Goal: Transaction & Acquisition: Book appointment/travel/reservation

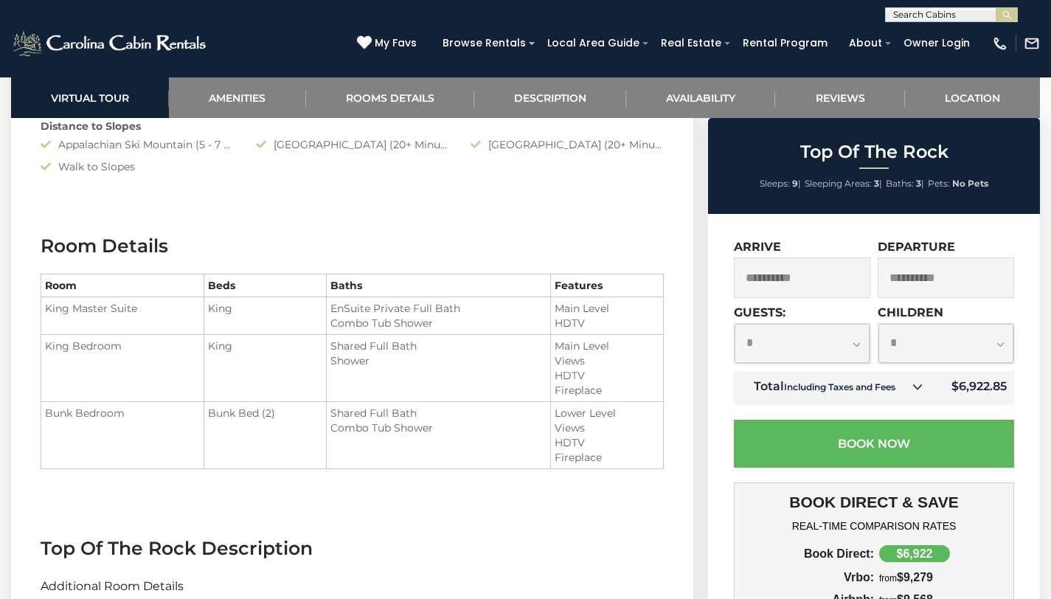
scroll to position [1590, 0]
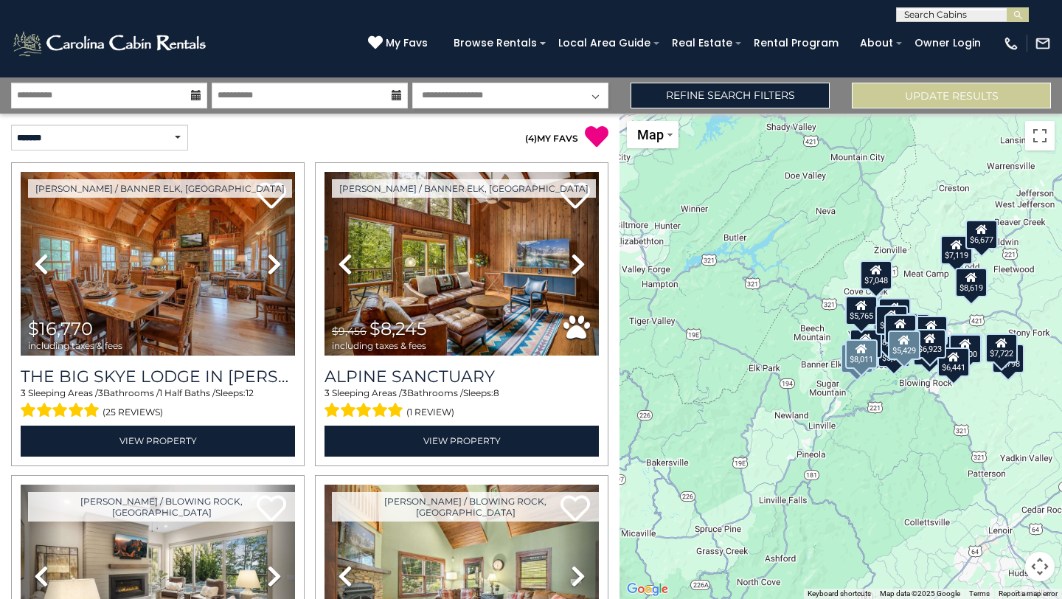
select select "*"
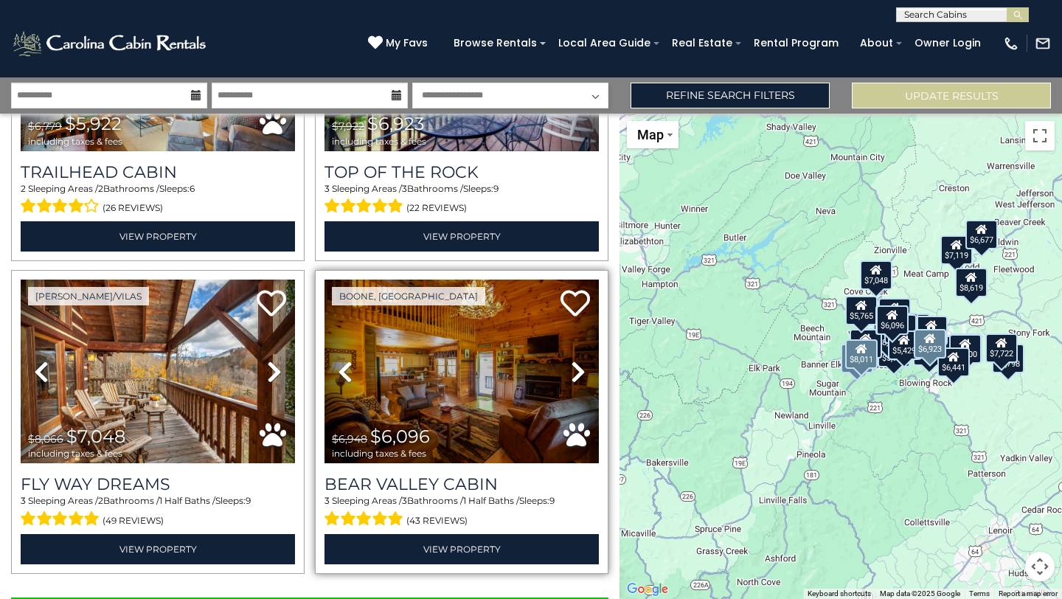
scroll to position [4288, 0]
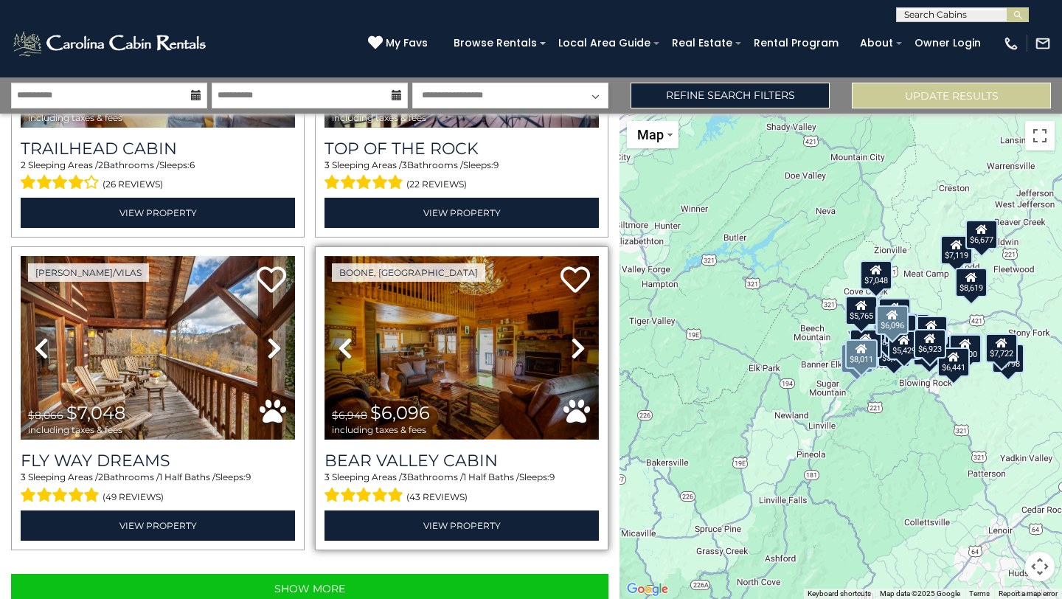
click at [470, 306] on img at bounding box center [461, 348] width 274 height 184
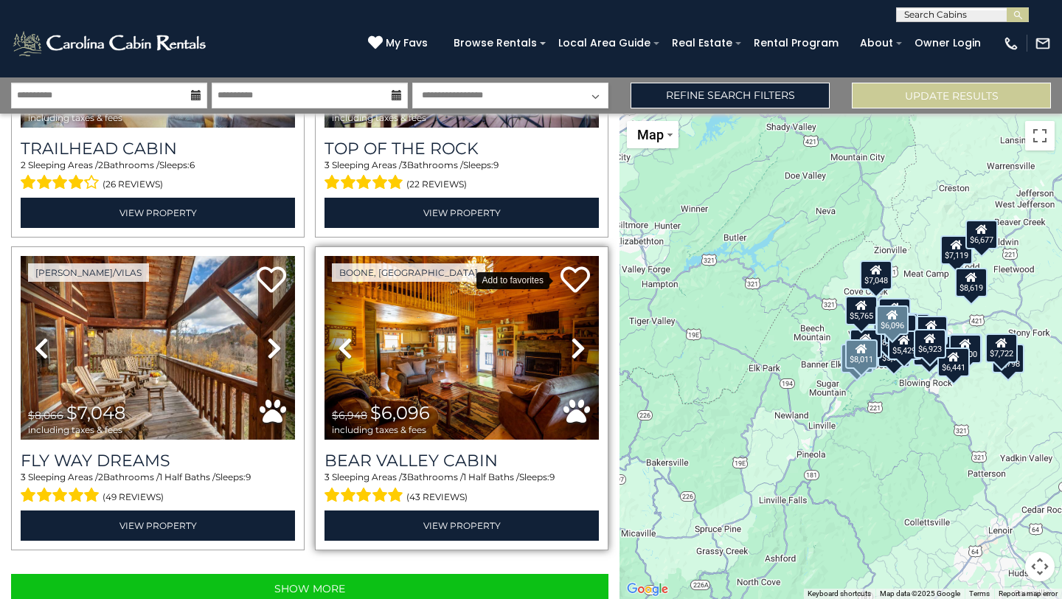
click at [569, 265] on icon at bounding box center [574, 279] width 29 height 29
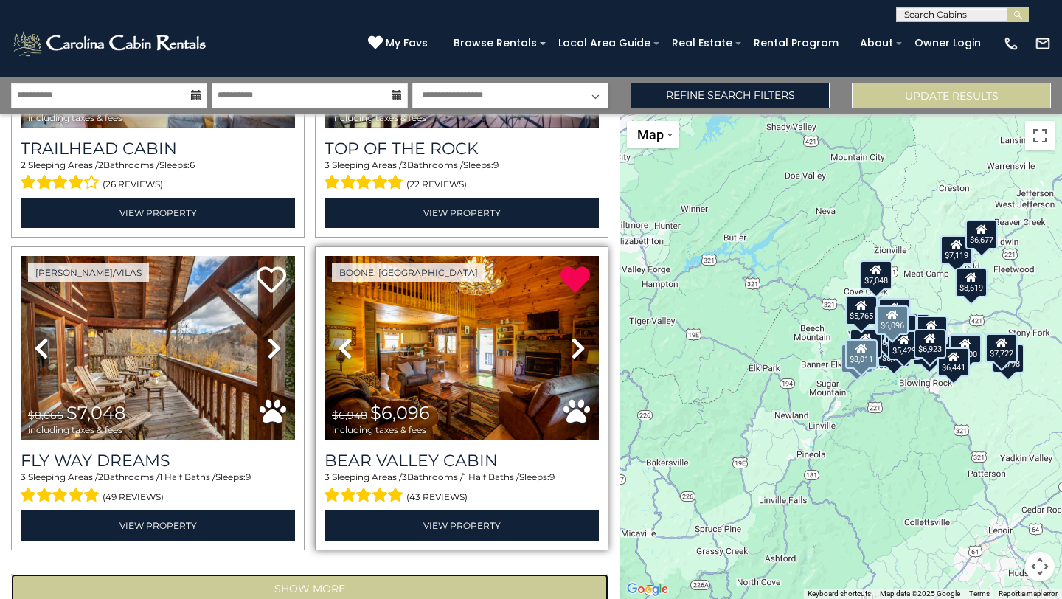
click at [264, 574] on button "Show More" at bounding box center [309, 588] width 597 height 29
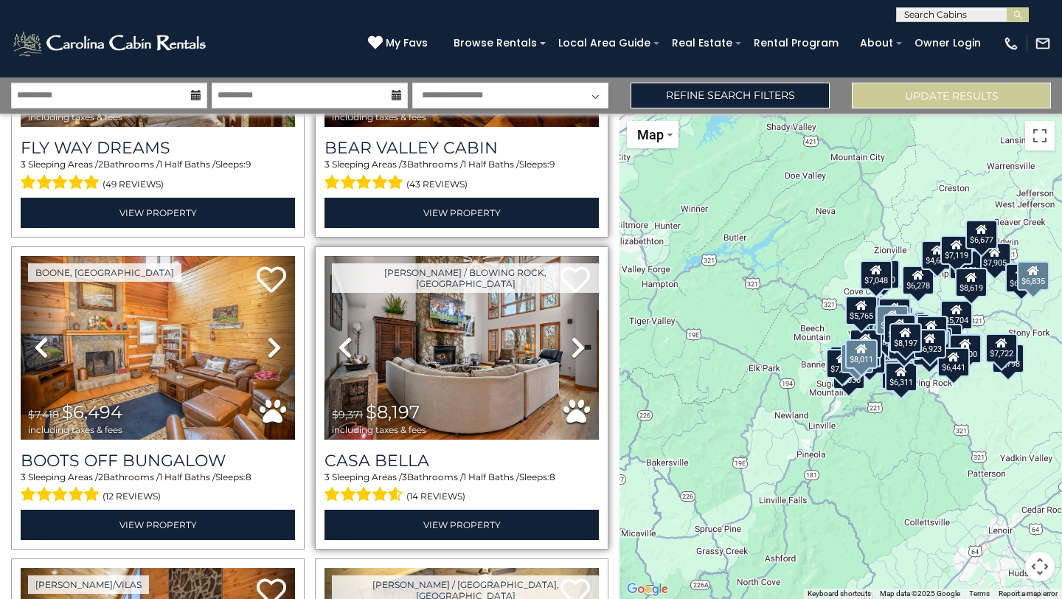
scroll to position [4538, 0]
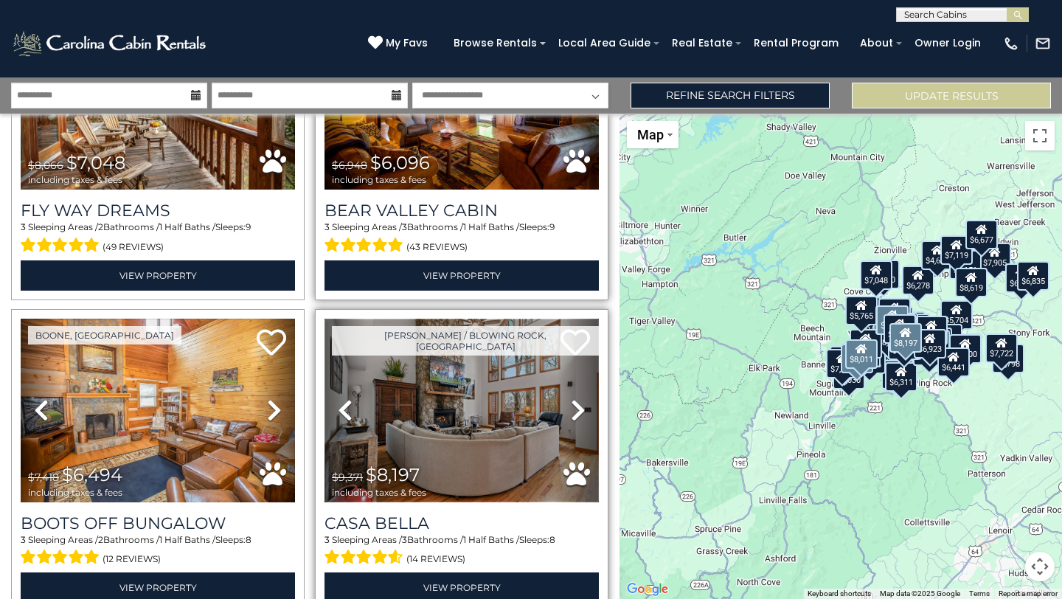
click at [431, 373] on img at bounding box center [461, 411] width 274 height 184
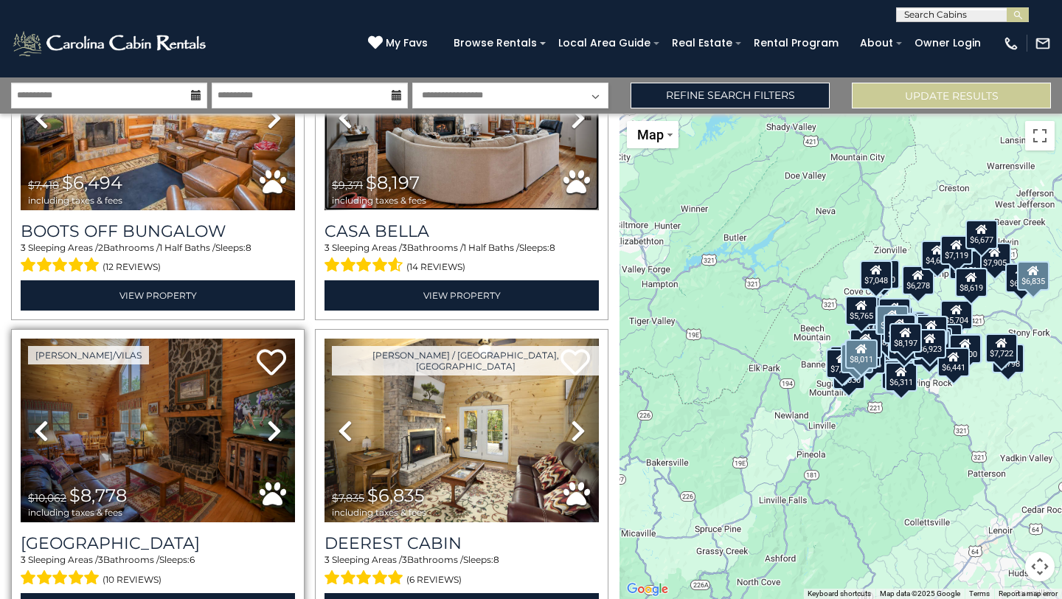
scroll to position [4833, 0]
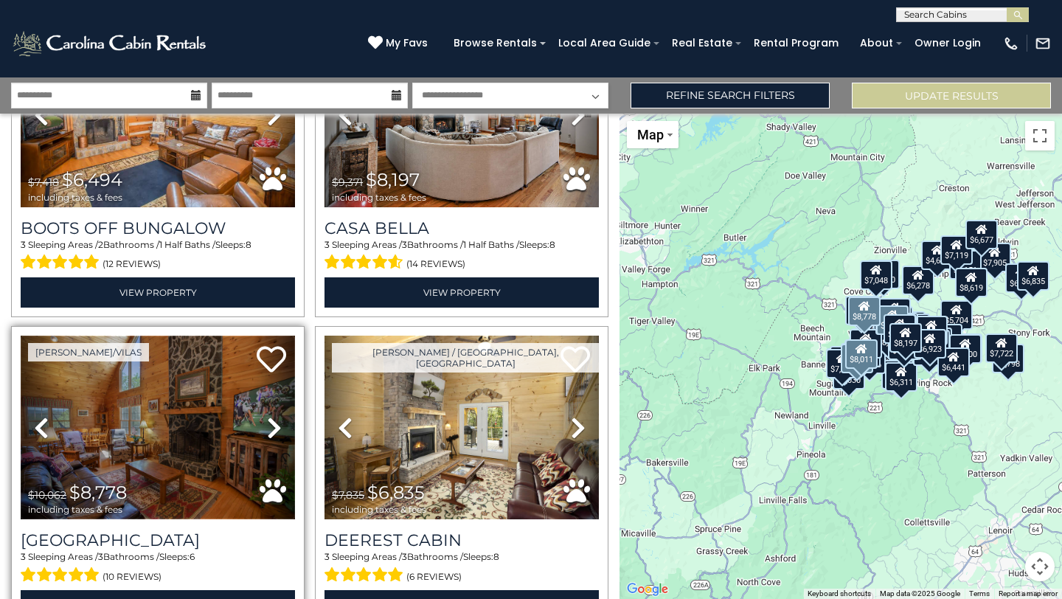
click at [189, 387] on img at bounding box center [158, 427] width 274 height 184
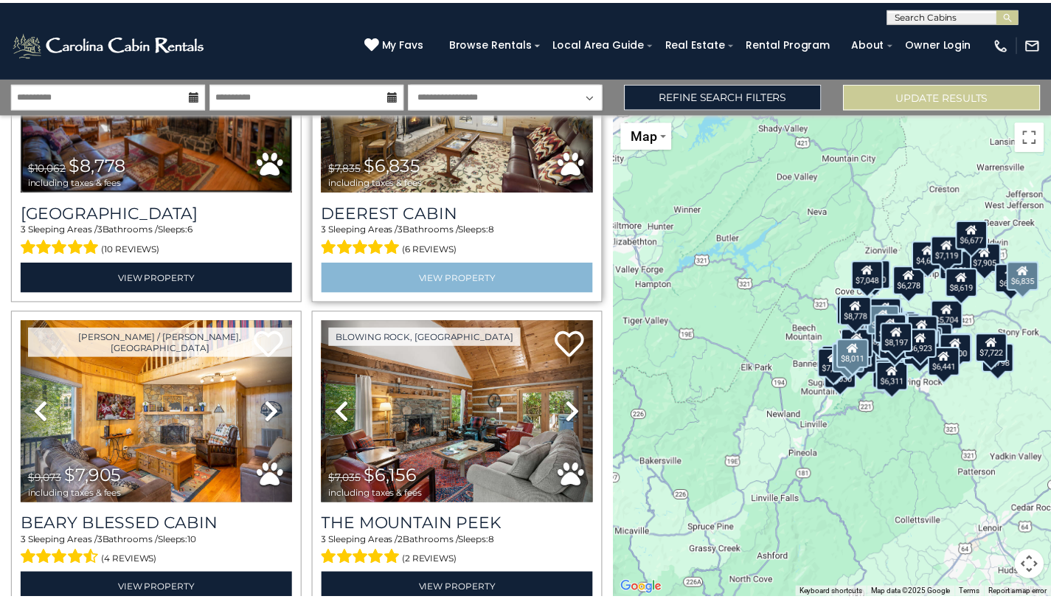
scroll to position [5220, 0]
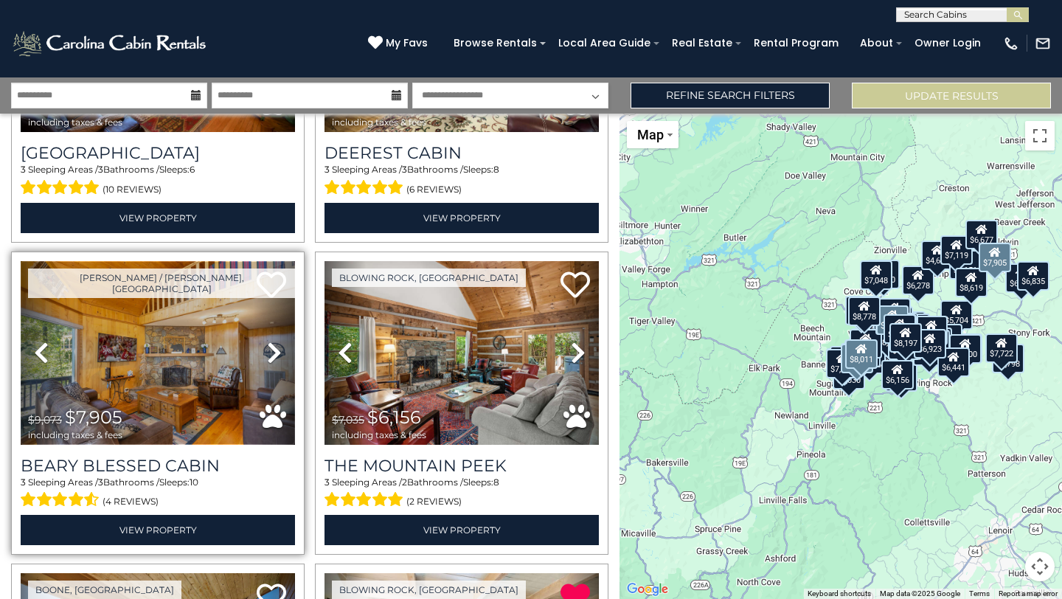
click at [234, 306] on img at bounding box center [158, 353] width 274 height 184
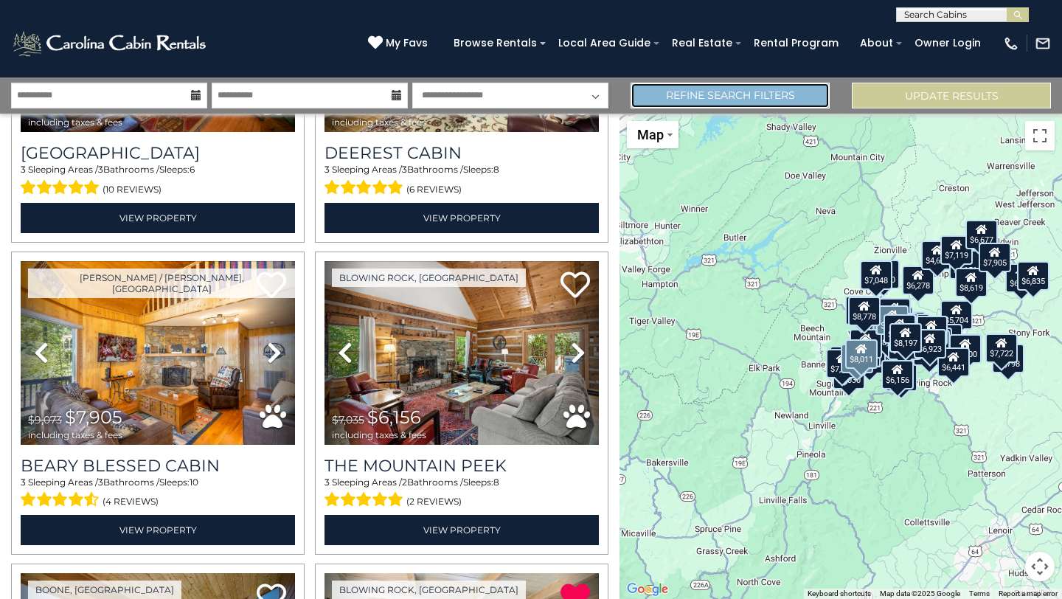
click at [706, 89] on link "Refine Search Filters" at bounding box center [729, 96] width 199 height 26
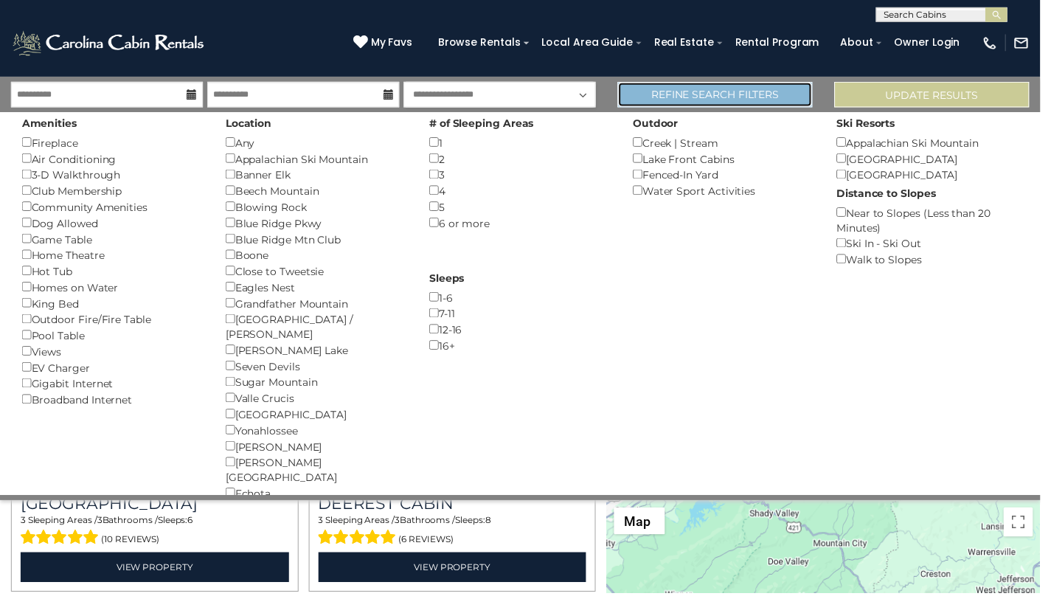
scroll to position [5183, 0]
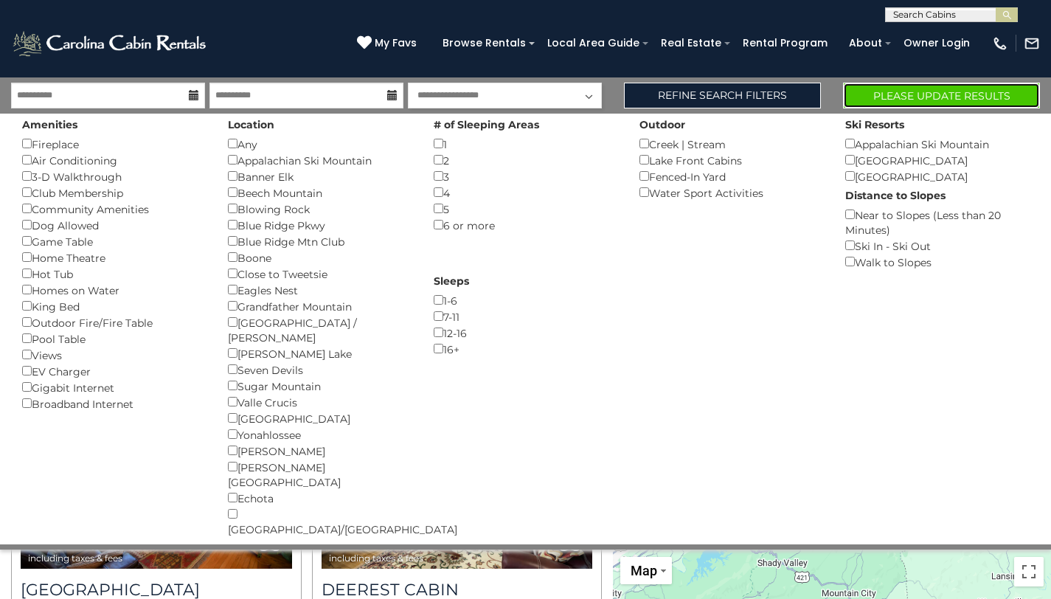
click at [936, 92] on button "Please Update Results" at bounding box center [941, 96] width 197 height 26
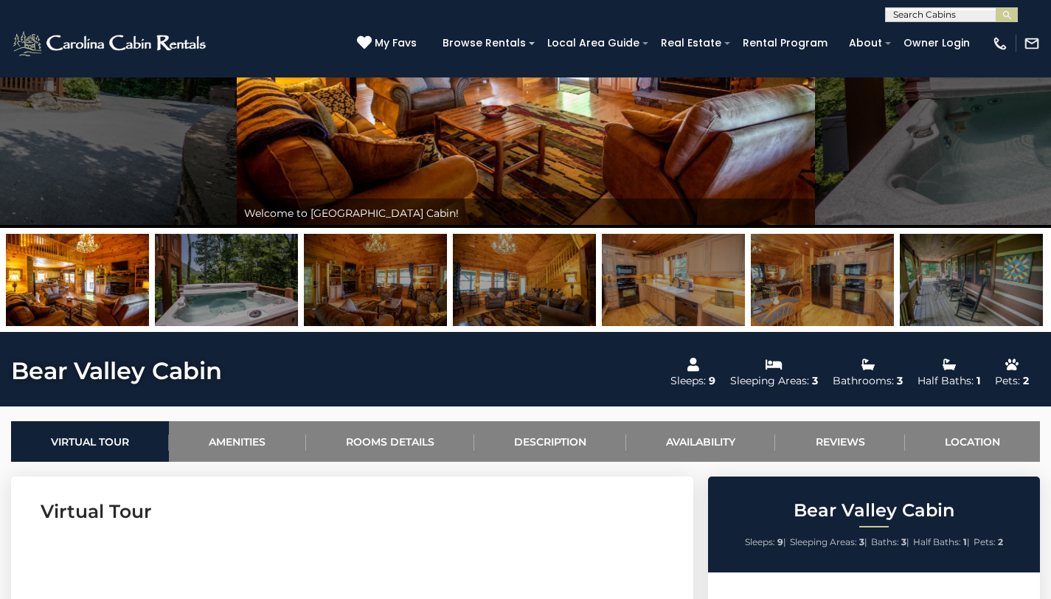
scroll to position [14, 0]
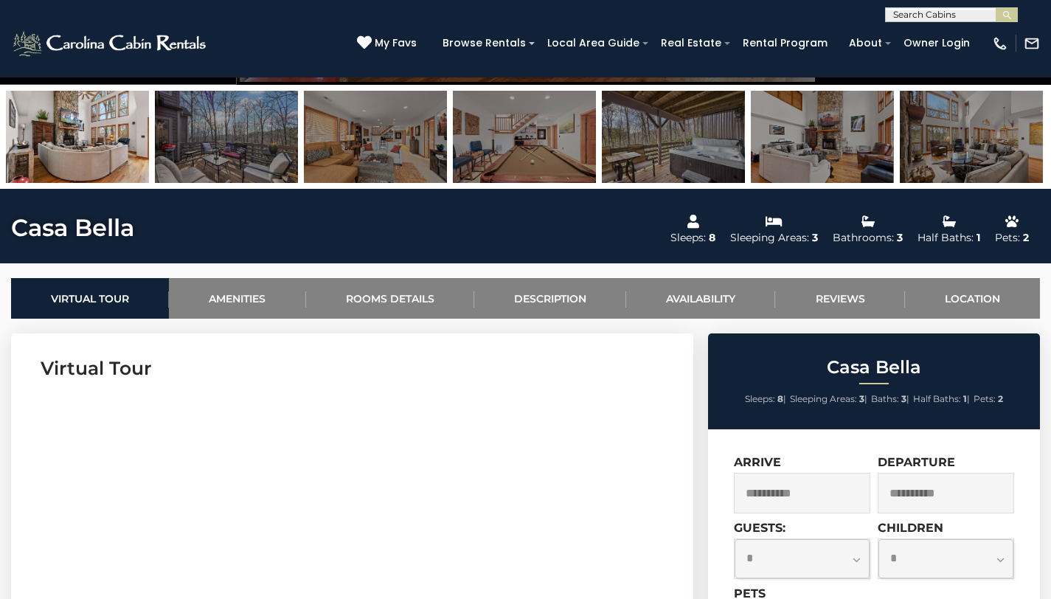
scroll to position [108, 0]
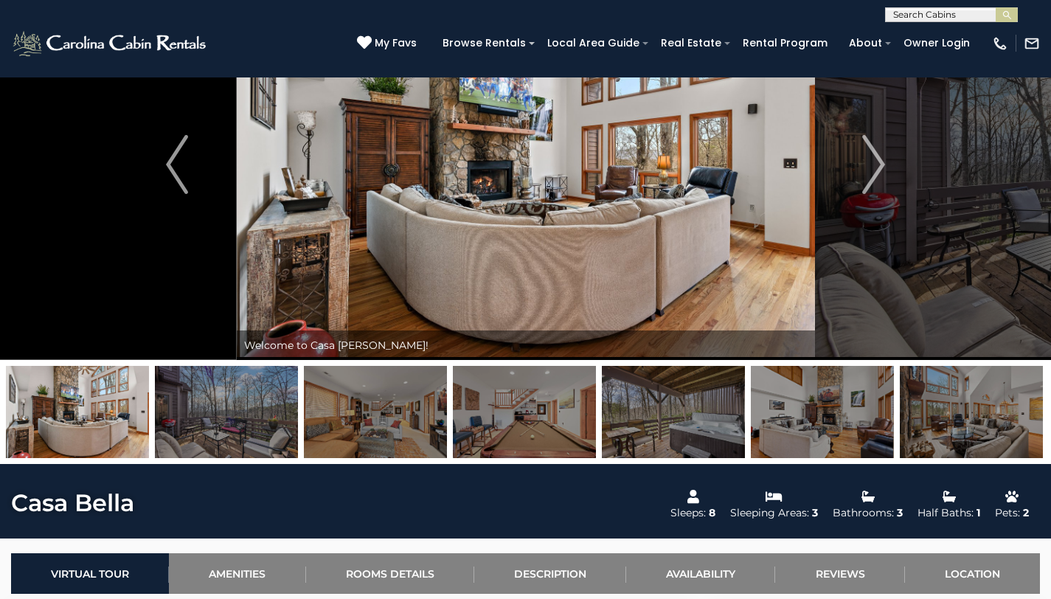
click at [254, 425] on img at bounding box center [226, 412] width 143 height 92
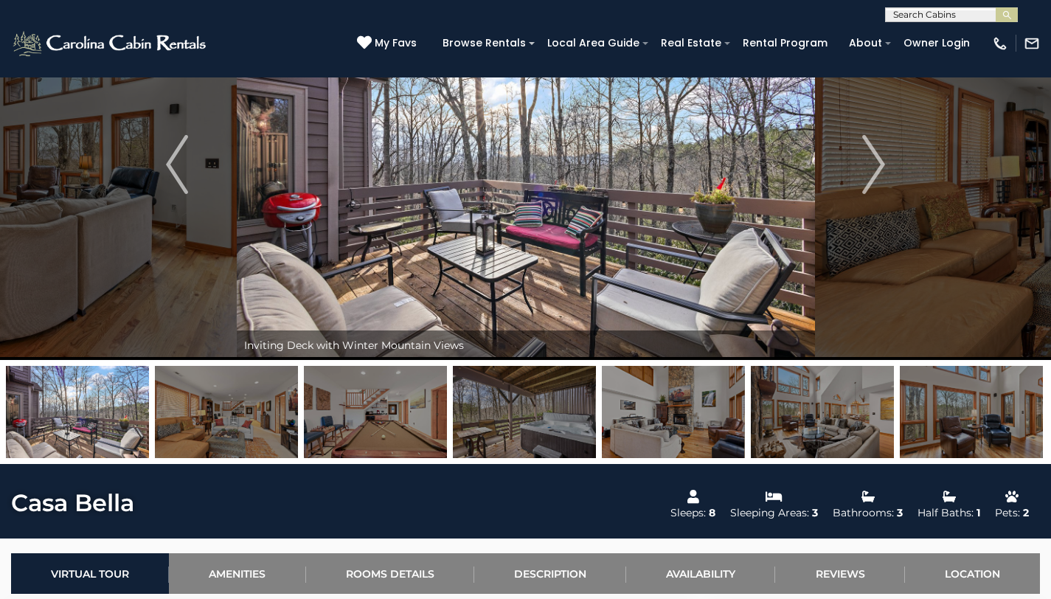
click at [993, 418] on img at bounding box center [971, 412] width 143 height 92
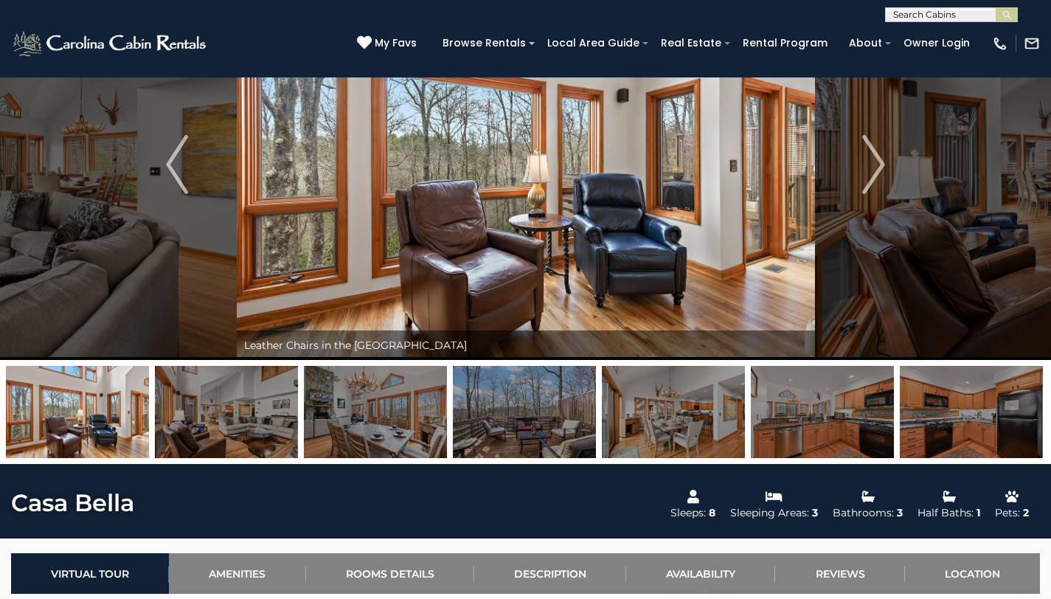
click at [534, 421] on img at bounding box center [524, 412] width 143 height 92
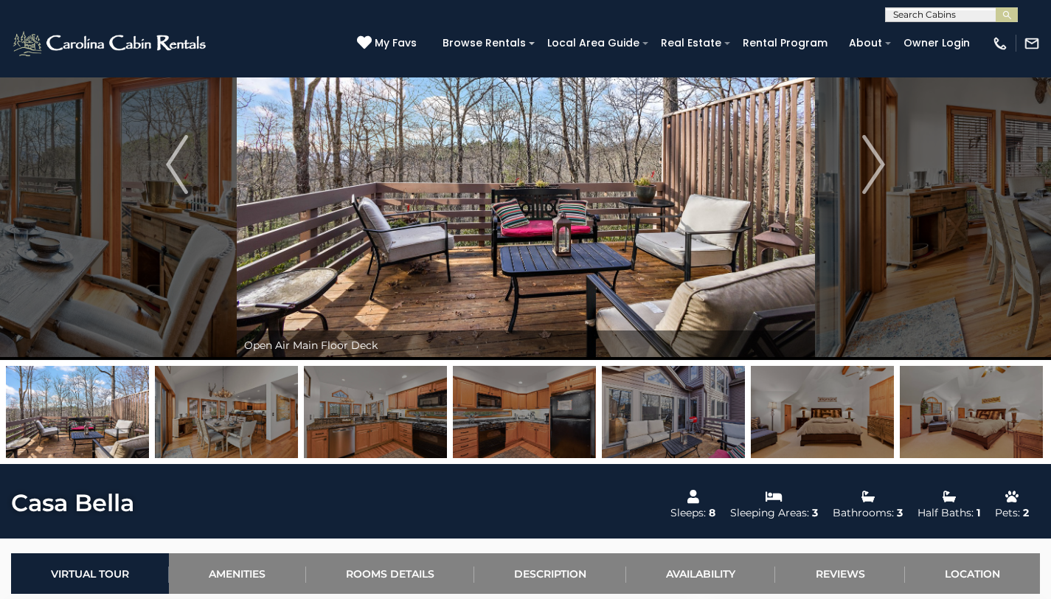
click at [692, 413] on img at bounding box center [673, 412] width 143 height 92
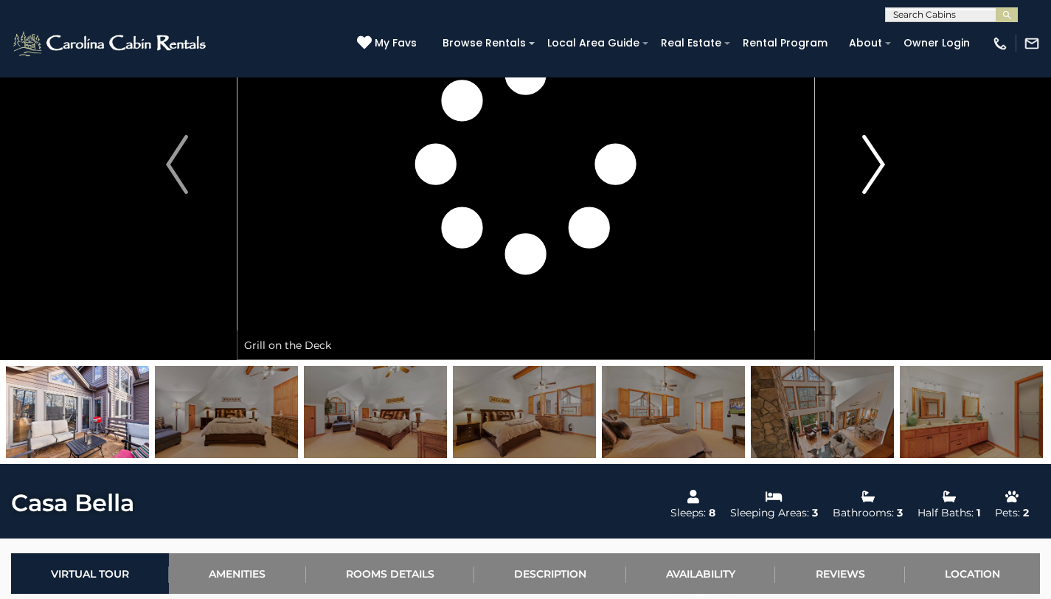
scroll to position [0, 0]
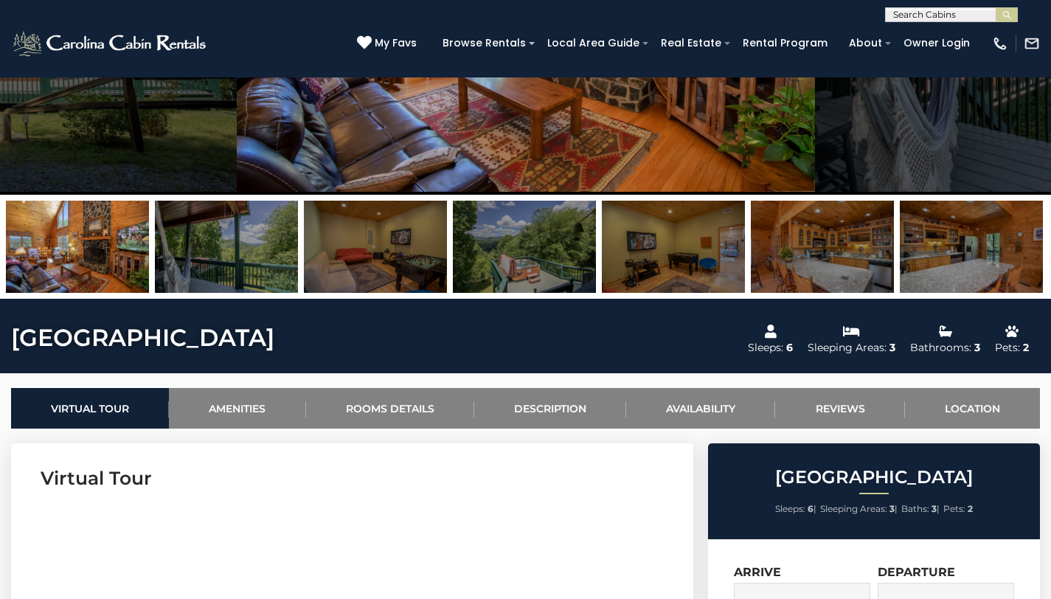
scroll to position [215, 0]
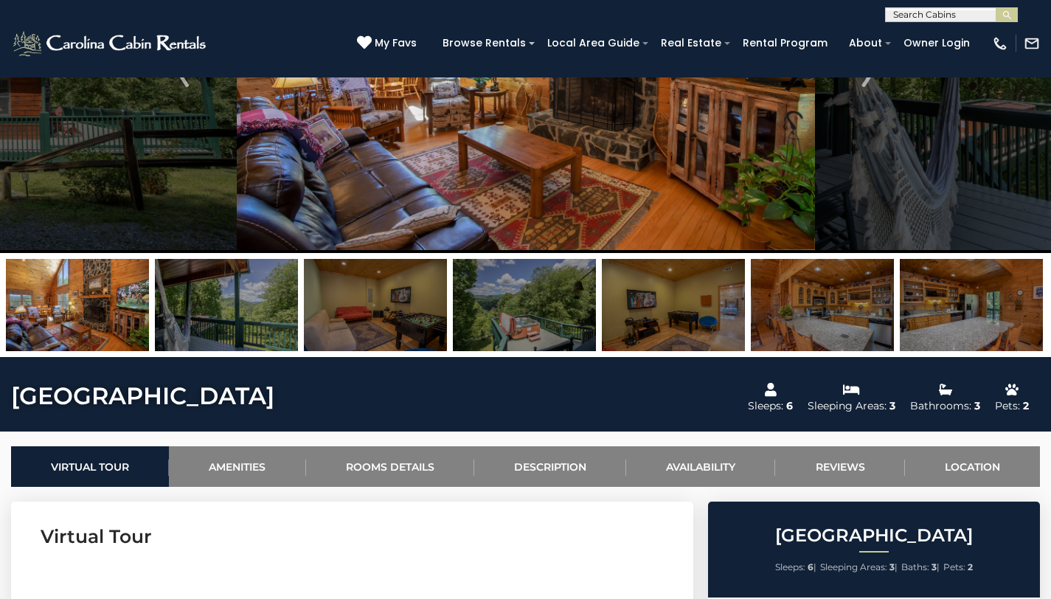
click at [977, 316] on img at bounding box center [971, 305] width 143 height 92
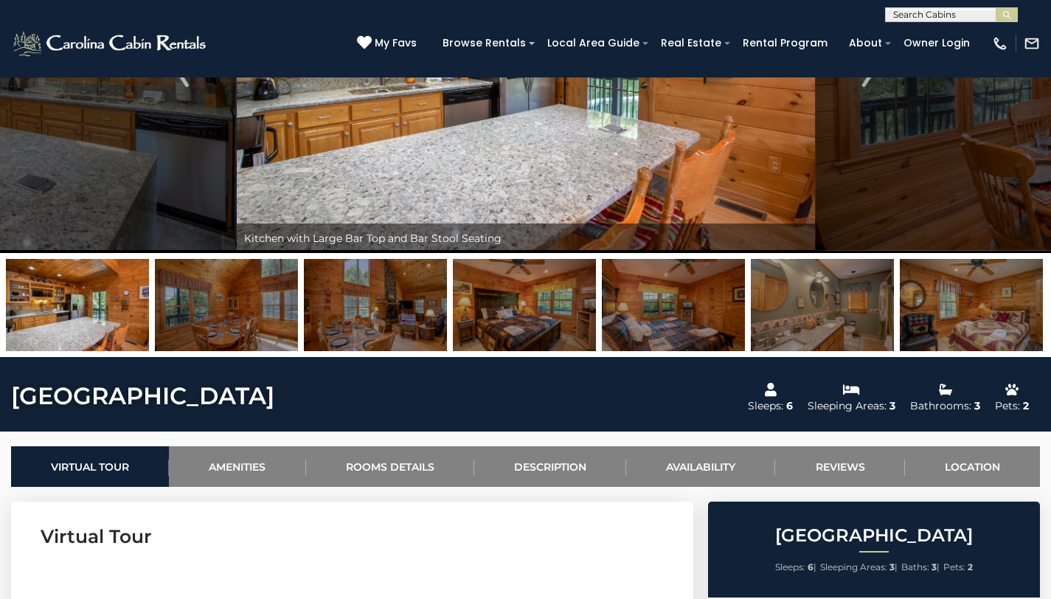
click at [819, 317] on img at bounding box center [822, 305] width 143 height 92
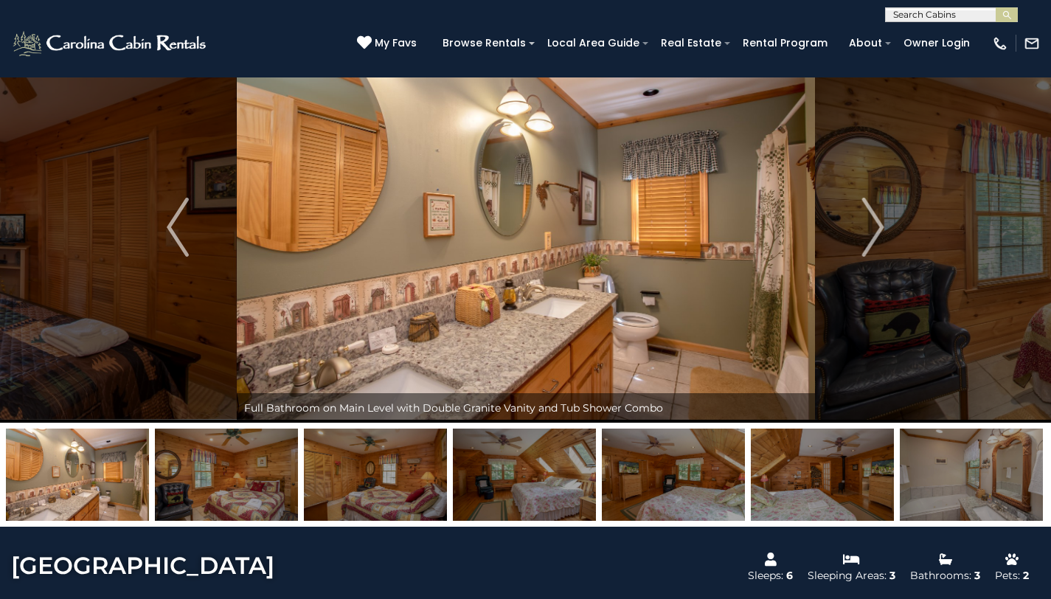
scroll to position [20, 0]
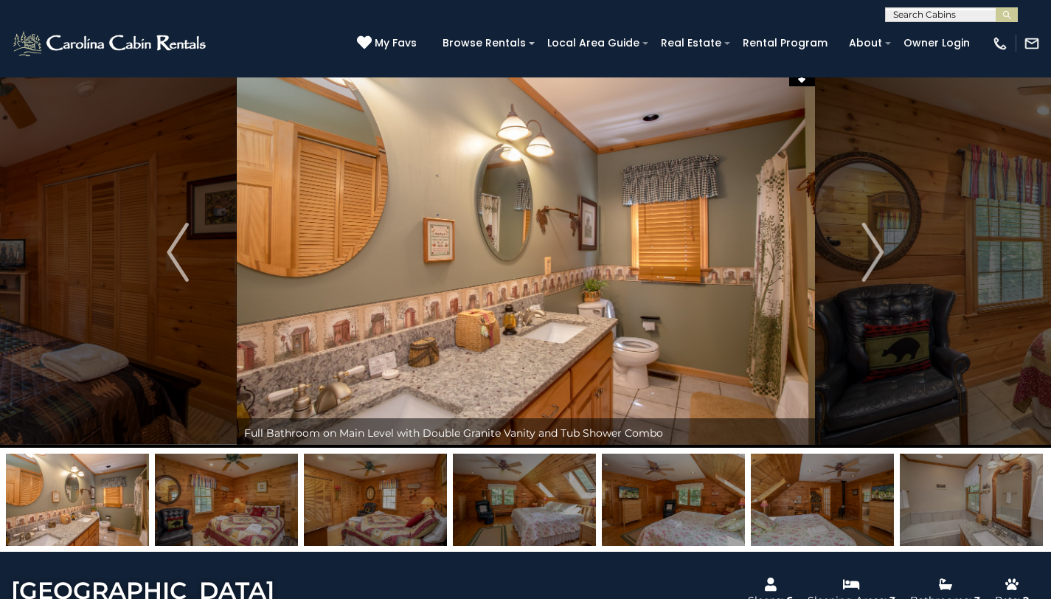
click at [247, 487] on img at bounding box center [226, 499] width 143 height 92
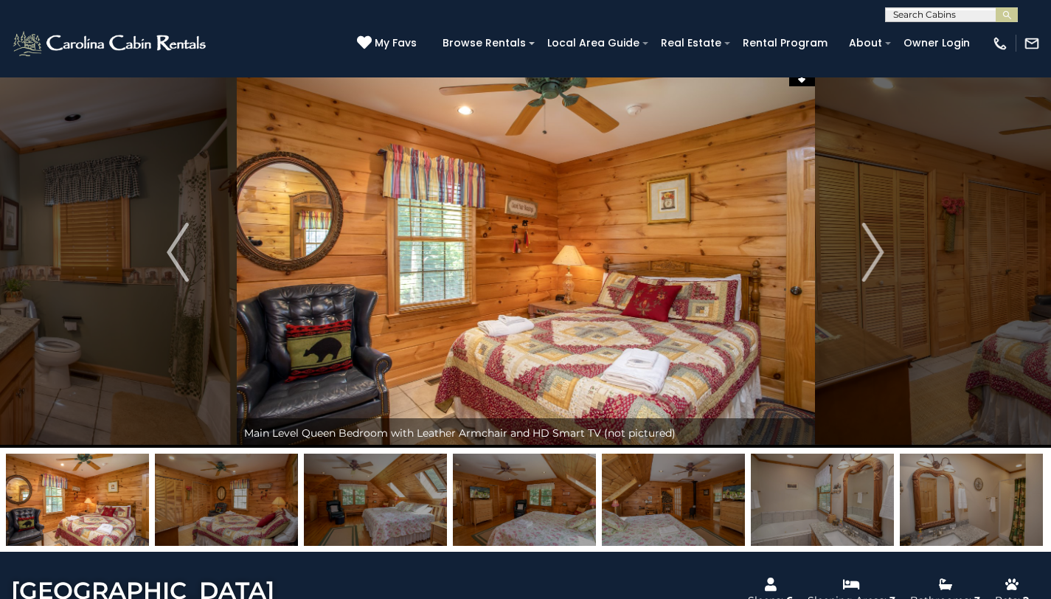
click at [255, 499] on img at bounding box center [226, 499] width 143 height 92
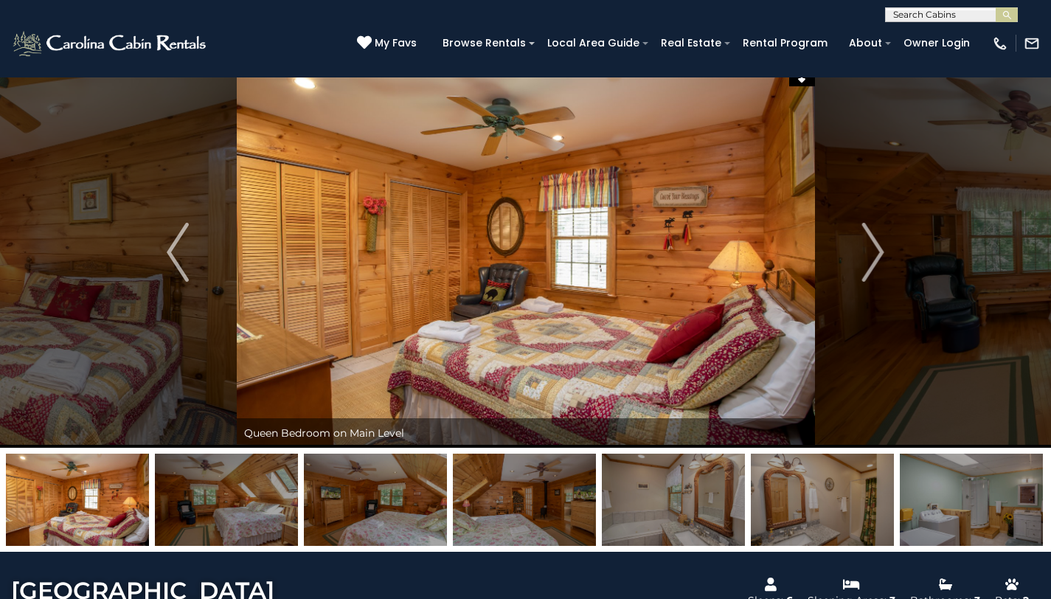
click at [250, 508] on img at bounding box center [226, 499] width 143 height 92
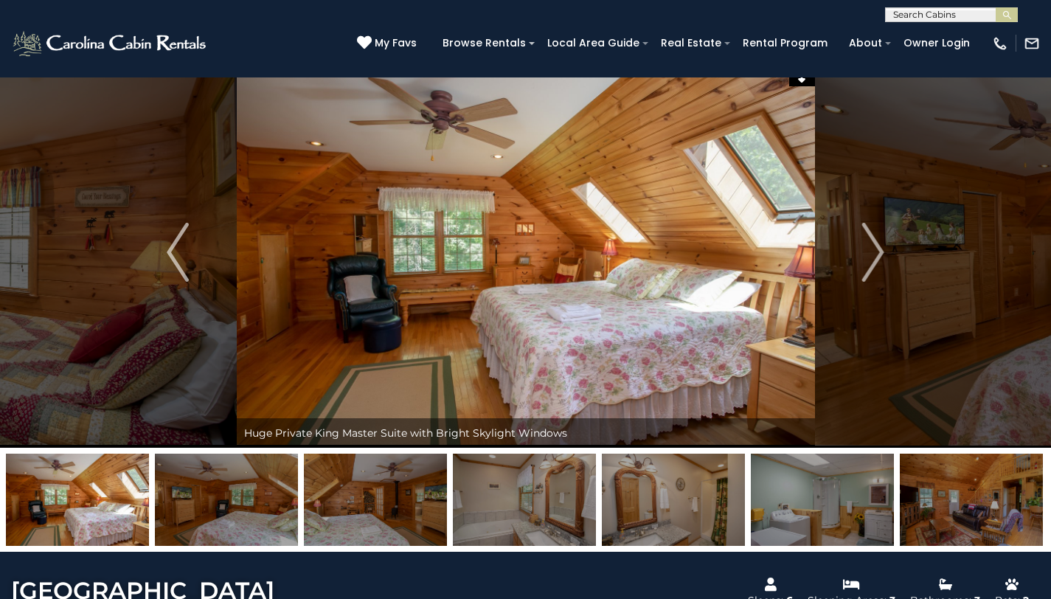
click at [254, 507] on img at bounding box center [226, 499] width 143 height 92
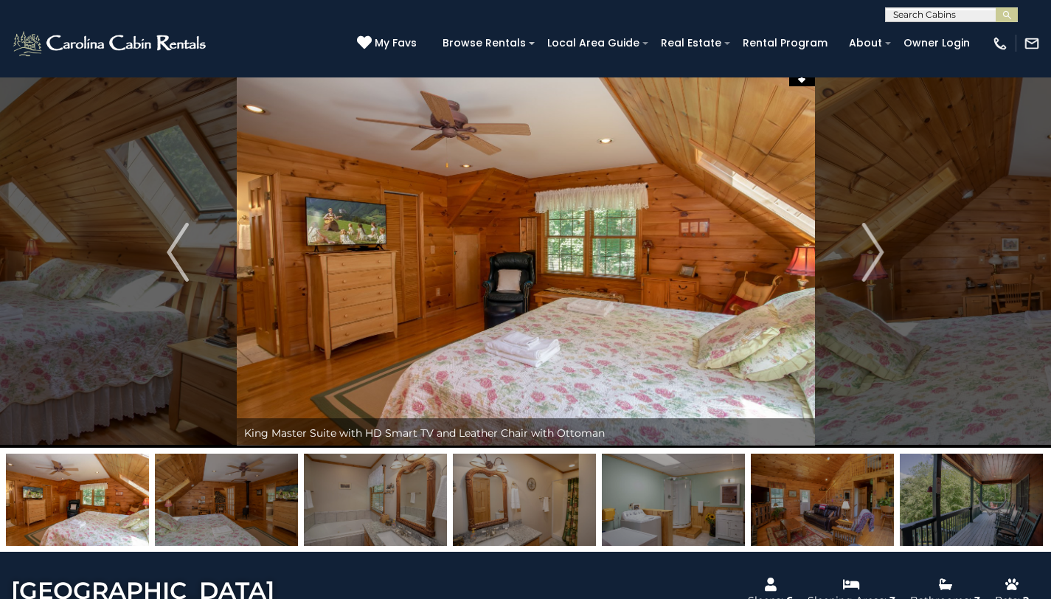
click at [254, 507] on img at bounding box center [226, 499] width 143 height 92
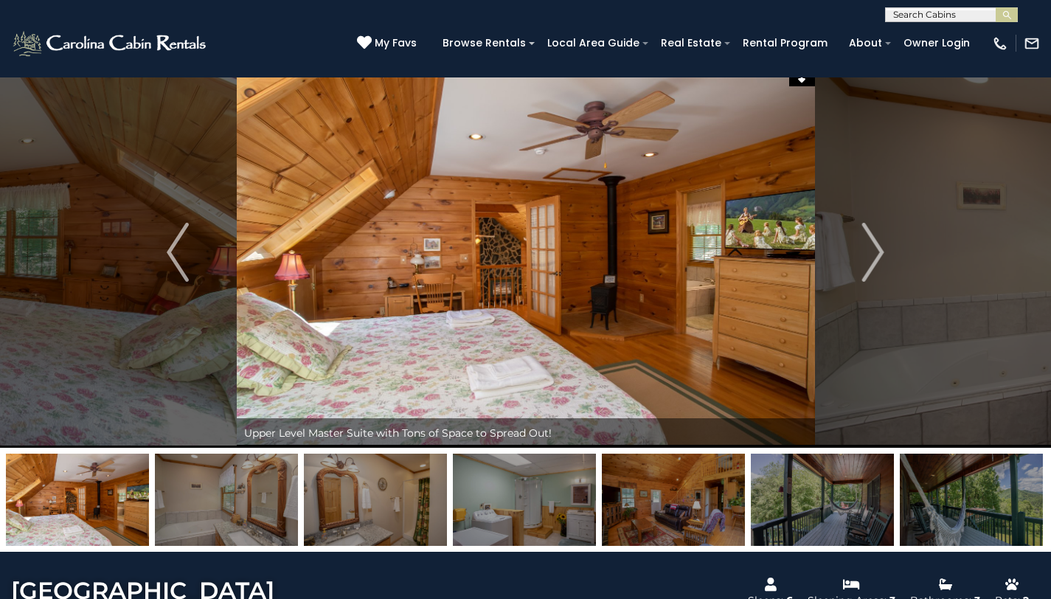
click at [265, 505] on img at bounding box center [226, 499] width 143 height 92
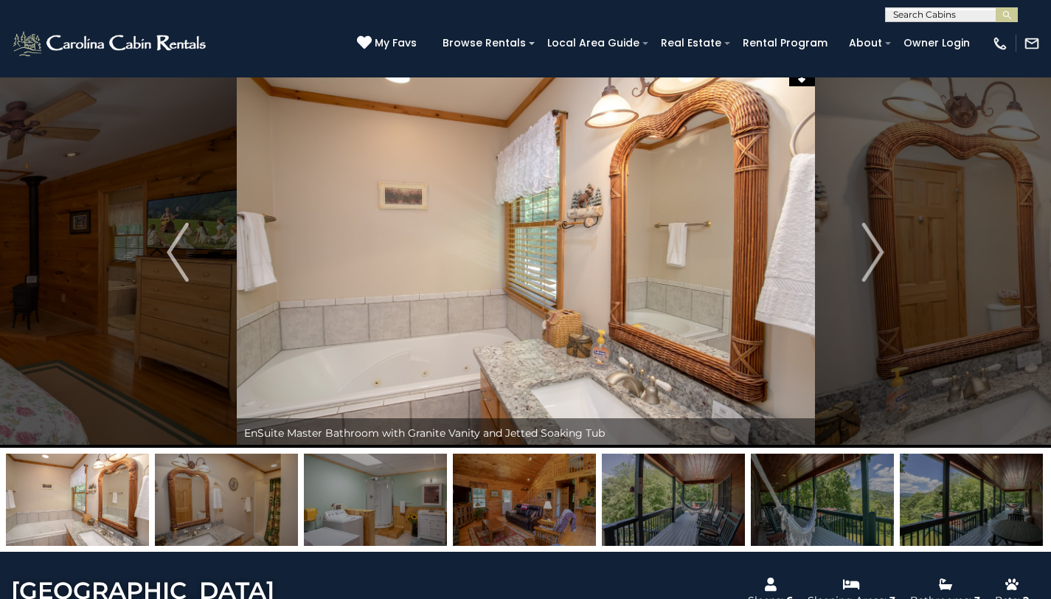
click at [421, 504] on img at bounding box center [375, 499] width 143 height 92
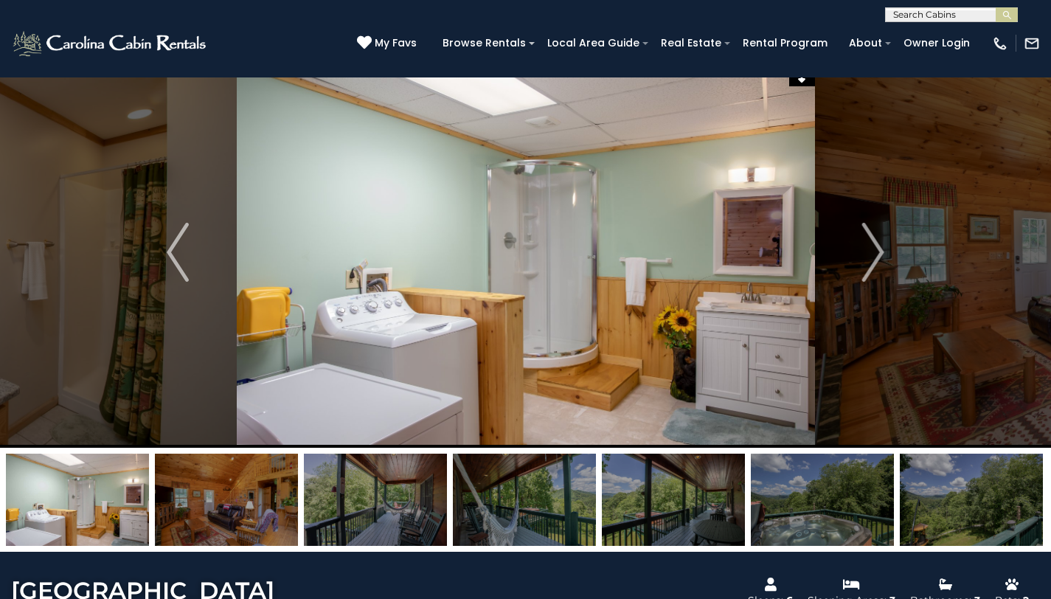
click at [974, 490] on img at bounding box center [971, 499] width 143 height 92
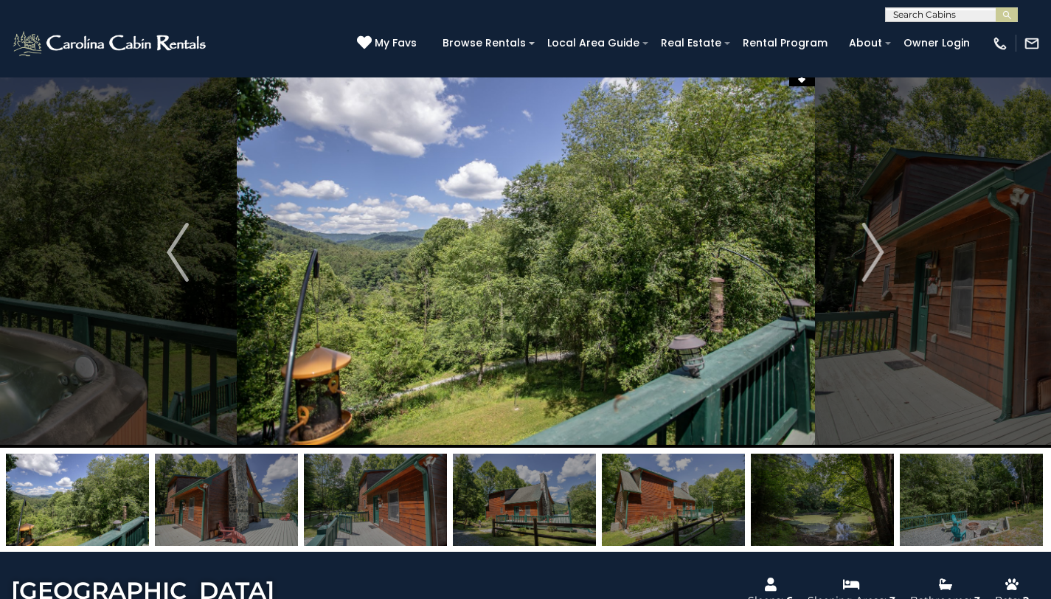
click at [974, 490] on img at bounding box center [971, 499] width 143 height 92
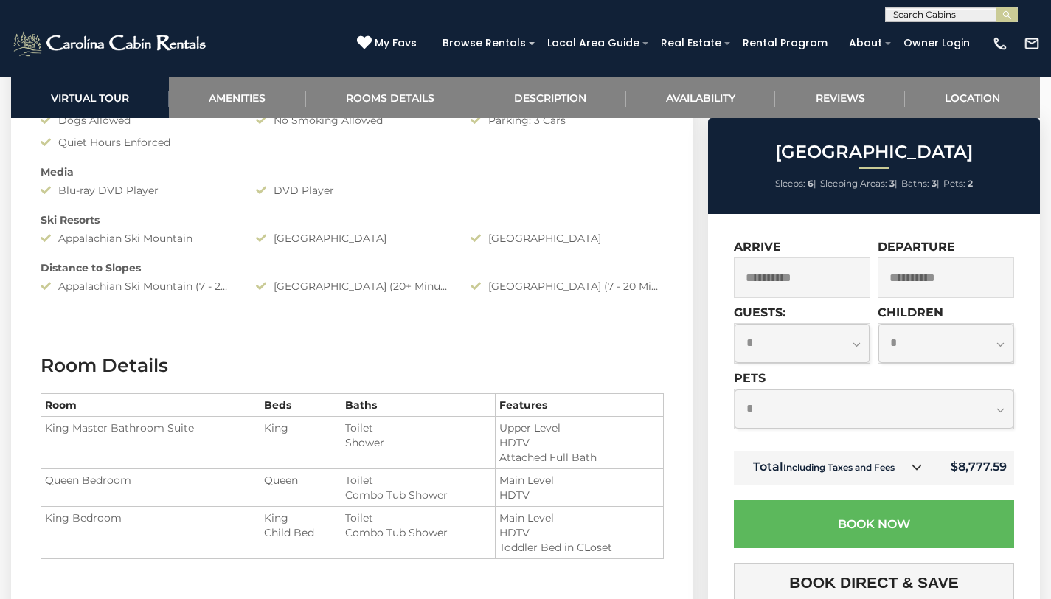
scroll to position [1537, 0]
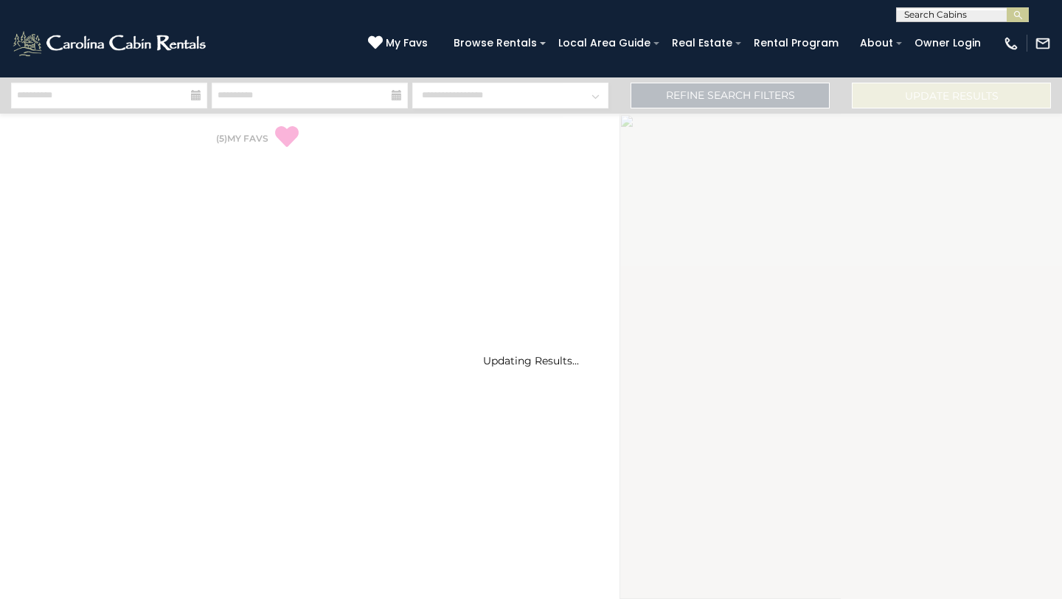
select select "*"
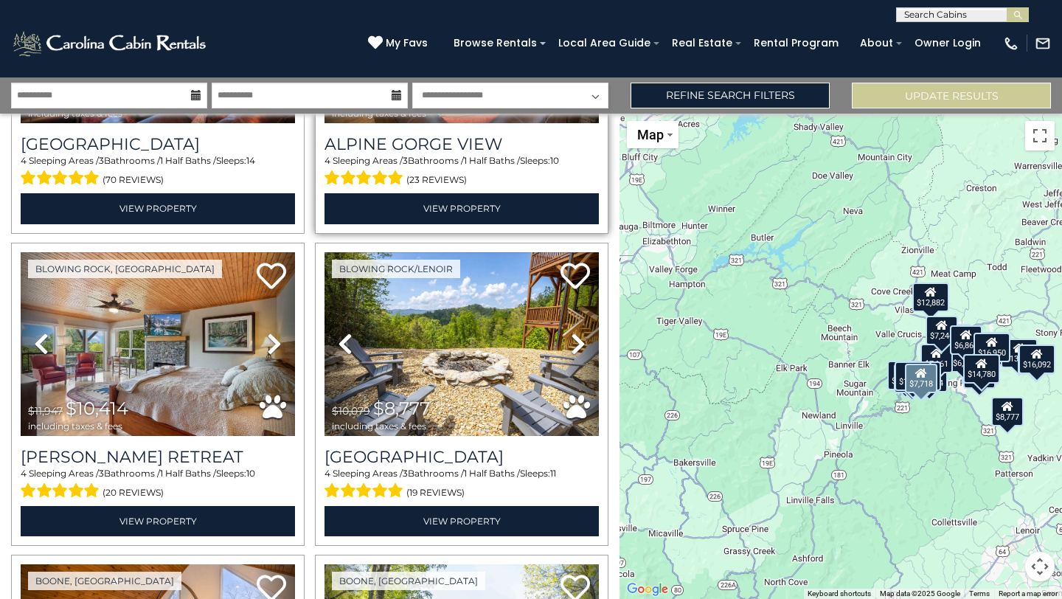
scroll to position [891, 0]
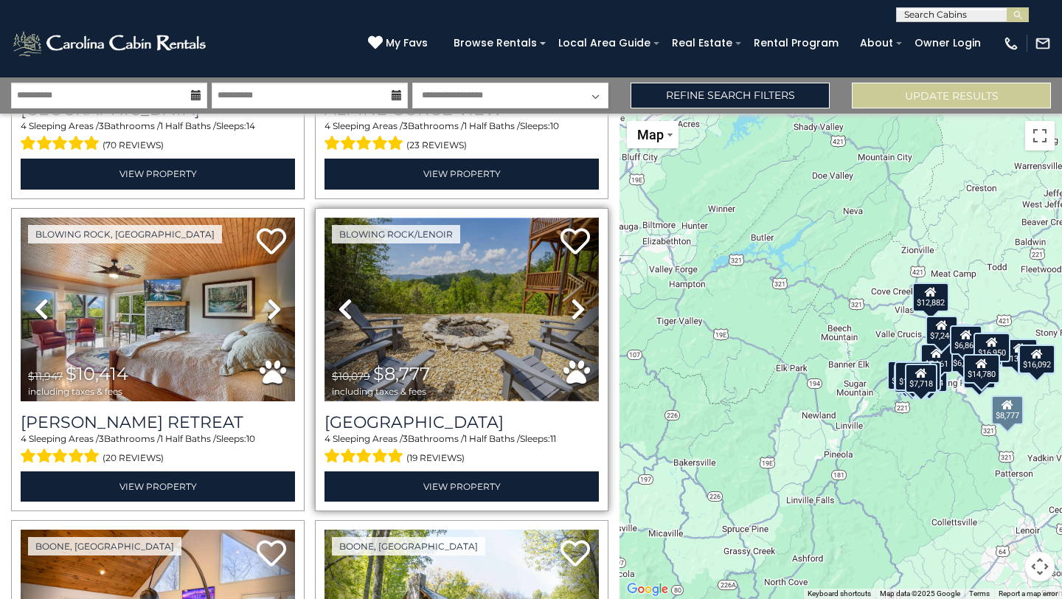
click at [464, 350] on img at bounding box center [461, 310] width 274 height 184
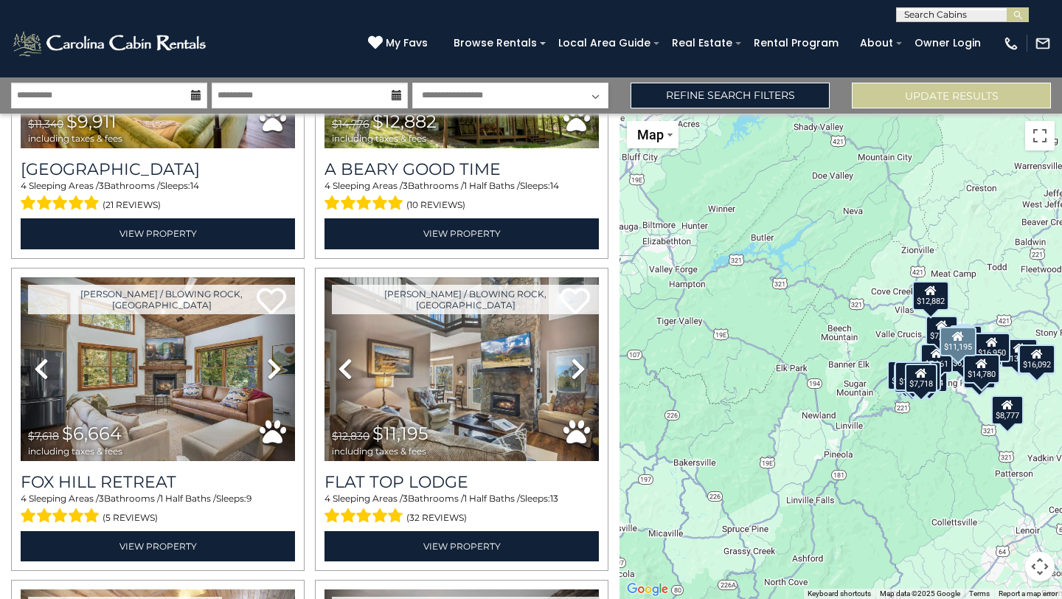
scroll to position [1488, 0]
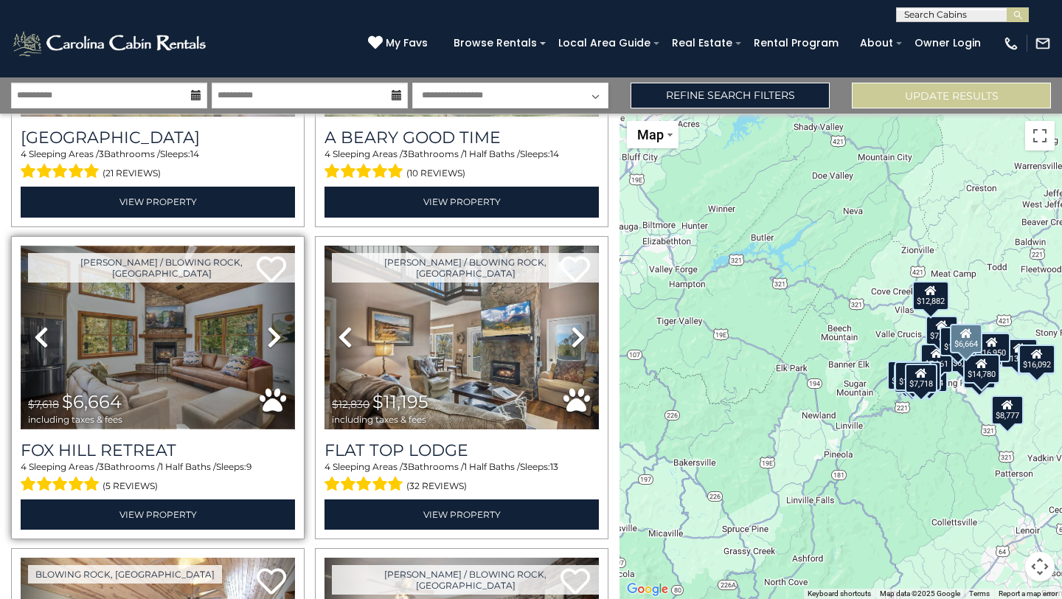
click at [120, 336] on img at bounding box center [158, 338] width 274 height 184
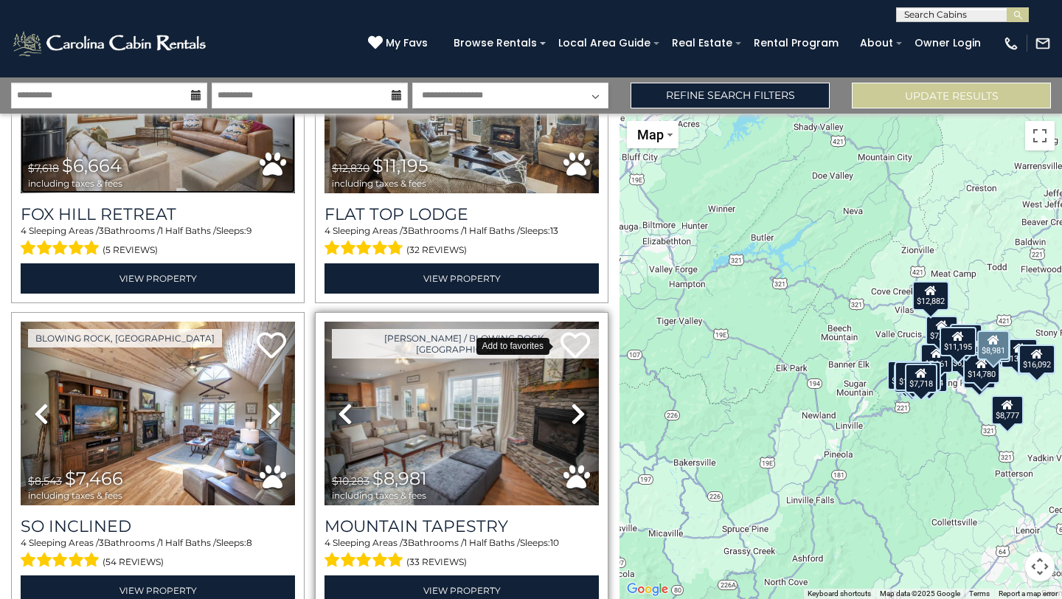
scroll to position [1742, 0]
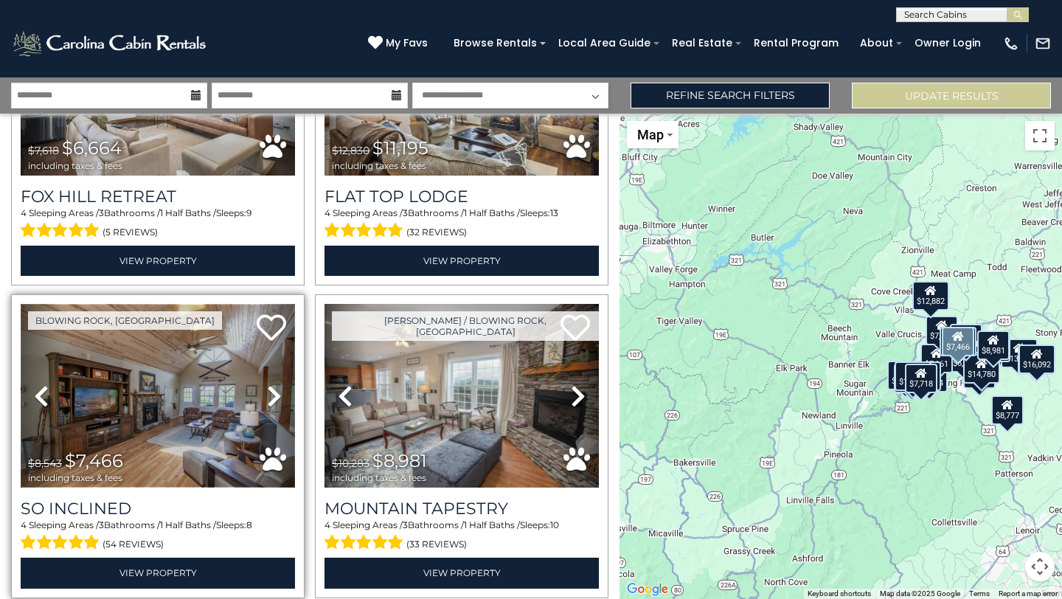
click at [159, 368] on img at bounding box center [158, 396] width 274 height 184
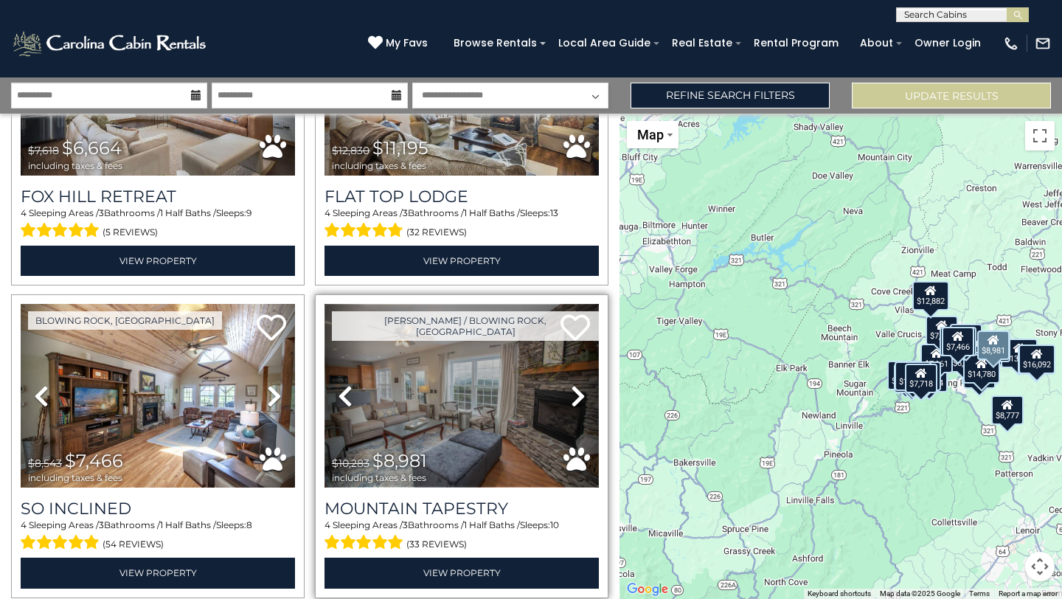
click at [484, 334] on img at bounding box center [461, 396] width 274 height 184
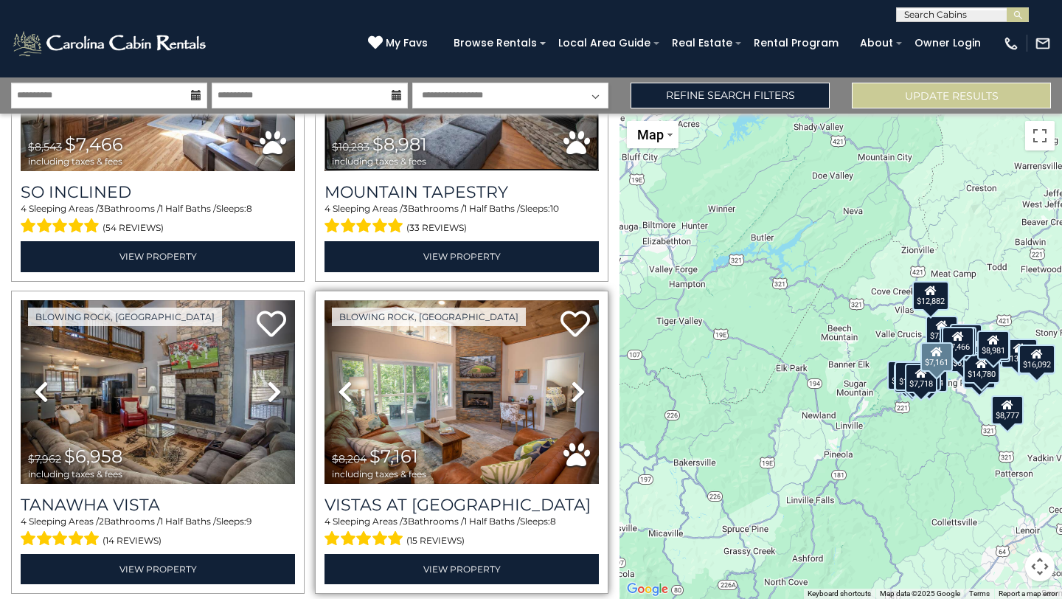
scroll to position [2098, 0]
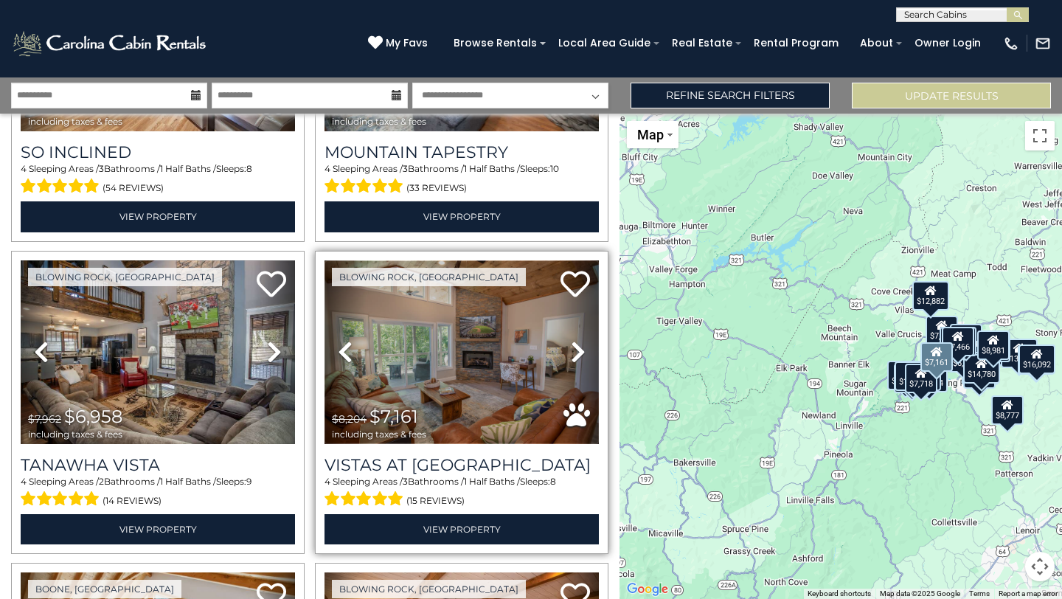
click at [533, 338] on img at bounding box center [461, 352] width 274 height 184
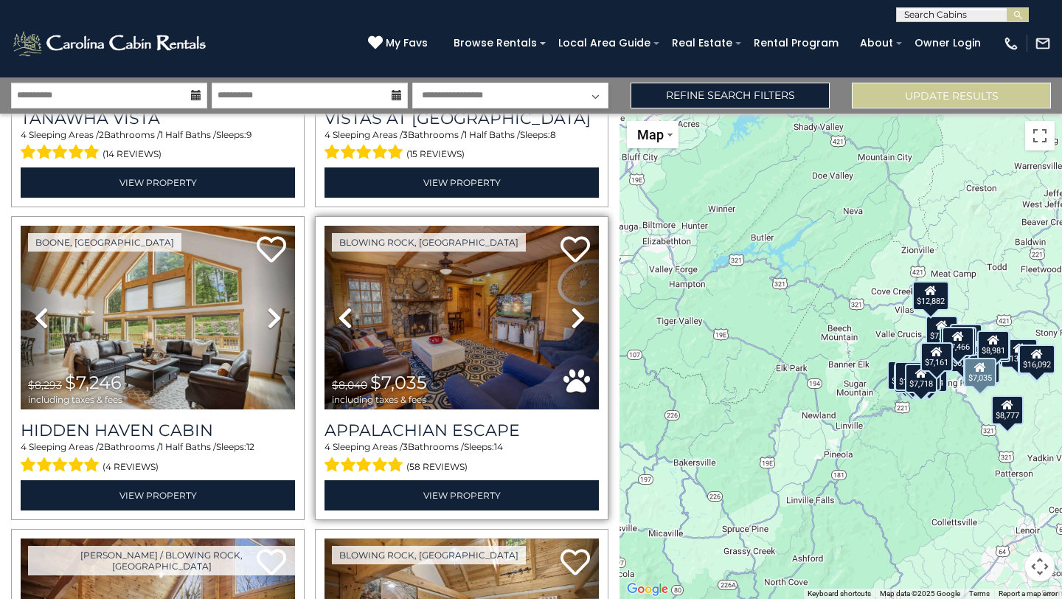
scroll to position [2447, 0]
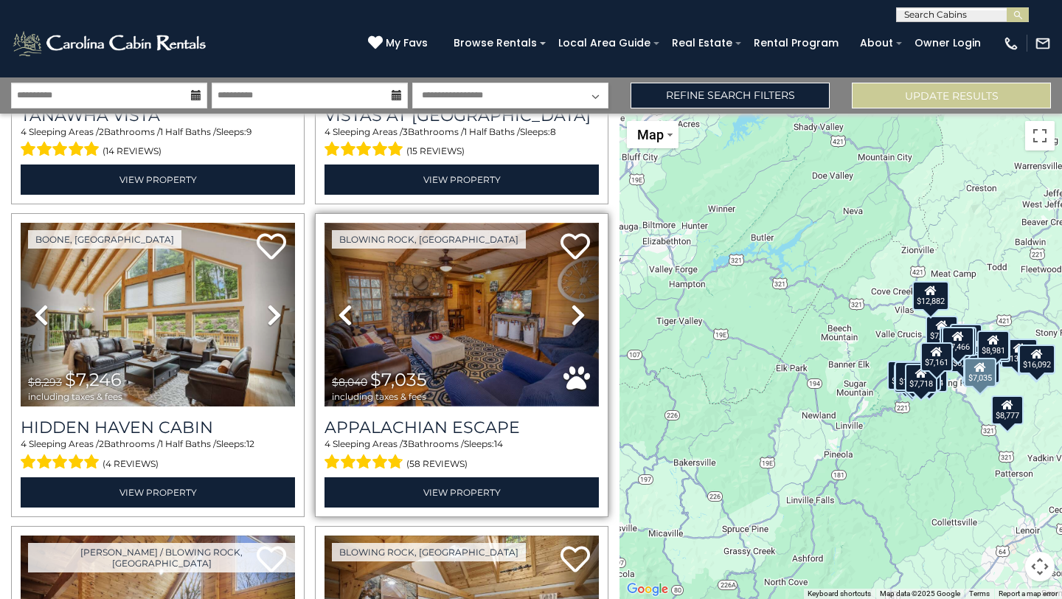
click at [528, 324] on img at bounding box center [461, 315] width 274 height 184
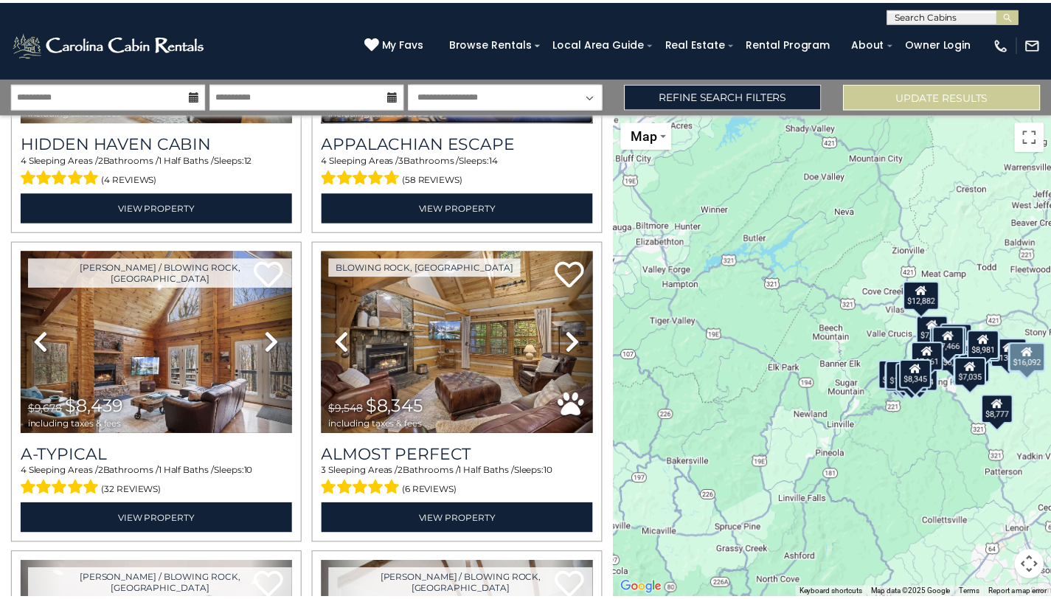
scroll to position [2272, 0]
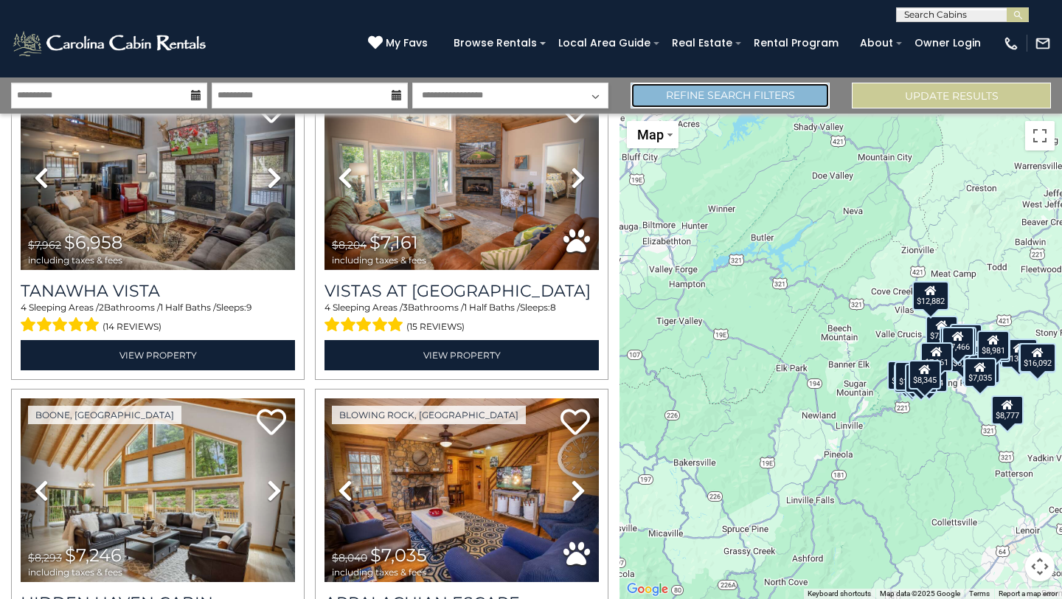
click at [715, 98] on link "Refine Search Filters" at bounding box center [729, 96] width 199 height 26
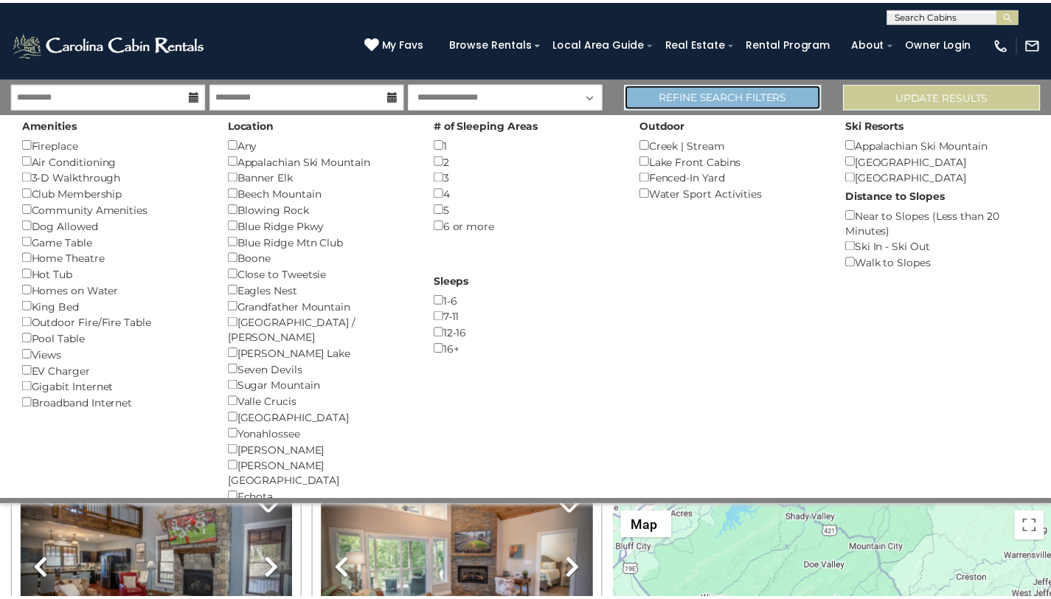
scroll to position [2256, 0]
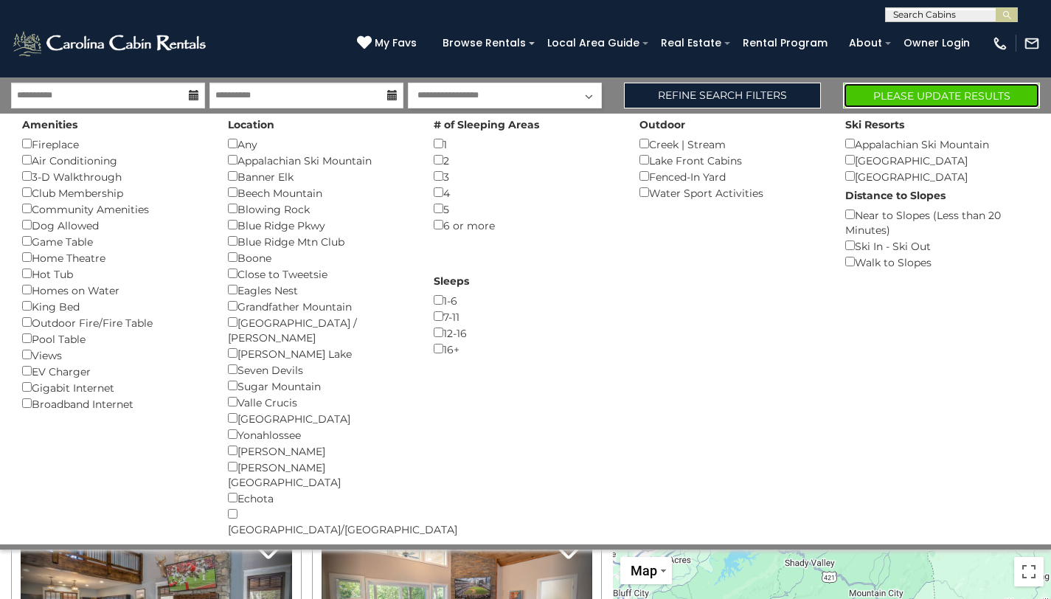
click at [957, 94] on button "Please Update Results" at bounding box center [941, 96] width 197 height 26
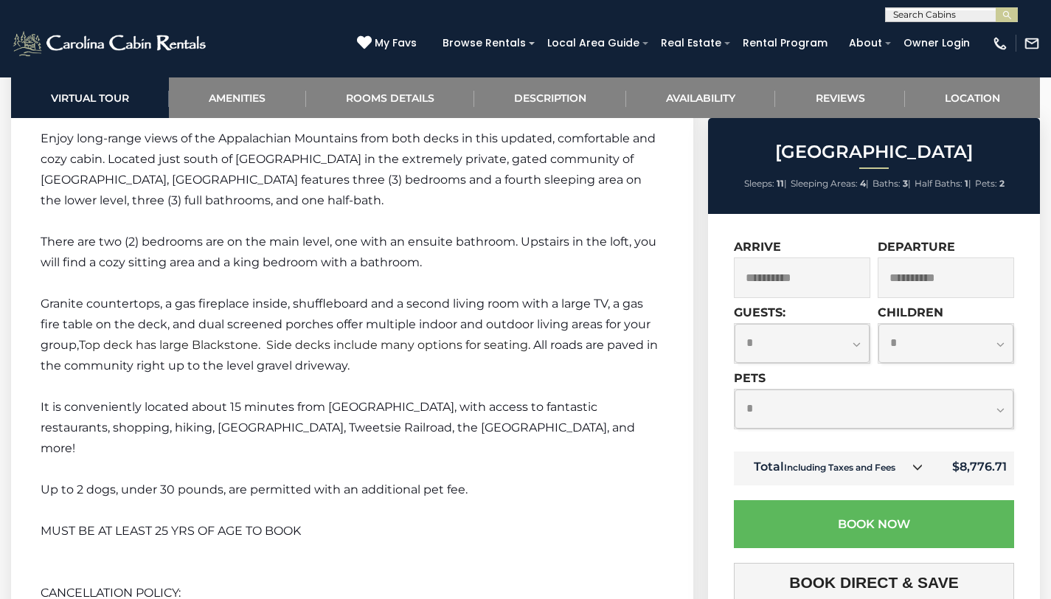
scroll to position [2116, 0]
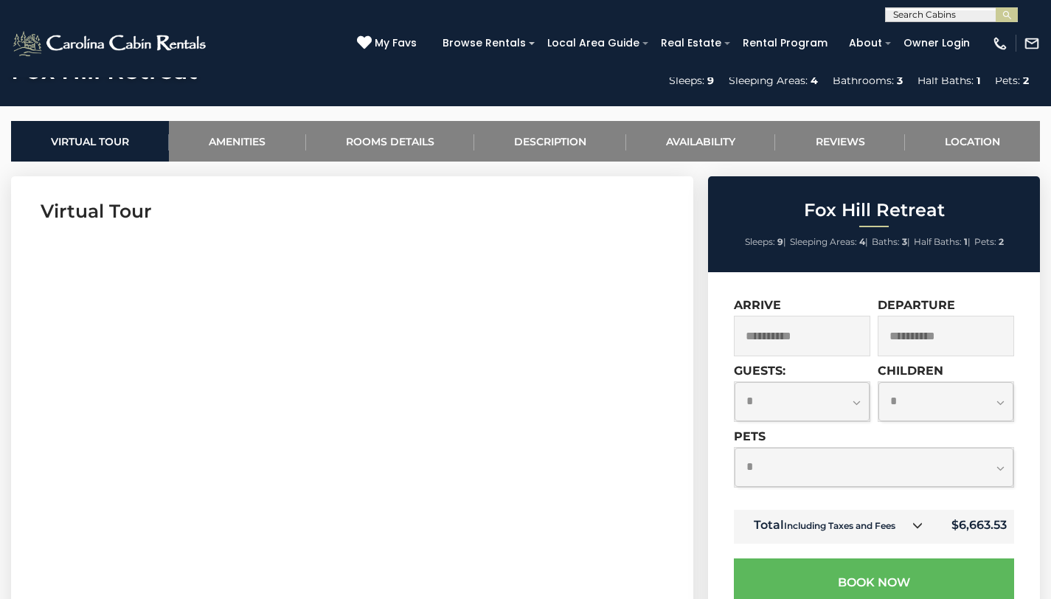
scroll to position [103, 0]
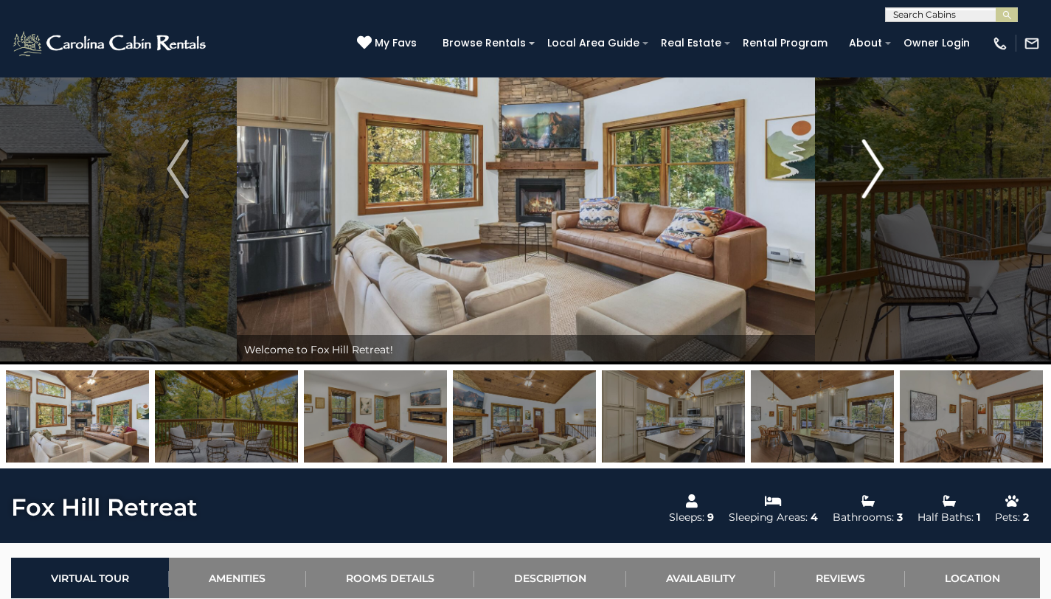
click at [877, 156] on img "Next" at bounding box center [873, 168] width 22 height 59
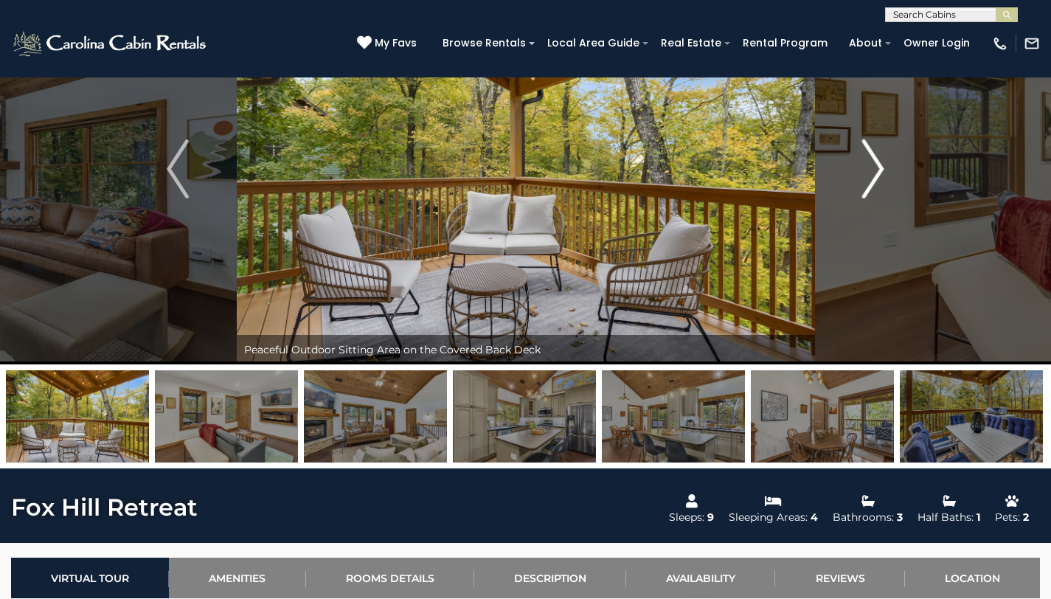
click at [877, 156] on img "Next" at bounding box center [873, 168] width 22 height 59
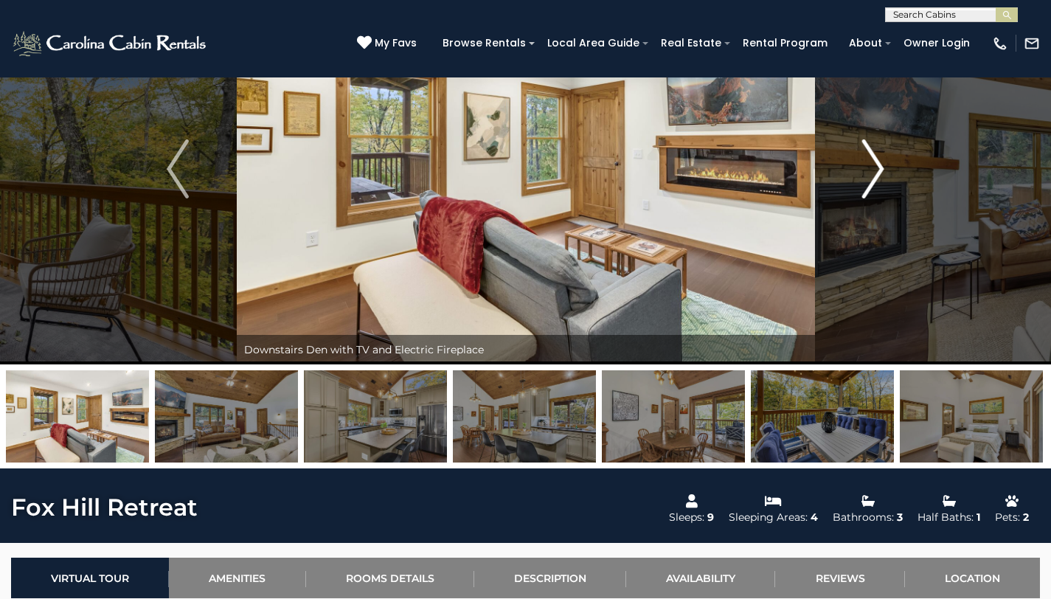
click at [877, 156] on img "Next" at bounding box center [873, 168] width 22 height 59
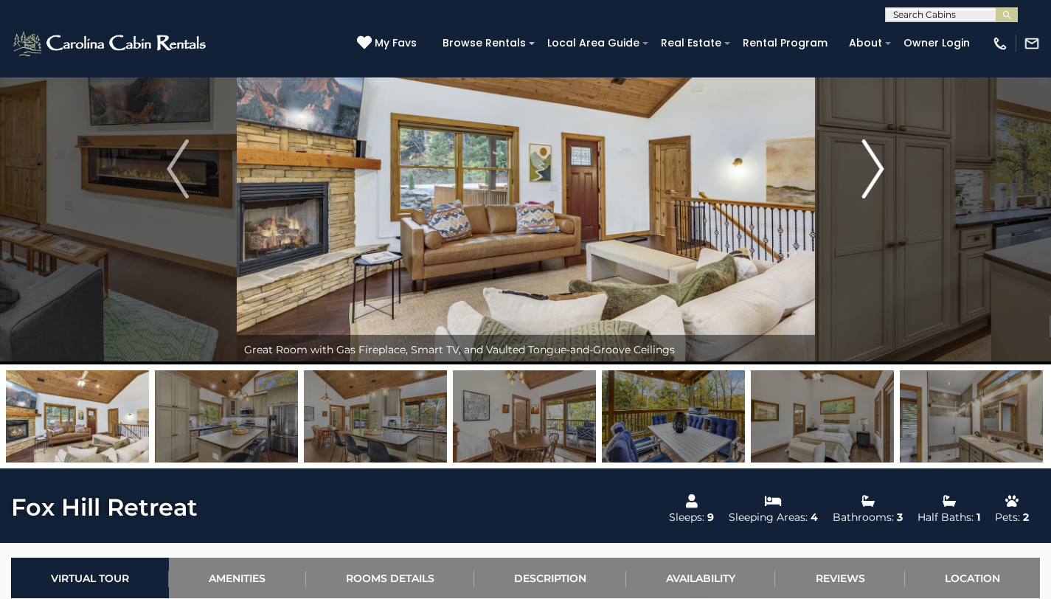
click at [877, 156] on img "Next" at bounding box center [873, 168] width 22 height 59
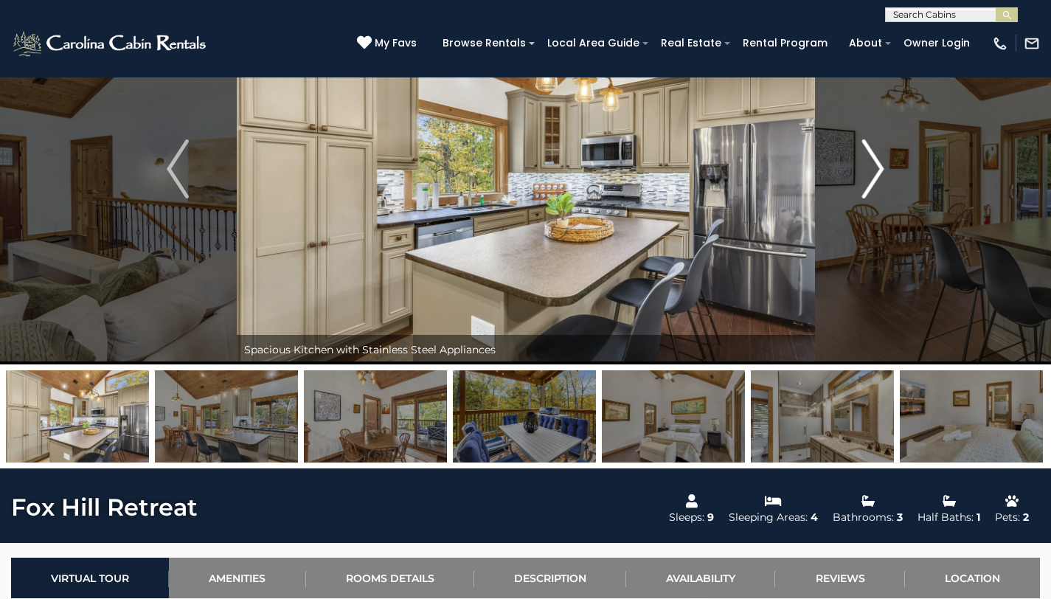
click at [877, 156] on img "Next" at bounding box center [873, 168] width 22 height 59
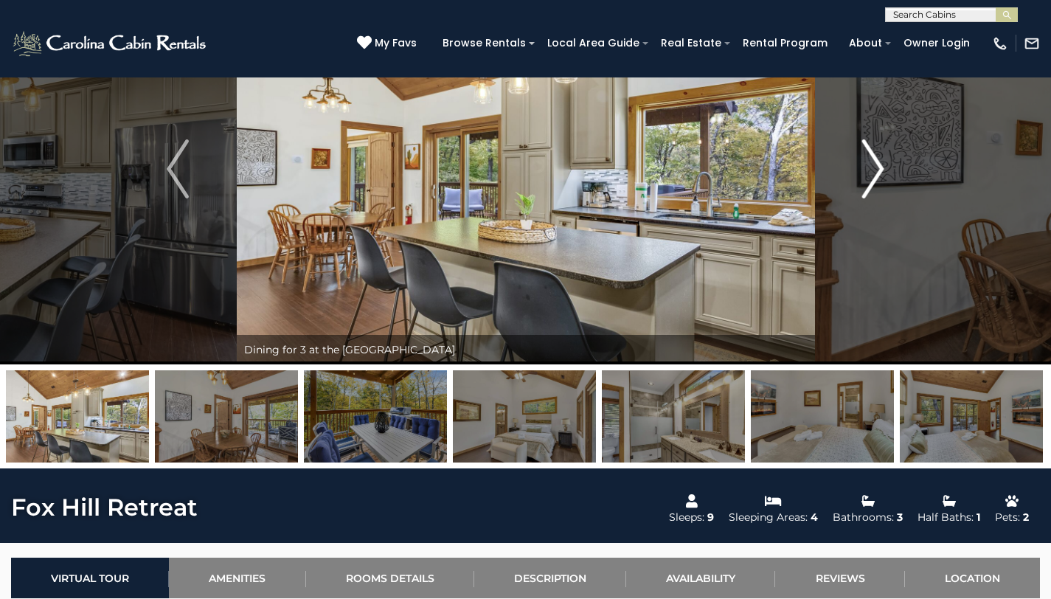
click at [877, 156] on img "Next" at bounding box center [873, 168] width 22 height 59
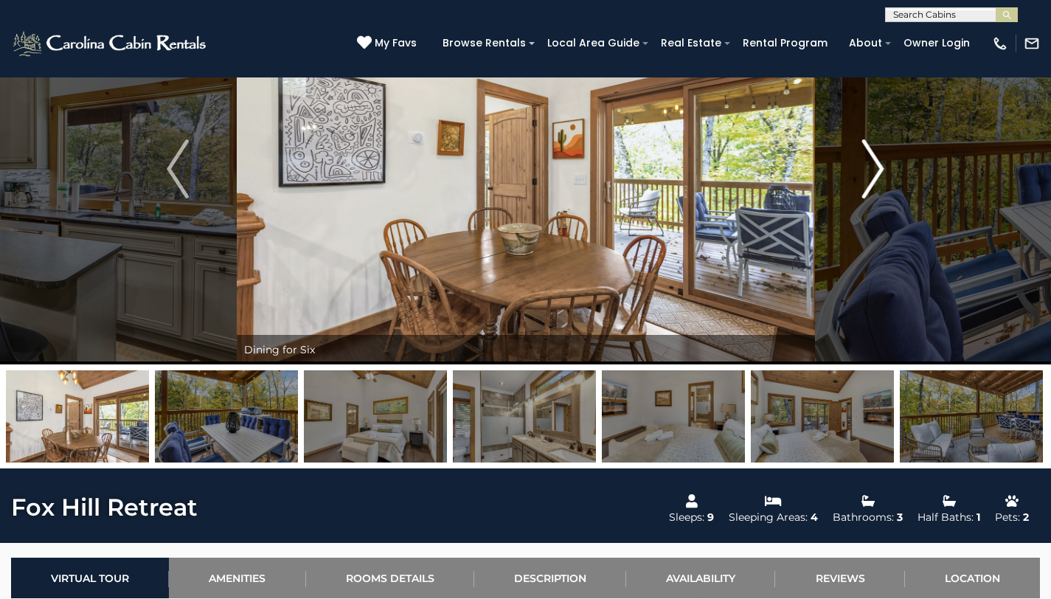
click at [877, 156] on img "Next" at bounding box center [873, 168] width 22 height 59
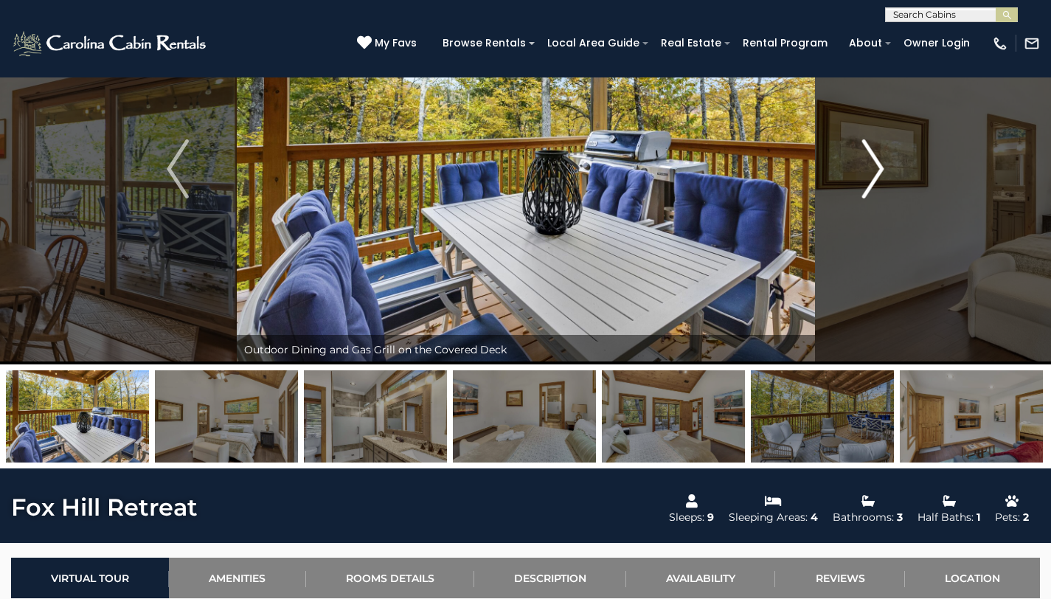
click at [877, 156] on img "Next" at bounding box center [873, 168] width 22 height 59
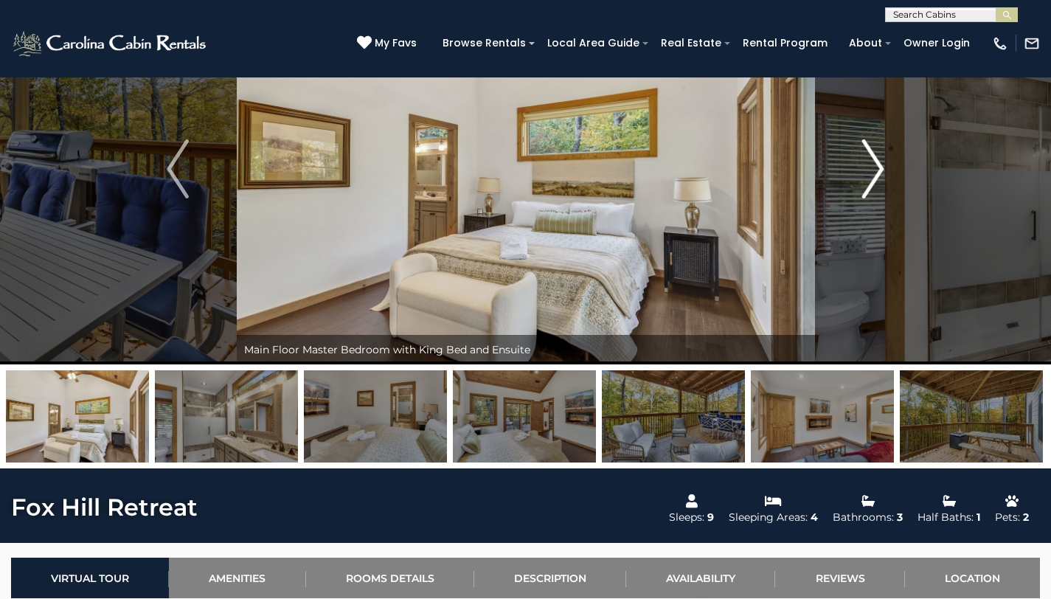
click at [877, 156] on img "Next" at bounding box center [873, 168] width 22 height 59
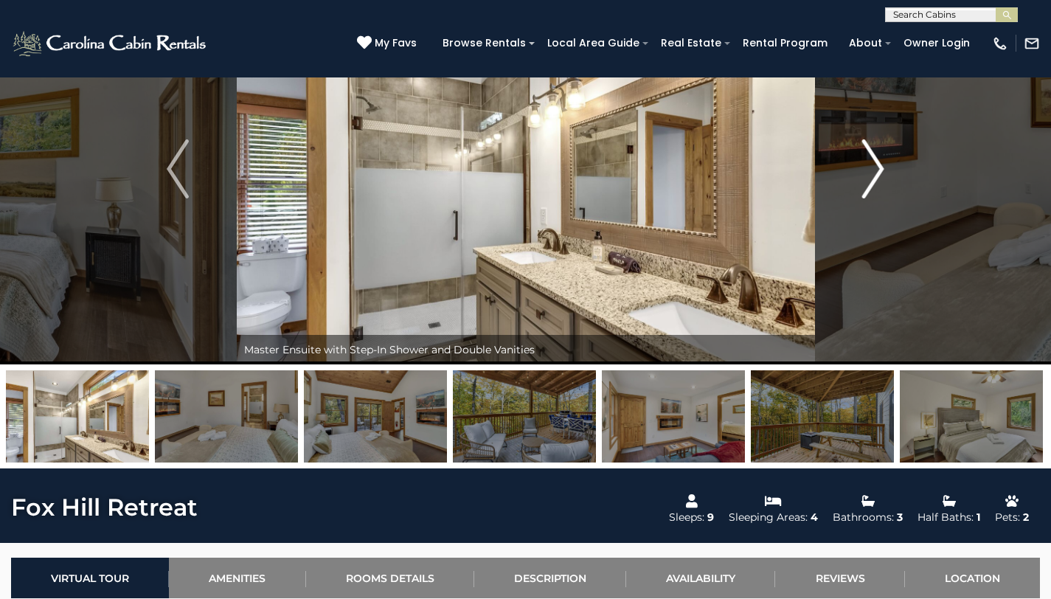
click at [877, 156] on img "Next" at bounding box center [873, 168] width 22 height 59
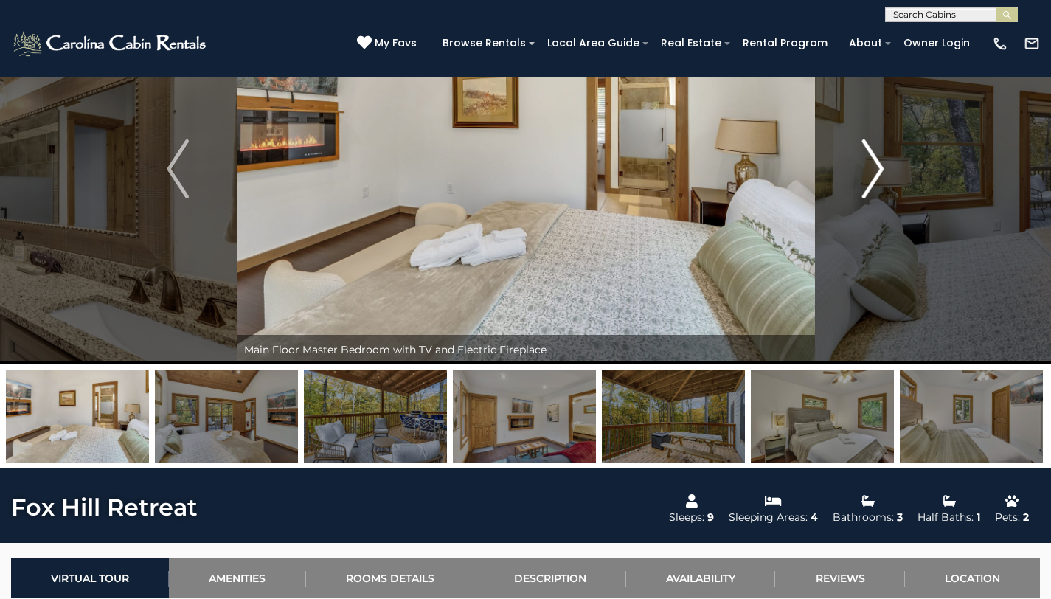
click at [877, 156] on img "Next" at bounding box center [873, 168] width 22 height 59
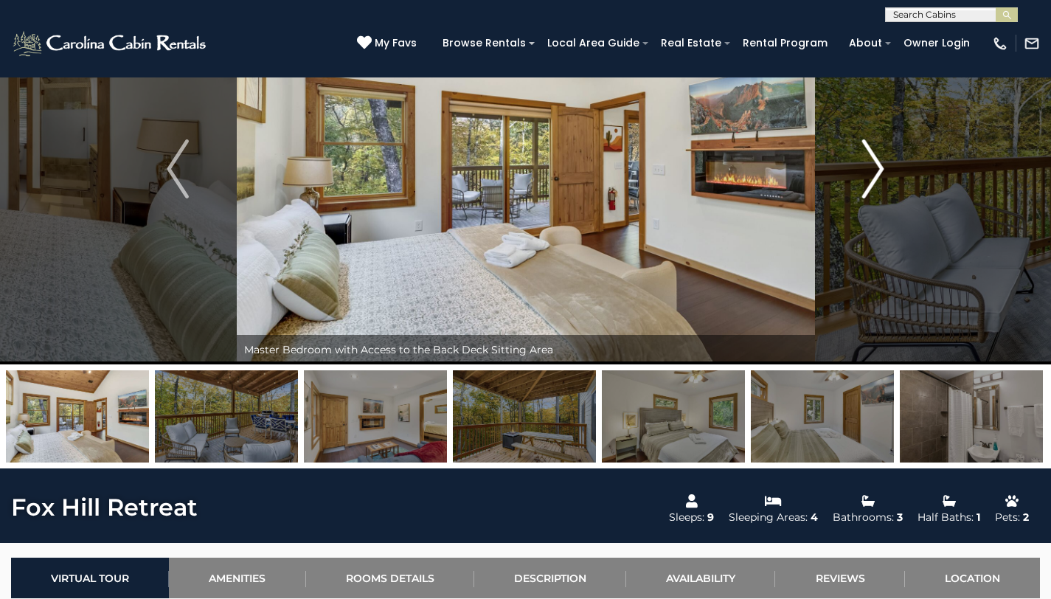
click at [877, 156] on img "Next" at bounding box center [873, 168] width 22 height 59
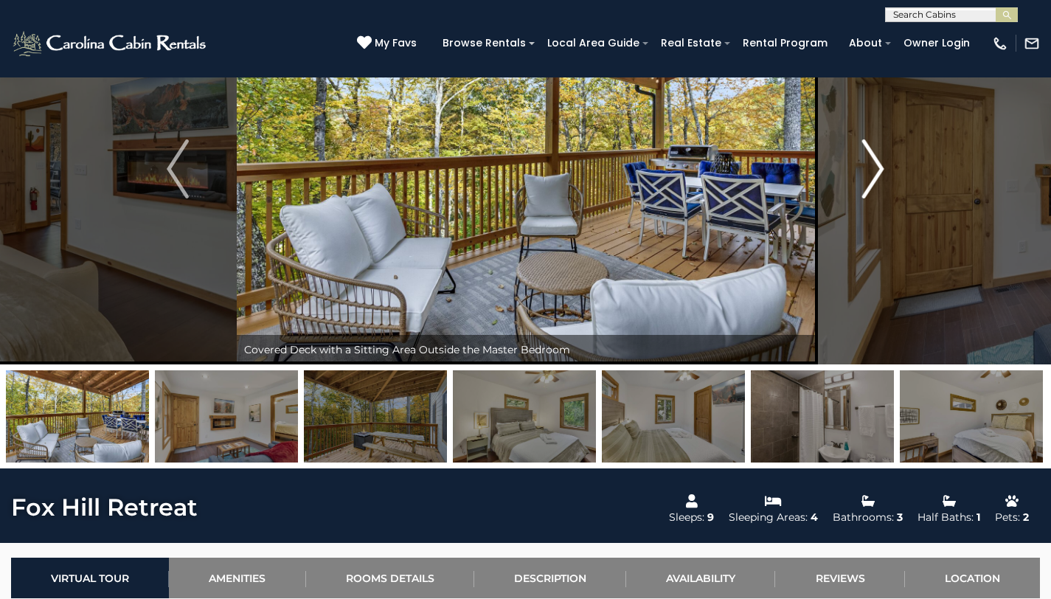
click at [877, 156] on img "Next" at bounding box center [873, 168] width 22 height 59
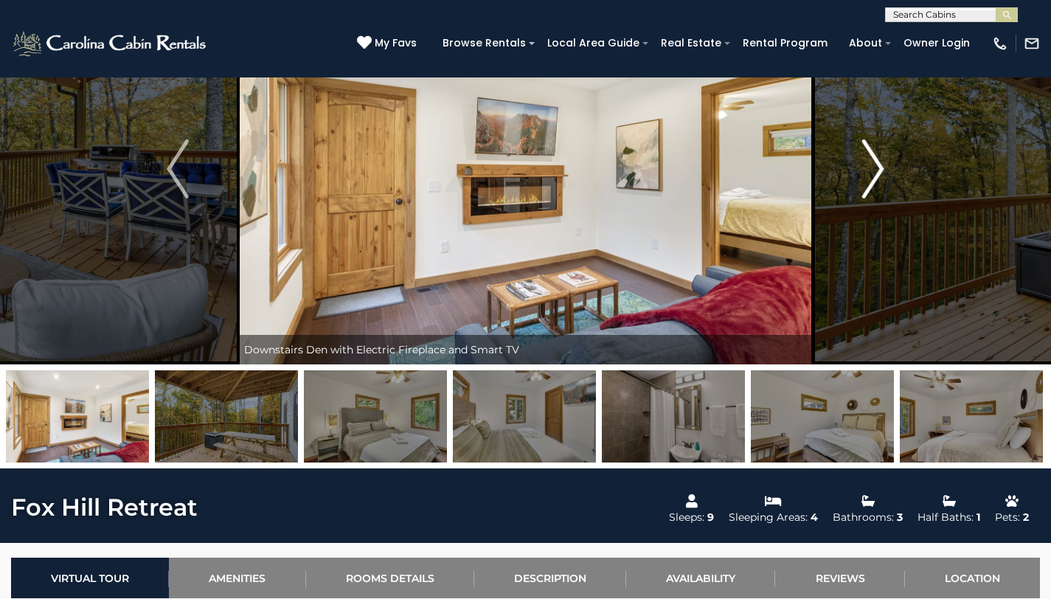
click at [877, 156] on img "Next" at bounding box center [873, 168] width 22 height 59
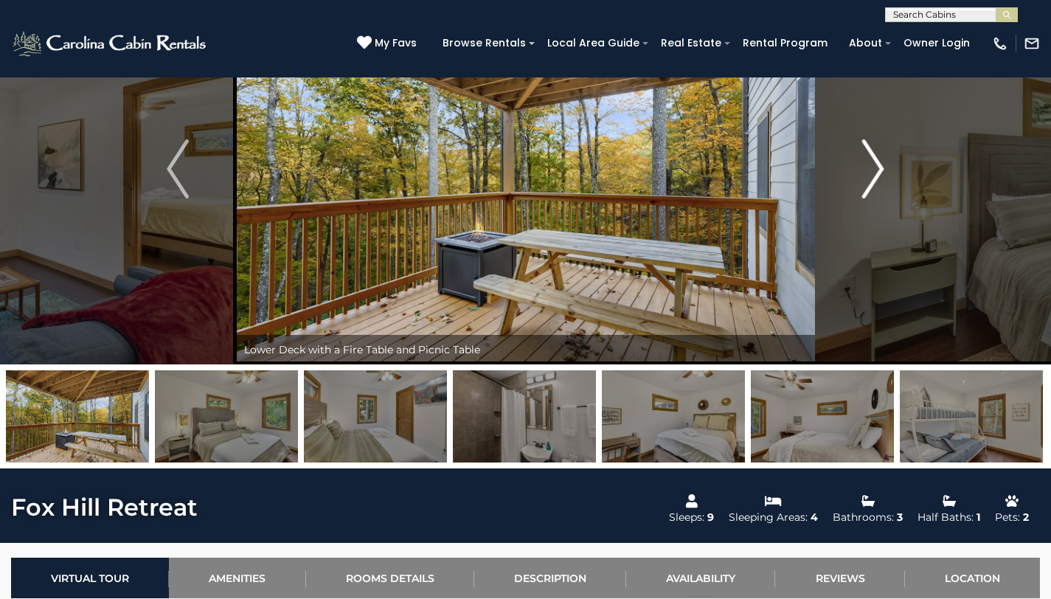
click at [877, 156] on img "Next" at bounding box center [873, 168] width 22 height 59
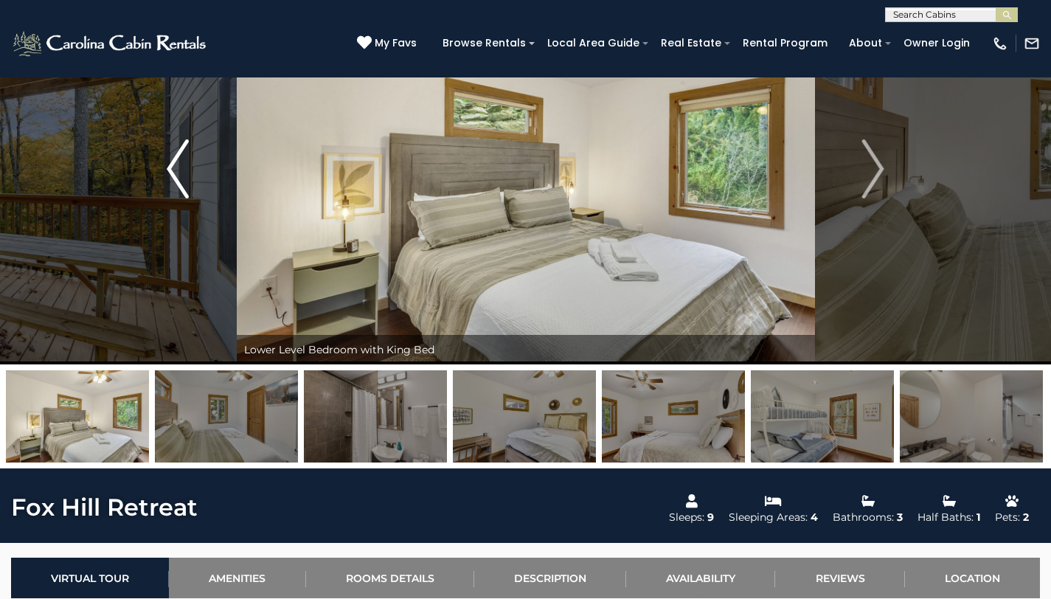
click at [182, 174] on img "Previous" at bounding box center [178, 168] width 22 height 59
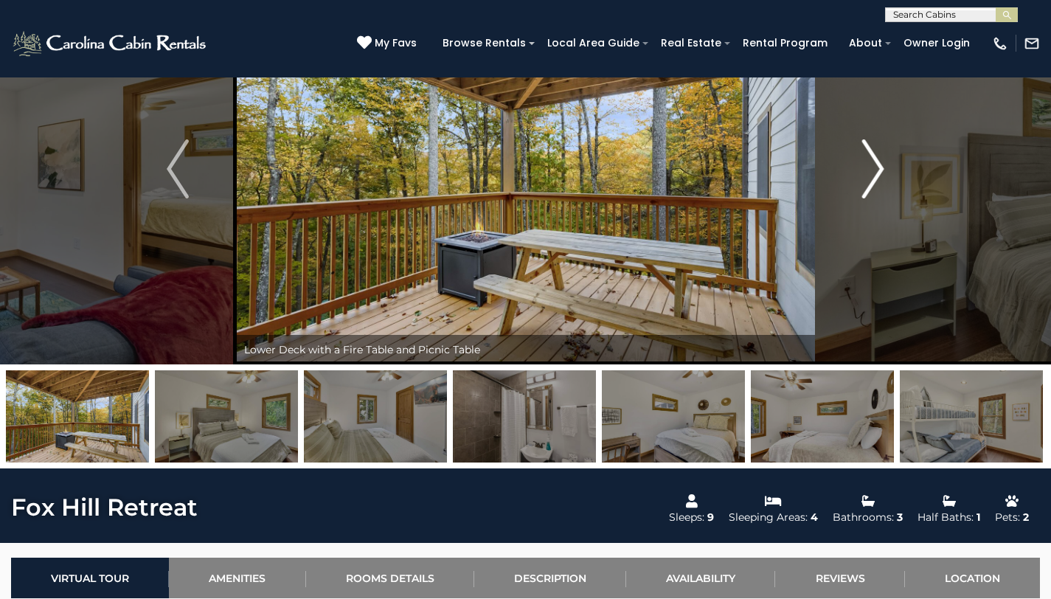
click at [880, 167] on img "Next" at bounding box center [873, 168] width 22 height 59
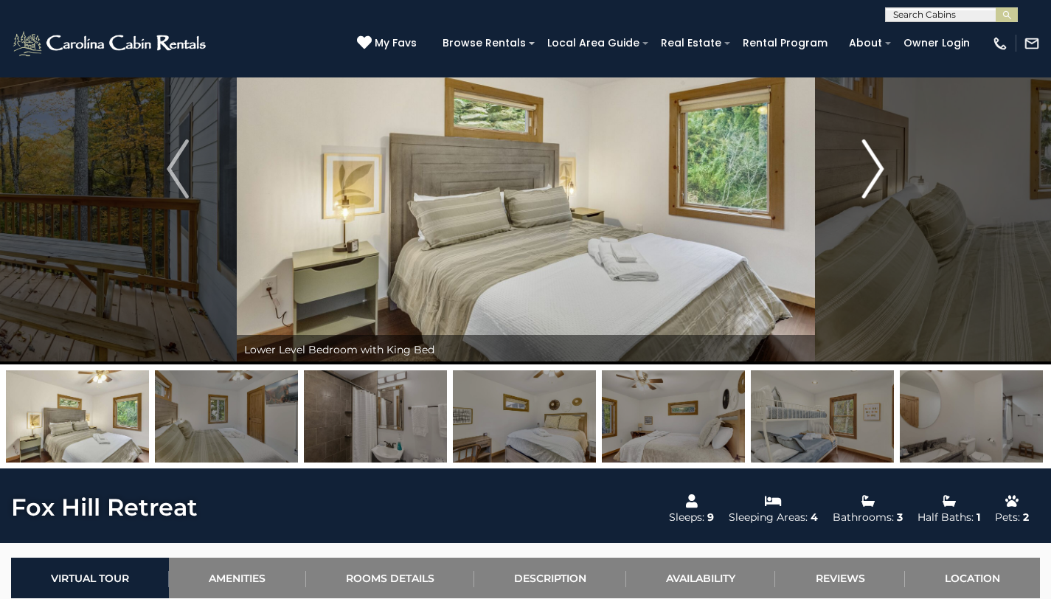
click at [880, 167] on img "Next" at bounding box center [873, 168] width 22 height 59
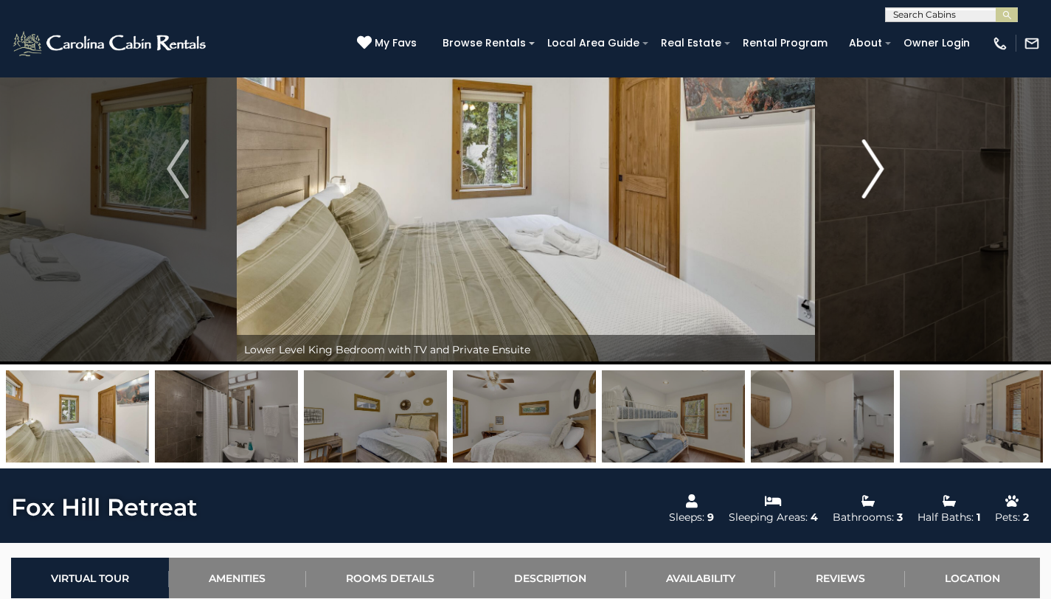
click at [880, 167] on img "Next" at bounding box center [873, 168] width 22 height 59
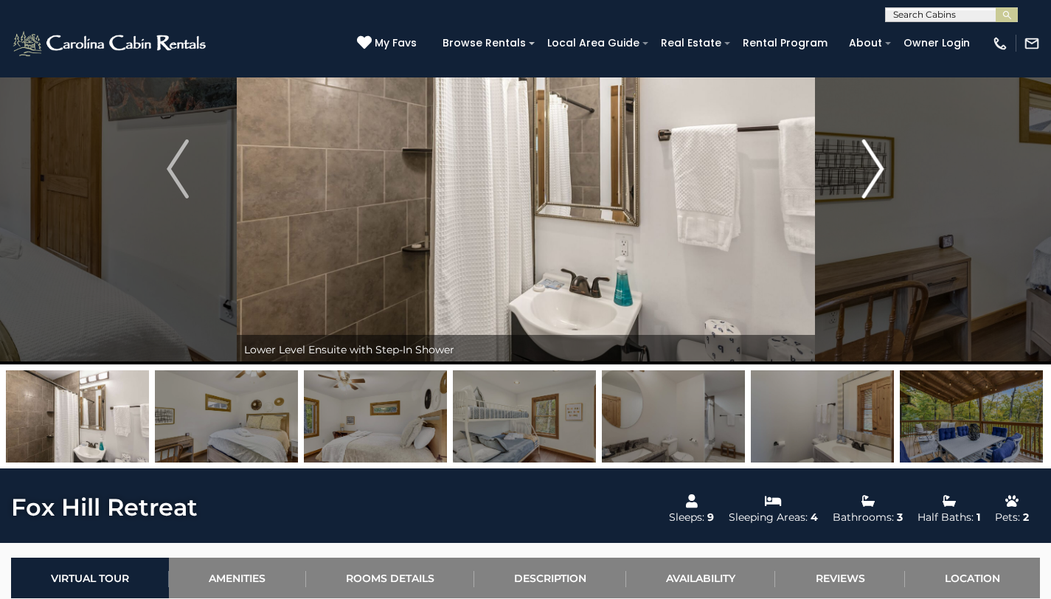
click at [880, 167] on img "Next" at bounding box center [873, 168] width 22 height 59
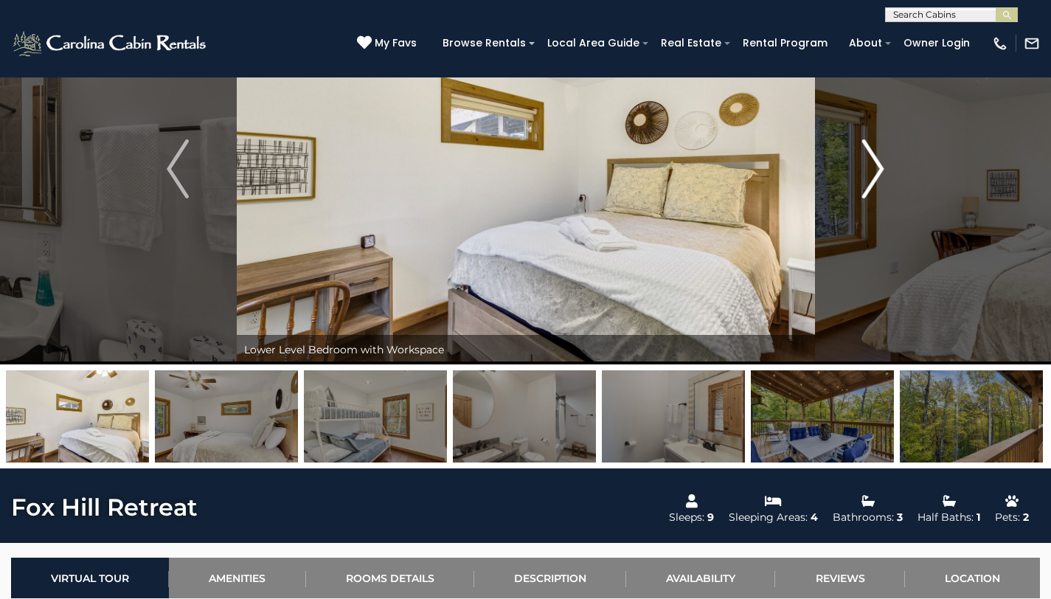
click at [880, 167] on img "Next" at bounding box center [873, 168] width 22 height 59
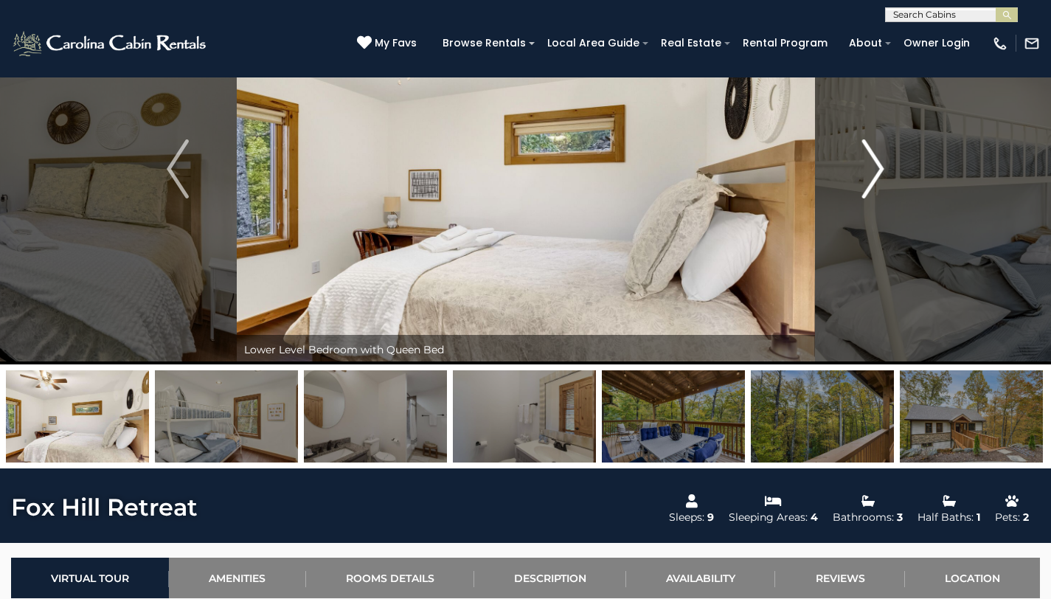
click at [880, 167] on img "Next" at bounding box center [873, 168] width 22 height 59
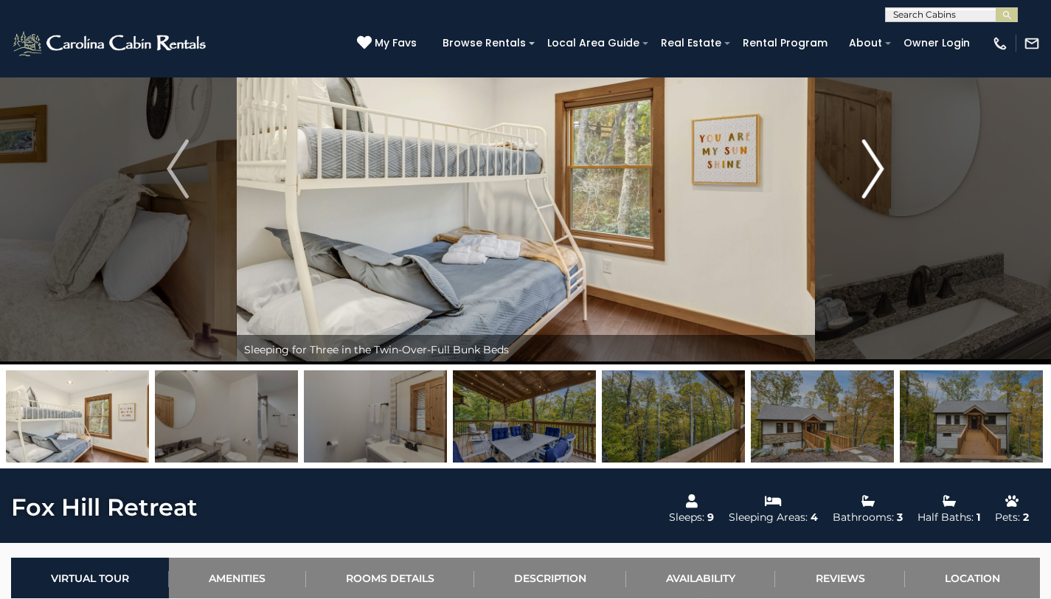
click at [880, 167] on img "Next" at bounding box center [873, 168] width 22 height 59
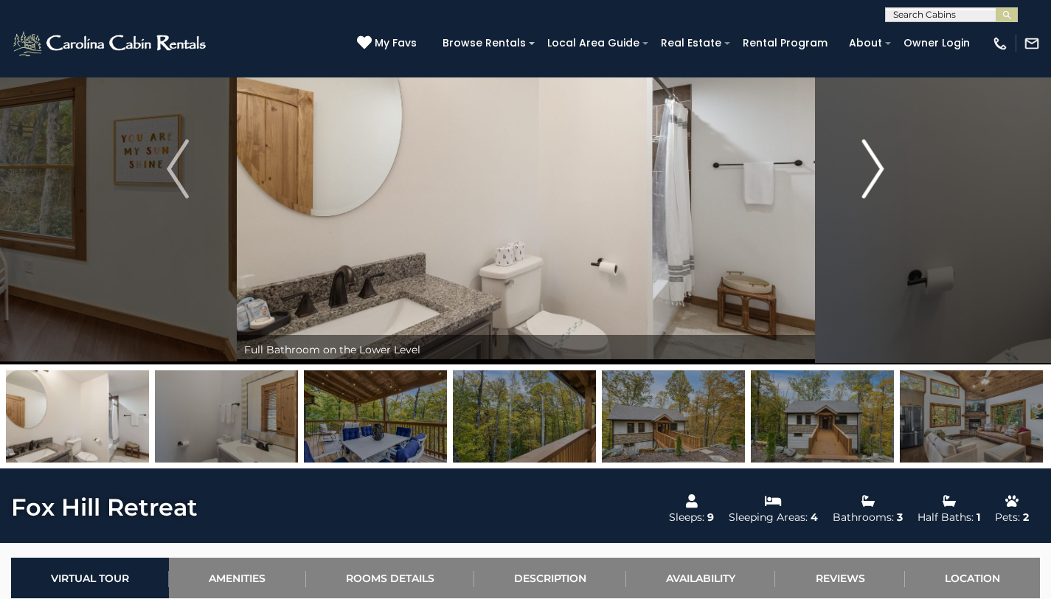
click at [880, 167] on img "Next" at bounding box center [873, 168] width 22 height 59
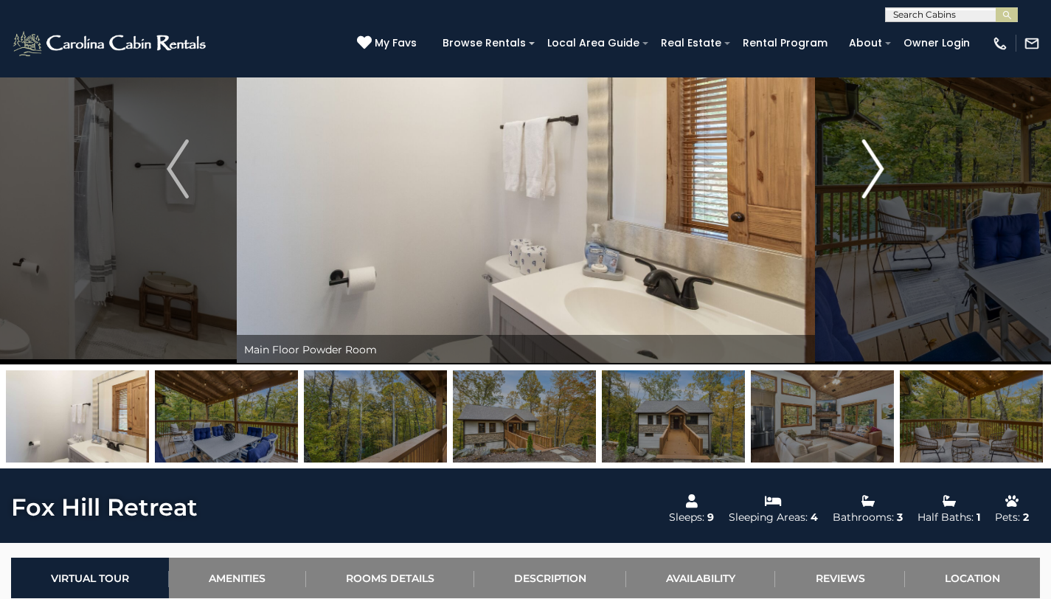
click at [880, 167] on img "Next" at bounding box center [873, 168] width 22 height 59
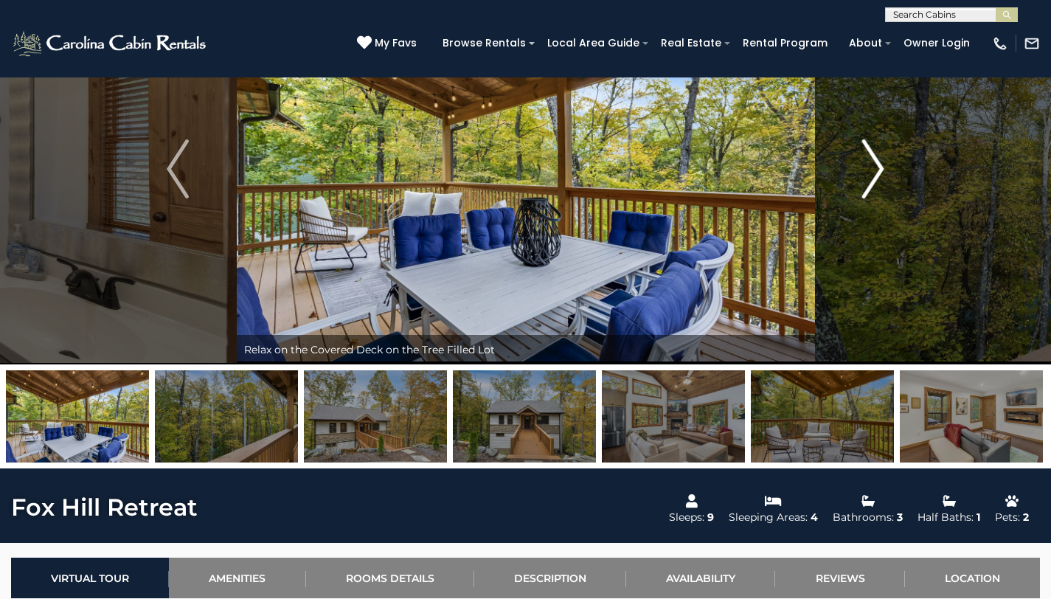
click at [880, 167] on img "Next" at bounding box center [873, 168] width 22 height 59
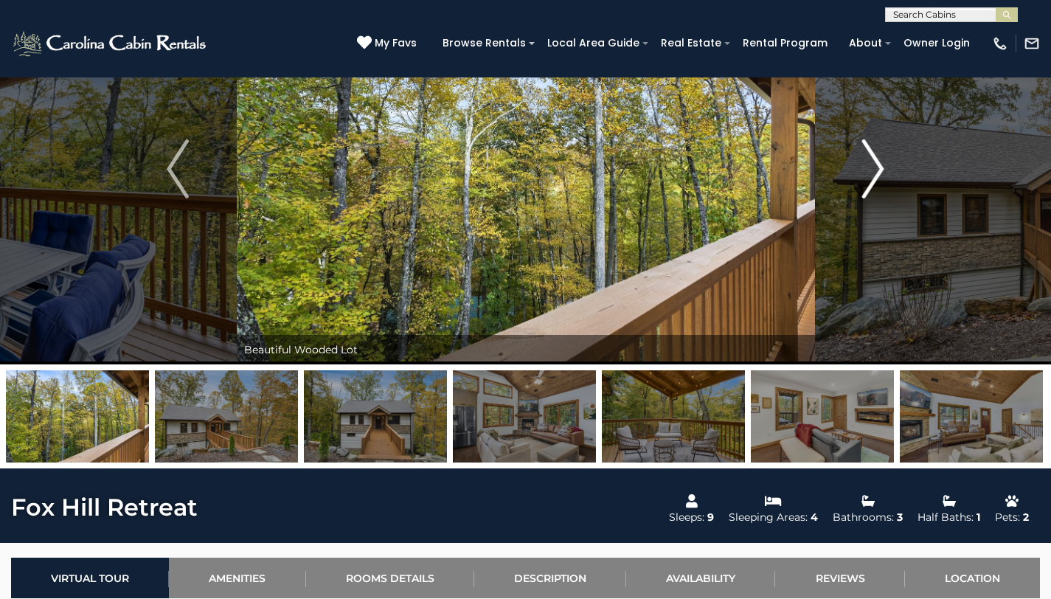
click at [880, 167] on img "Next" at bounding box center [873, 168] width 22 height 59
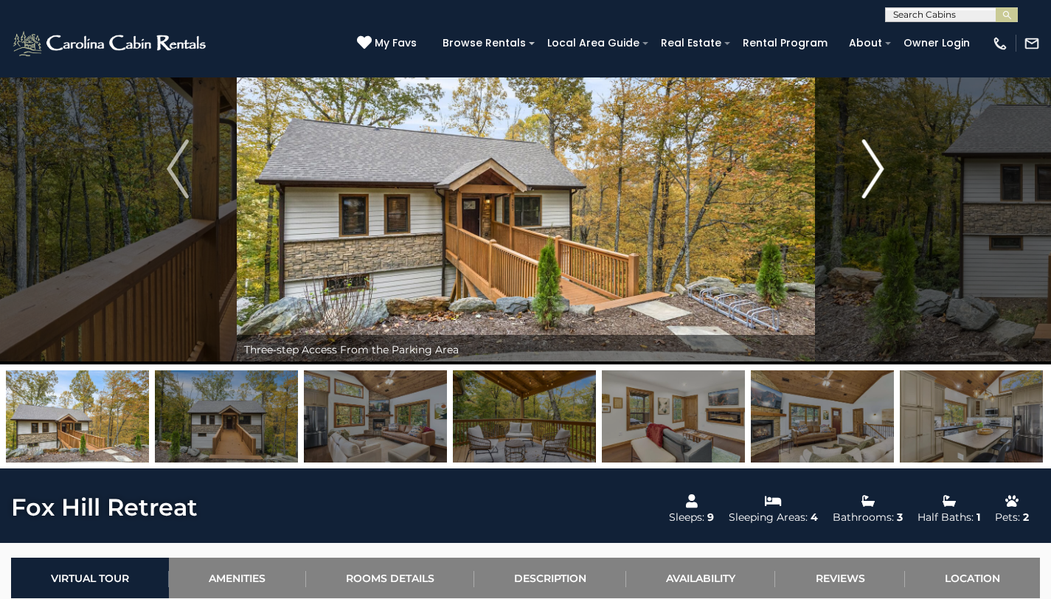
click at [880, 167] on img "Next" at bounding box center [873, 168] width 22 height 59
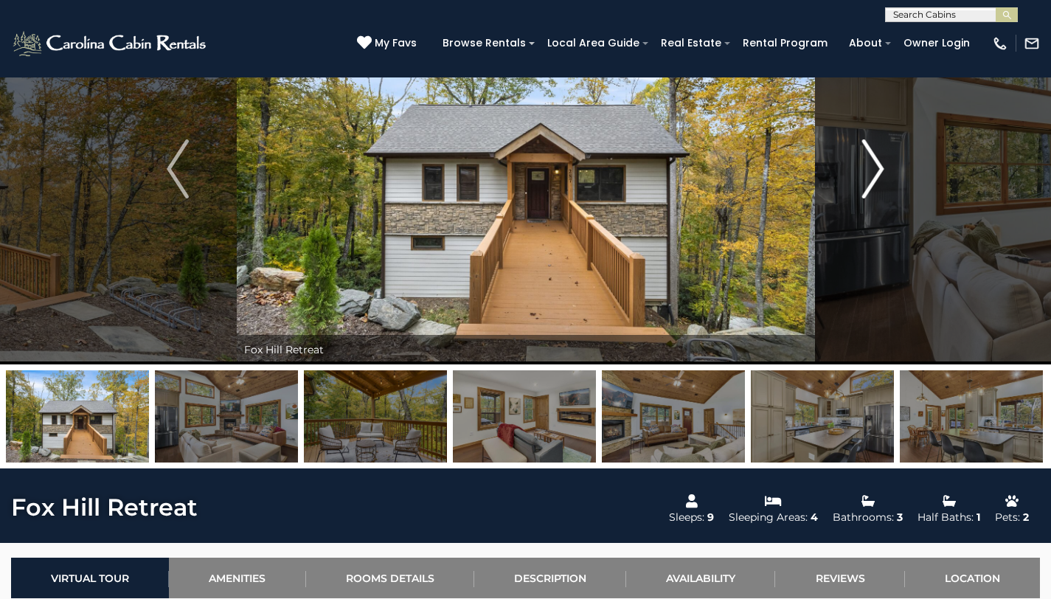
click at [880, 167] on img "Next" at bounding box center [873, 168] width 22 height 59
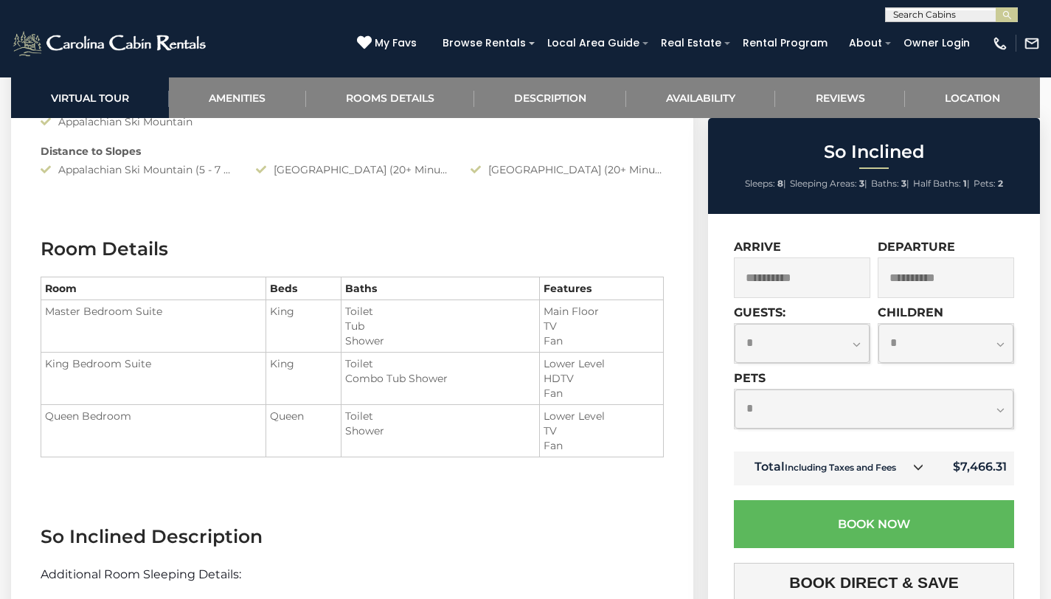
scroll to position [1636, 0]
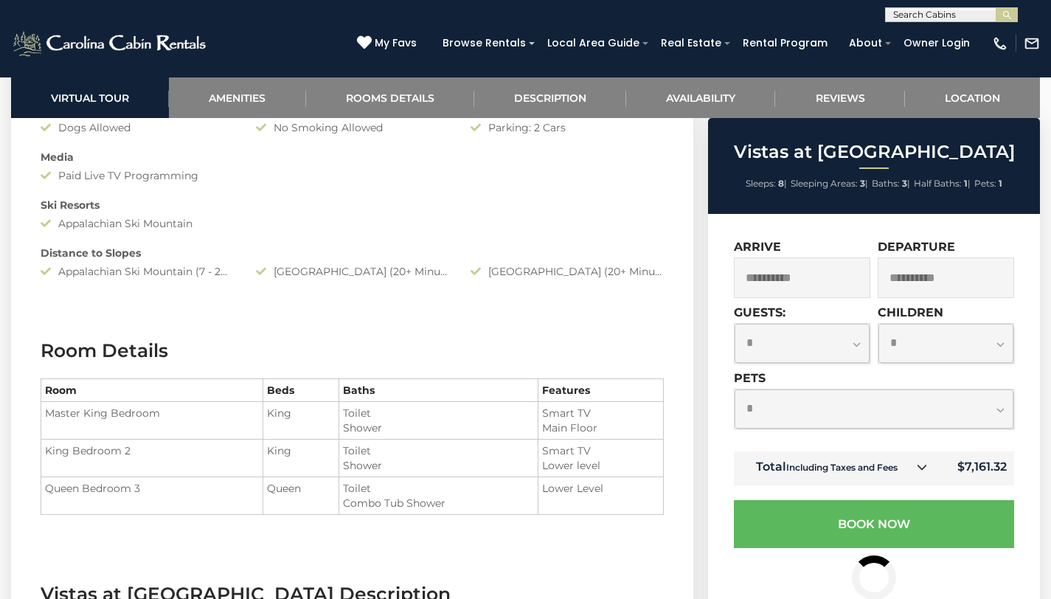
scroll to position [1562, 0]
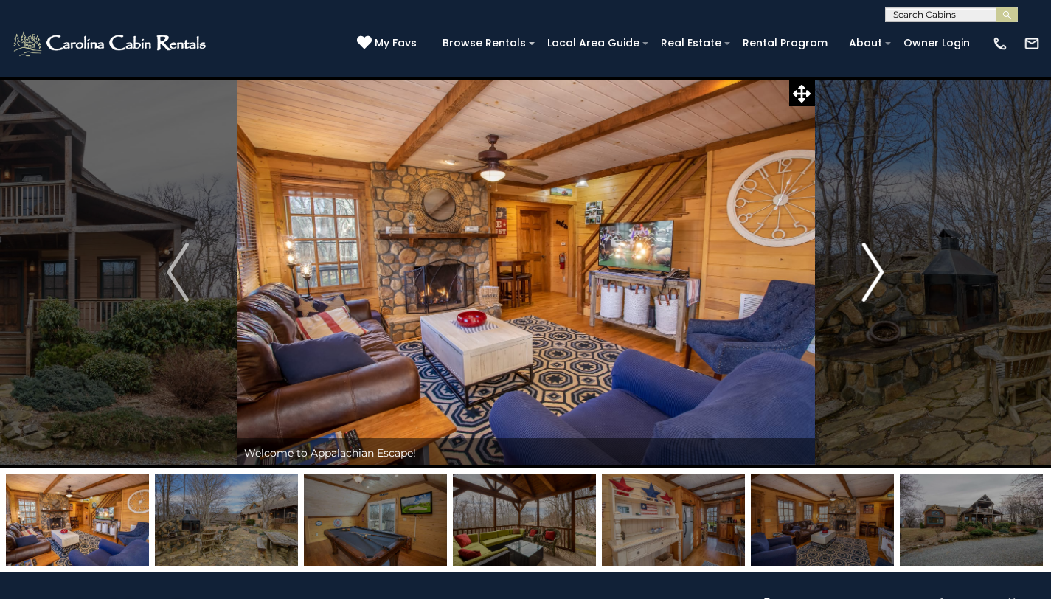
click at [872, 276] on img "Next" at bounding box center [873, 272] width 22 height 59
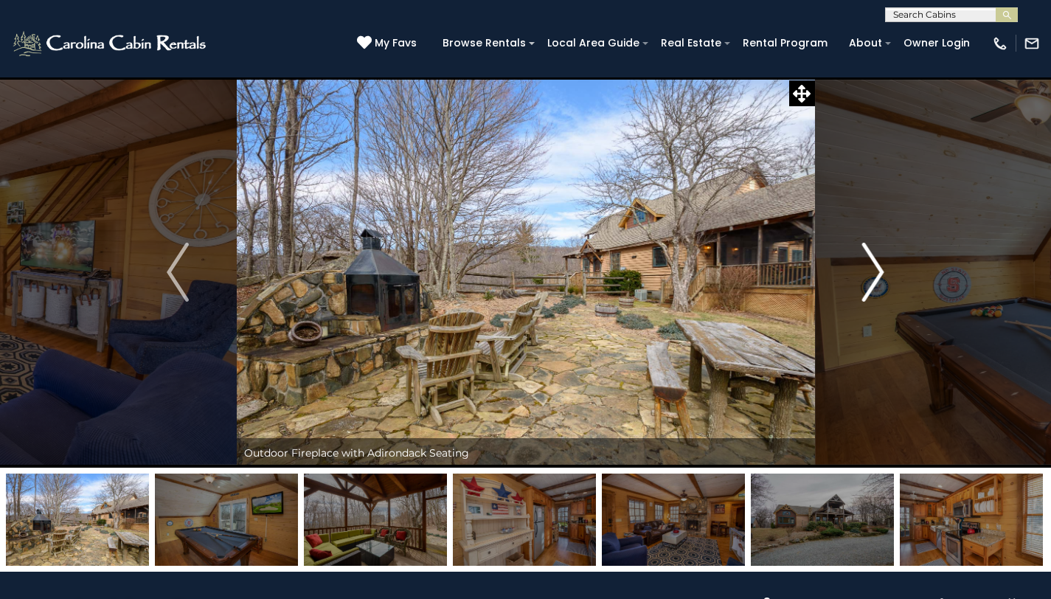
click at [873, 268] on img "Next" at bounding box center [873, 272] width 22 height 59
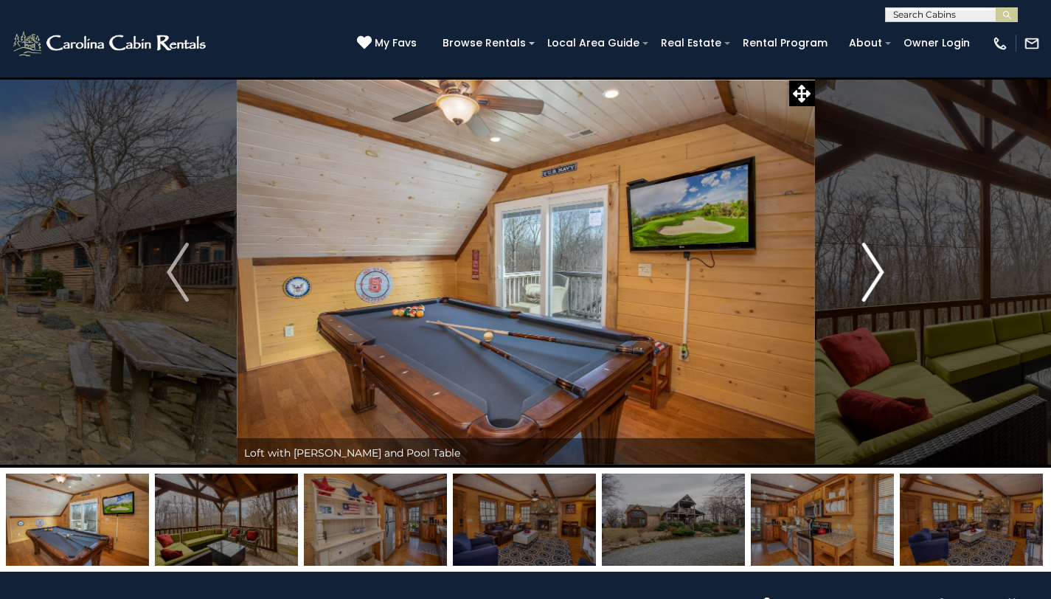
click at [873, 268] on img "Next" at bounding box center [873, 272] width 22 height 59
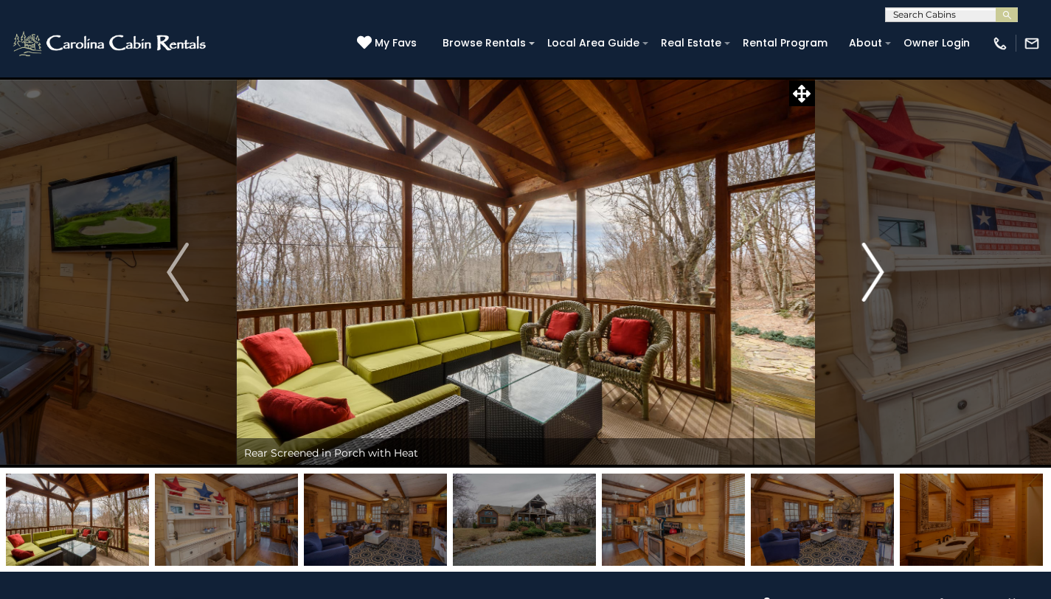
click at [873, 268] on img "Next" at bounding box center [873, 272] width 22 height 59
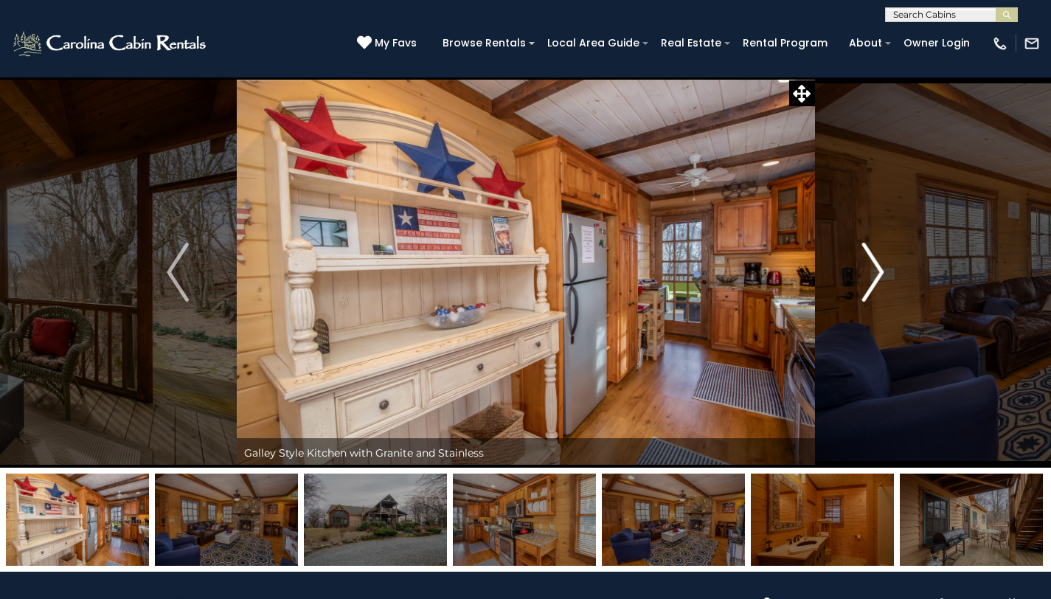
click at [873, 268] on img "Next" at bounding box center [873, 272] width 22 height 59
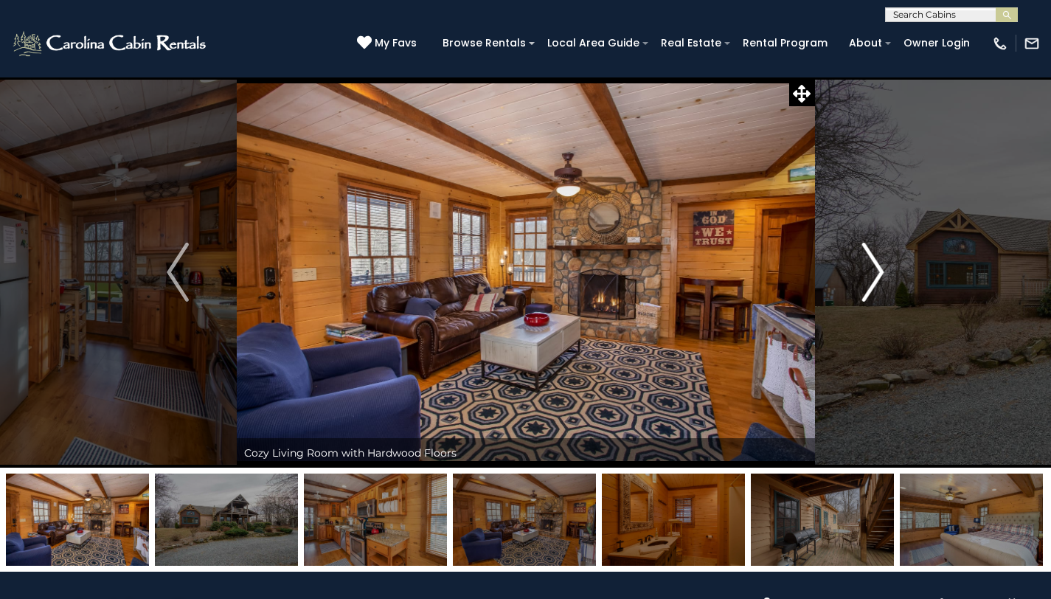
click at [873, 268] on img "Next" at bounding box center [873, 272] width 22 height 59
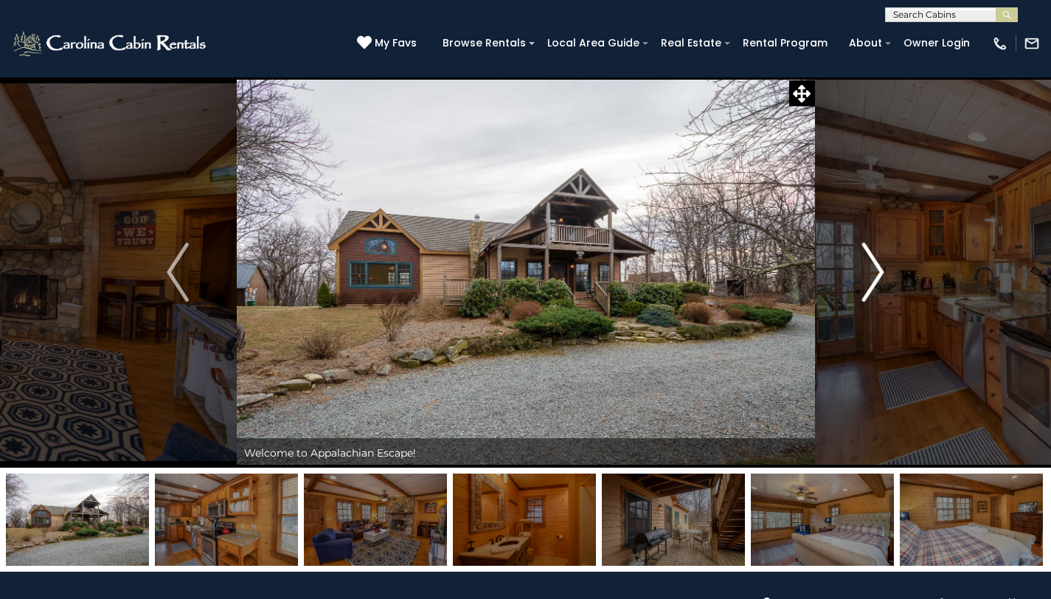
click at [873, 268] on img "Next" at bounding box center [873, 272] width 22 height 59
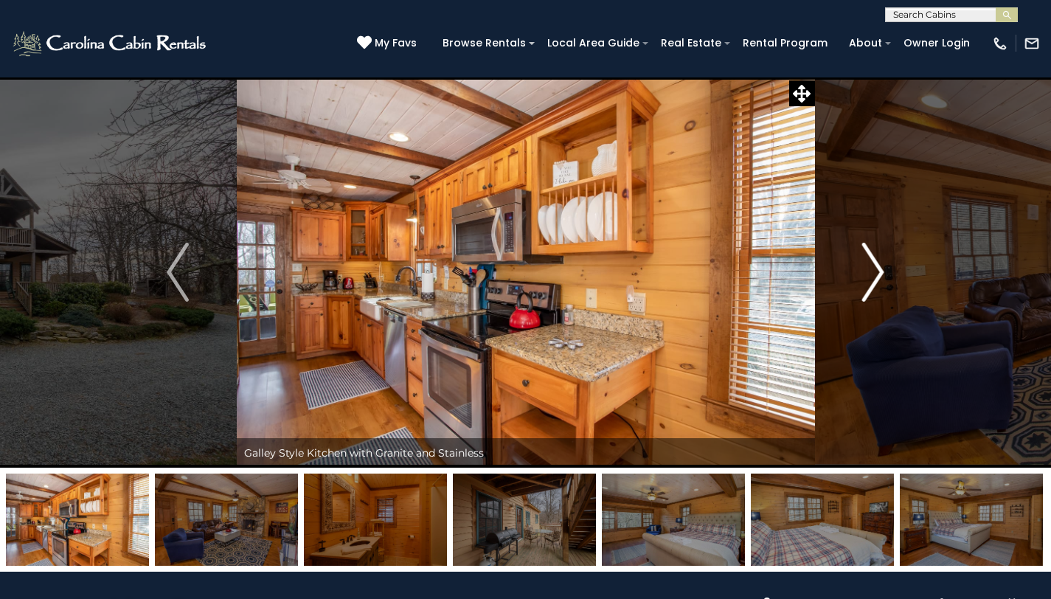
click at [873, 268] on img "Next" at bounding box center [873, 272] width 22 height 59
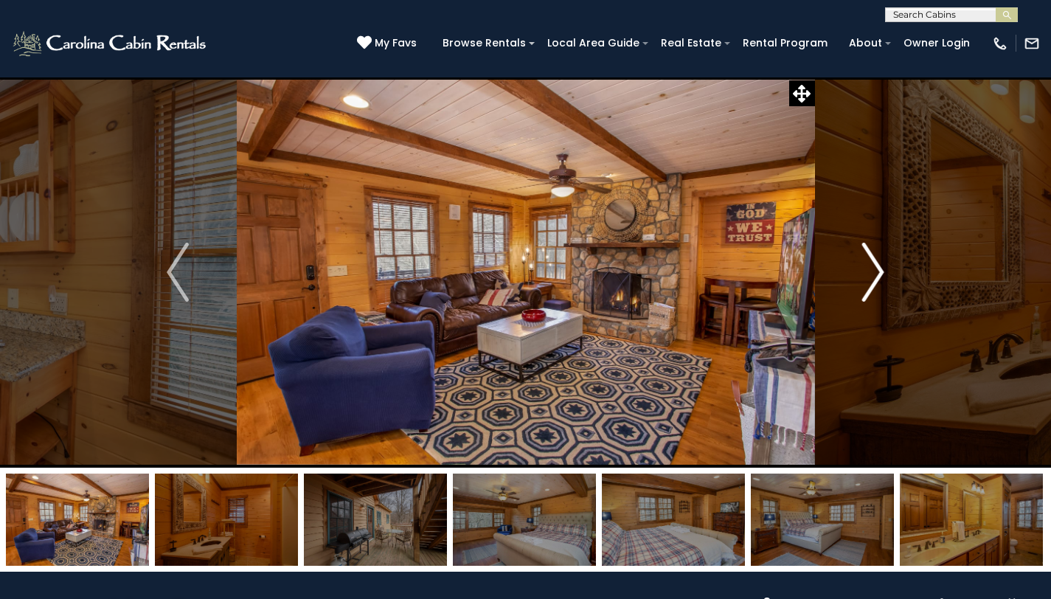
click at [873, 268] on img "Next" at bounding box center [873, 272] width 22 height 59
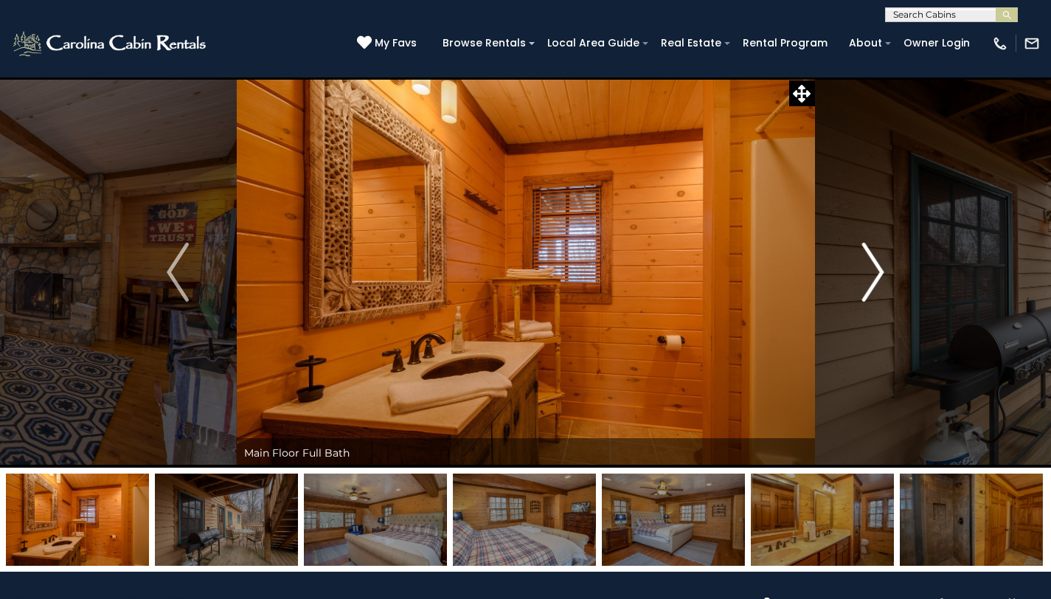
click at [873, 268] on img "Next" at bounding box center [873, 272] width 22 height 59
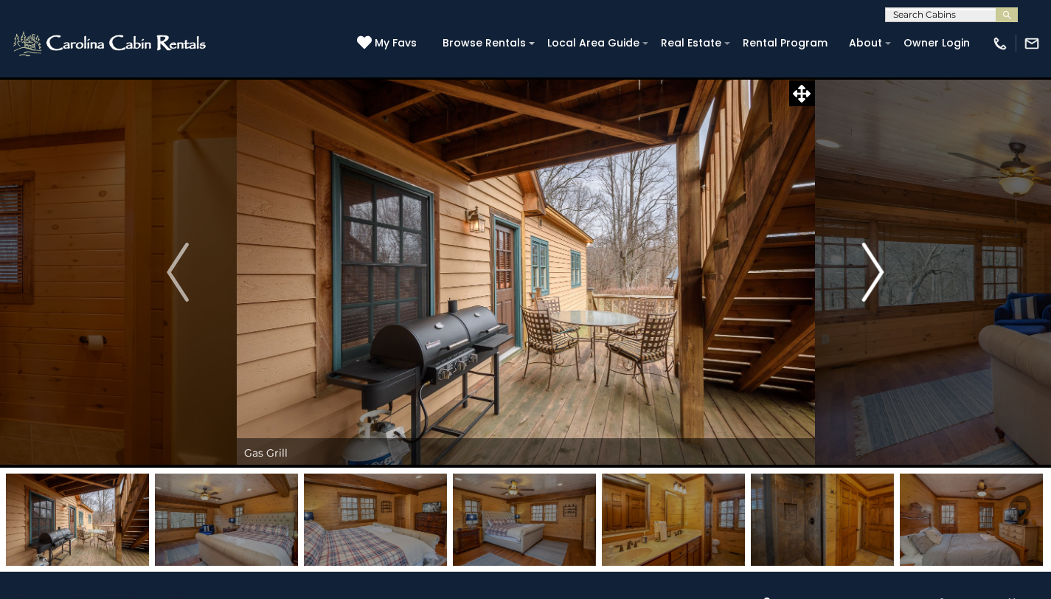
click at [873, 268] on img "Next" at bounding box center [873, 272] width 22 height 59
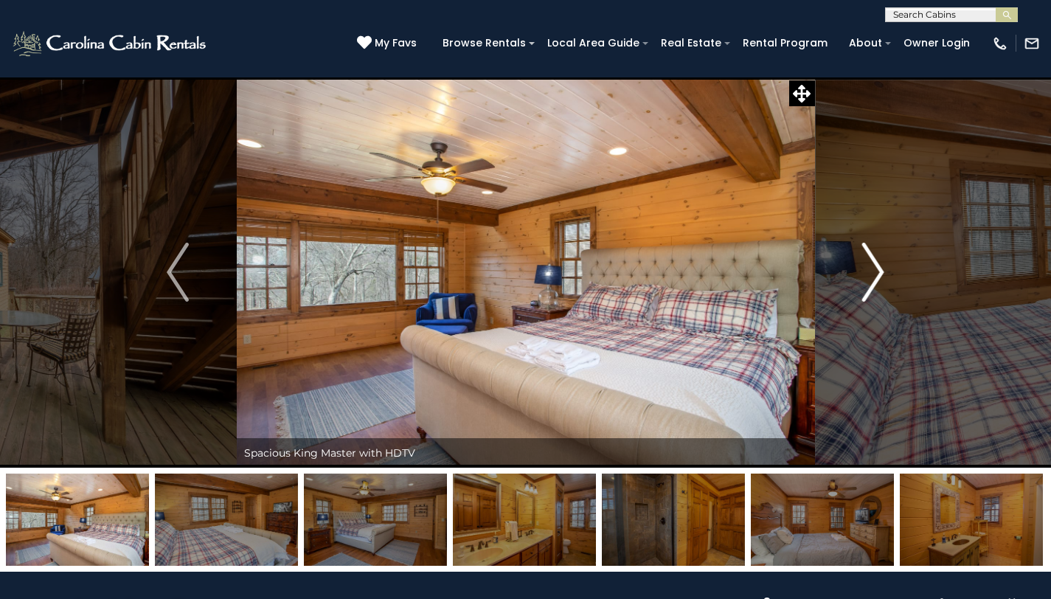
click at [873, 268] on img "Next" at bounding box center [873, 272] width 22 height 59
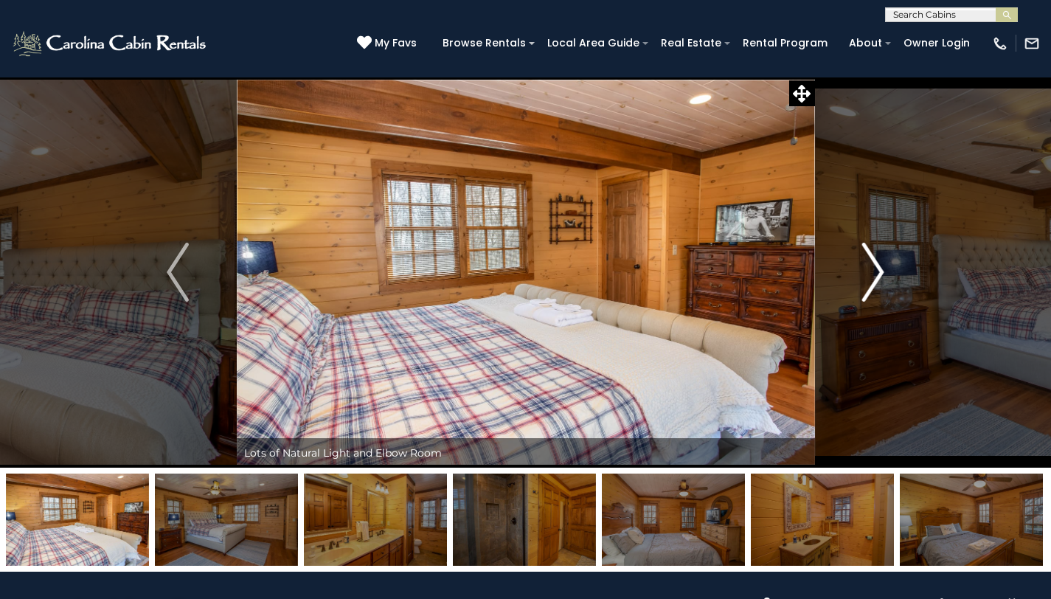
click at [873, 268] on img "Next" at bounding box center [873, 272] width 22 height 59
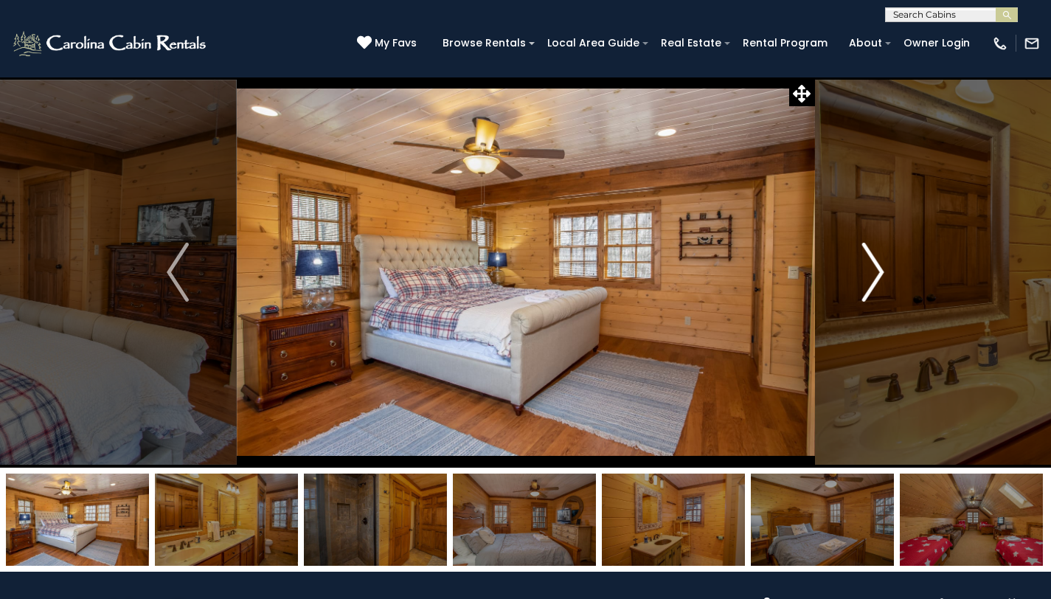
click at [873, 268] on img "Next" at bounding box center [873, 272] width 22 height 59
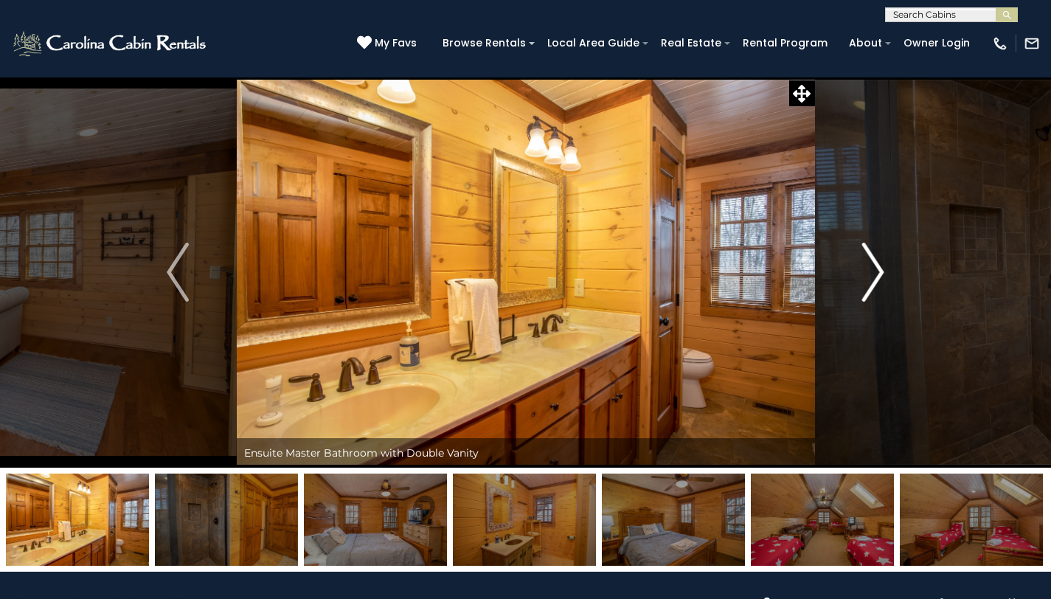
click at [873, 268] on img "Next" at bounding box center [873, 272] width 22 height 59
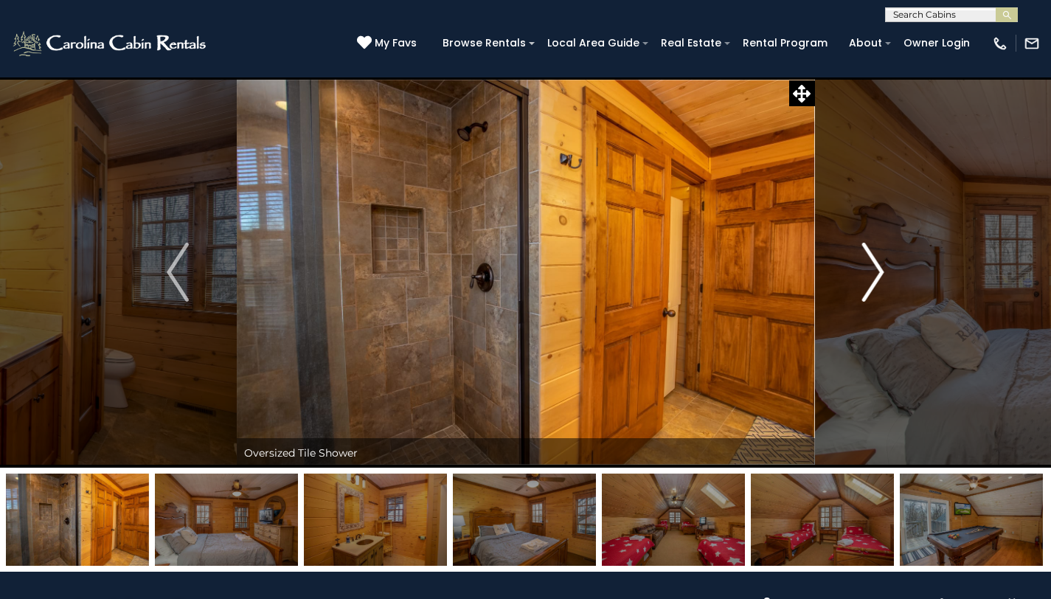
click at [873, 268] on img "Next" at bounding box center [873, 272] width 22 height 59
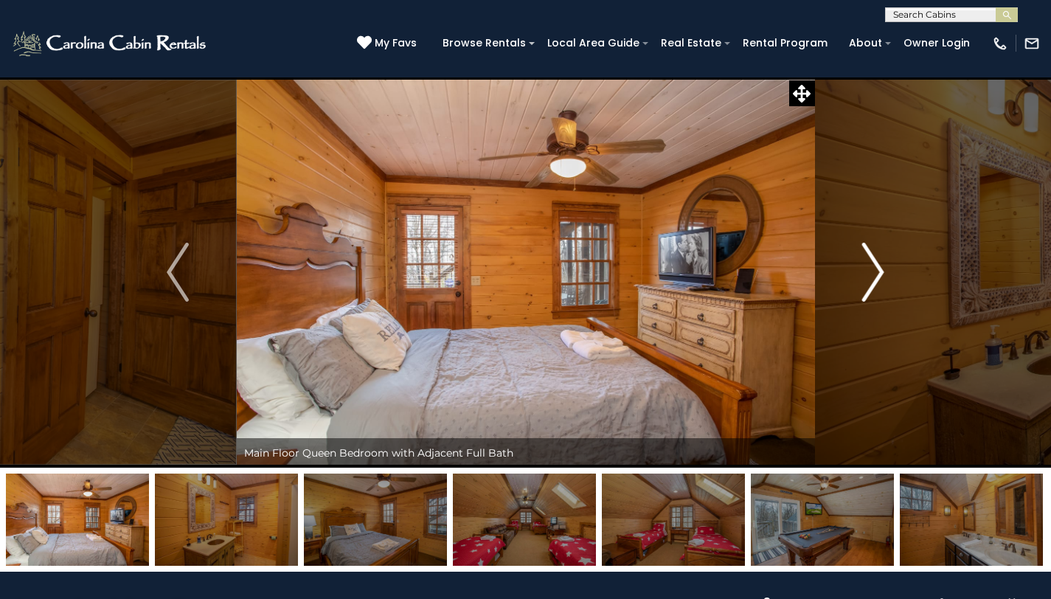
click at [873, 268] on img "Next" at bounding box center [873, 272] width 22 height 59
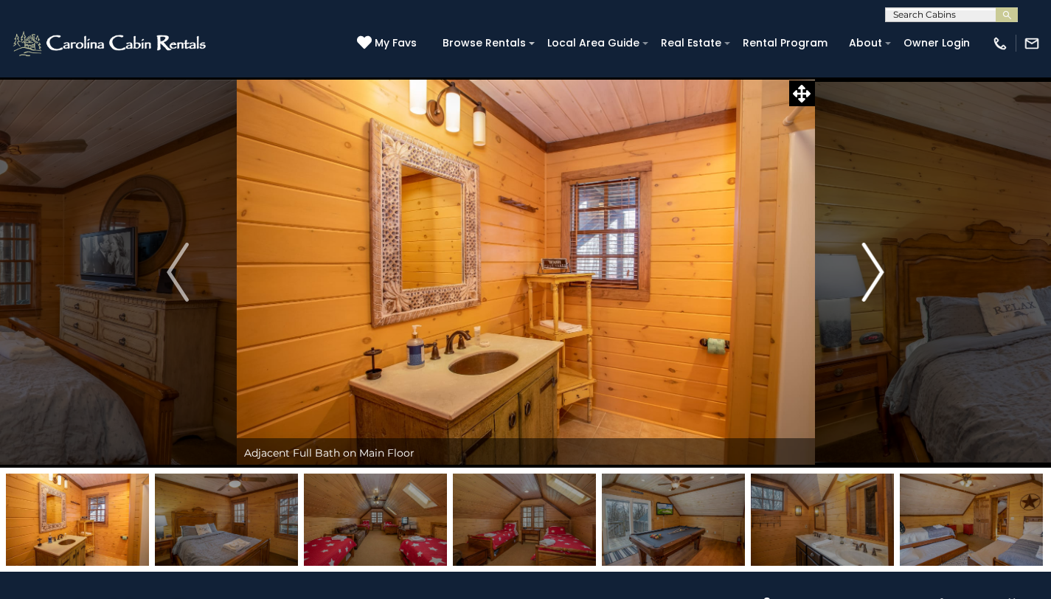
click at [873, 268] on img "Next" at bounding box center [873, 272] width 22 height 59
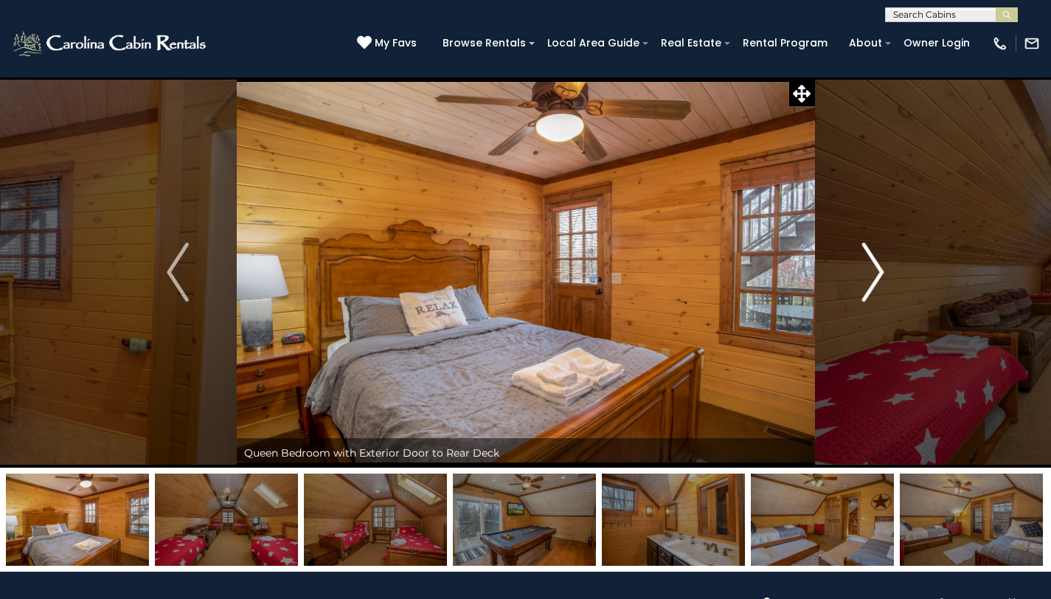
click at [873, 268] on img "Next" at bounding box center [873, 272] width 22 height 59
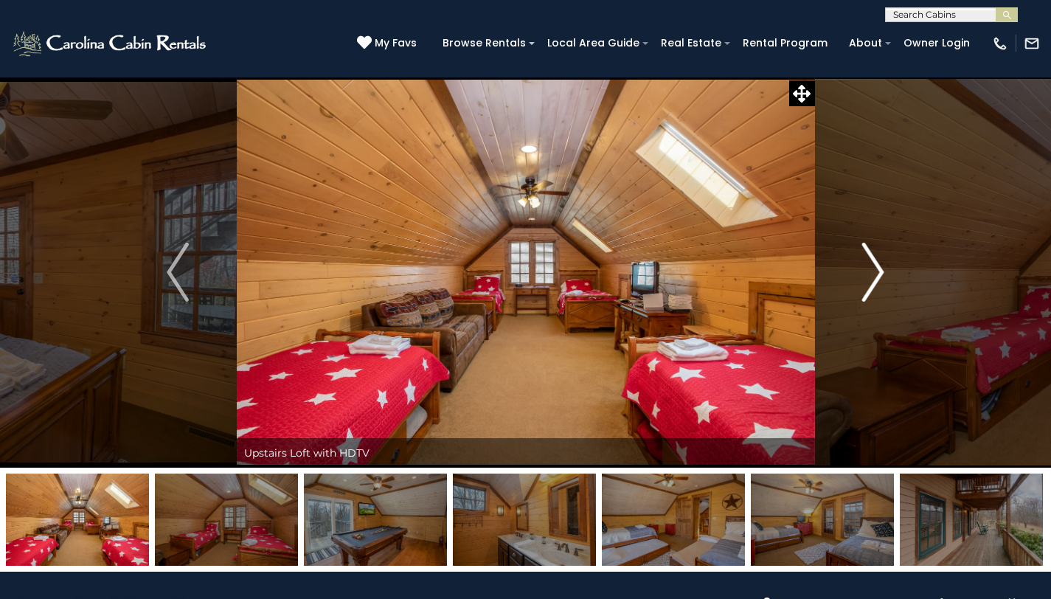
click at [873, 268] on img "Next" at bounding box center [873, 272] width 22 height 59
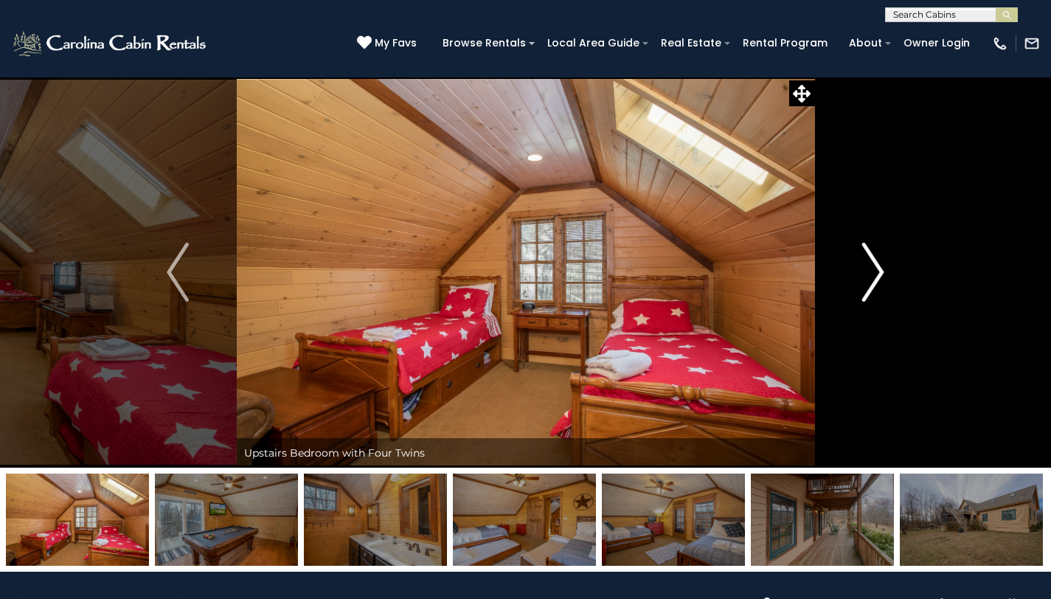
click at [873, 268] on img "Next" at bounding box center [873, 272] width 22 height 59
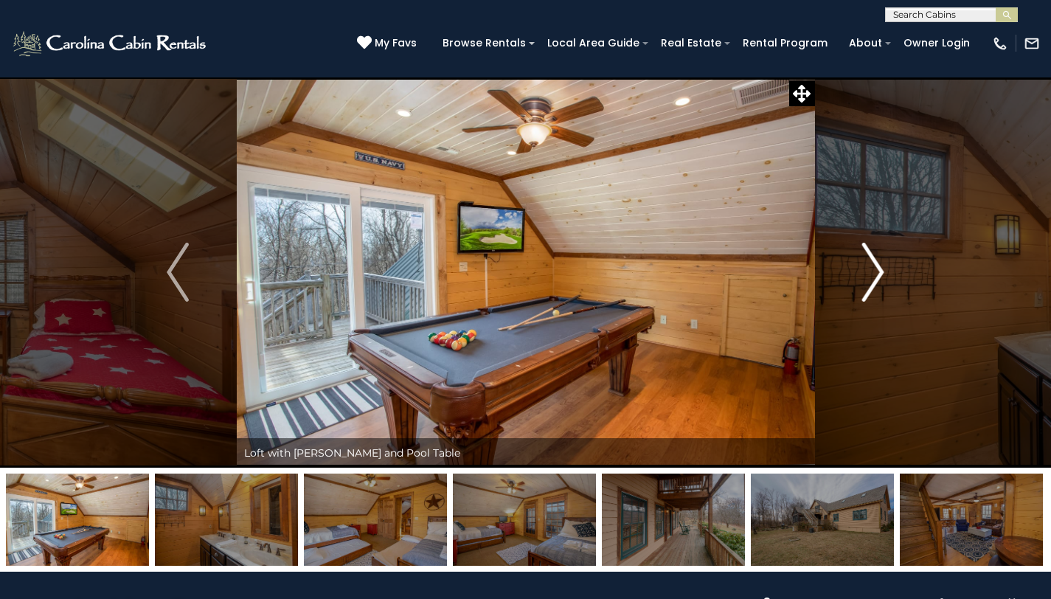
click at [873, 268] on img "Next" at bounding box center [873, 272] width 22 height 59
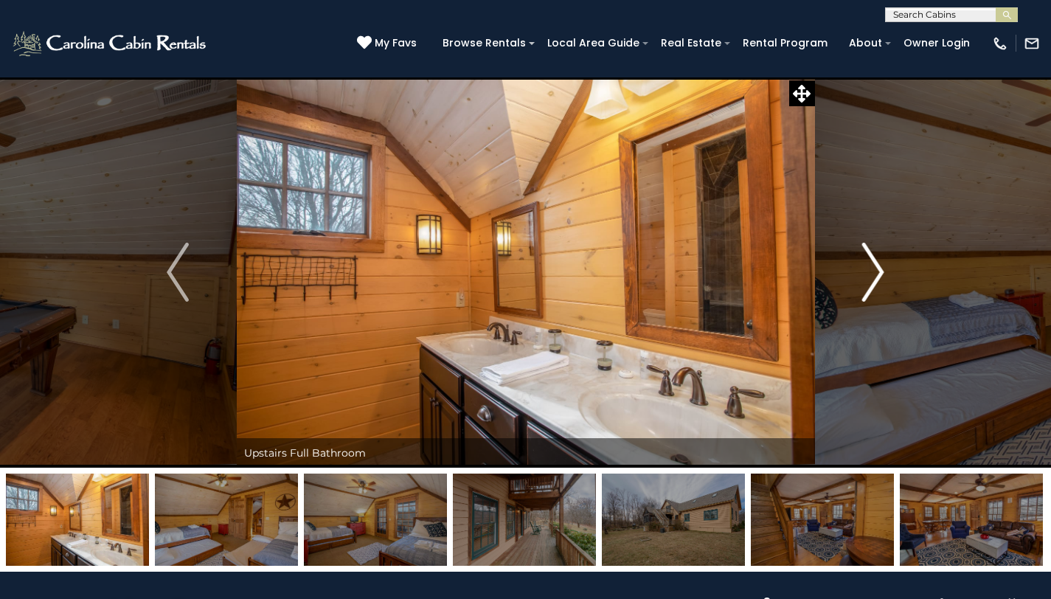
click at [873, 268] on img "Next" at bounding box center [873, 272] width 22 height 59
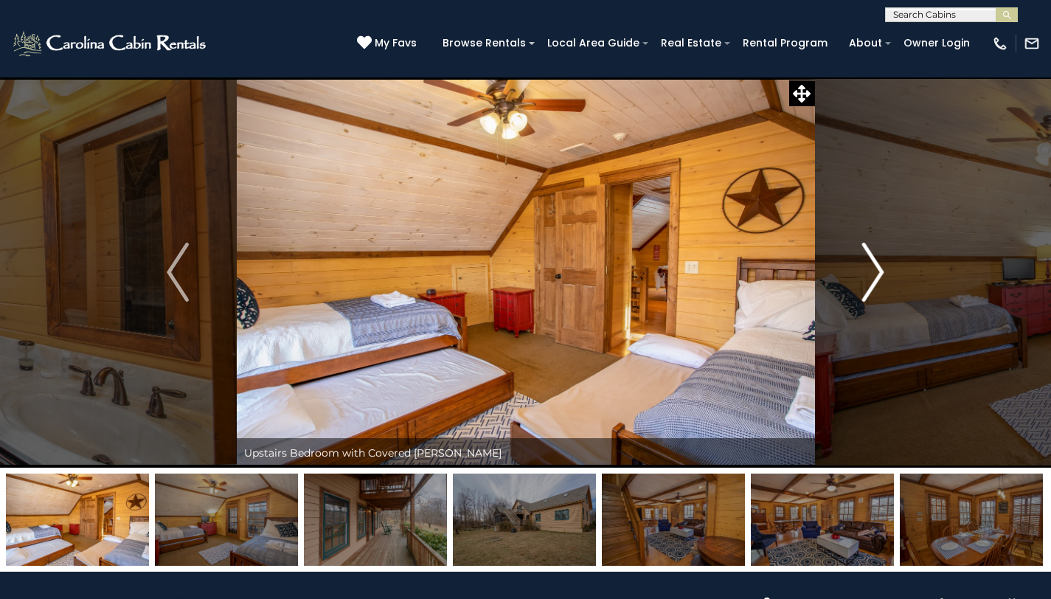
click at [873, 268] on img "Next" at bounding box center [873, 272] width 22 height 59
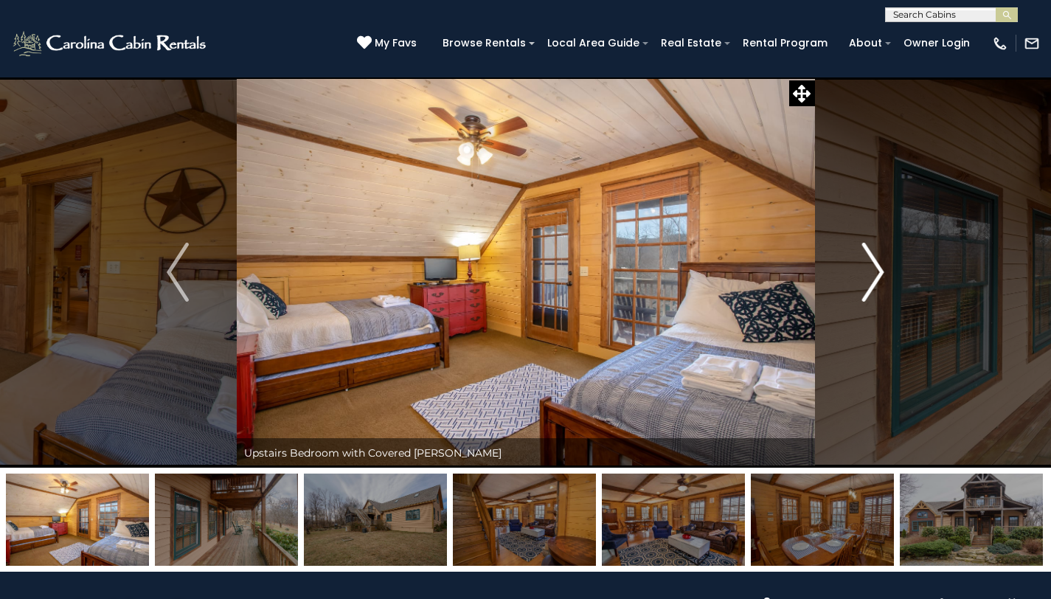
click at [873, 268] on img "Next" at bounding box center [873, 272] width 22 height 59
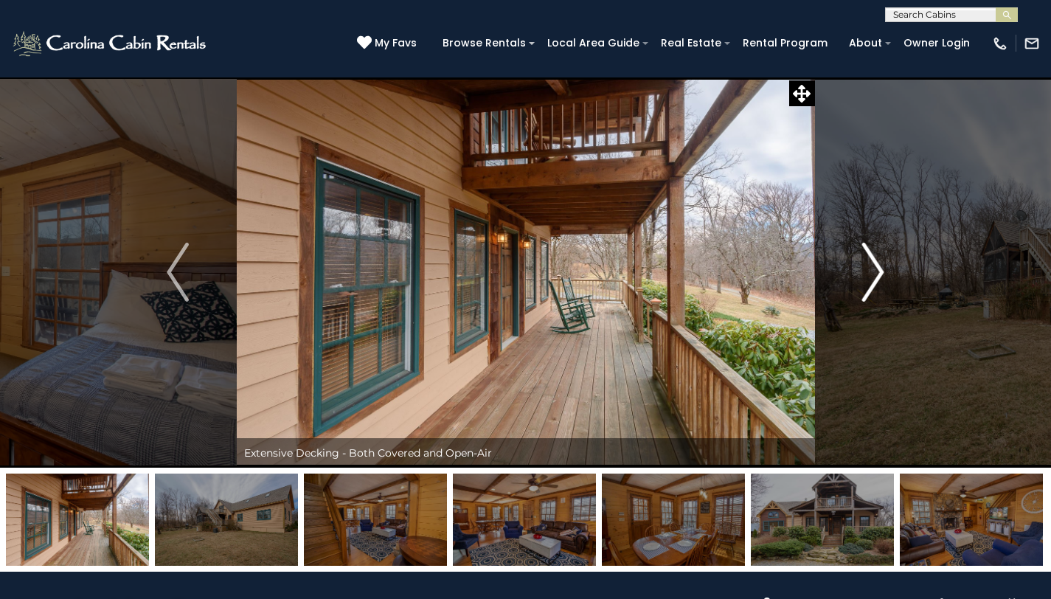
click at [873, 268] on img "Next" at bounding box center [873, 272] width 22 height 59
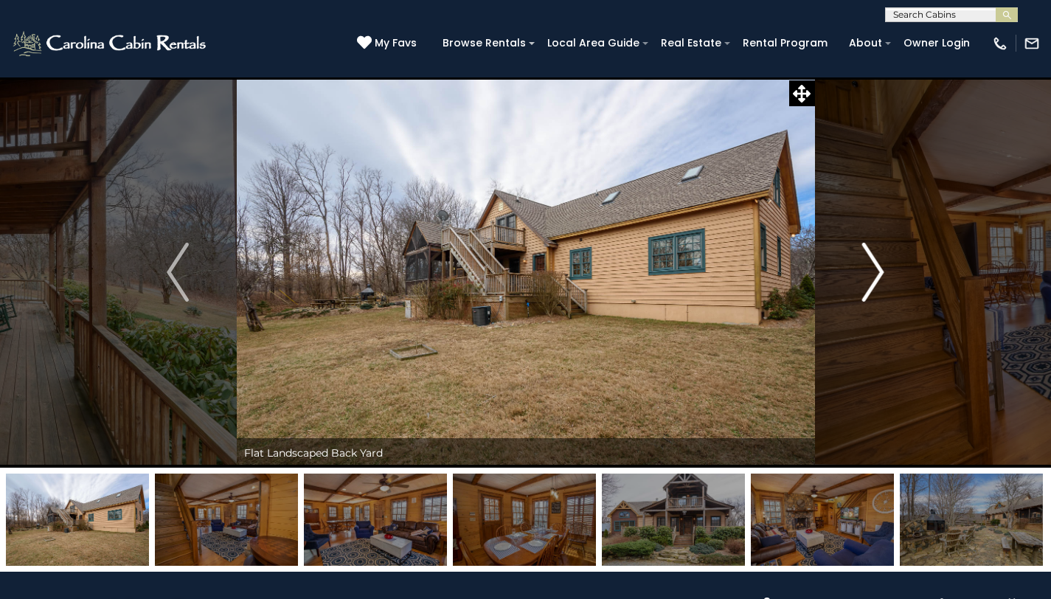
click at [873, 268] on img "Next" at bounding box center [873, 272] width 22 height 59
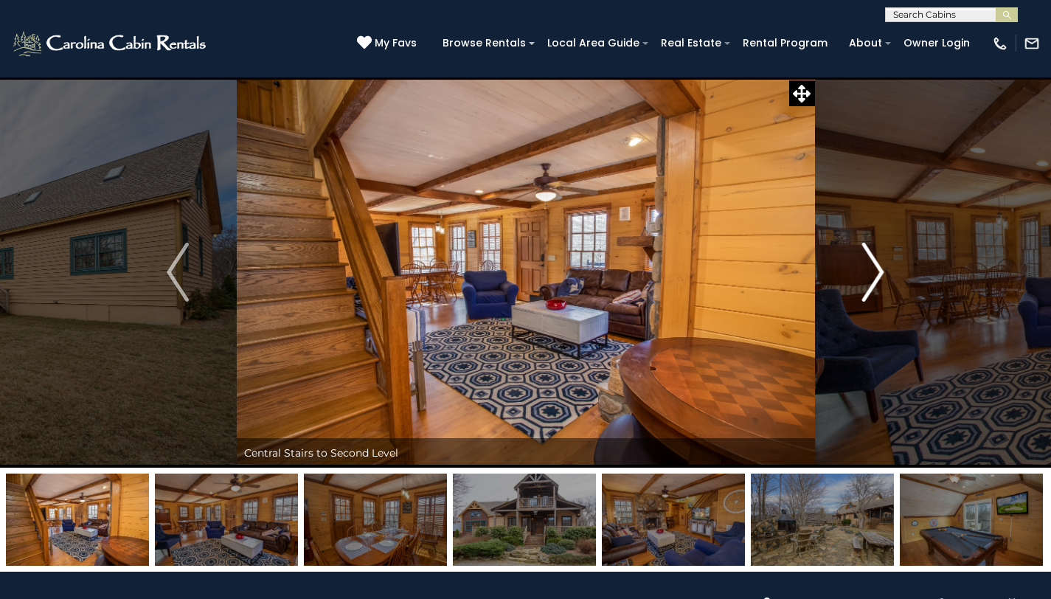
click at [873, 268] on img "Next" at bounding box center [873, 272] width 22 height 59
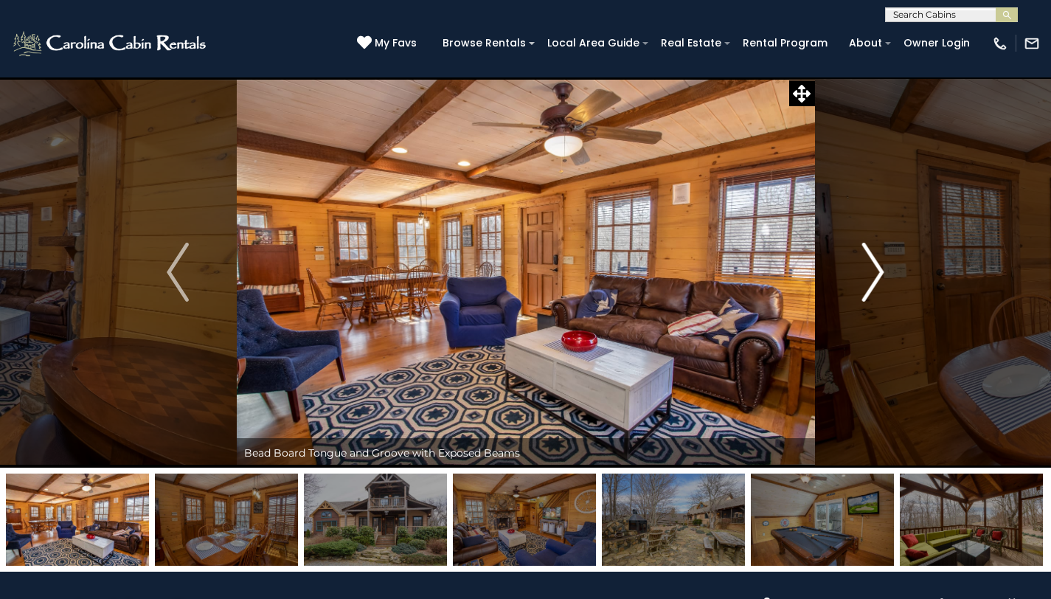
click at [873, 268] on img "Next" at bounding box center [873, 272] width 22 height 59
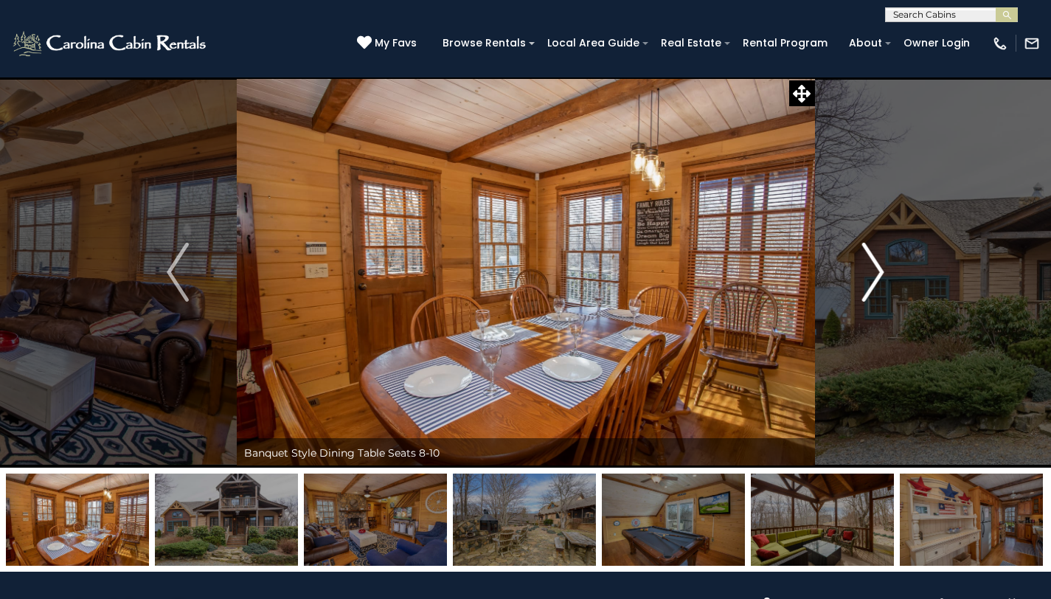
click at [873, 268] on img "Next" at bounding box center [873, 272] width 22 height 59
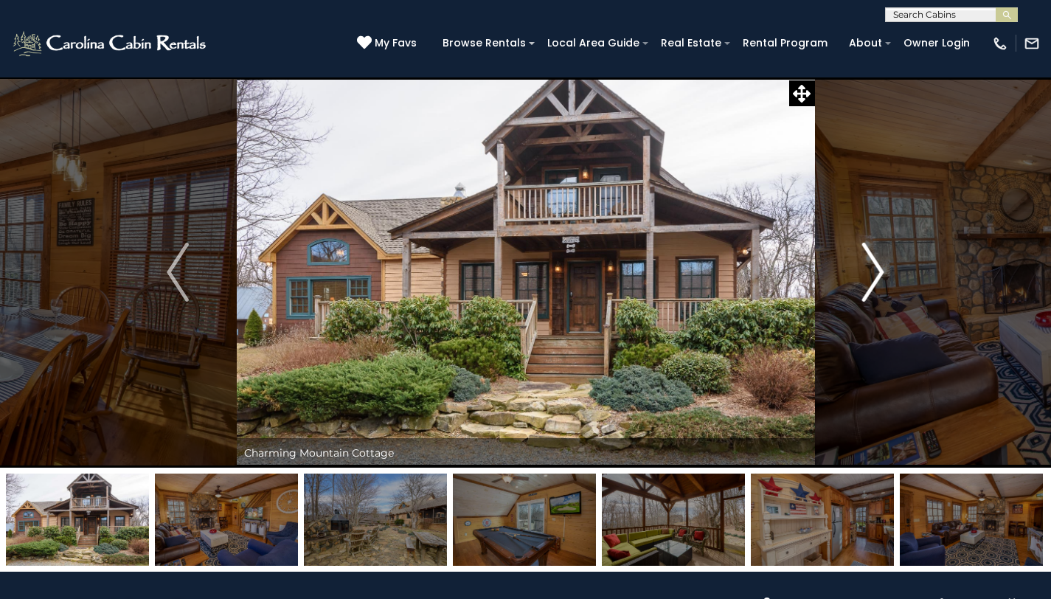
click at [873, 268] on img "Next" at bounding box center [873, 272] width 22 height 59
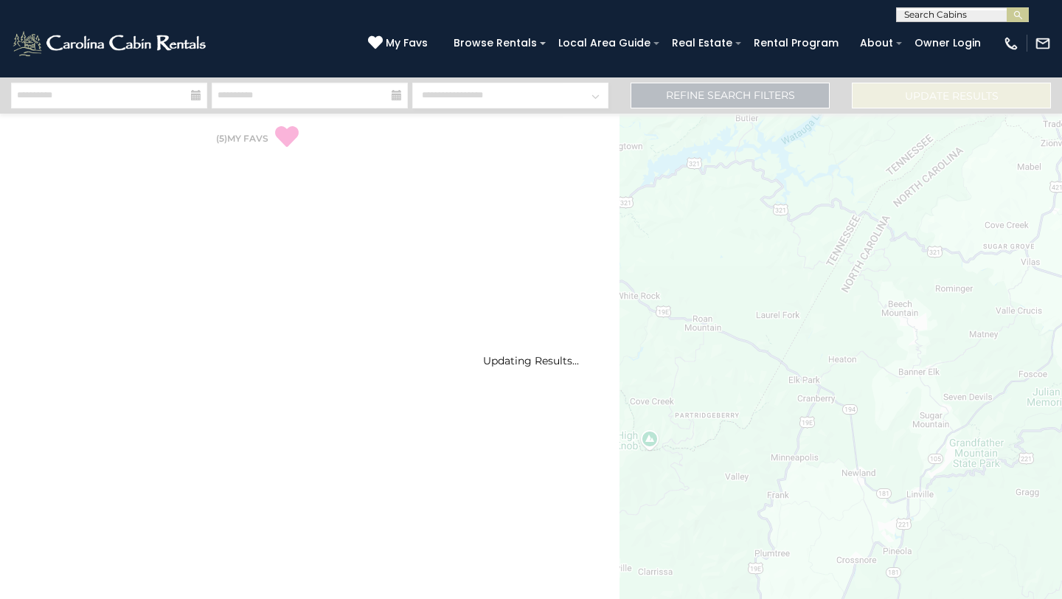
select select "*"
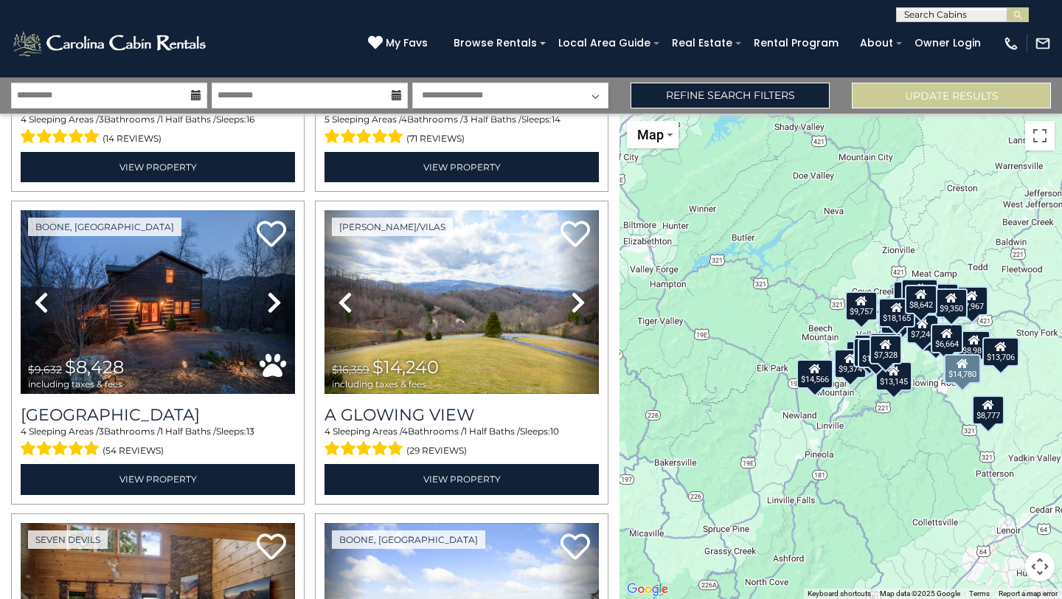
scroll to position [645, 0]
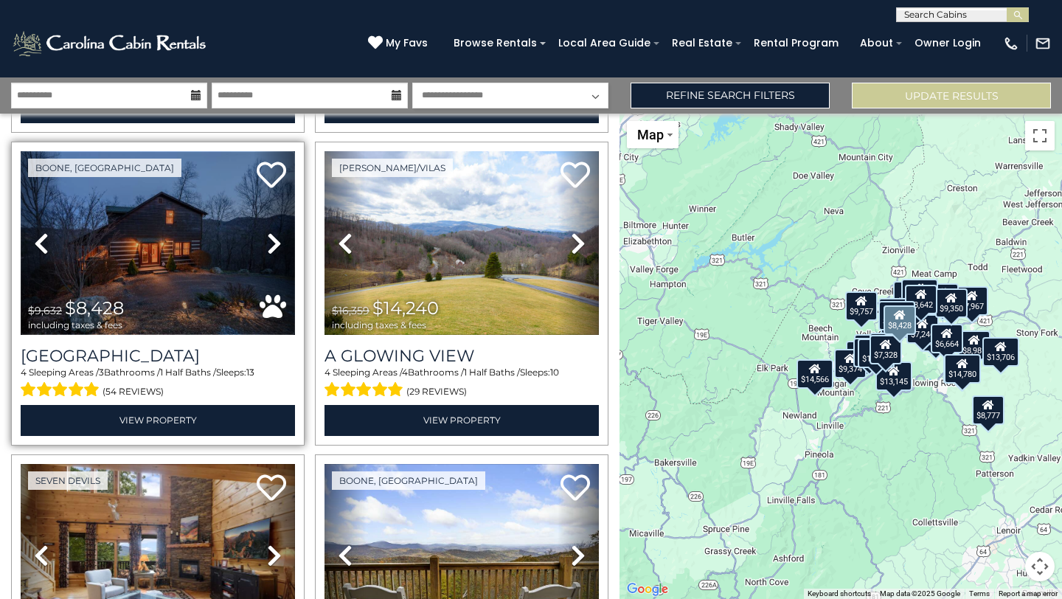
click at [166, 297] on img at bounding box center [158, 243] width 274 height 184
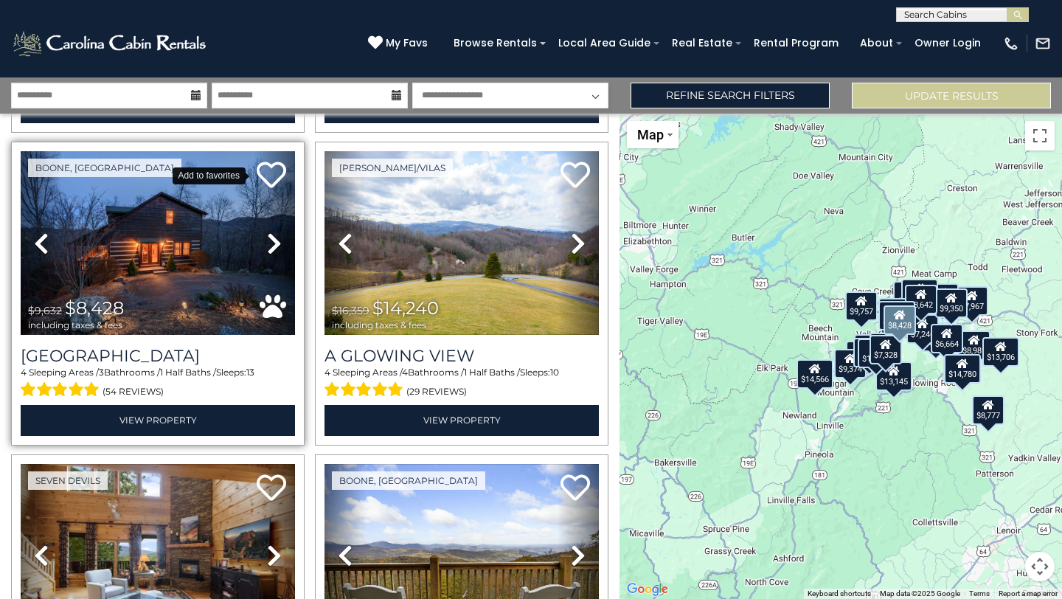
click at [264, 167] on icon at bounding box center [271, 174] width 29 height 29
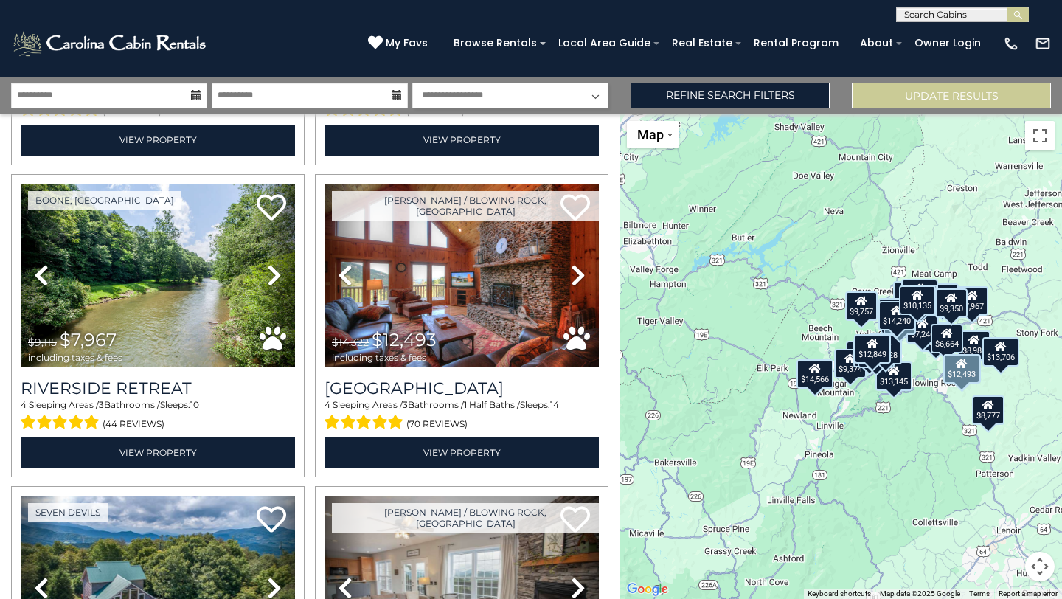
scroll to position [1574, 0]
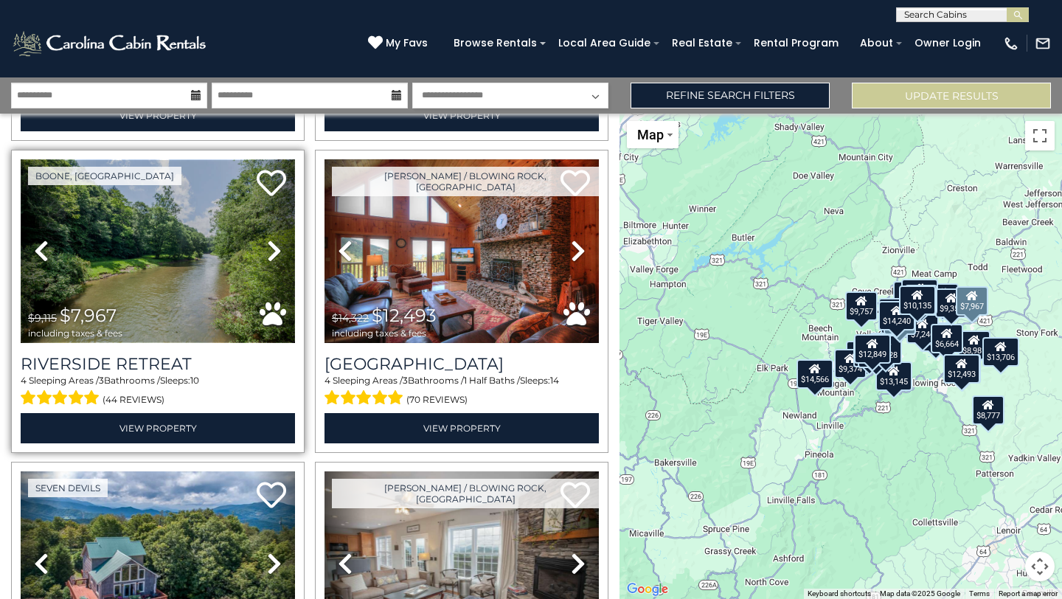
click at [205, 214] on img at bounding box center [158, 251] width 274 height 184
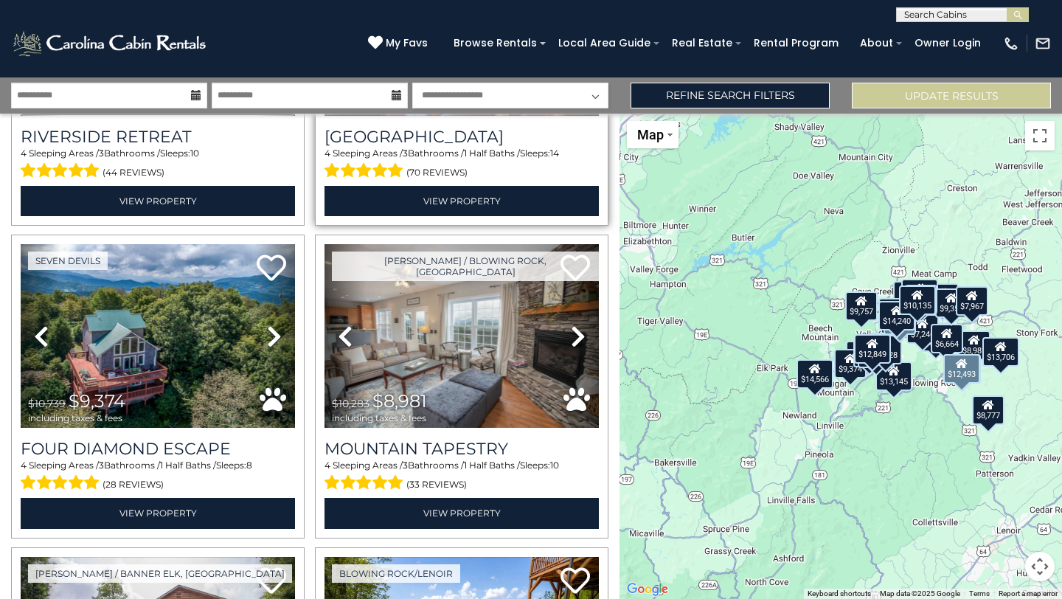
scroll to position [1813, 0]
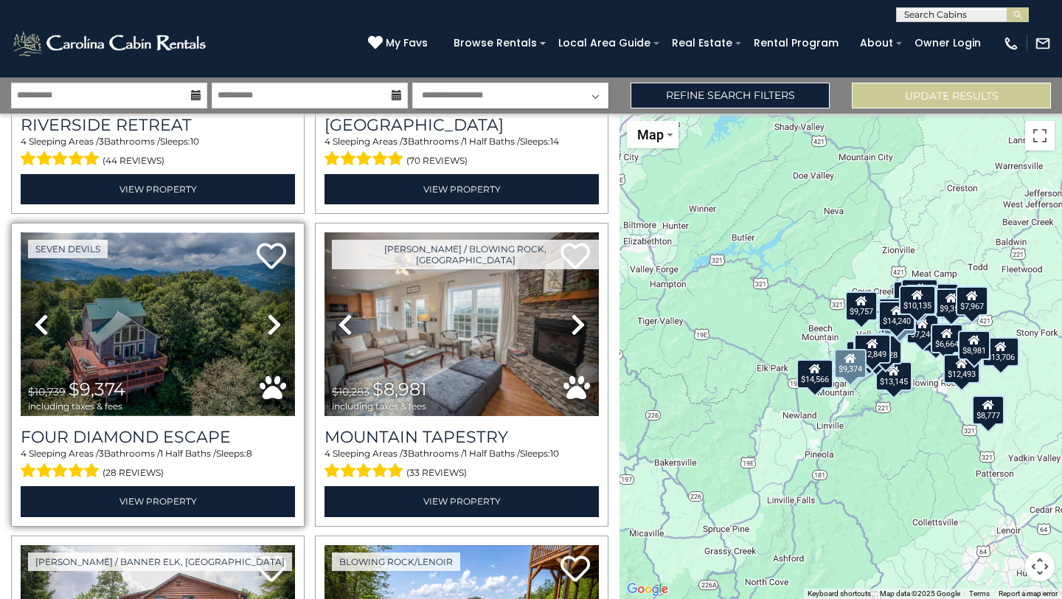
click at [187, 327] on img at bounding box center [158, 324] width 274 height 184
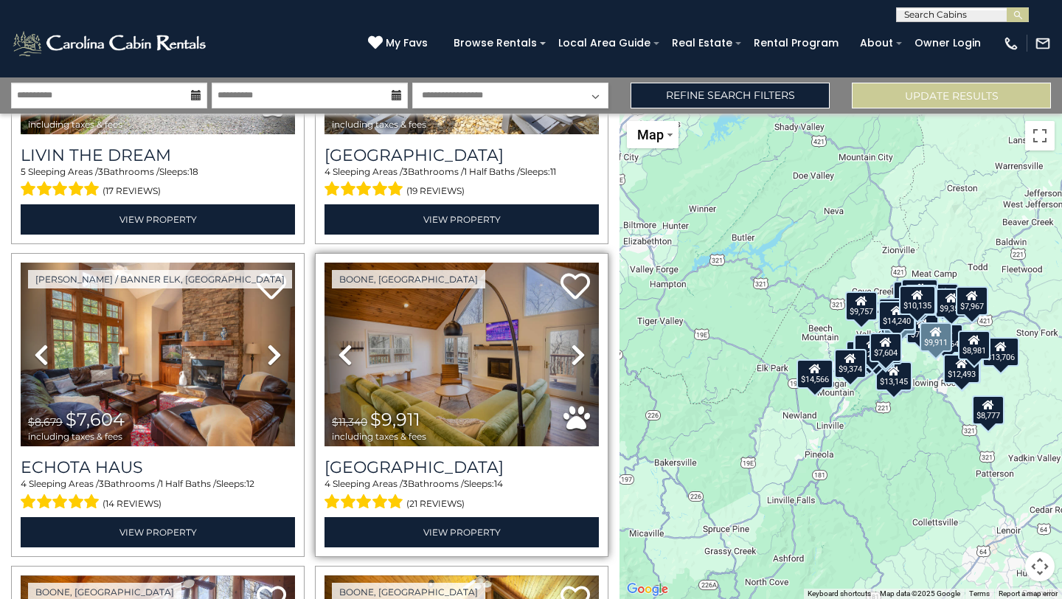
scroll to position [2248, 0]
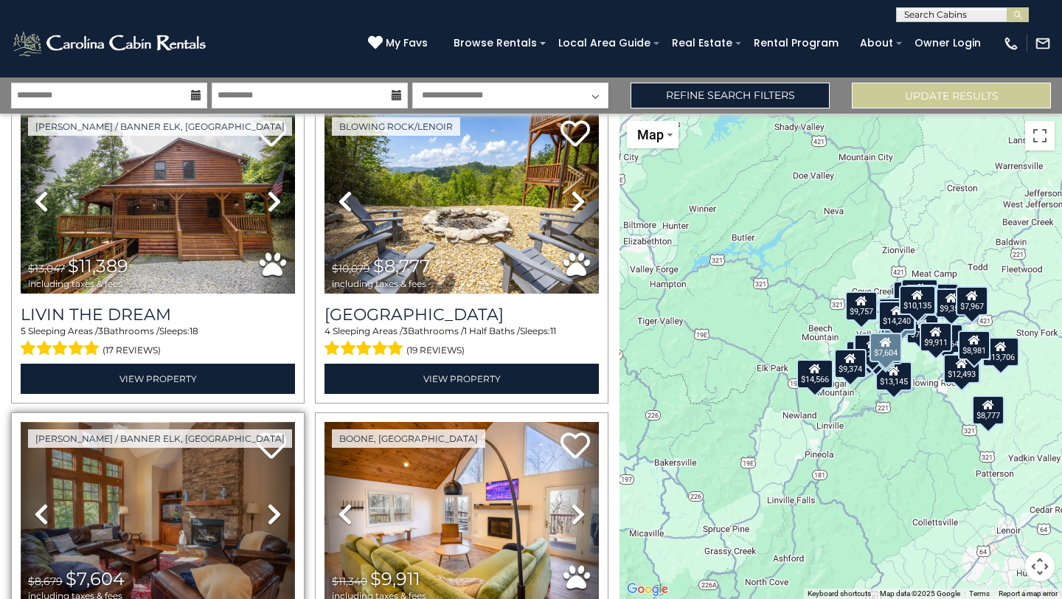
click at [114, 426] on img at bounding box center [158, 514] width 274 height 184
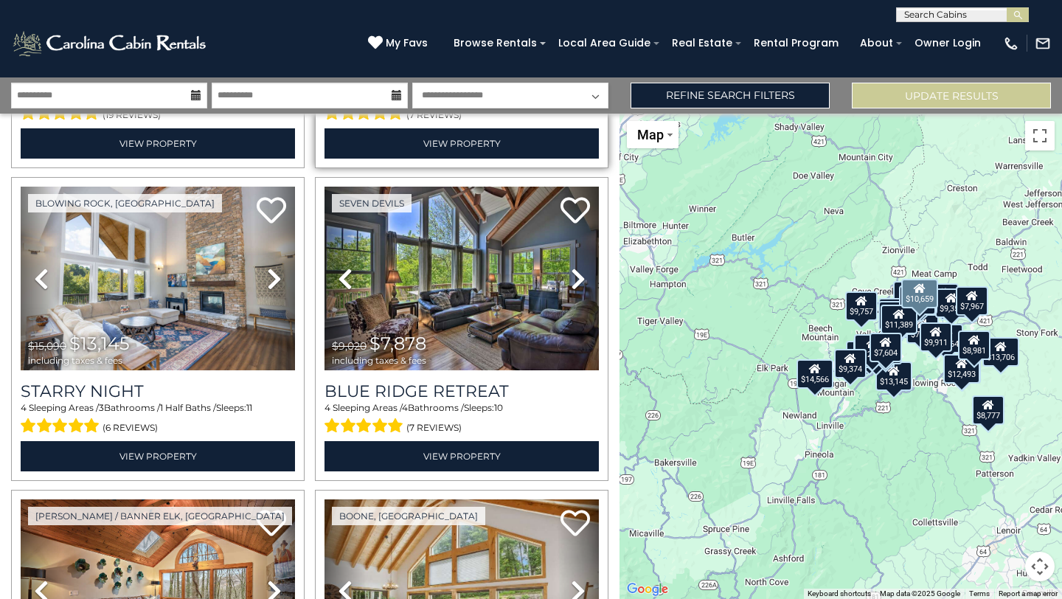
scroll to position [3185, 0]
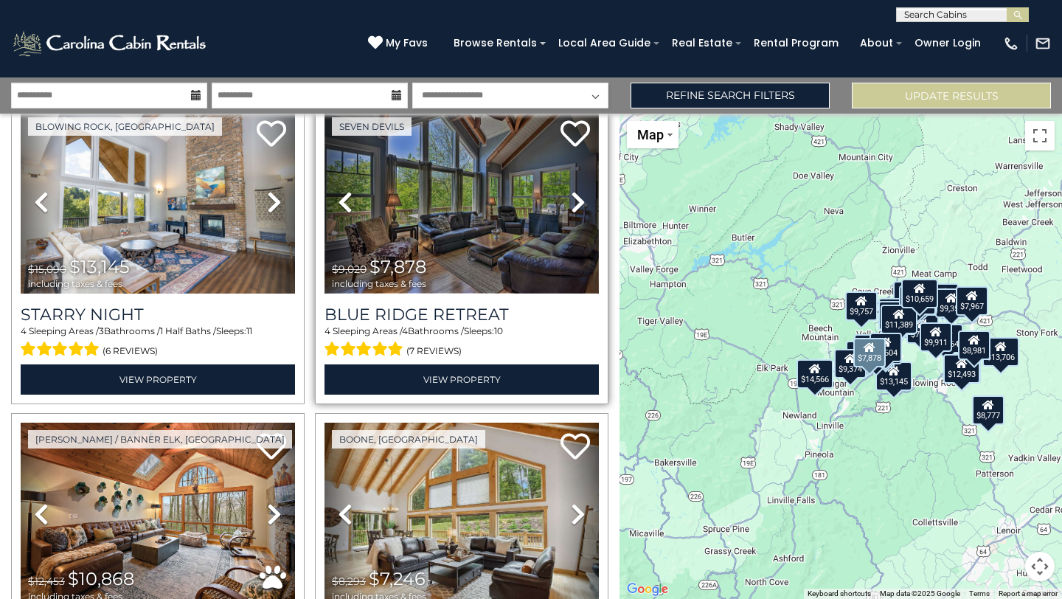
click at [448, 206] on img at bounding box center [461, 202] width 274 height 184
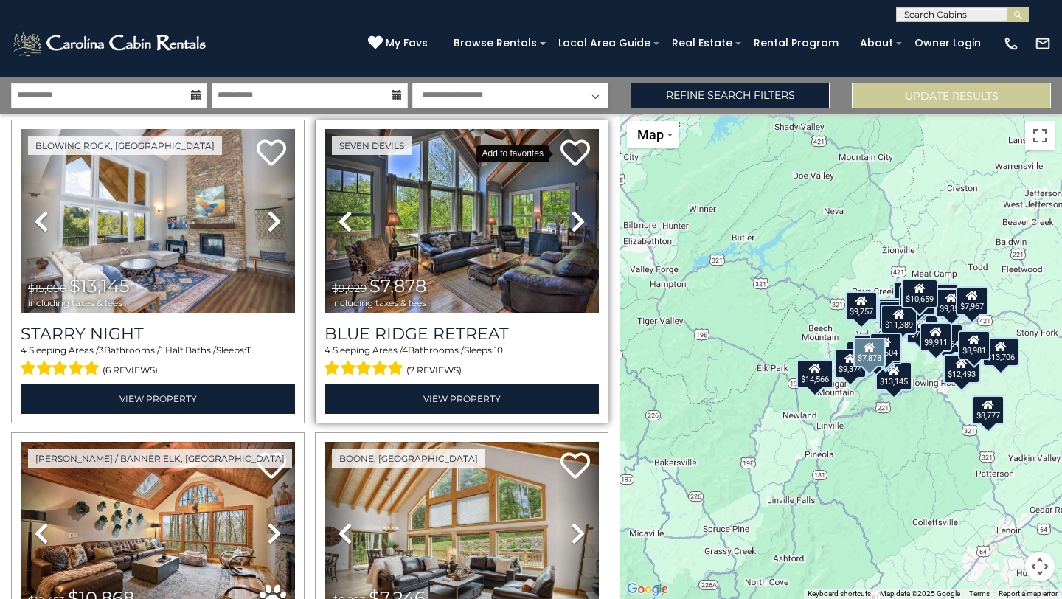
click at [563, 138] on icon at bounding box center [574, 152] width 29 height 29
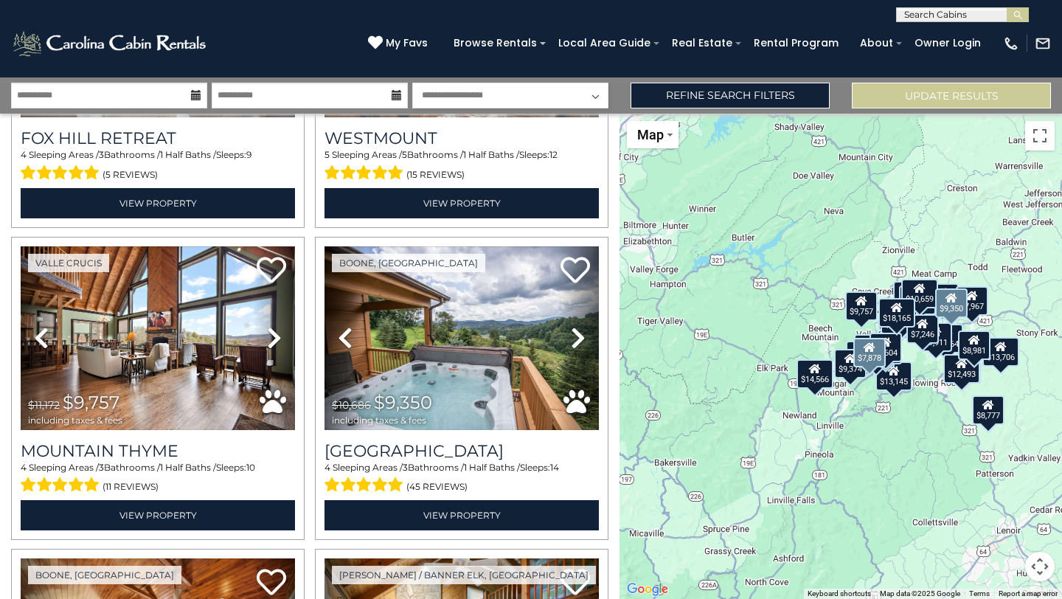
scroll to position [3991, 0]
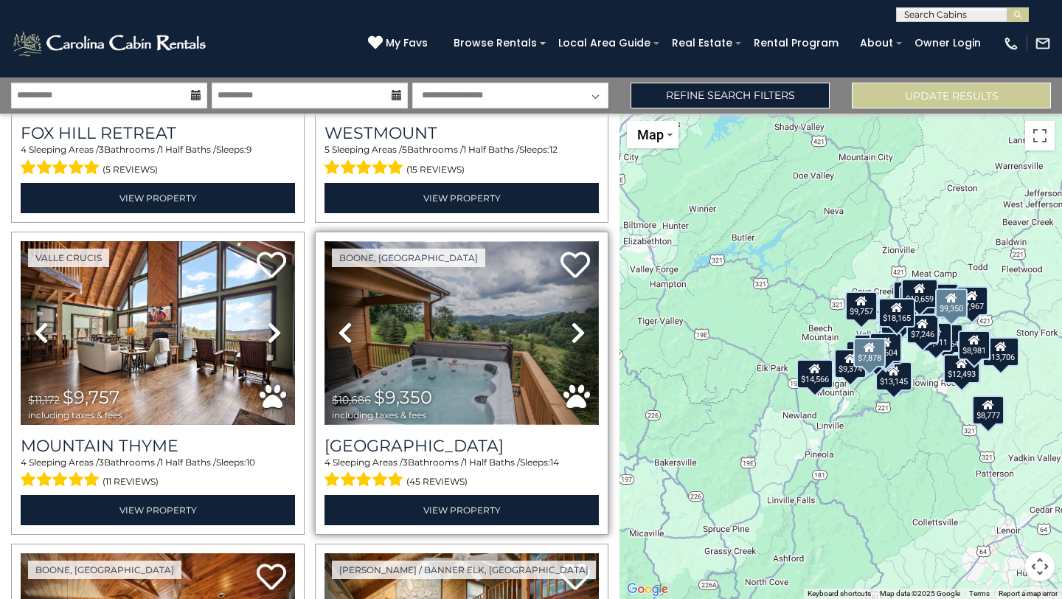
click at [439, 348] on img at bounding box center [461, 333] width 274 height 184
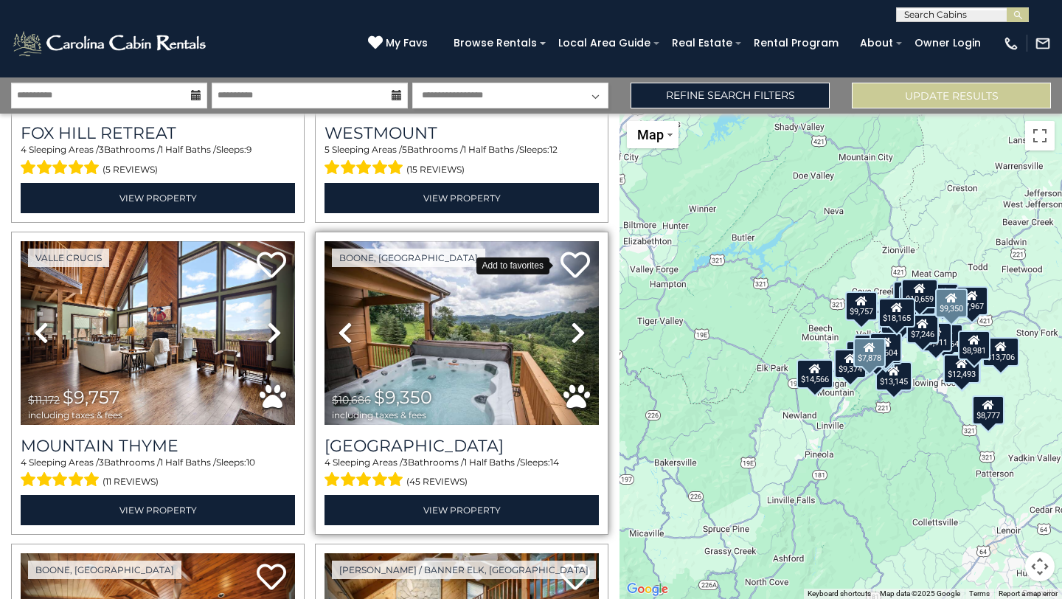
click at [566, 250] on icon at bounding box center [574, 264] width 29 height 29
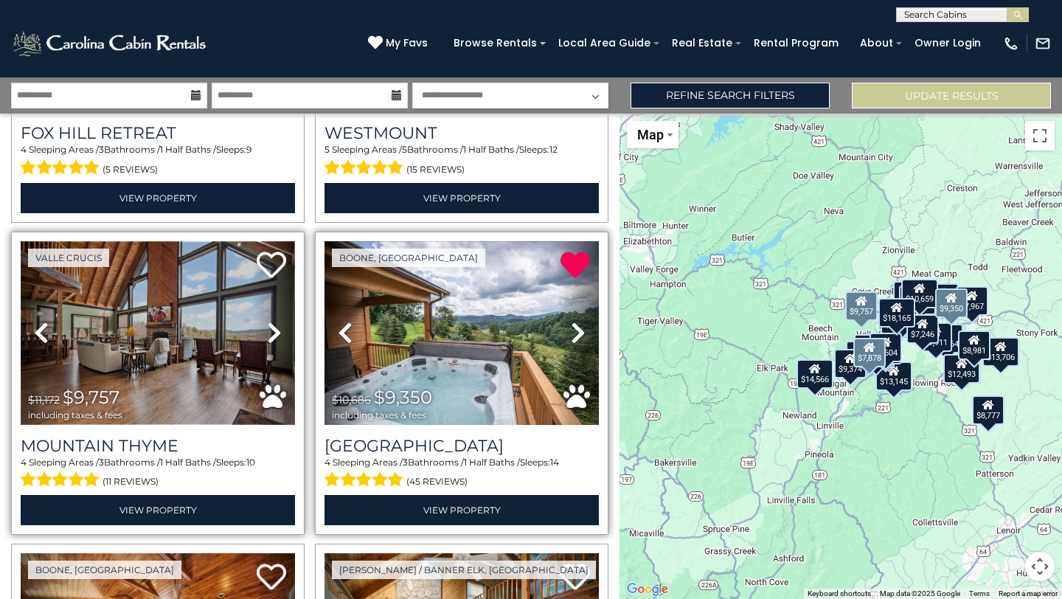
click at [149, 294] on img at bounding box center [158, 333] width 274 height 184
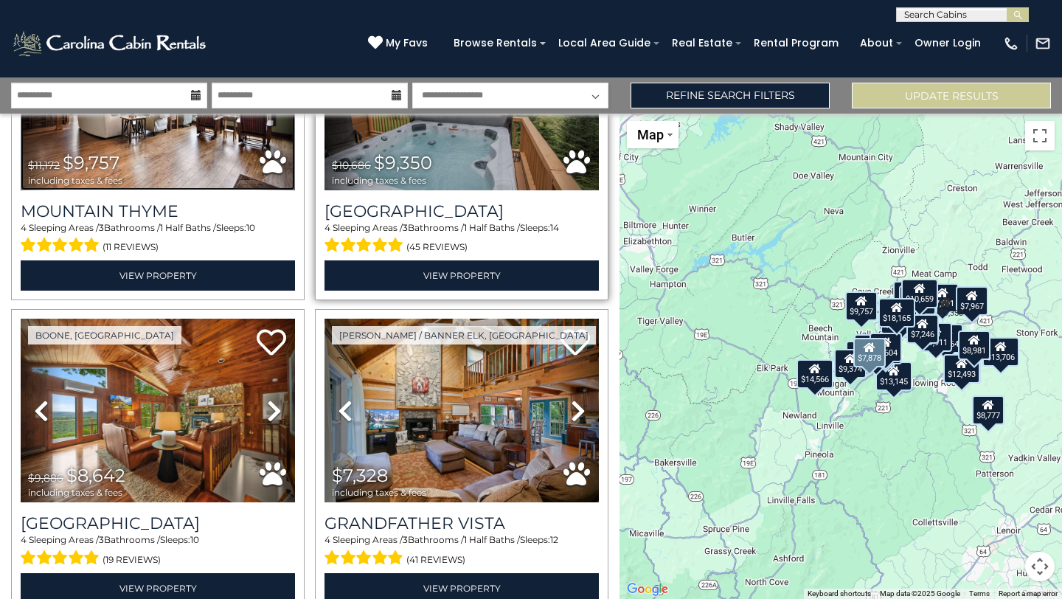
scroll to position [4288, 0]
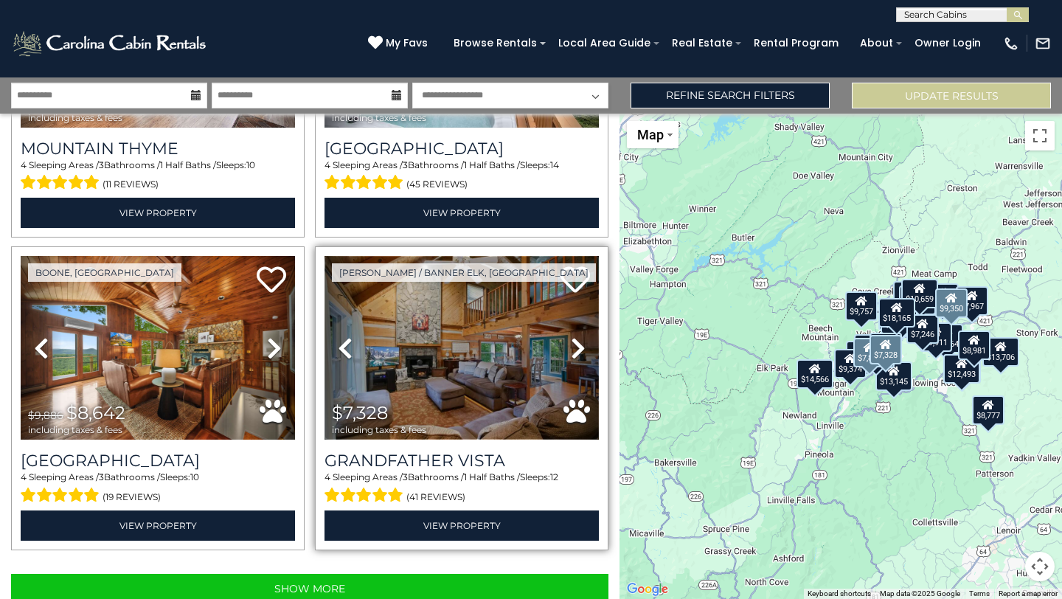
click at [435, 344] on img at bounding box center [461, 348] width 274 height 184
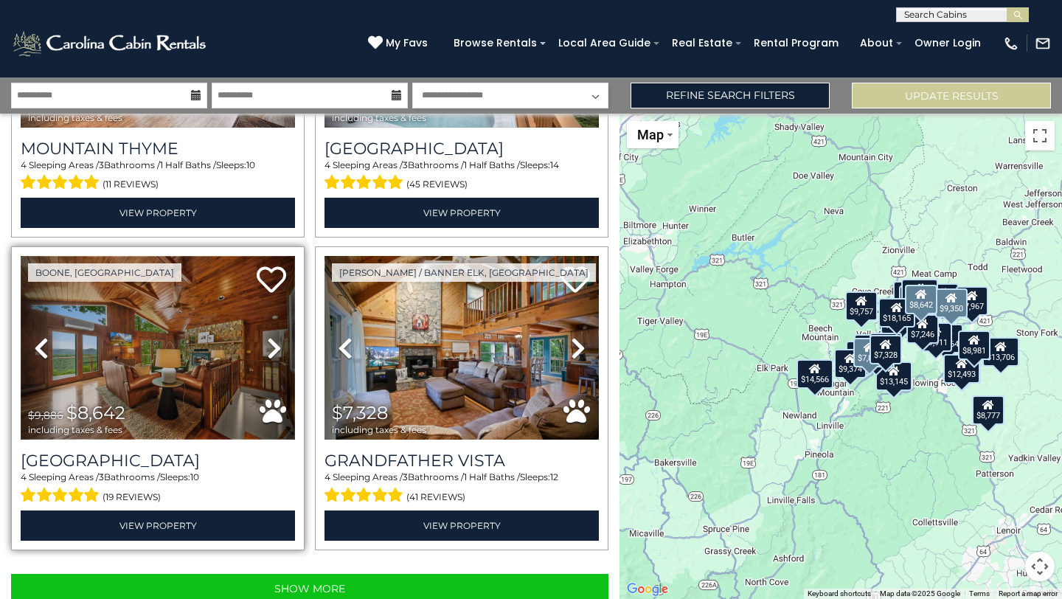
click at [184, 340] on img at bounding box center [158, 348] width 274 height 184
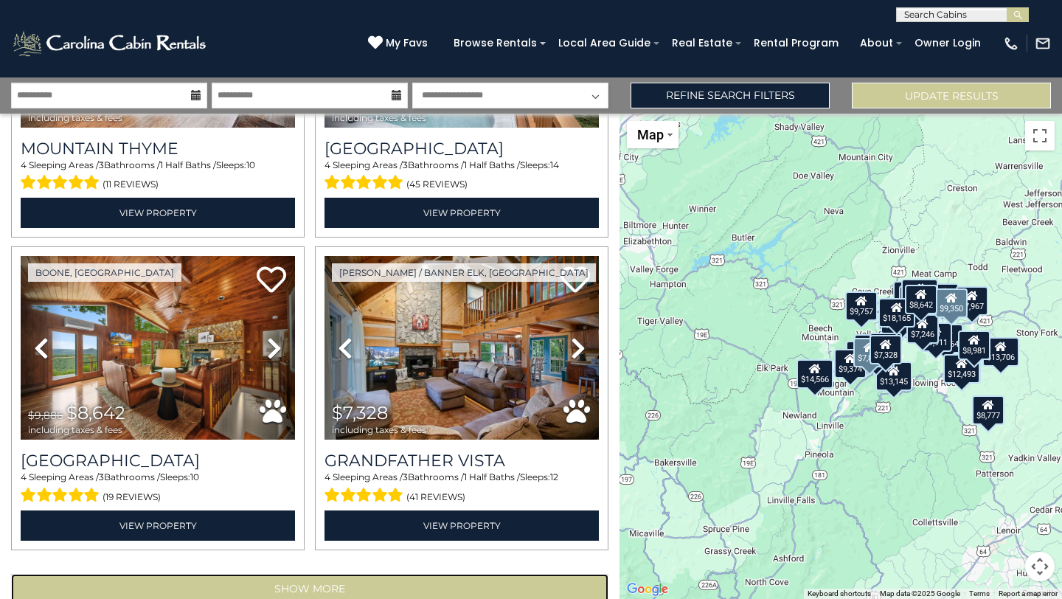
click at [308, 574] on button "Show More" at bounding box center [309, 588] width 597 height 29
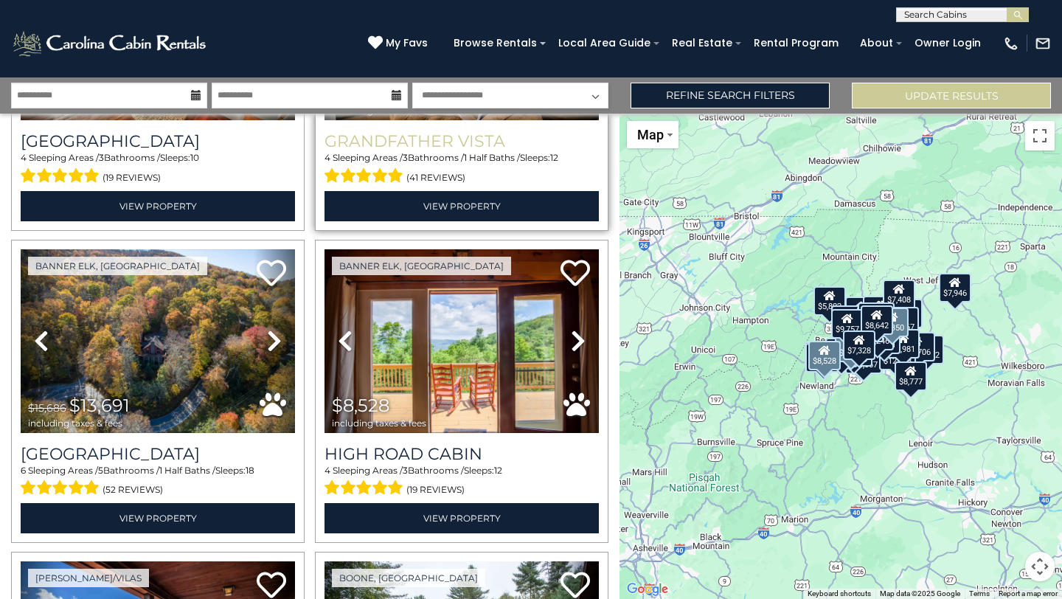
scroll to position [4614, 0]
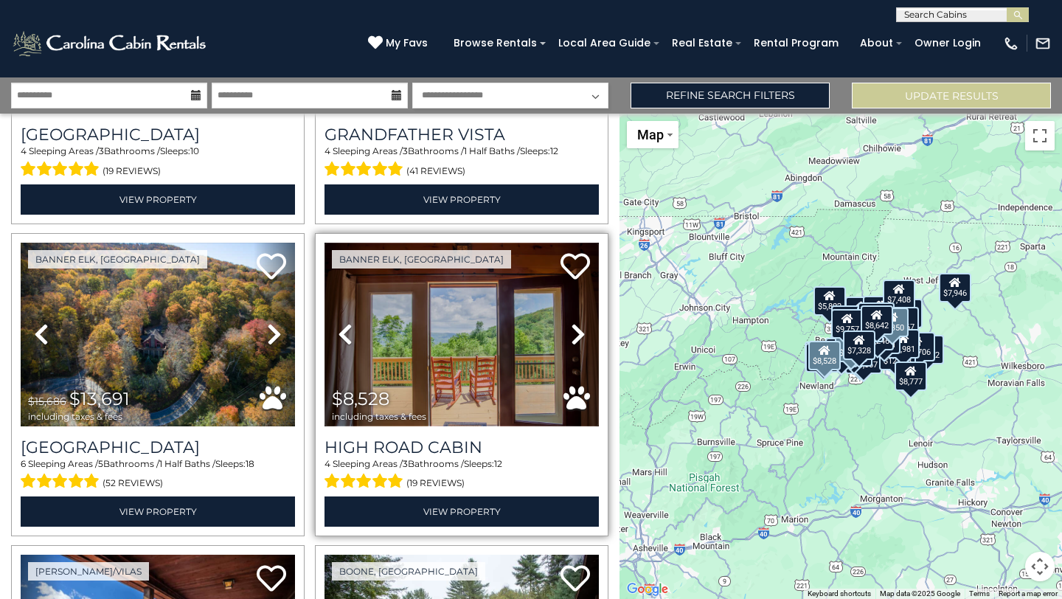
click at [439, 357] on img at bounding box center [461, 335] width 274 height 184
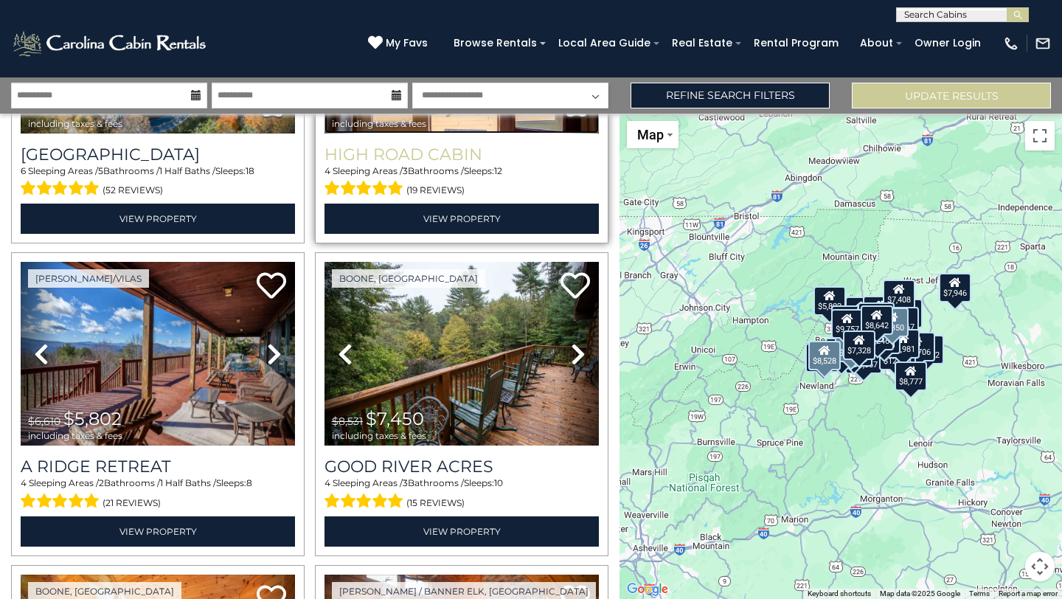
scroll to position [5011, 0]
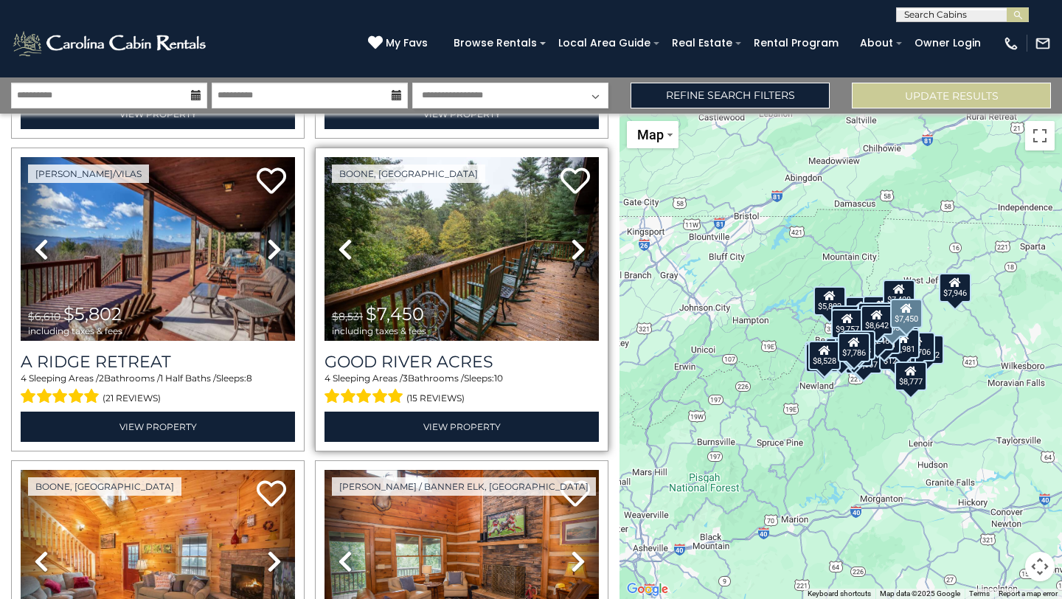
click at [470, 341] on div "Good River Acres 4 Sleeping Areas / 3 Bathrooms / Sleeps: 10 (15 reviews) View …" at bounding box center [461, 391] width 274 height 100
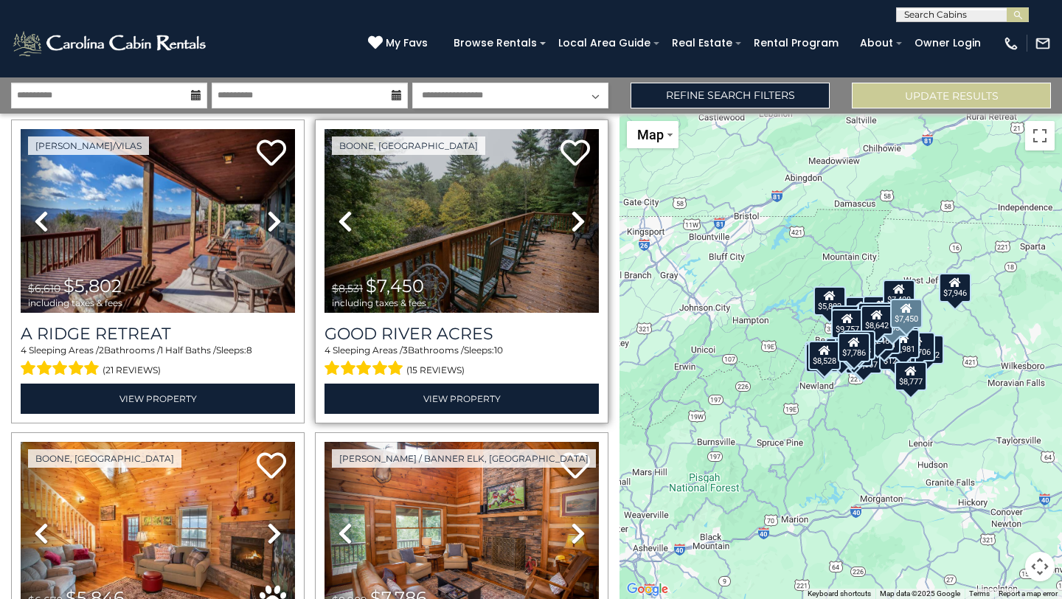
scroll to position [5040, 0]
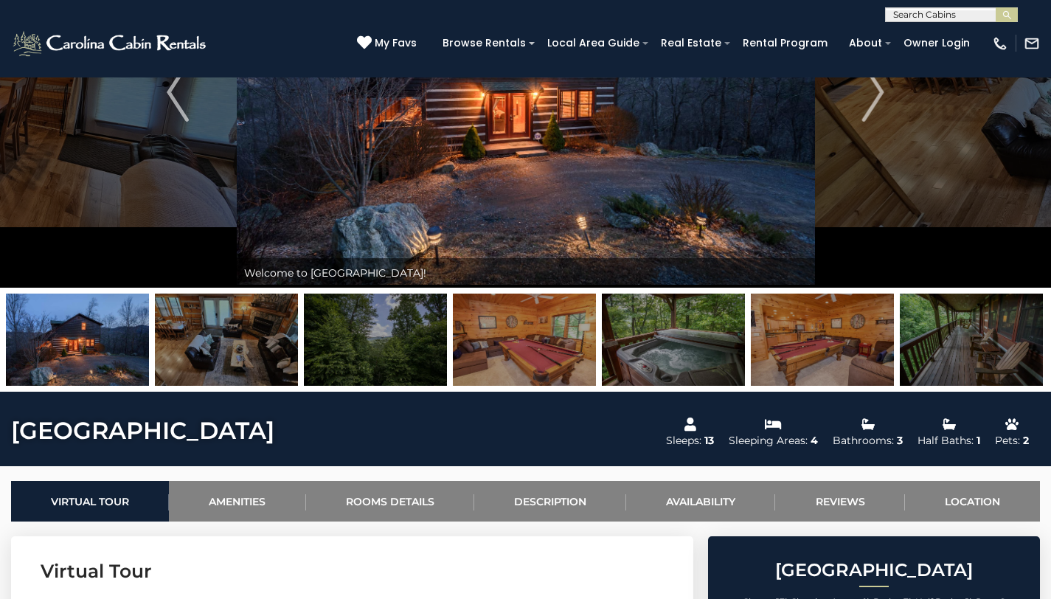
scroll to position [21, 0]
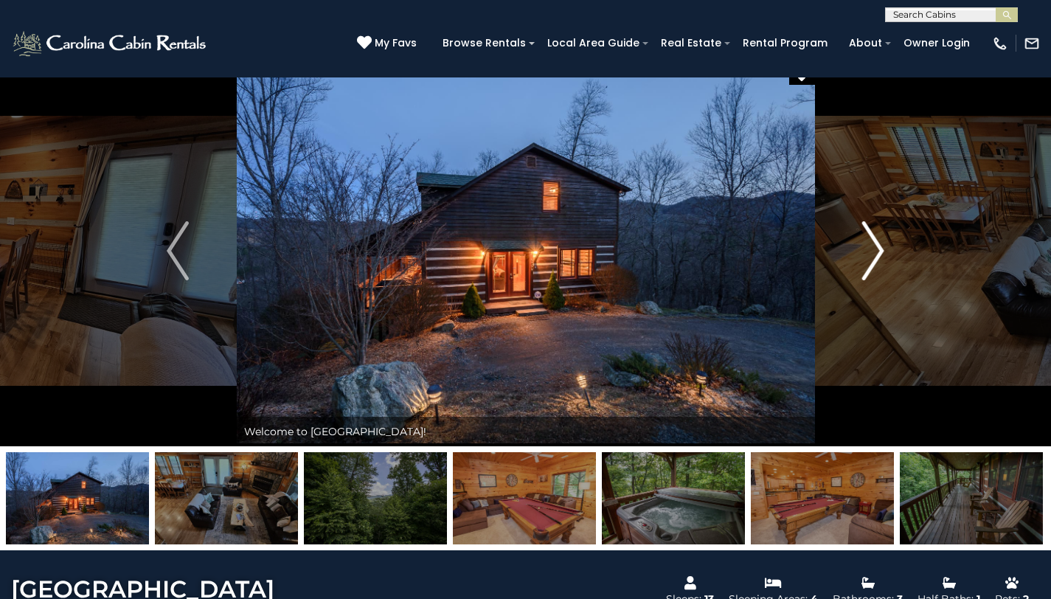
click at [867, 251] on img "Next" at bounding box center [873, 250] width 22 height 59
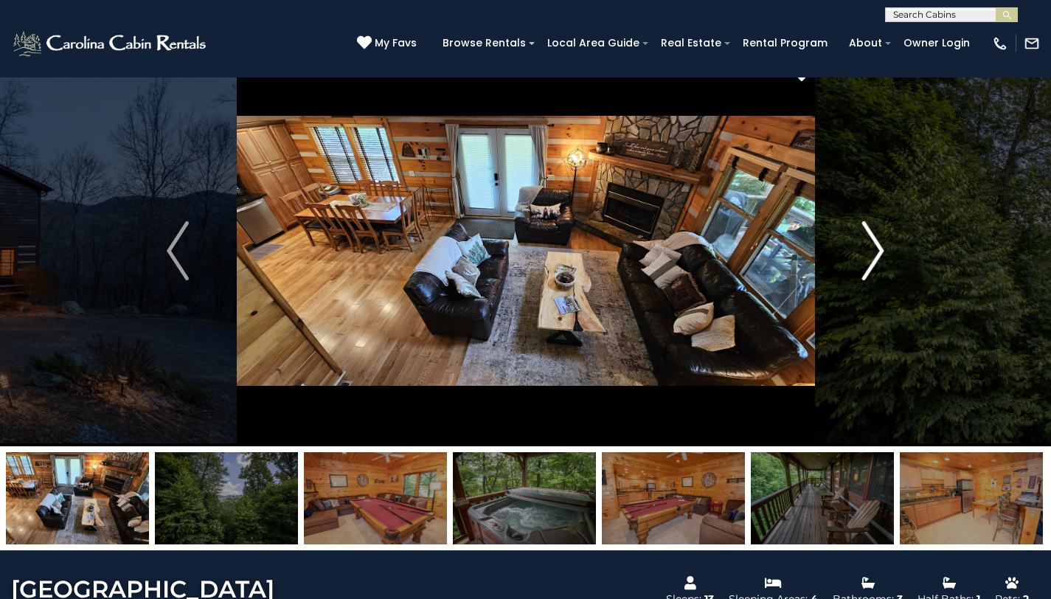
click at [867, 251] on img "Next" at bounding box center [873, 250] width 22 height 59
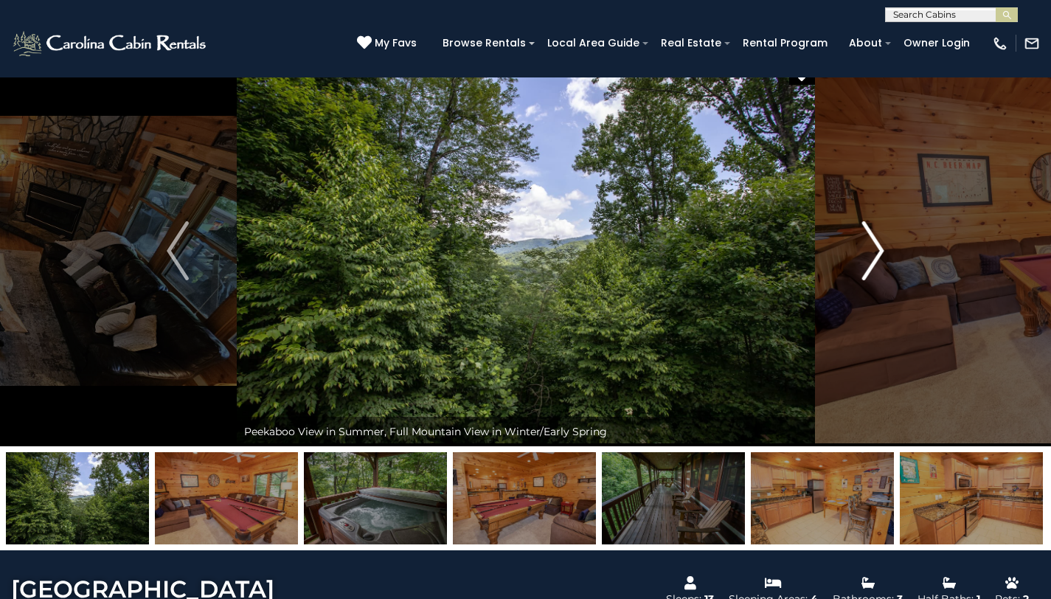
click at [867, 251] on img "Next" at bounding box center [873, 250] width 22 height 59
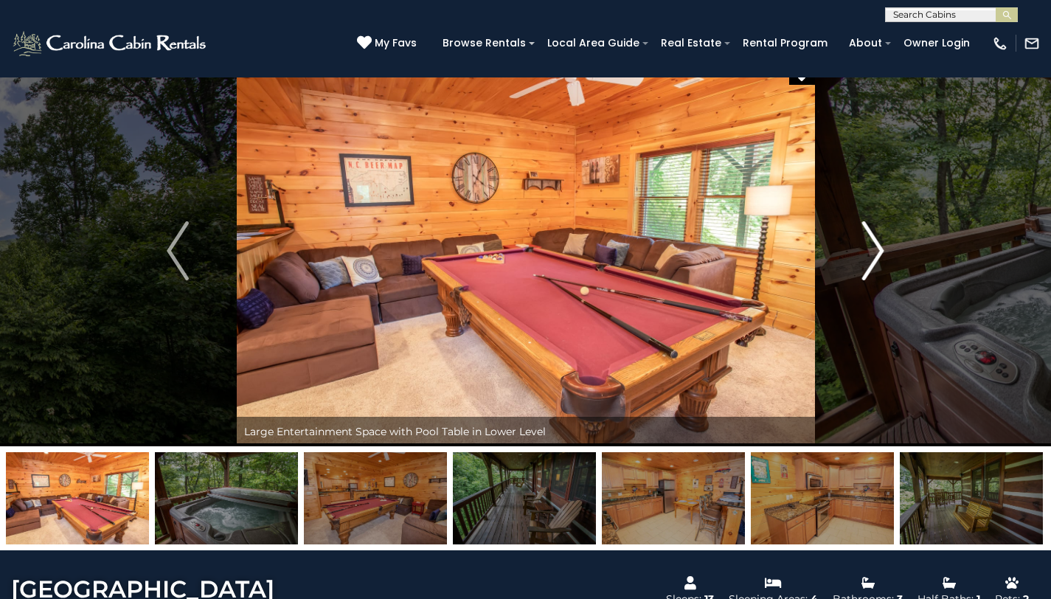
click at [867, 251] on img "Next" at bounding box center [873, 250] width 22 height 59
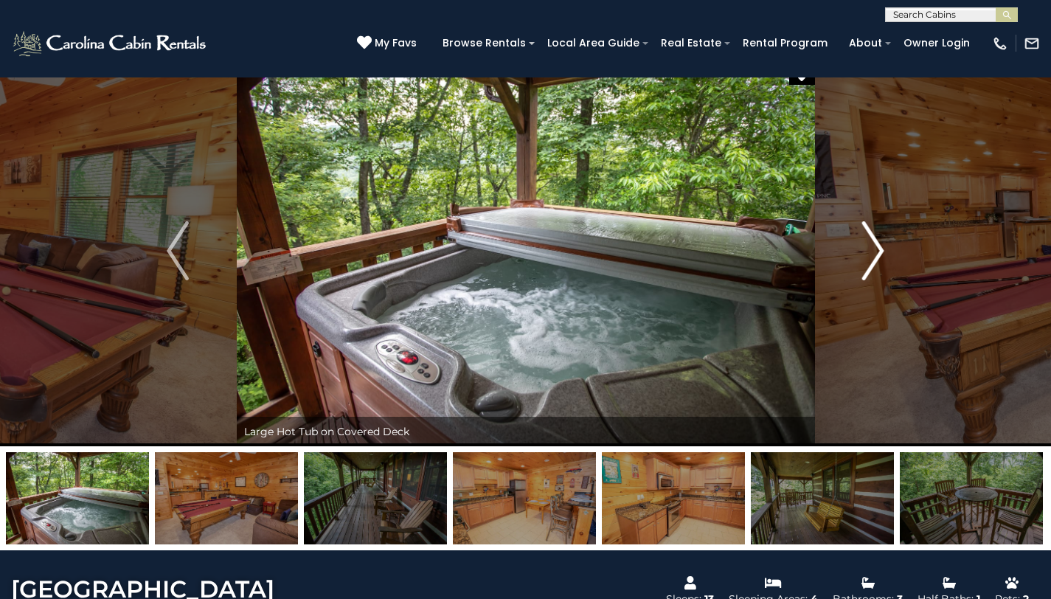
click at [867, 251] on img "Next" at bounding box center [873, 250] width 22 height 59
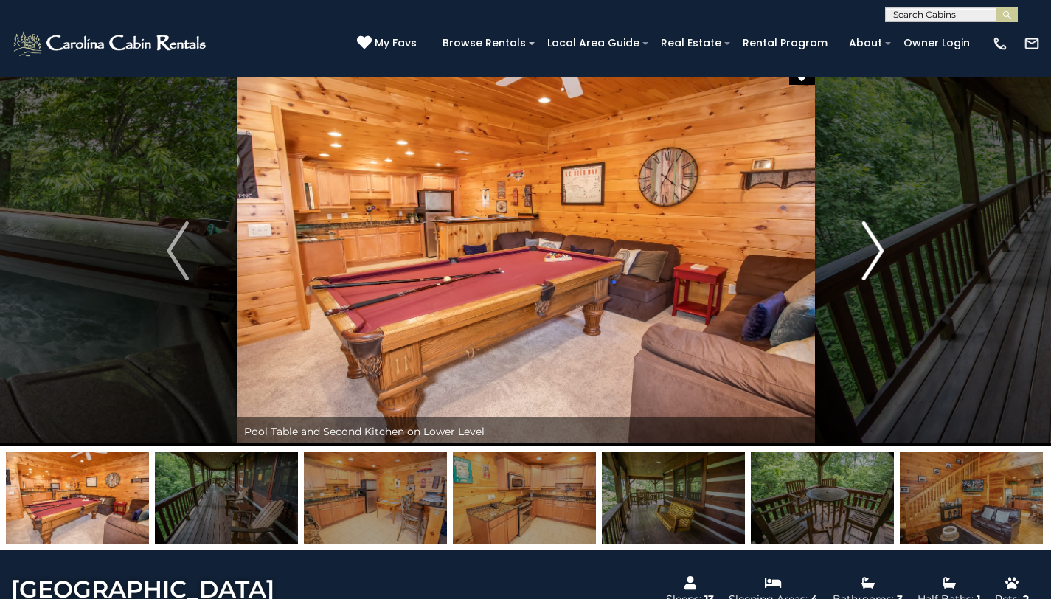
click at [868, 251] on img "Next" at bounding box center [873, 250] width 22 height 59
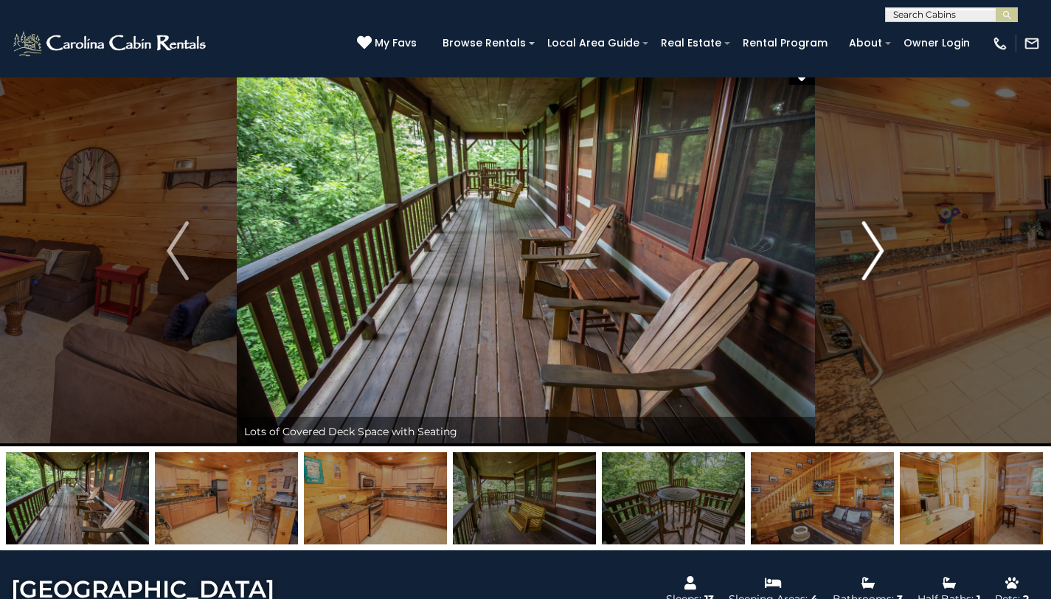
click at [868, 251] on img "Next" at bounding box center [873, 250] width 22 height 59
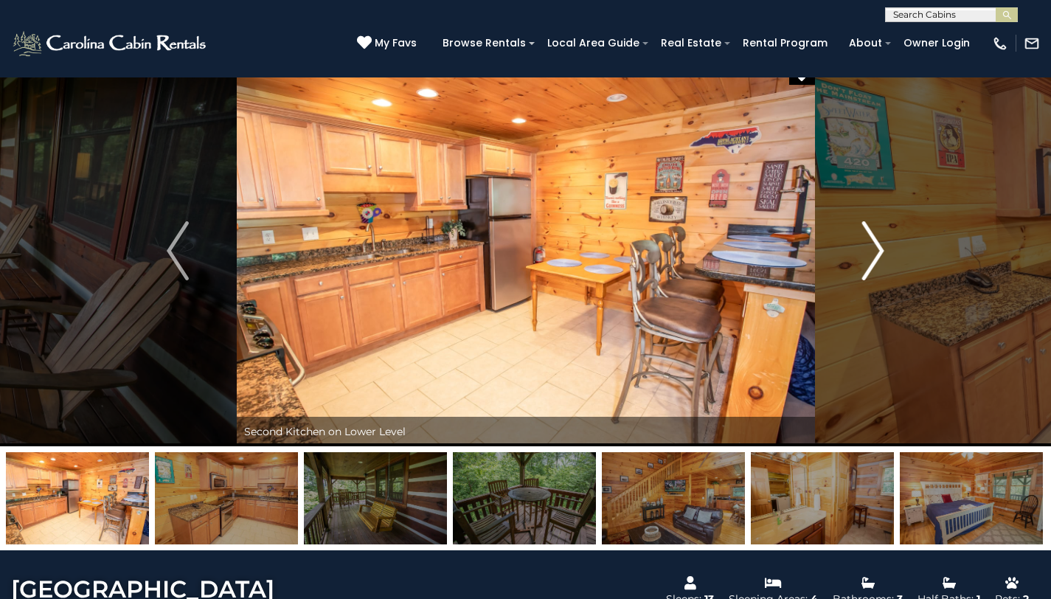
click at [868, 251] on img "Next" at bounding box center [873, 250] width 22 height 59
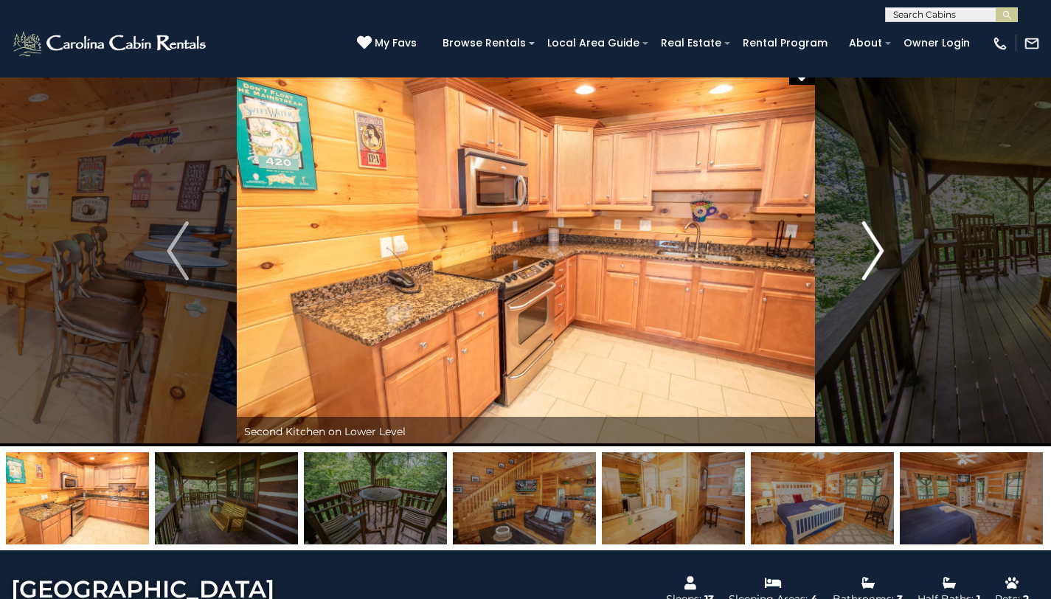
click at [868, 251] on img "Next" at bounding box center [873, 250] width 22 height 59
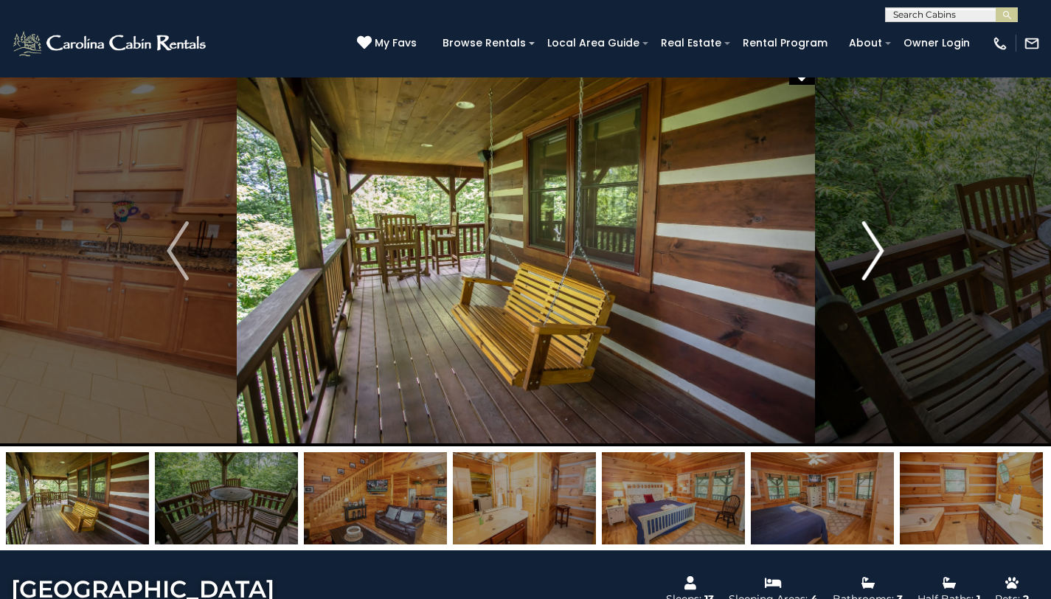
click at [868, 251] on img "Next" at bounding box center [873, 250] width 22 height 59
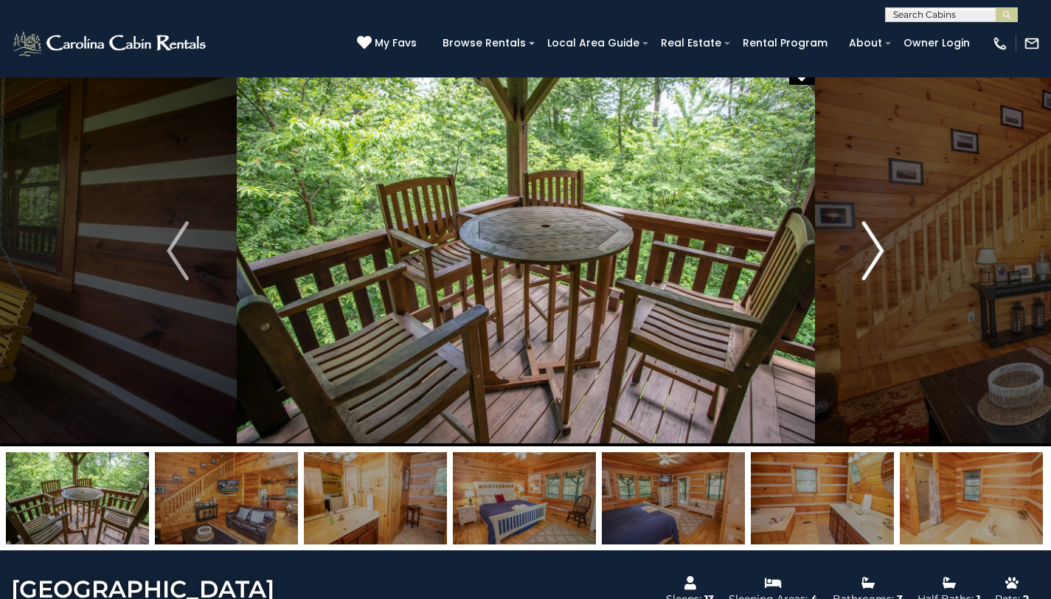
click at [868, 251] on img "Next" at bounding box center [873, 250] width 22 height 59
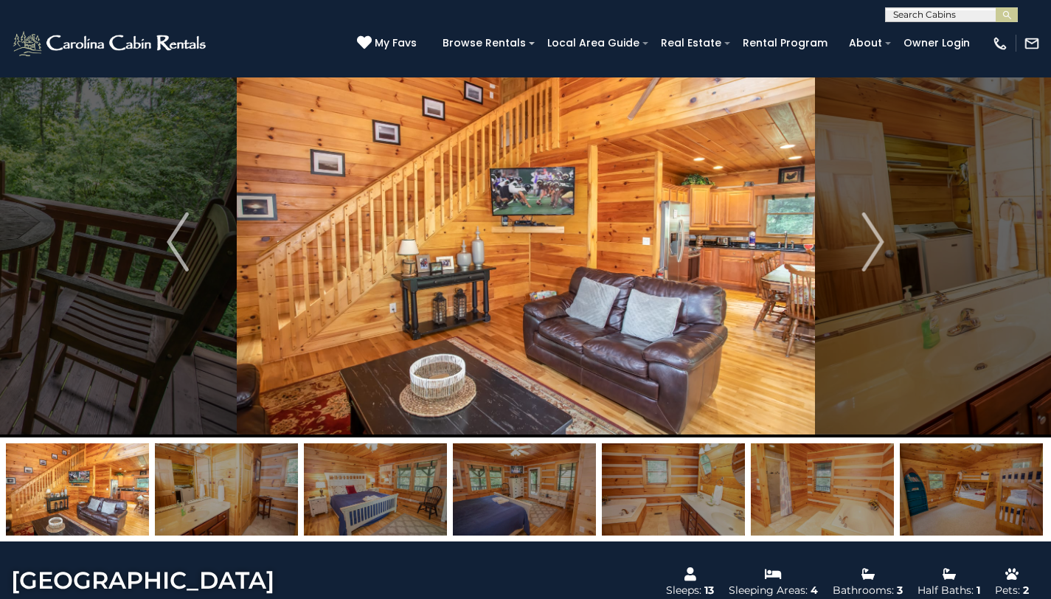
scroll to position [31, 0]
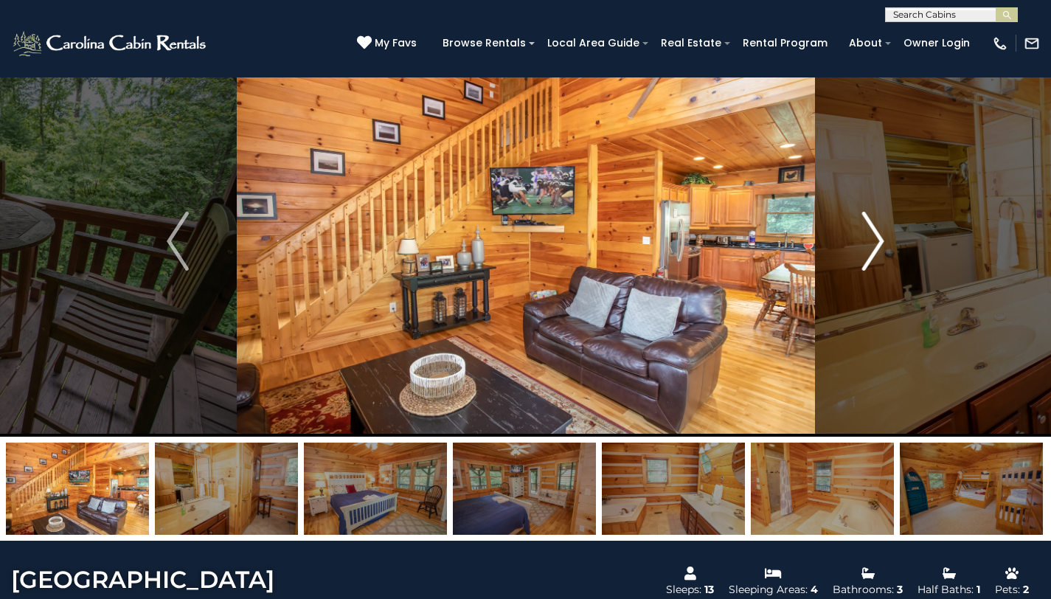
click at [873, 243] on img "Next" at bounding box center [873, 241] width 22 height 59
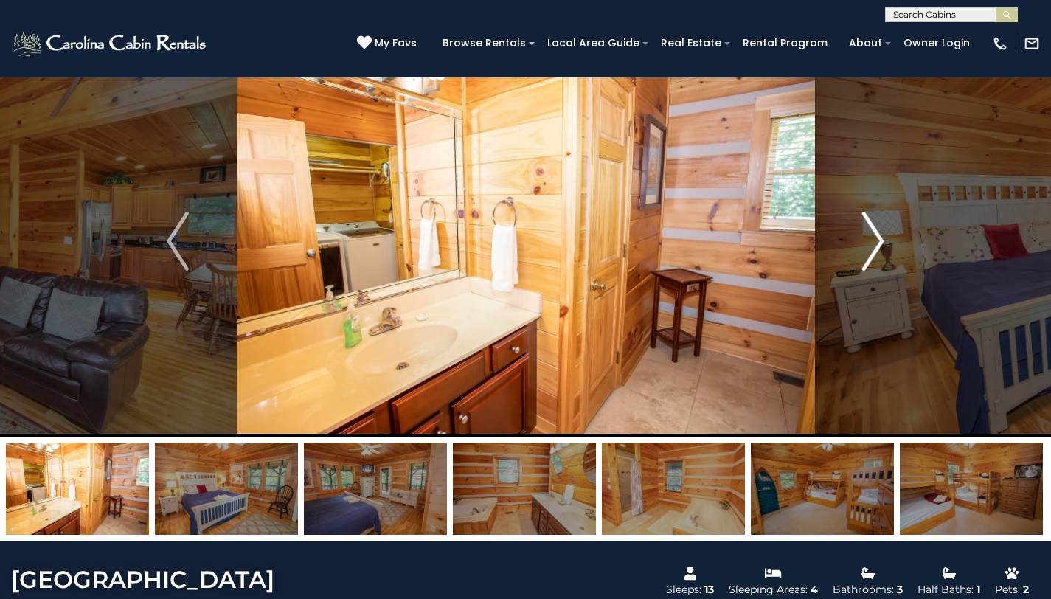
click at [873, 243] on img "Next" at bounding box center [873, 241] width 22 height 59
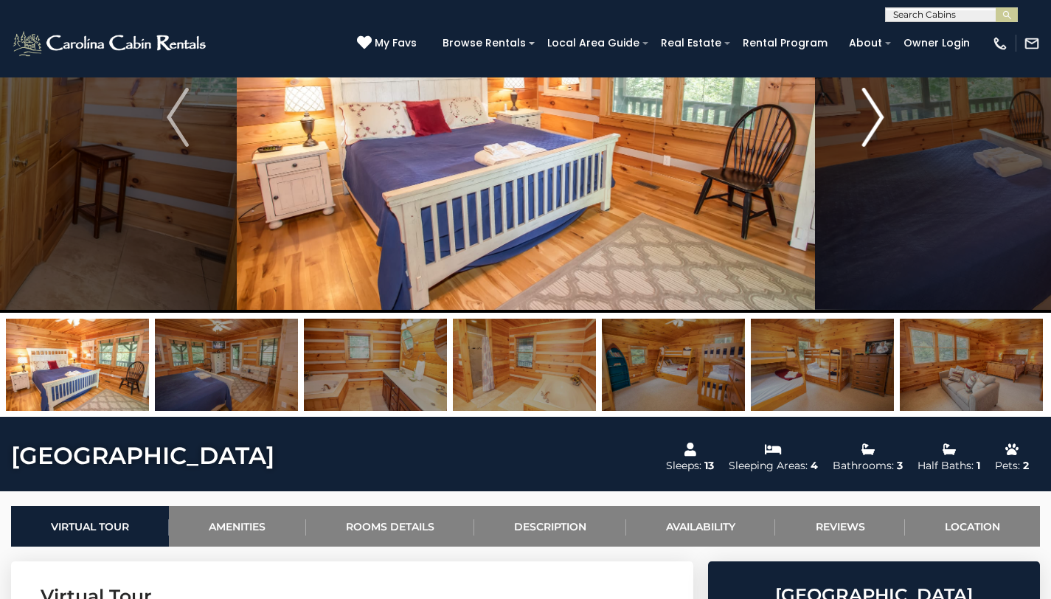
scroll to position [26, 0]
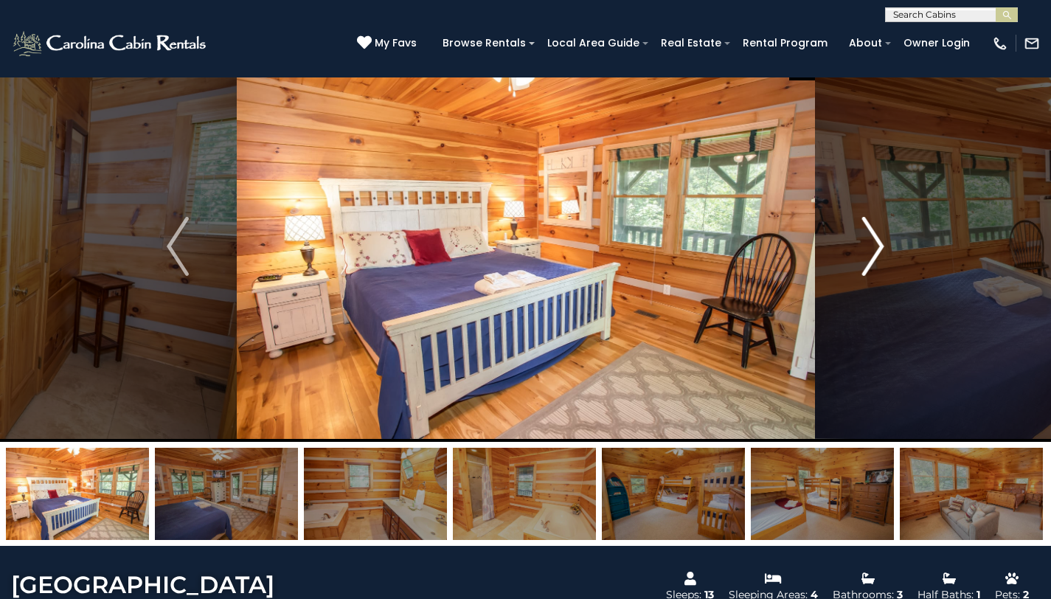
click at [873, 240] on img "Next" at bounding box center [873, 246] width 22 height 59
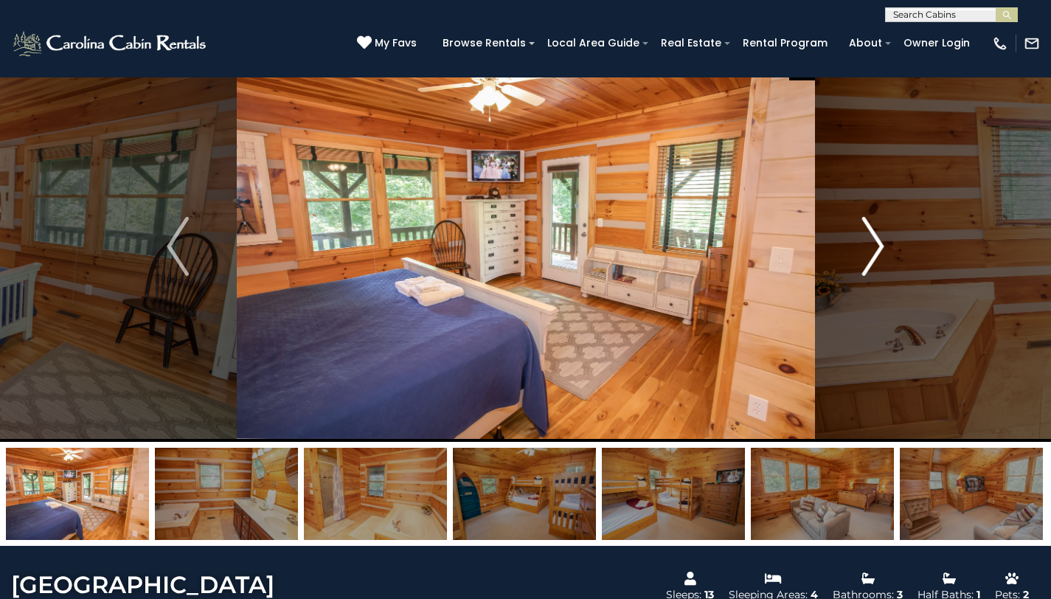
click at [873, 240] on img "Next" at bounding box center [873, 246] width 22 height 59
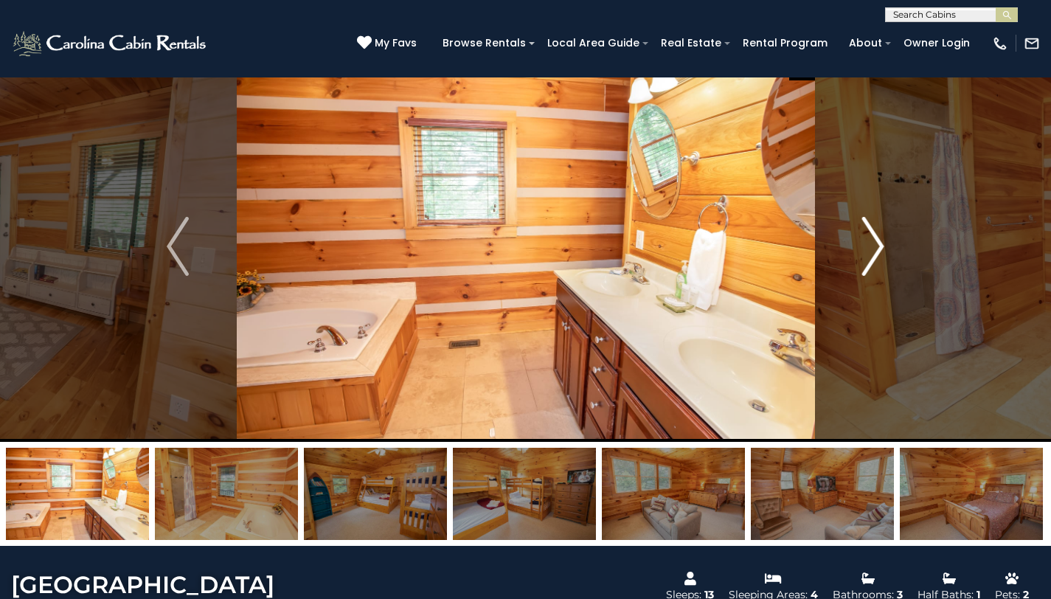
click at [873, 240] on img "Next" at bounding box center [873, 246] width 22 height 59
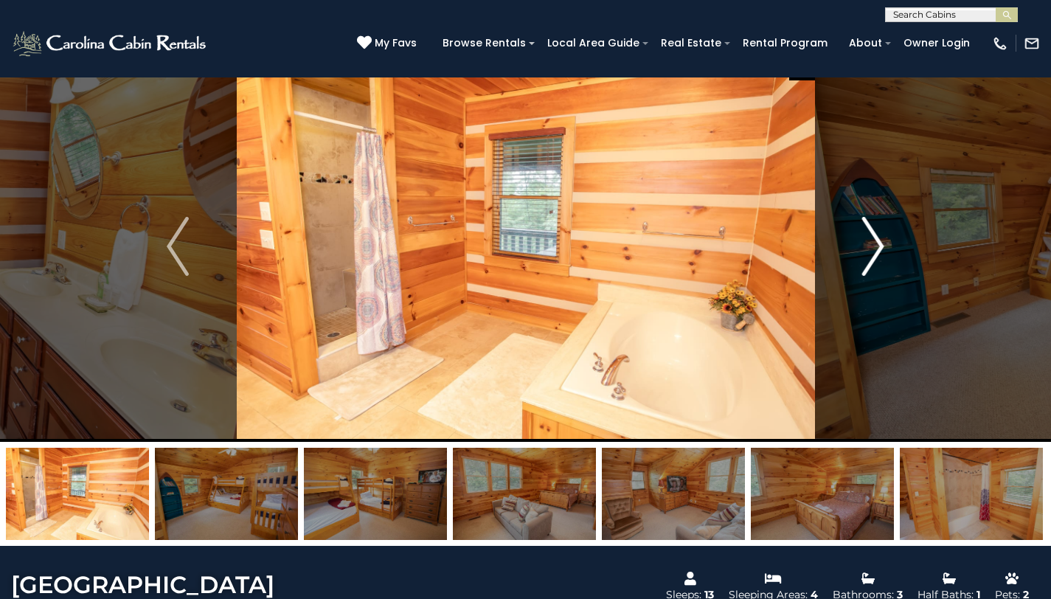
click at [873, 240] on img "Next" at bounding box center [873, 246] width 22 height 59
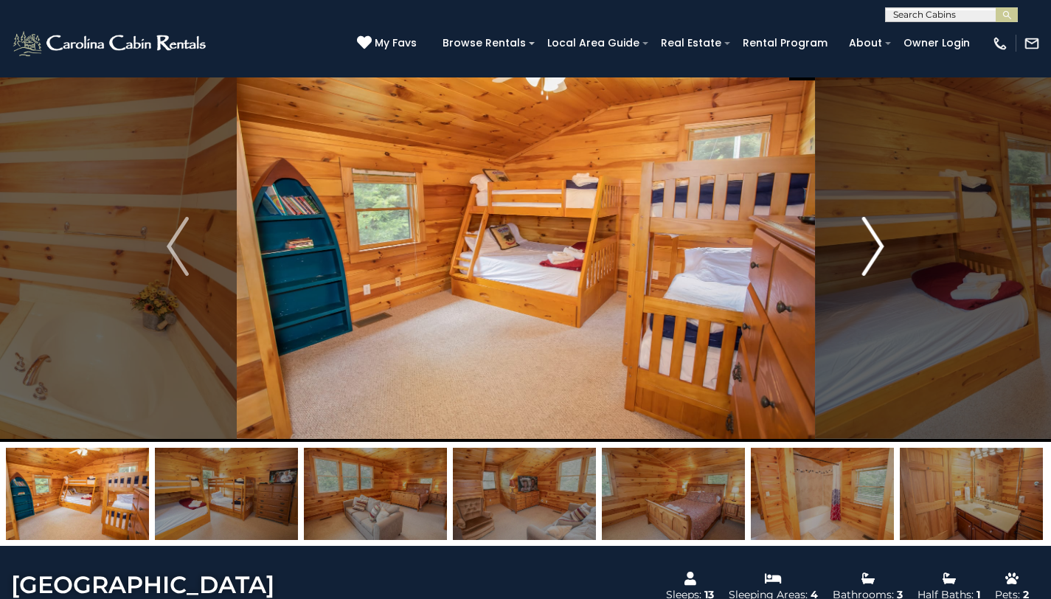
click at [873, 240] on img "Next" at bounding box center [873, 246] width 22 height 59
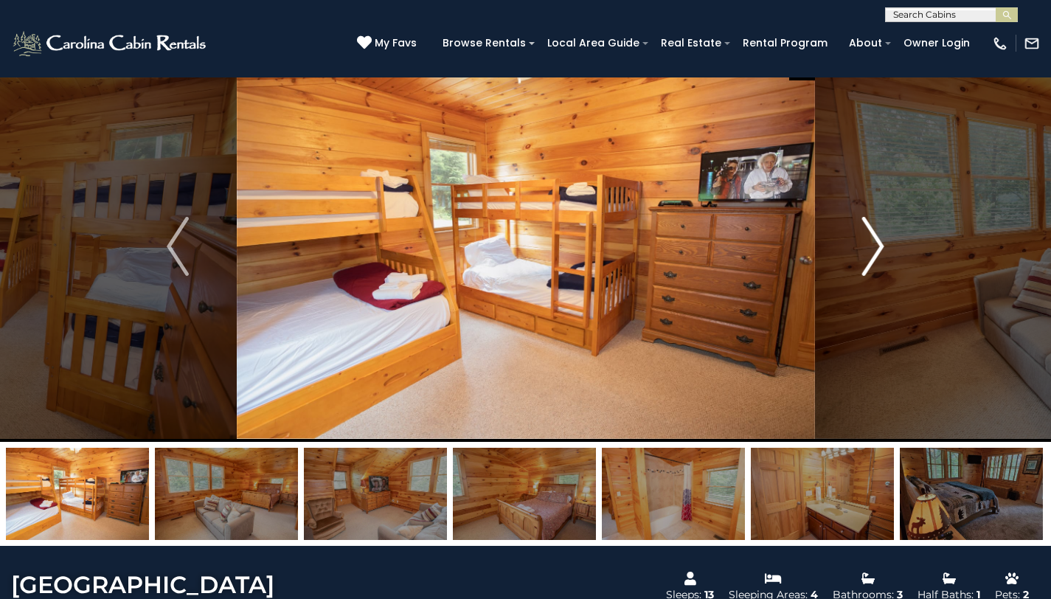
click at [873, 240] on img "Next" at bounding box center [873, 246] width 22 height 59
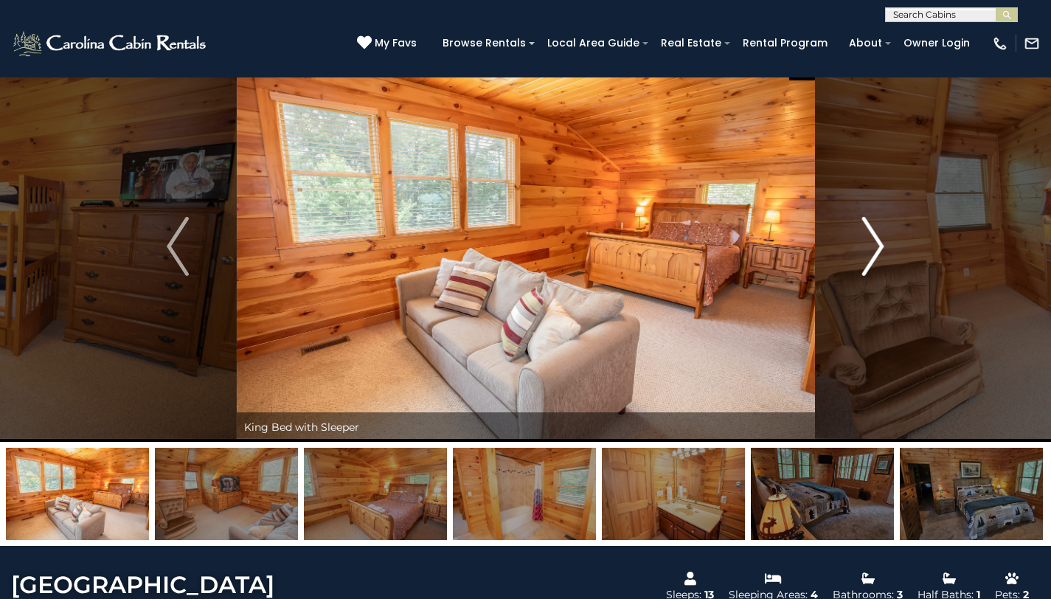
click at [880, 246] on img "Next" at bounding box center [873, 246] width 22 height 59
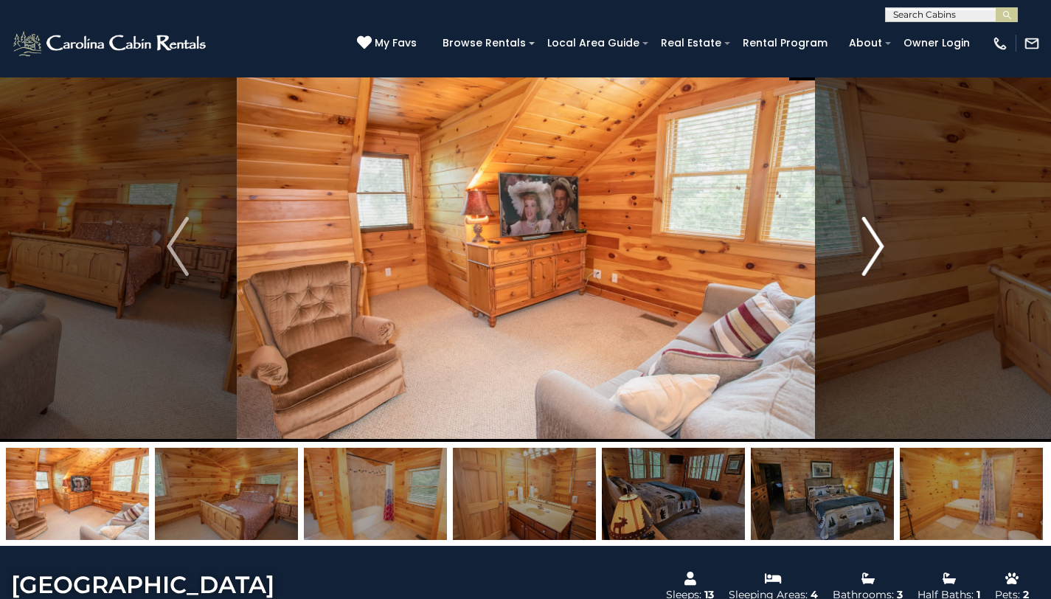
click at [874, 246] on img "Next" at bounding box center [873, 246] width 22 height 59
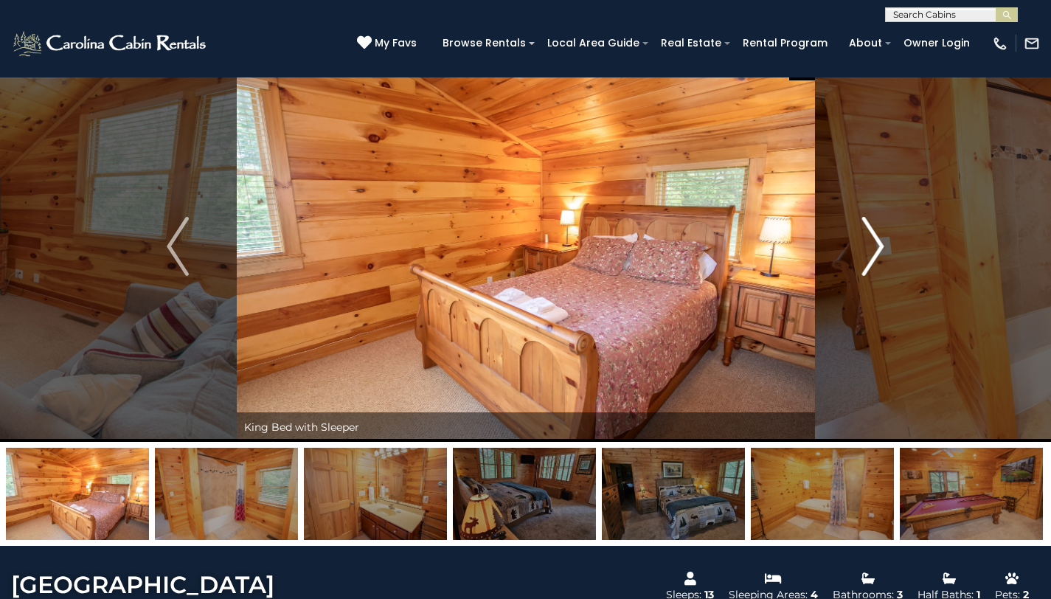
click at [874, 246] on img "Next" at bounding box center [873, 246] width 22 height 59
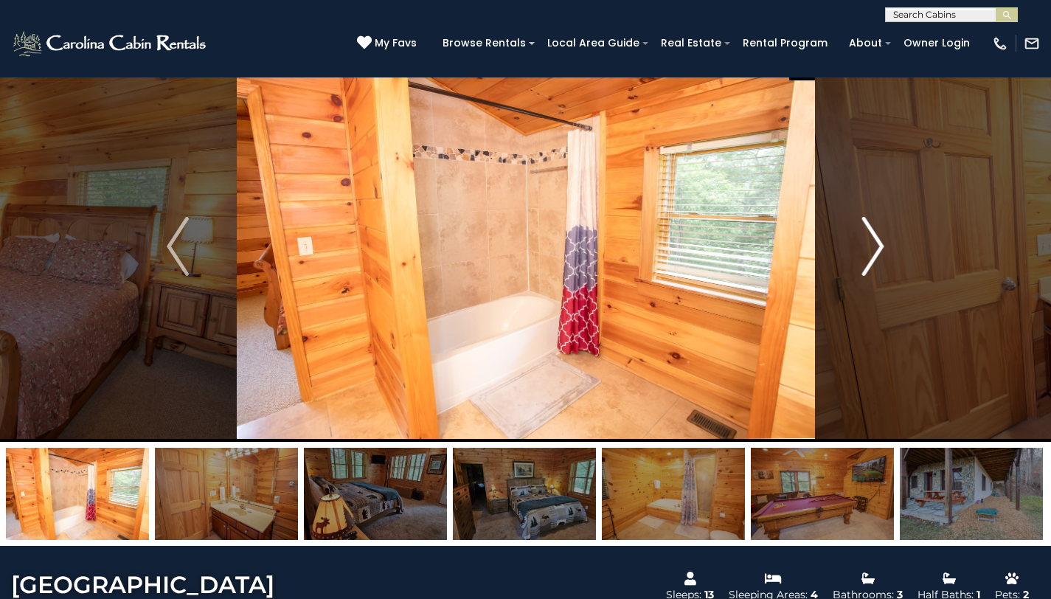
click at [874, 246] on img "Next" at bounding box center [873, 246] width 22 height 59
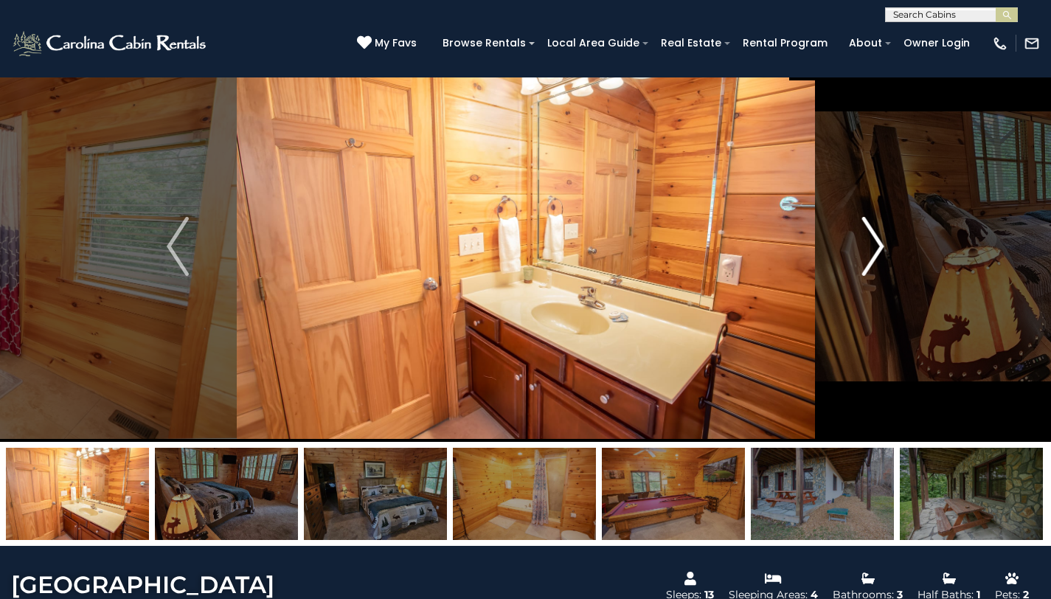
click at [874, 246] on img "Next" at bounding box center [873, 246] width 22 height 59
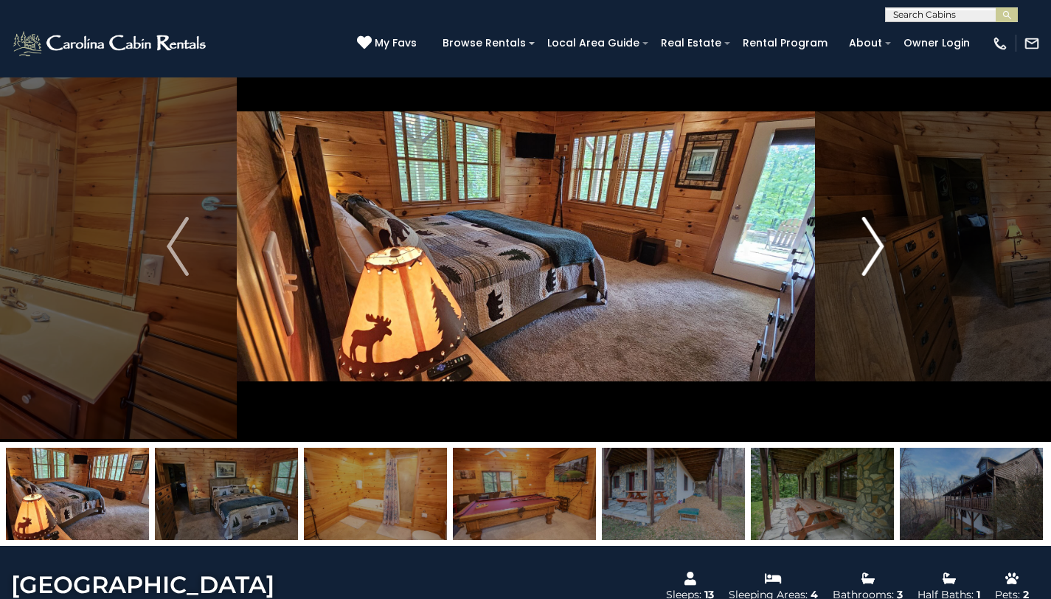
click at [874, 246] on img "Next" at bounding box center [873, 246] width 22 height 59
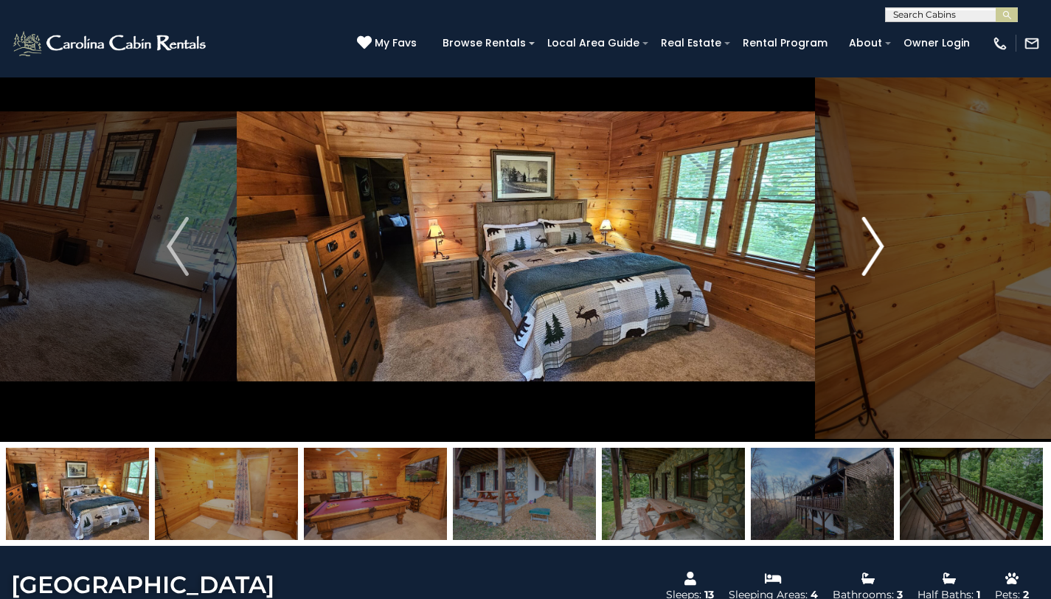
click at [874, 246] on img "Next" at bounding box center [873, 246] width 22 height 59
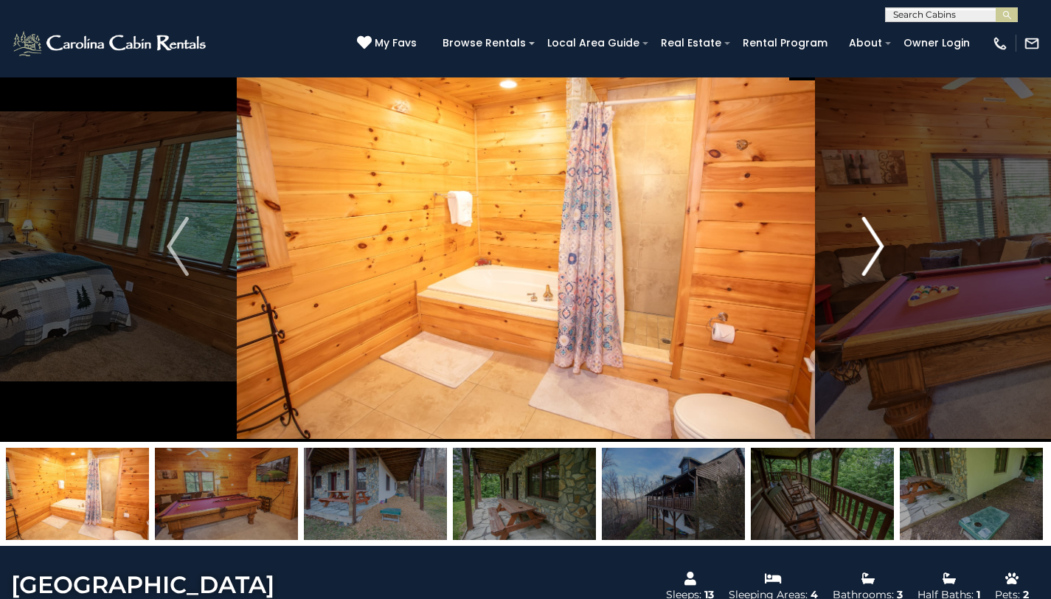
click at [874, 246] on img "Next" at bounding box center [873, 246] width 22 height 59
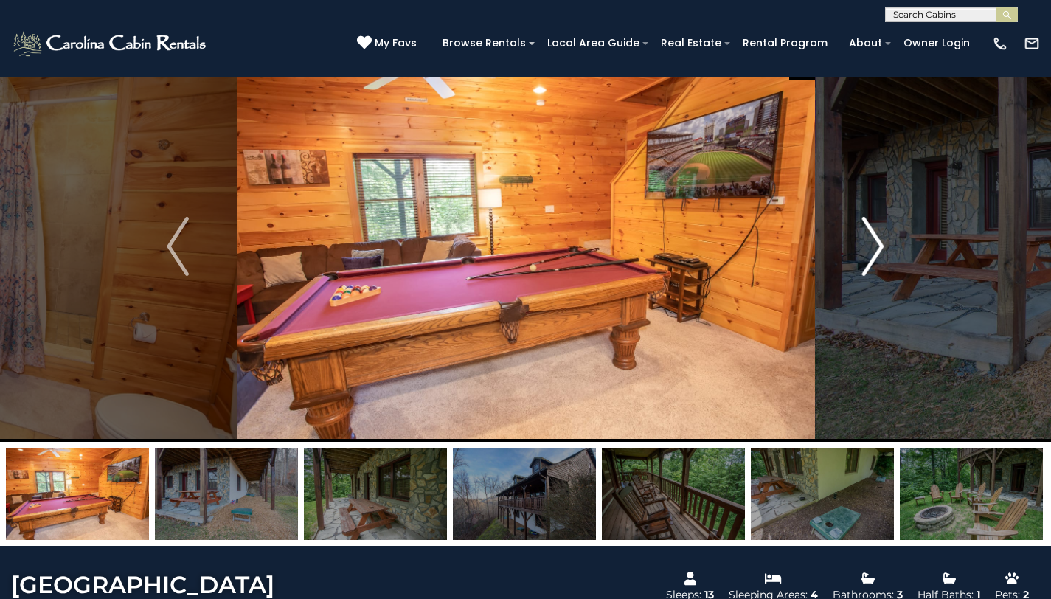
click at [874, 246] on img "Next" at bounding box center [873, 246] width 22 height 59
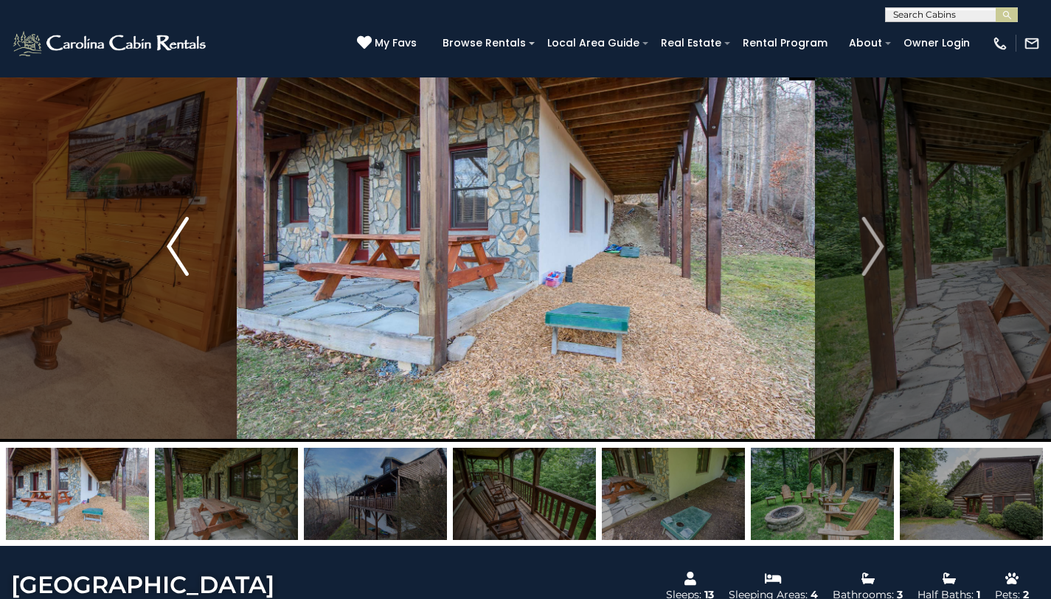
click at [178, 251] on img "Previous" at bounding box center [178, 246] width 22 height 59
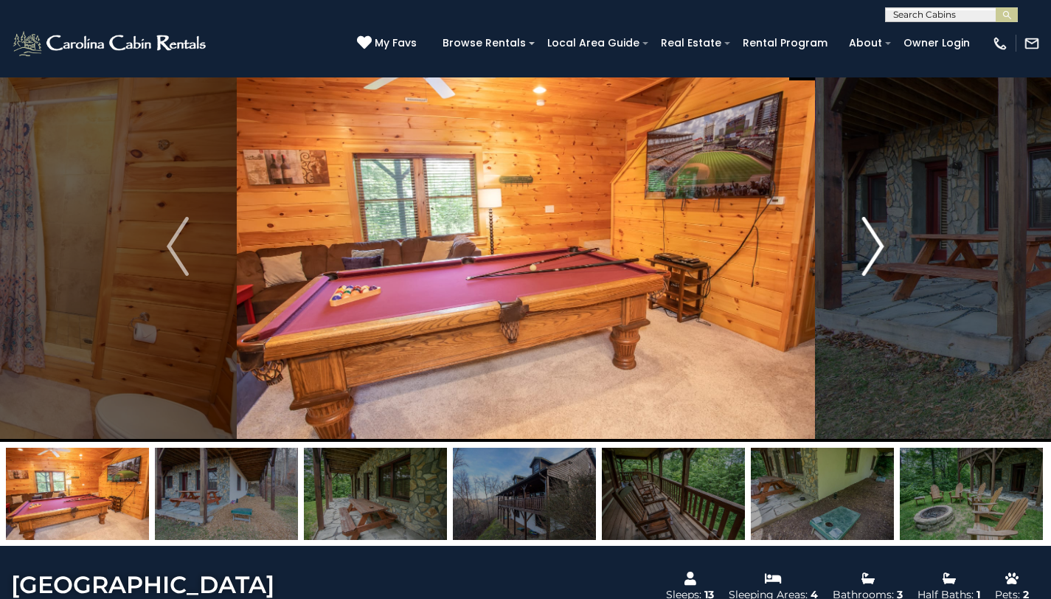
click at [876, 251] on img "Next" at bounding box center [873, 246] width 22 height 59
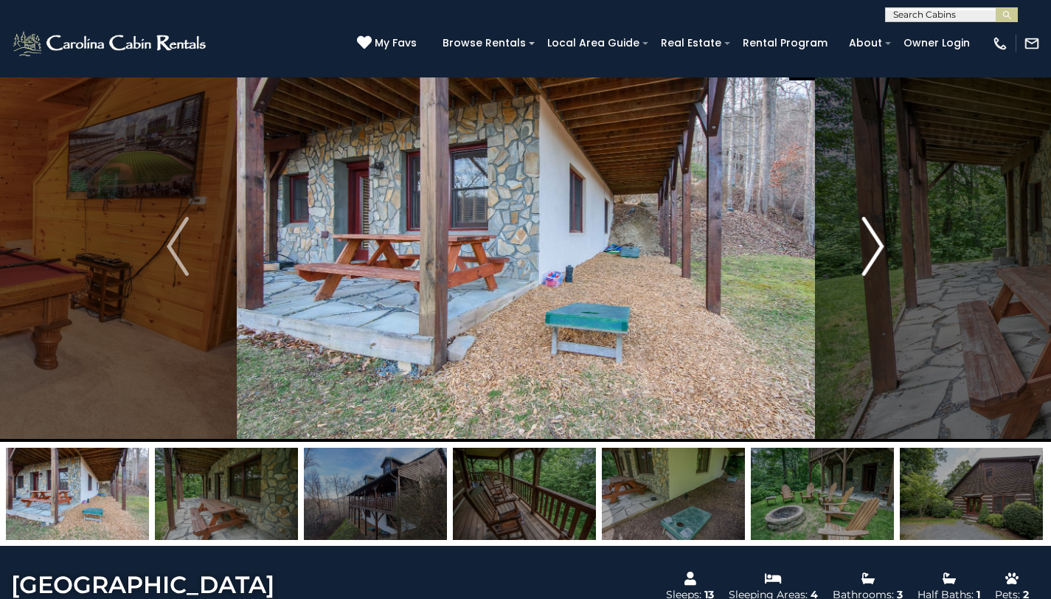
click at [876, 251] on img "Next" at bounding box center [873, 246] width 22 height 59
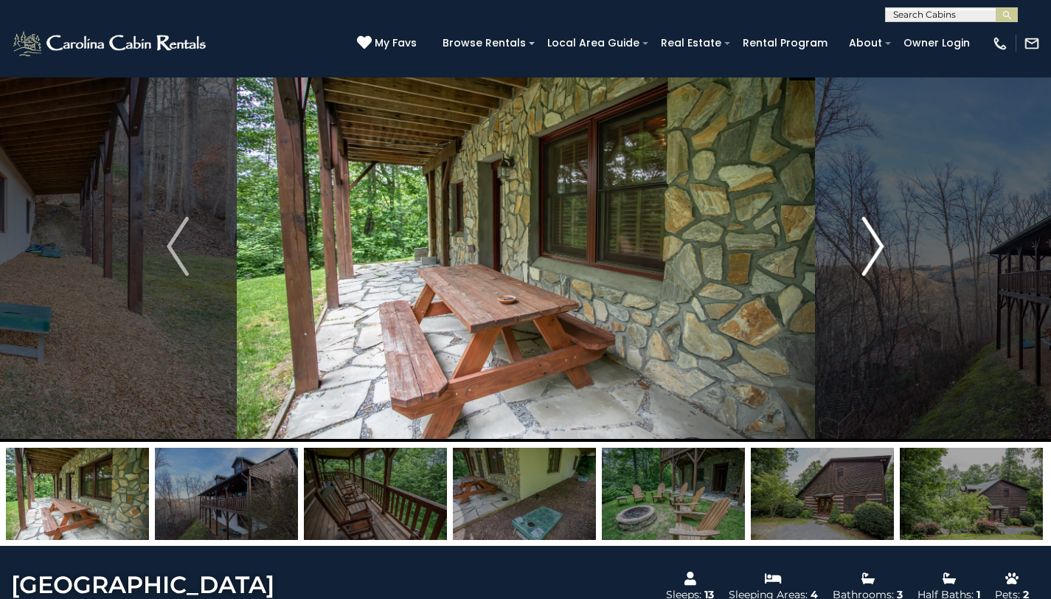
click at [876, 251] on img "Next" at bounding box center [873, 246] width 22 height 59
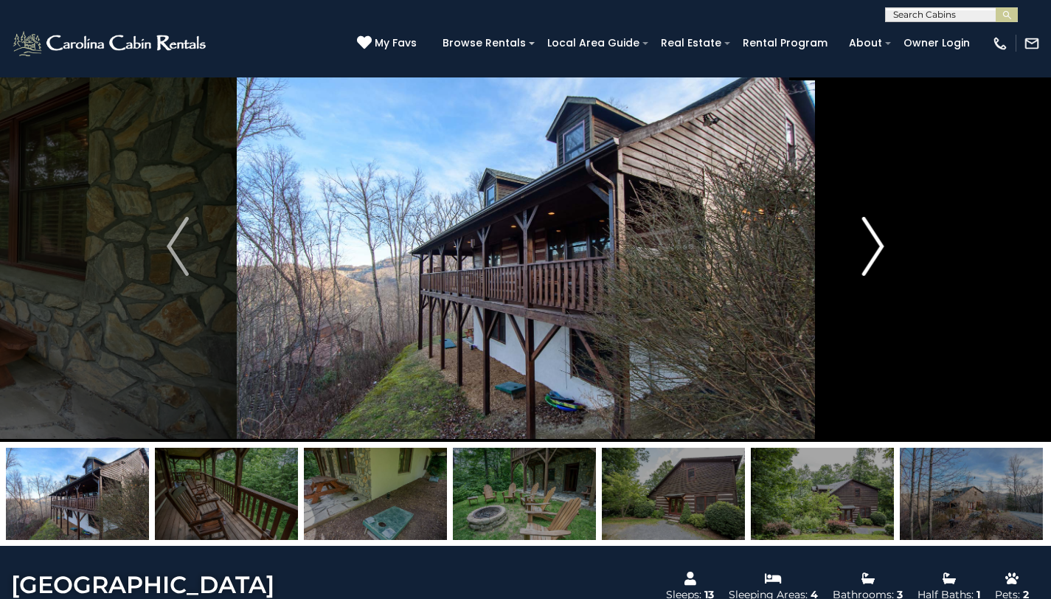
click at [876, 251] on img "Next" at bounding box center [873, 246] width 22 height 59
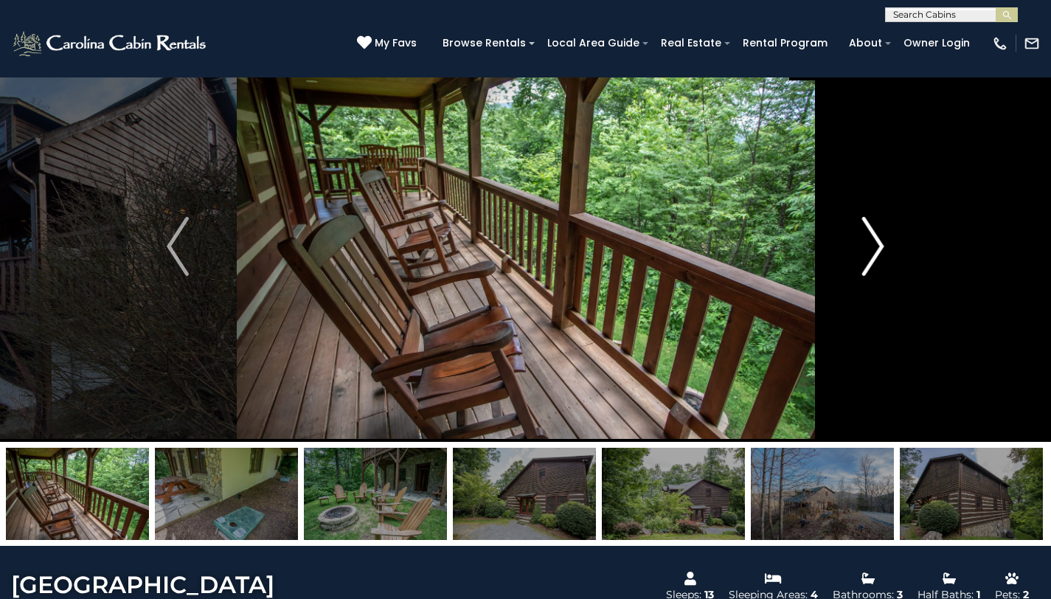
click at [876, 251] on img "Next" at bounding box center [873, 246] width 22 height 59
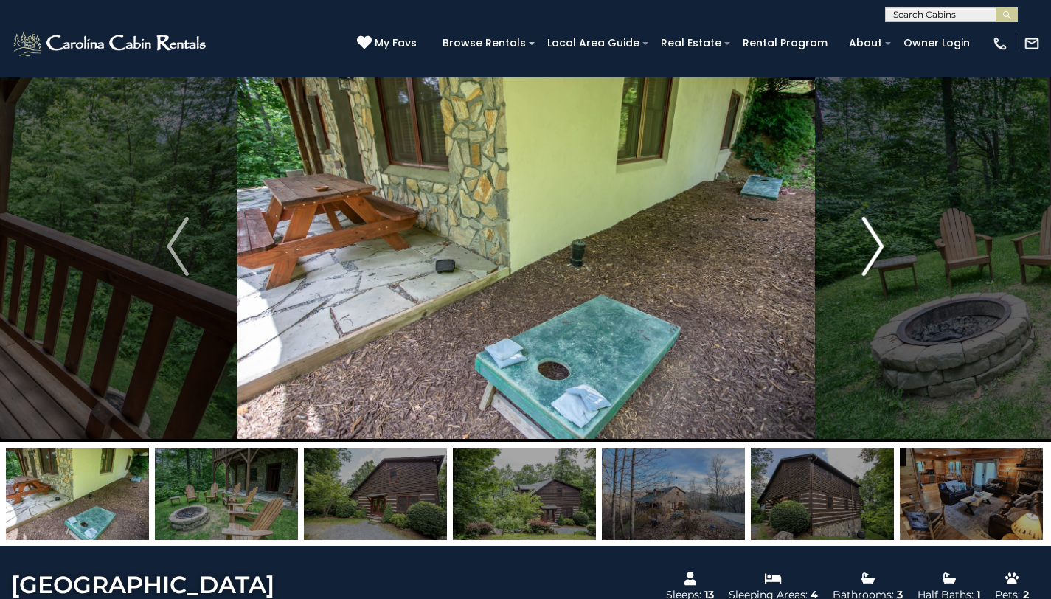
click at [876, 251] on img "Next" at bounding box center [873, 246] width 22 height 59
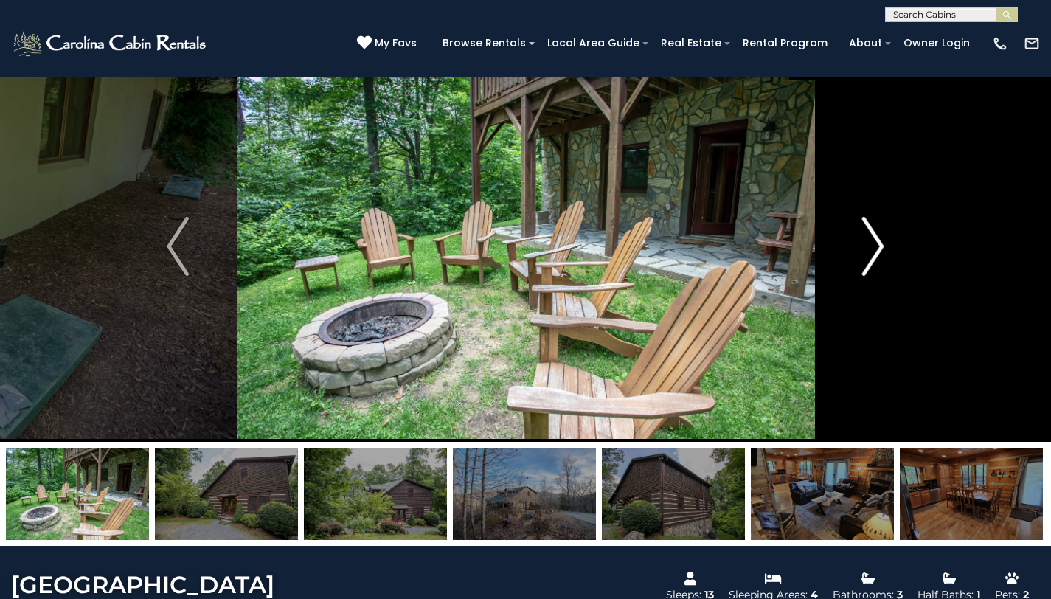
click at [876, 251] on img "Next" at bounding box center [873, 246] width 22 height 59
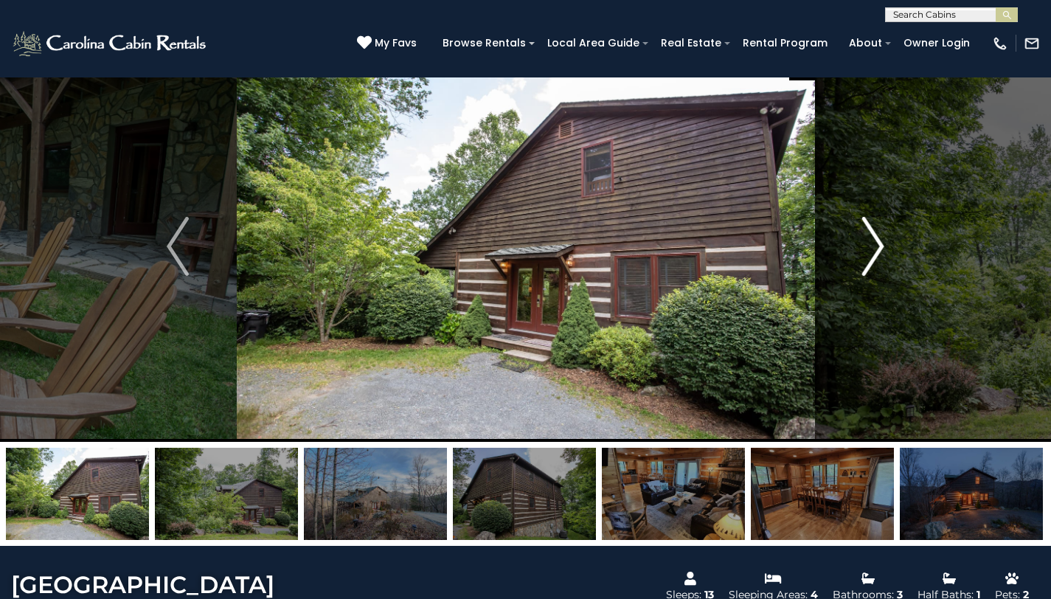
click at [876, 251] on img "Next" at bounding box center [873, 246] width 22 height 59
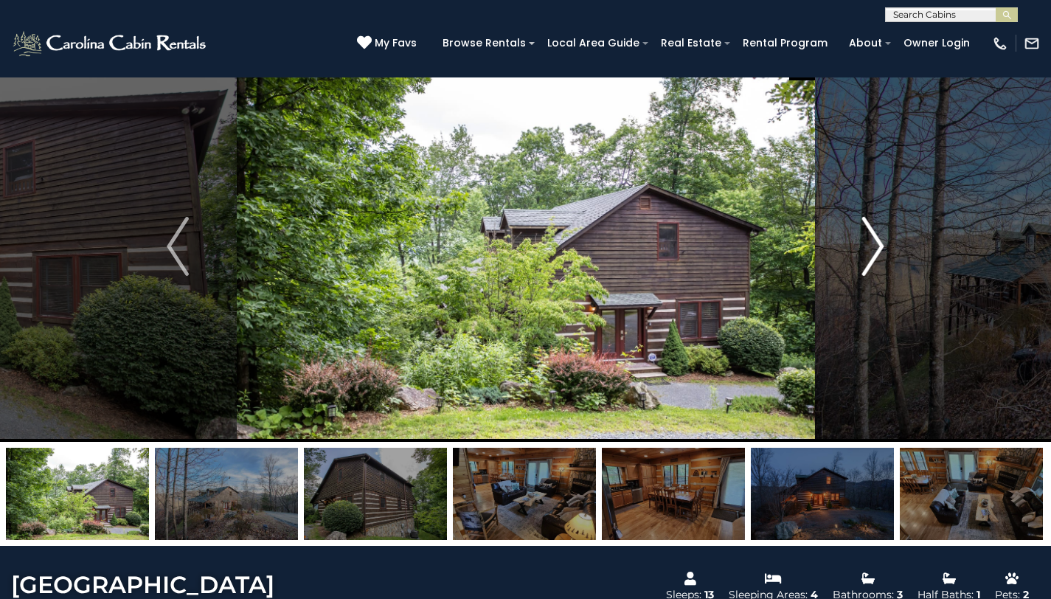
click at [876, 251] on img "Next" at bounding box center [873, 246] width 22 height 59
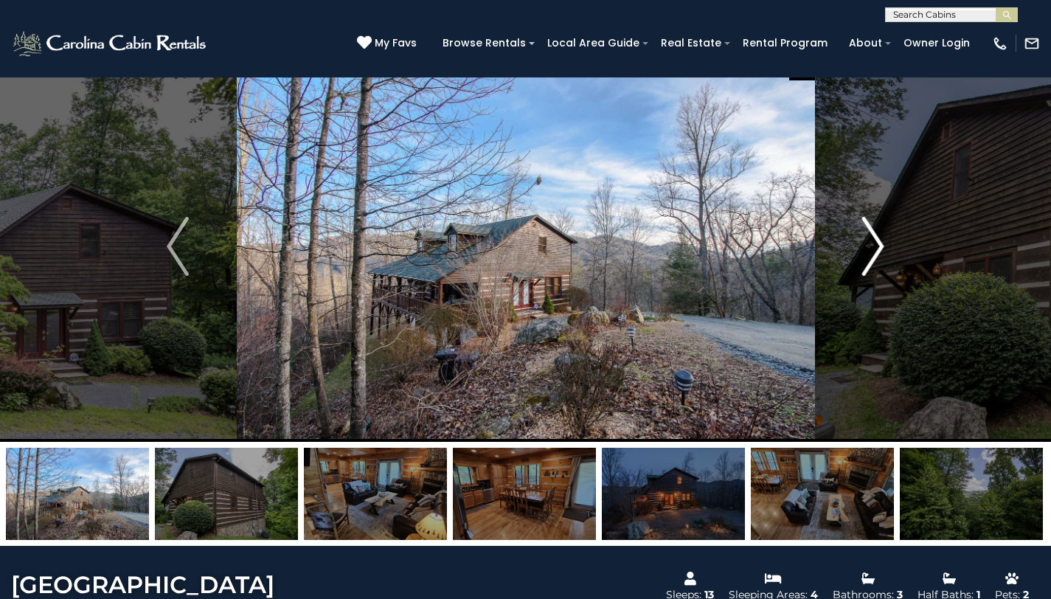
click at [876, 251] on img "Next" at bounding box center [873, 246] width 22 height 59
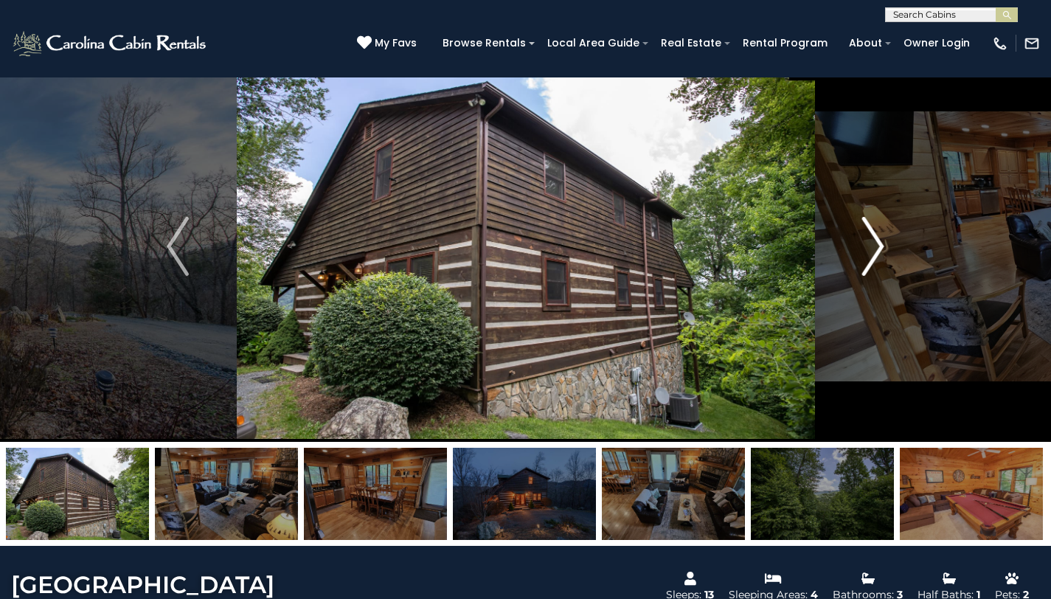
click at [876, 251] on img "Next" at bounding box center [873, 246] width 22 height 59
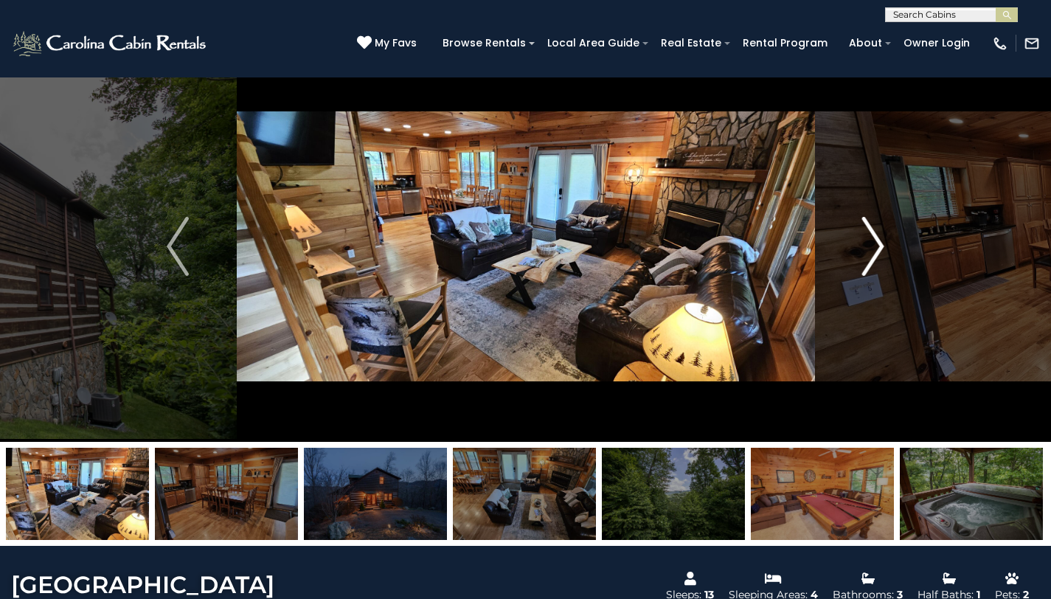
click at [876, 251] on img "Next" at bounding box center [873, 246] width 22 height 59
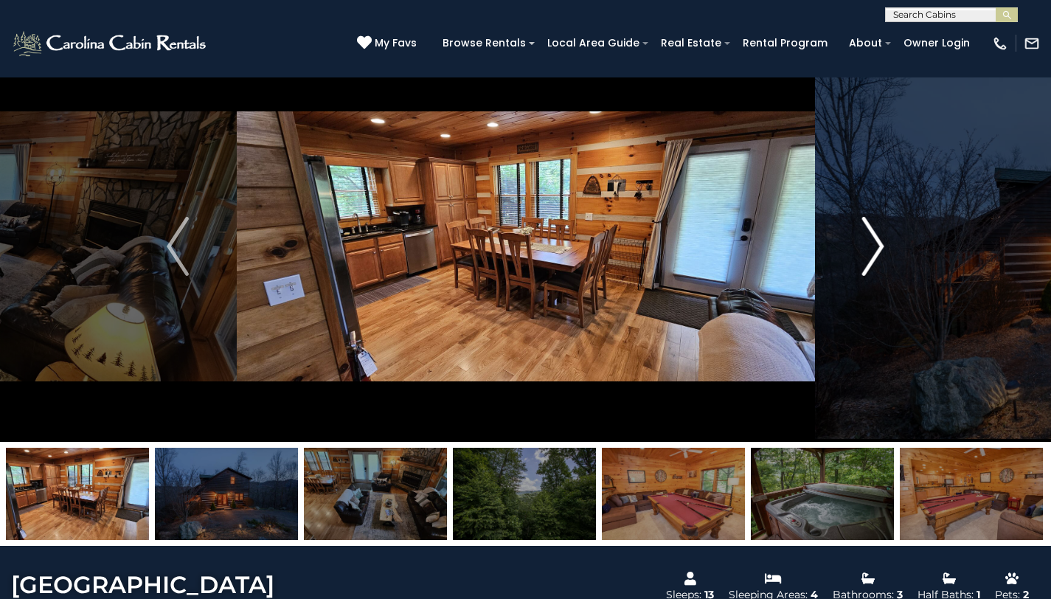
click at [876, 251] on img "Next" at bounding box center [873, 246] width 22 height 59
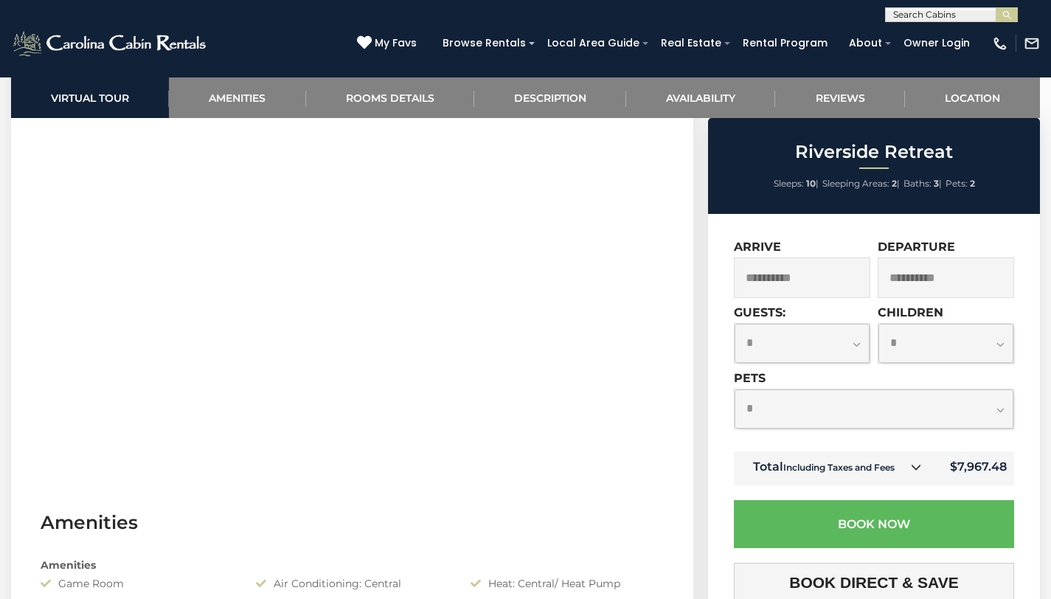
scroll to position [384, 0]
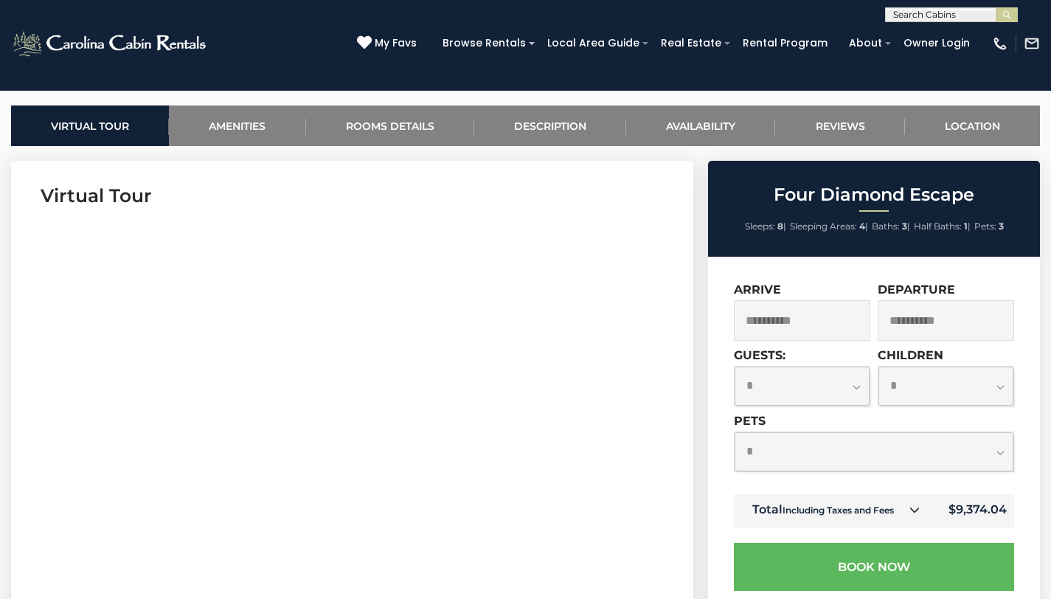
scroll to position [63, 0]
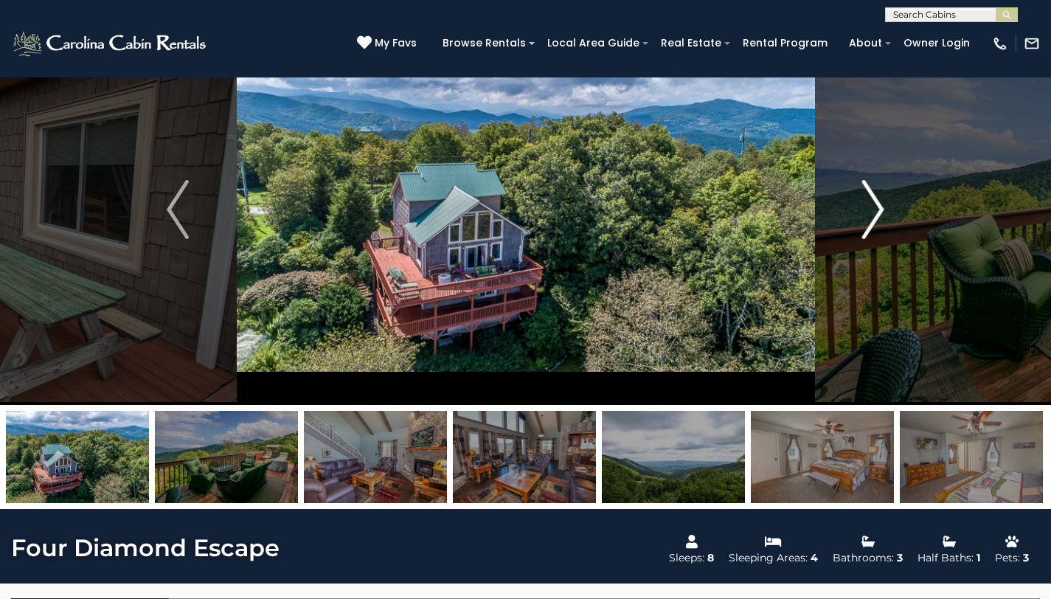
click at [877, 223] on img "Next" at bounding box center [873, 209] width 22 height 59
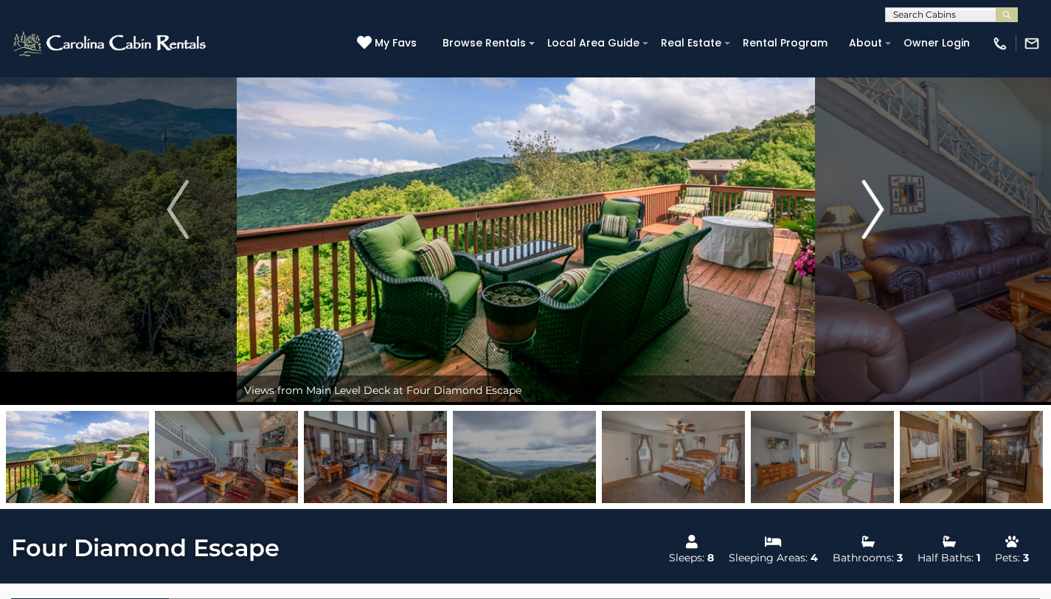
click at [874, 220] on img "Next" at bounding box center [873, 209] width 22 height 59
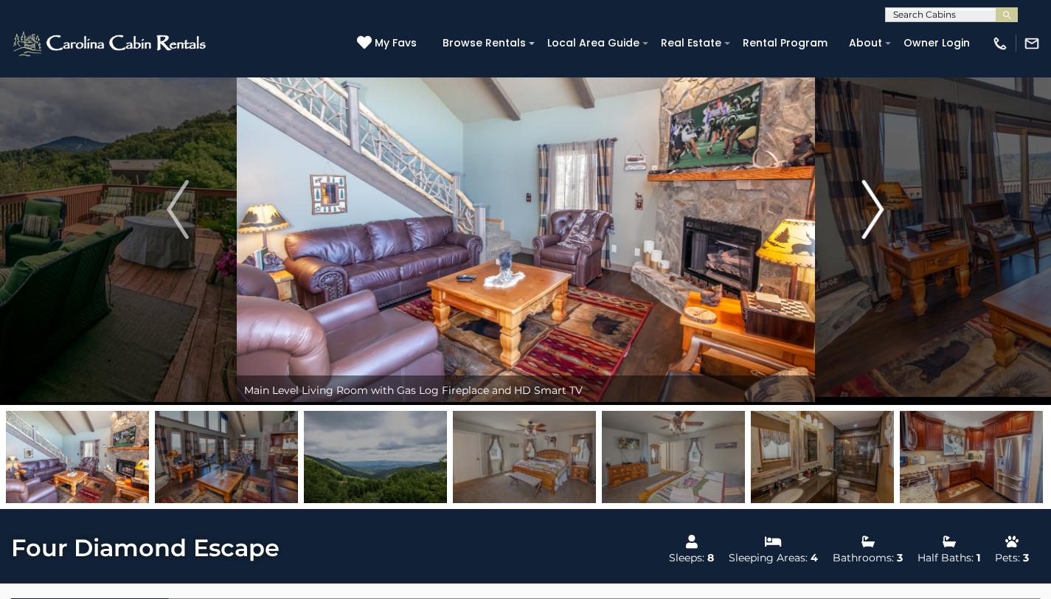
click at [874, 220] on img "Next" at bounding box center [873, 209] width 22 height 59
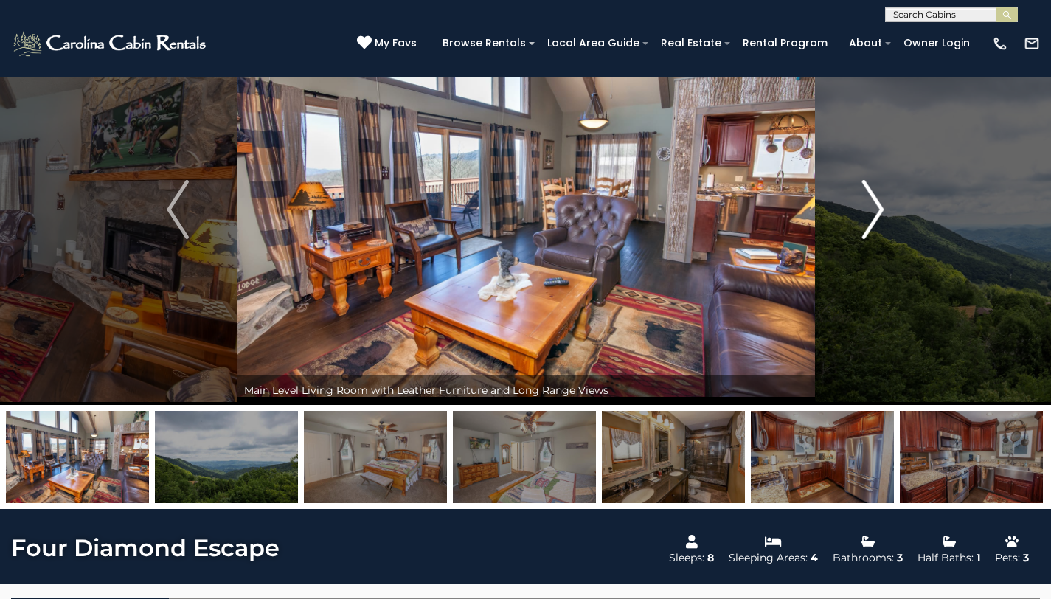
click at [874, 220] on img "Next" at bounding box center [873, 209] width 22 height 59
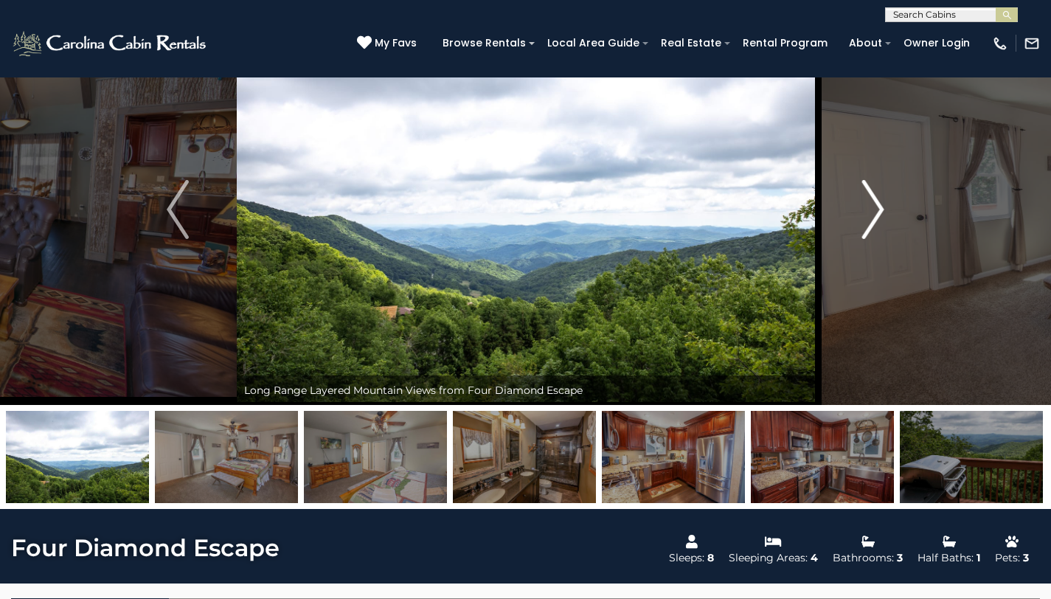
click at [874, 220] on img "Next" at bounding box center [873, 209] width 22 height 59
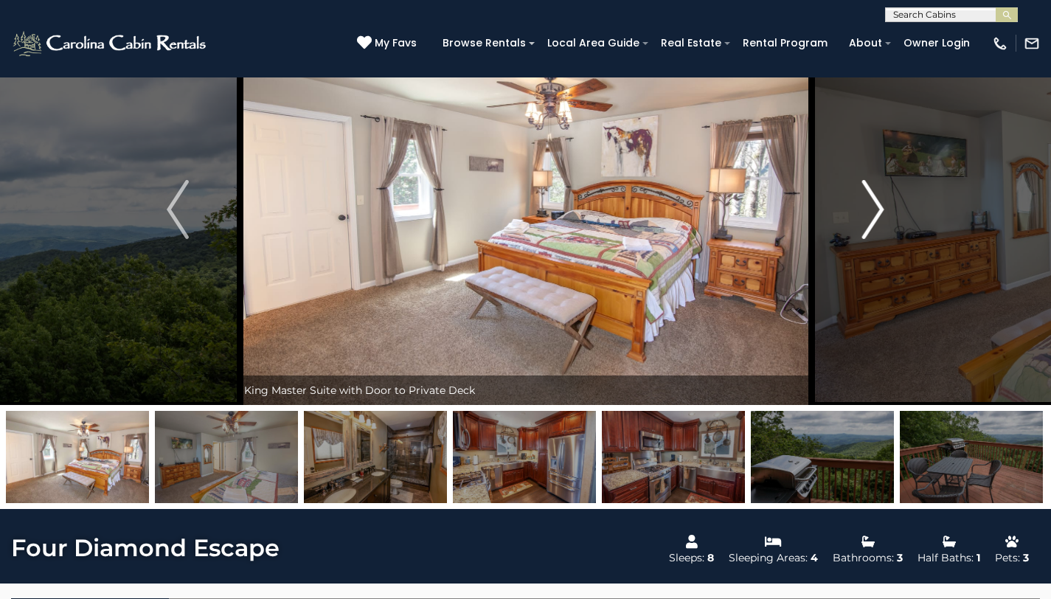
click at [874, 220] on img "Next" at bounding box center [873, 209] width 22 height 59
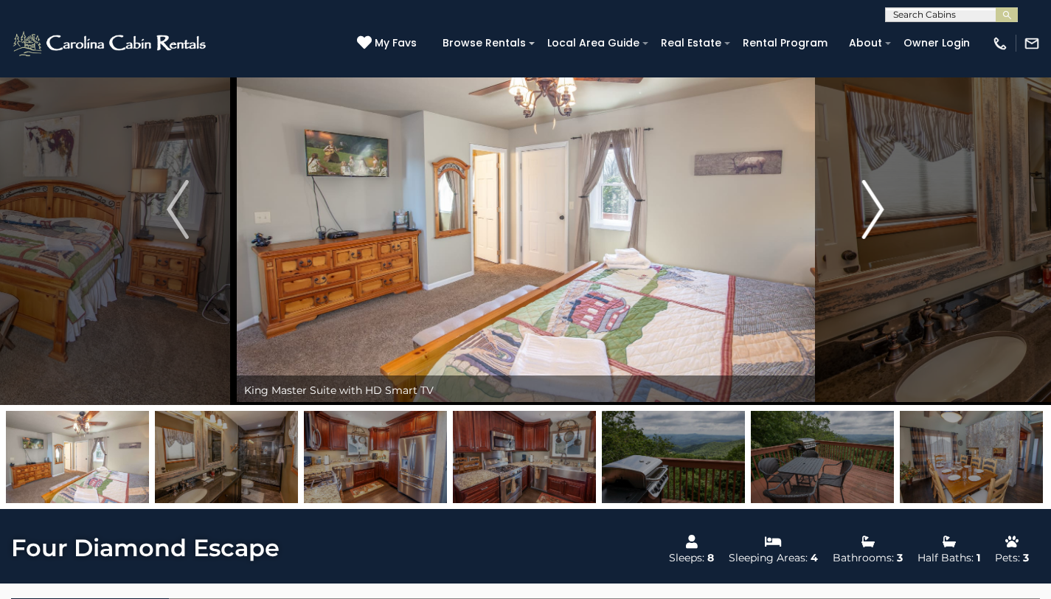
click at [874, 220] on img "Next" at bounding box center [873, 209] width 22 height 59
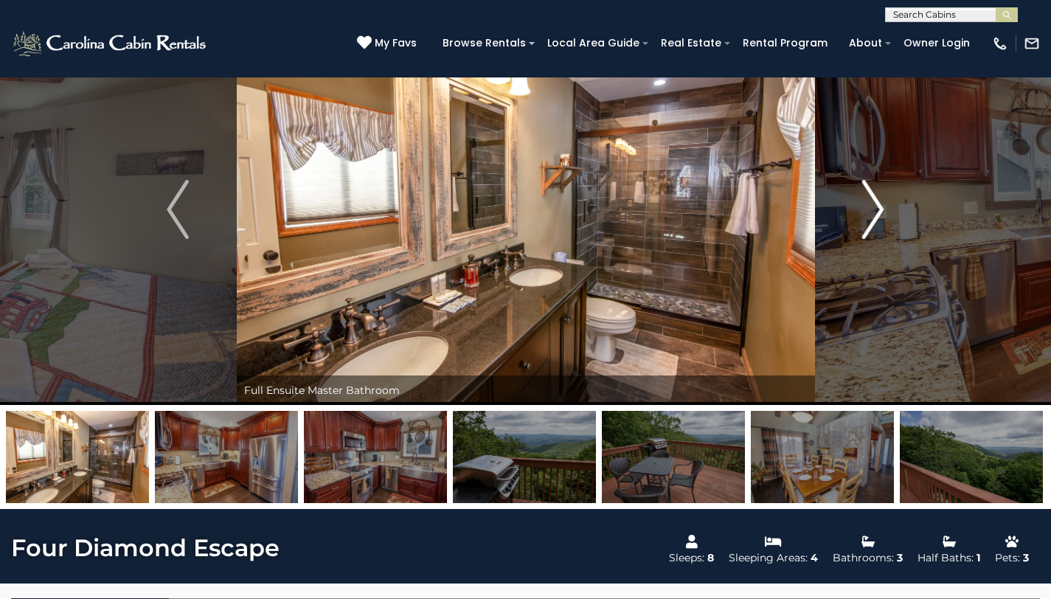
click at [874, 220] on img "Next" at bounding box center [873, 209] width 22 height 59
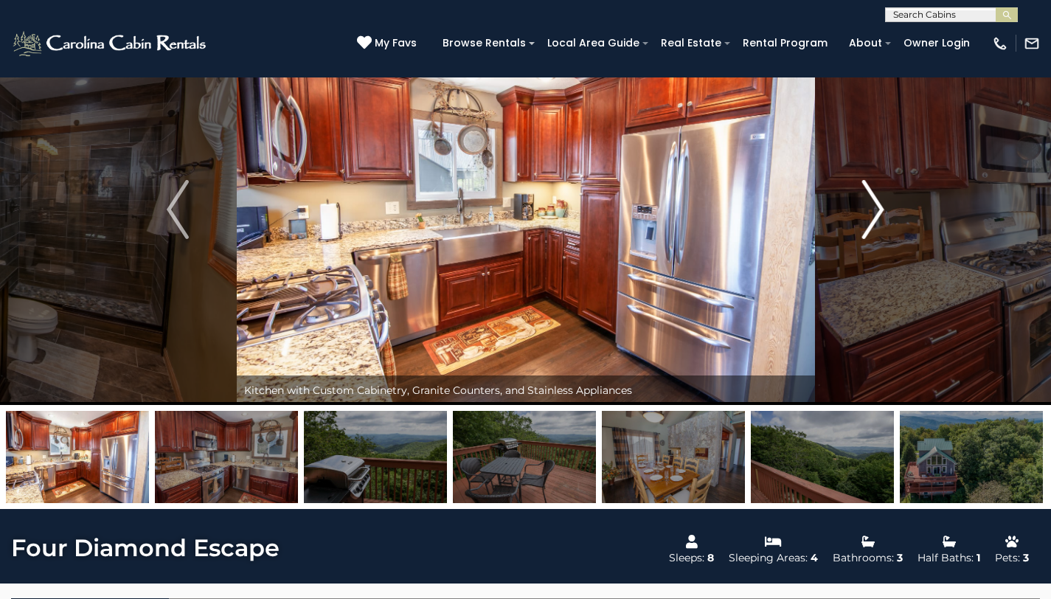
click at [874, 220] on img "Next" at bounding box center [873, 209] width 22 height 59
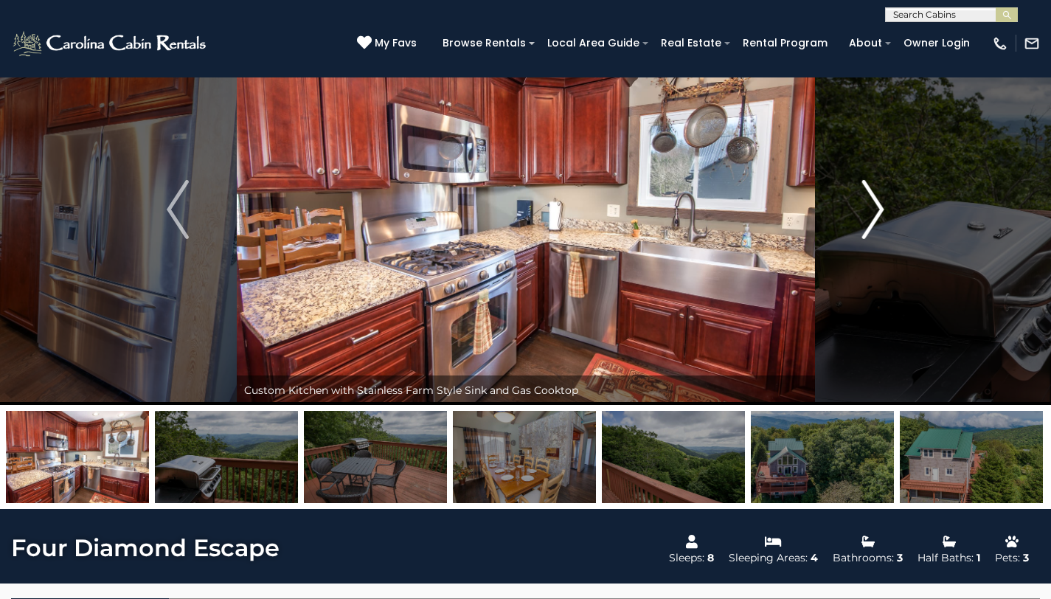
click at [874, 220] on img "Next" at bounding box center [873, 209] width 22 height 59
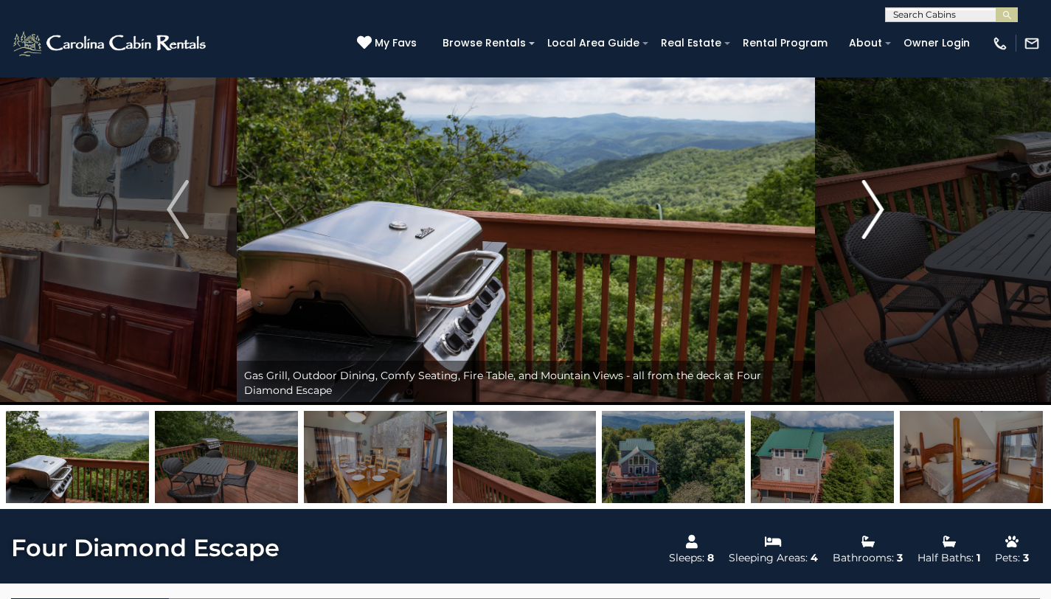
click at [874, 220] on img "Next" at bounding box center [873, 209] width 22 height 59
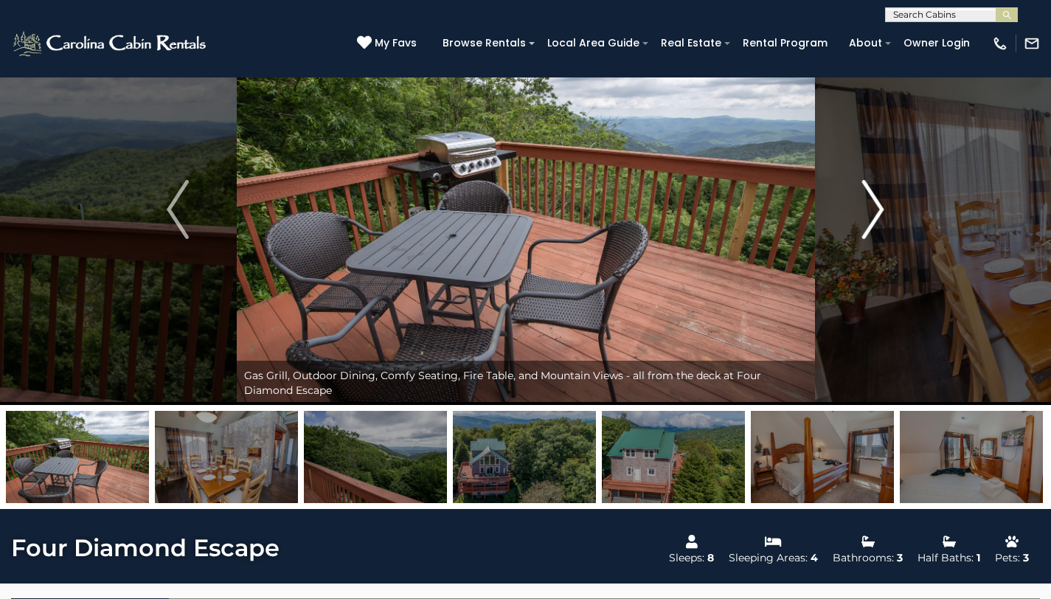
click at [874, 220] on img "Next" at bounding box center [873, 209] width 22 height 59
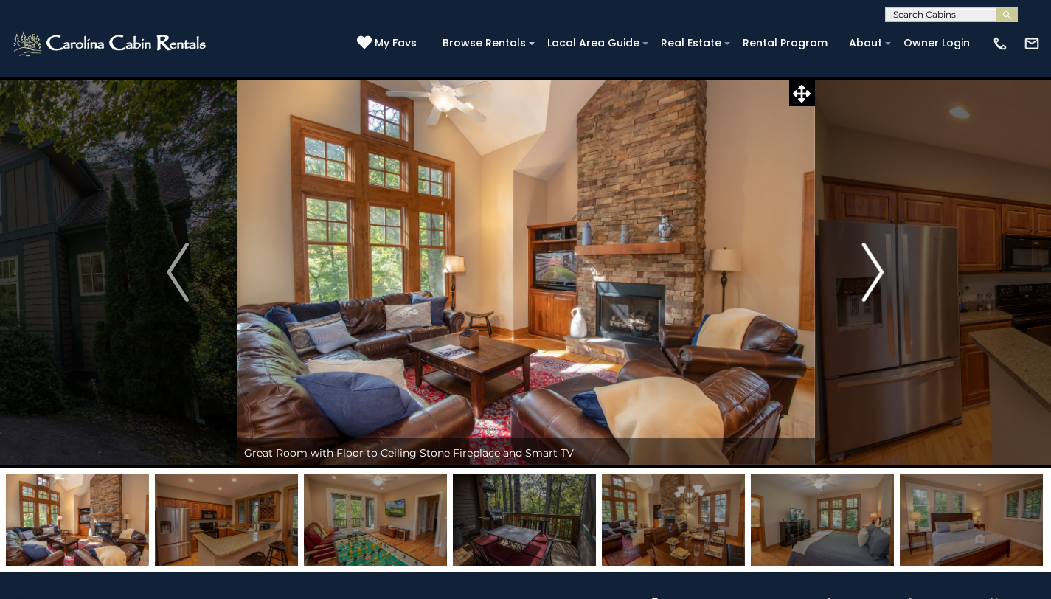
click at [900, 274] on button "Next" at bounding box center [872, 272] width 117 height 391
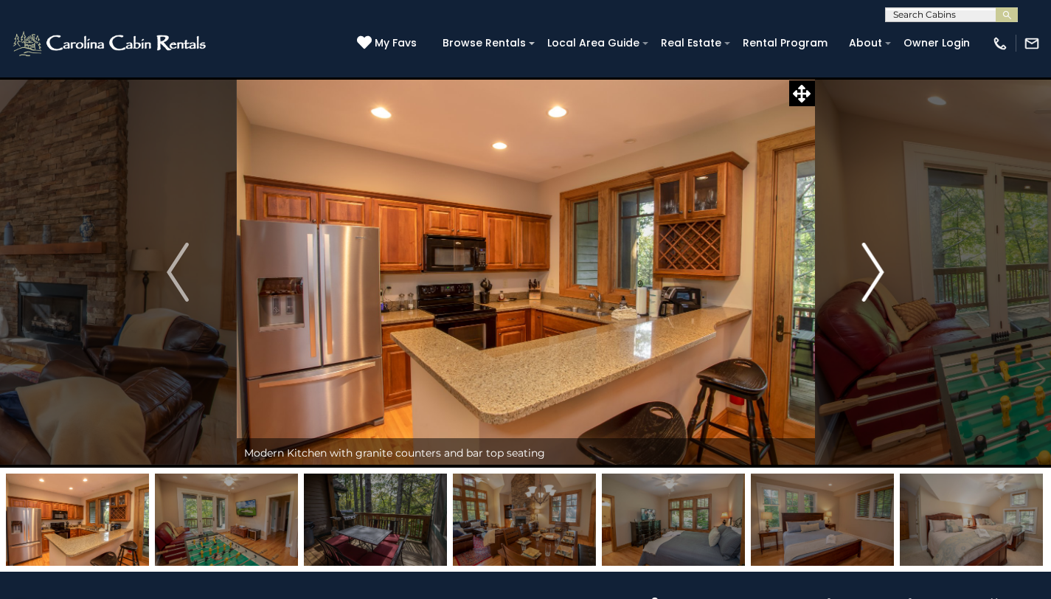
click at [897, 274] on button "Next" at bounding box center [872, 272] width 117 height 391
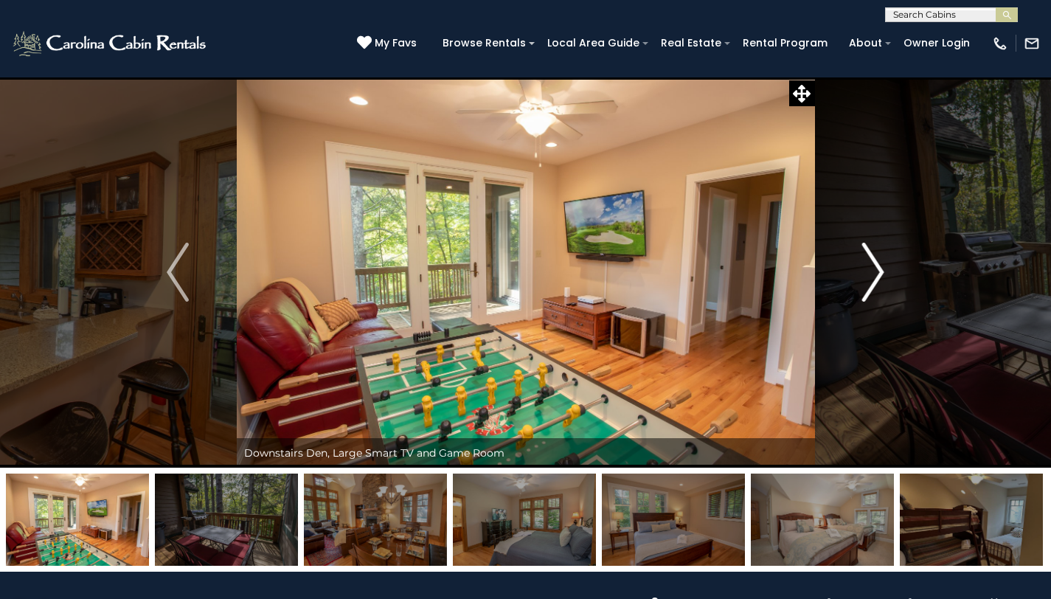
click at [897, 274] on button "Next" at bounding box center [872, 272] width 117 height 391
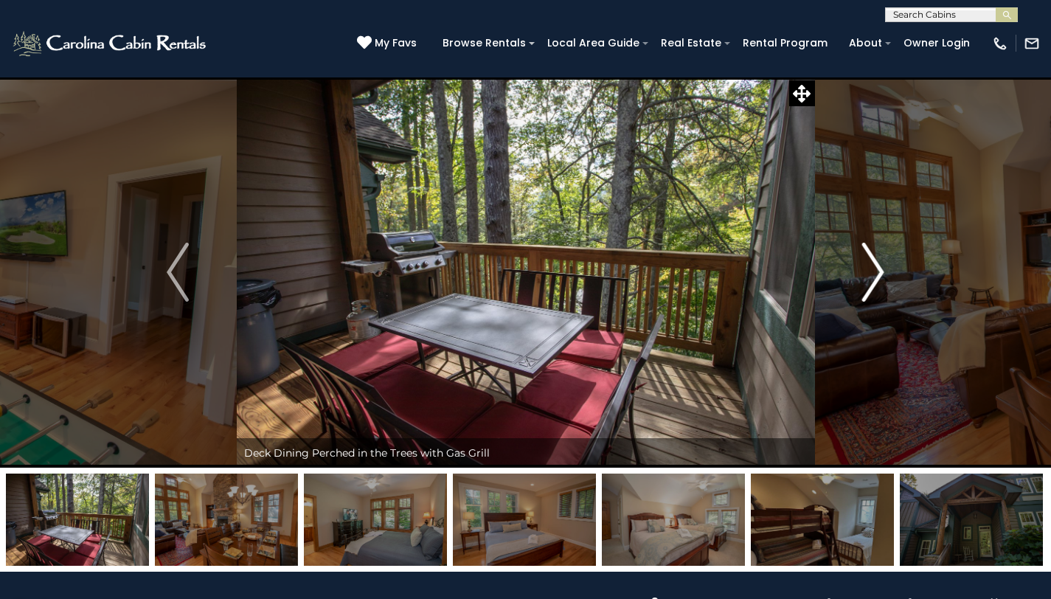
click at [897, 274] on button "Next" at bounding box center [872, 272] width 117 height 391
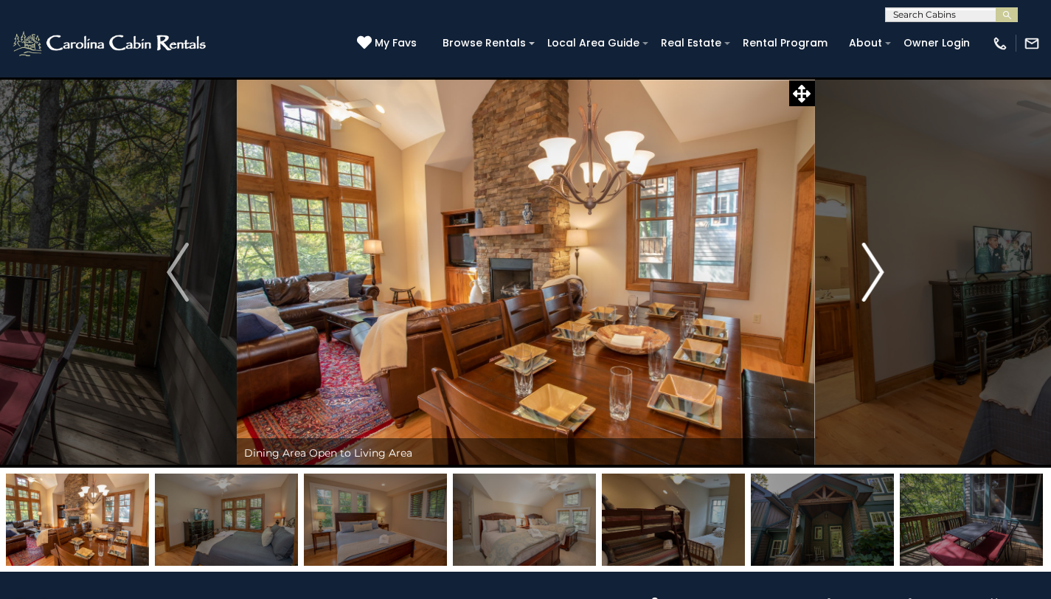
click at [897, 274] on button "Next" at bounding box center [872, 272] width 117 height 391
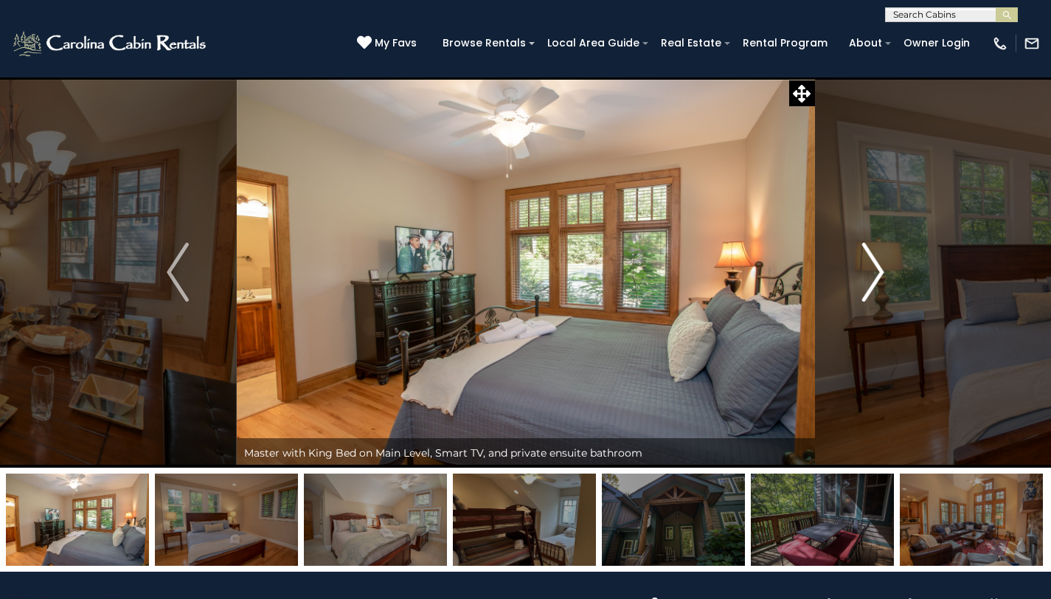
click at [897, 274] on button "Next" at bounding box center [872, 272] width 117 height 391
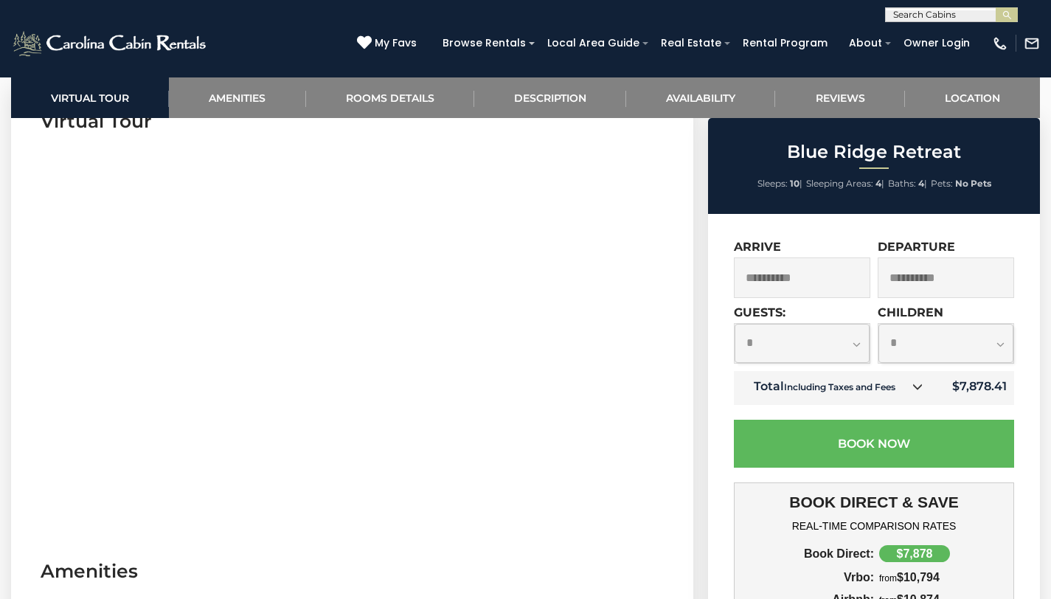
scroll to position [352, 0]
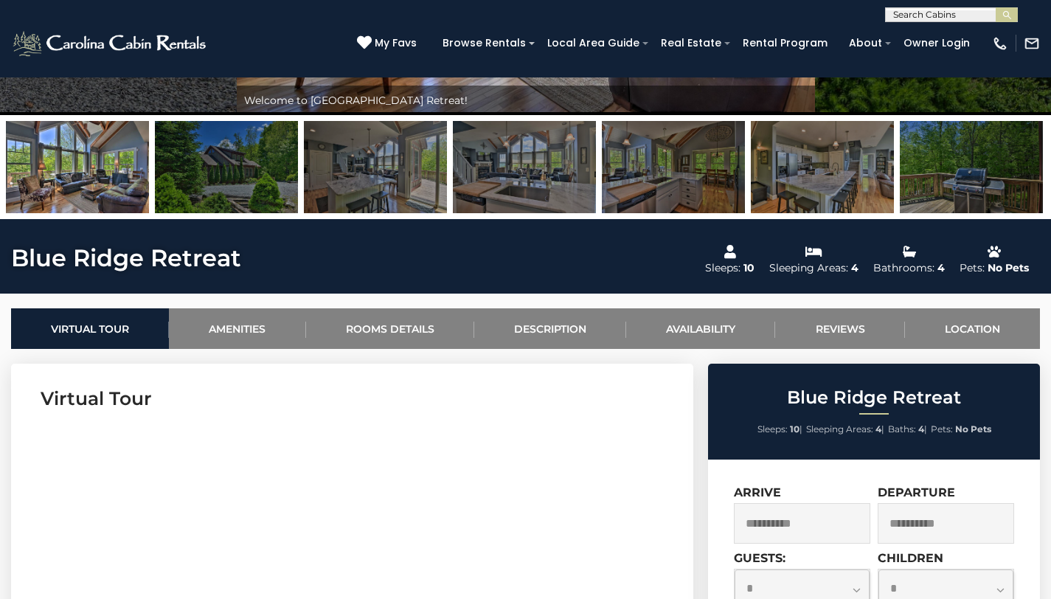
click at [265, 167] on img at bounding box center [226, 167] width 143 height 92
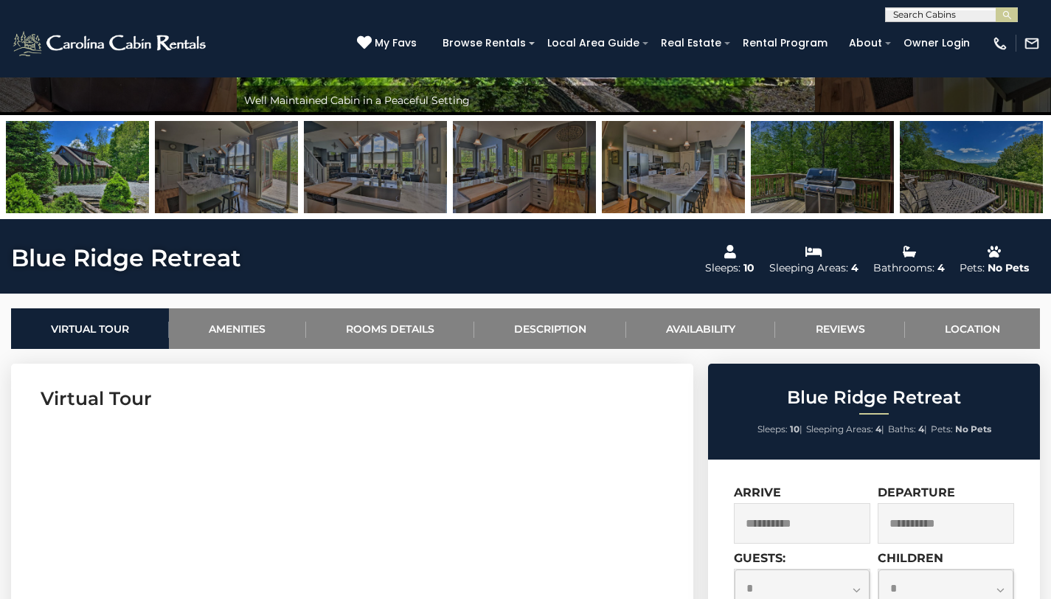
scroll to position [0, 0]
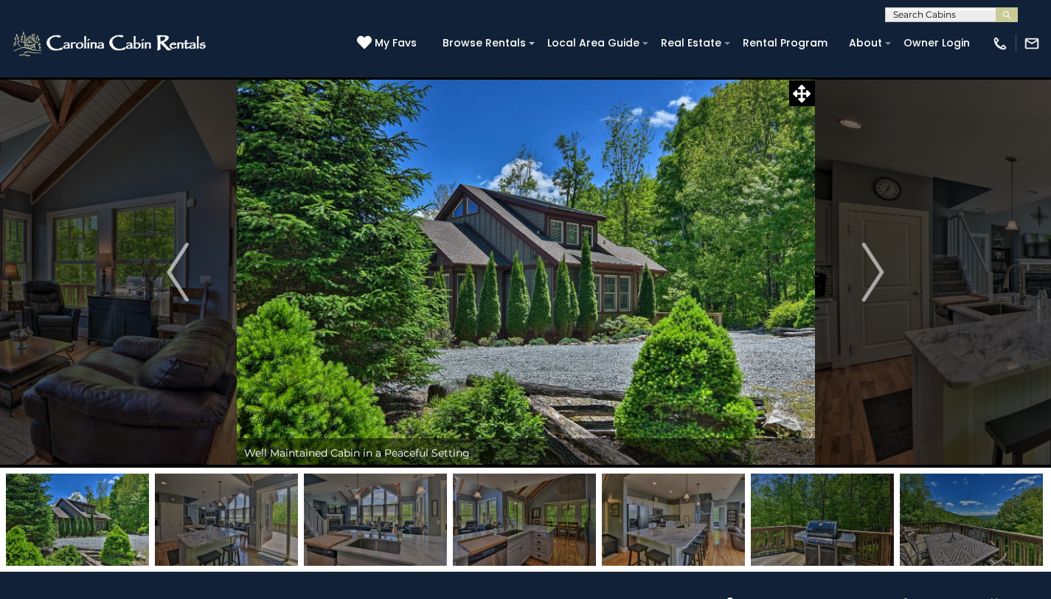
click at [351, 512] on img at bounding box center [375, 519] width 143 height 92
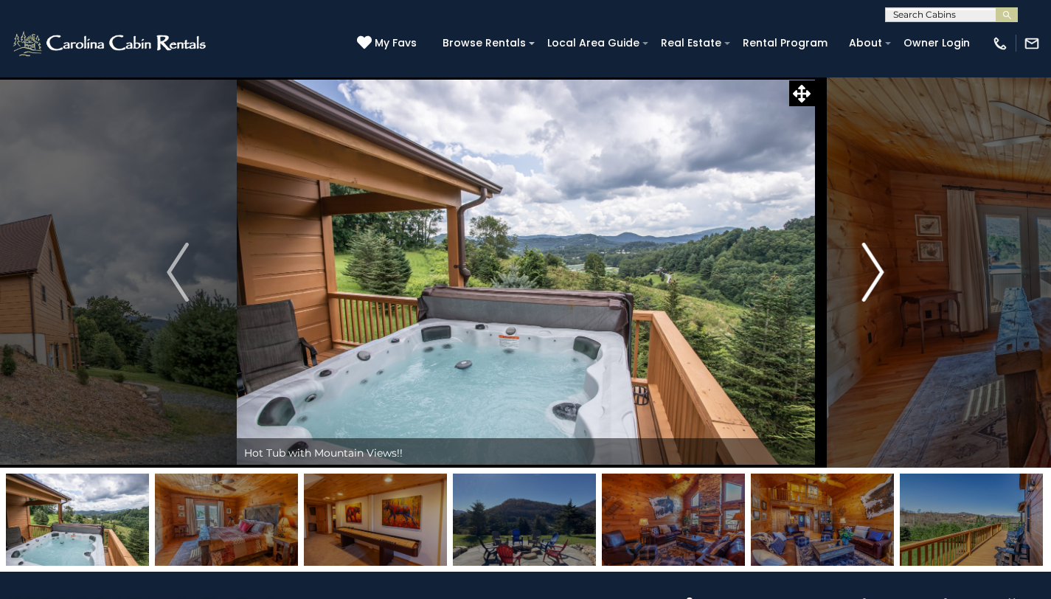
click at [875, 277] on img "Next" at bounding box center [873, 272] width 22 height 59
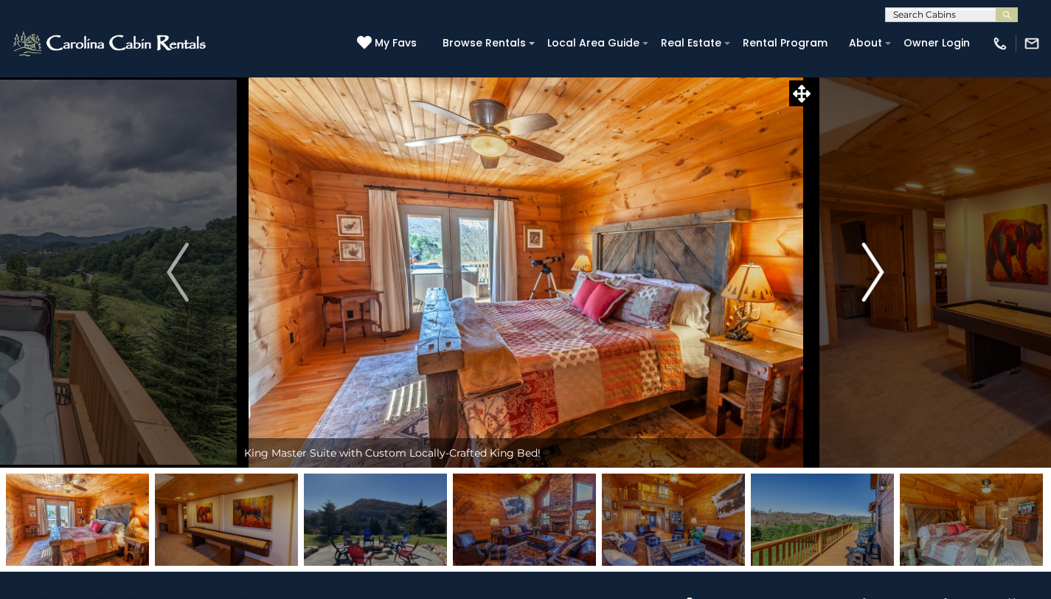
click at [875, 277] on img "Next" at bounding box center [873, 272] width 22 height 59
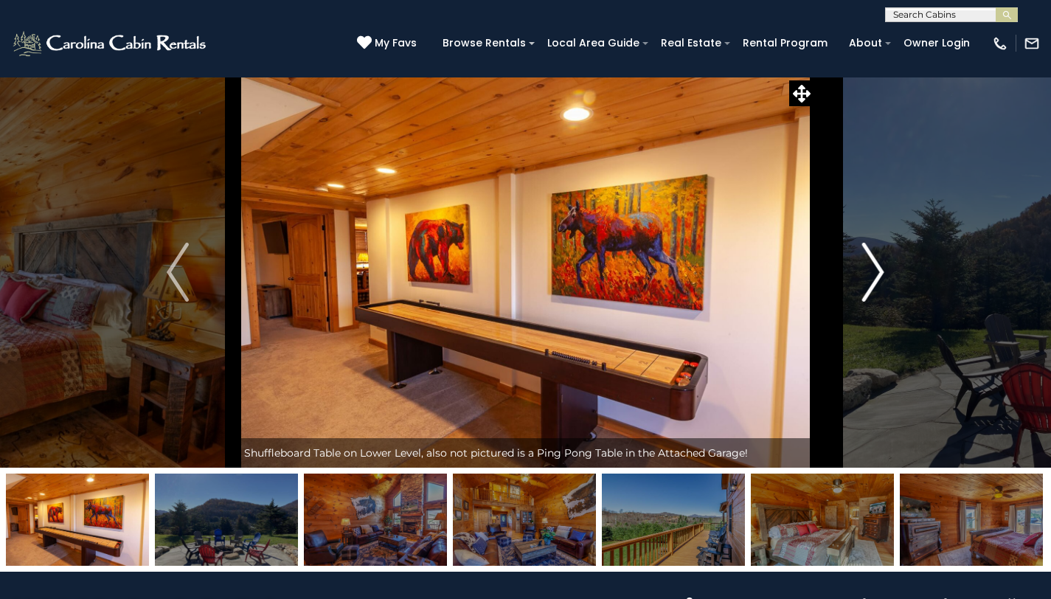
click at [875, 277] on img "Next" at bounding box center [873, 272] width 22 height 59
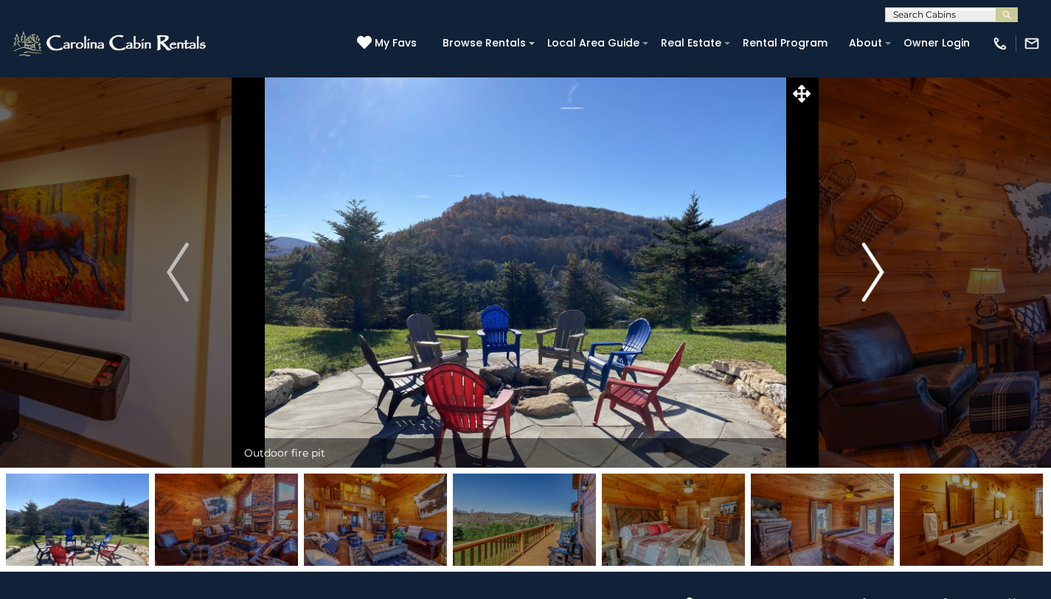
click at [875, 277] on img "Next" at bounding box center [873, 272] width 22 height 59
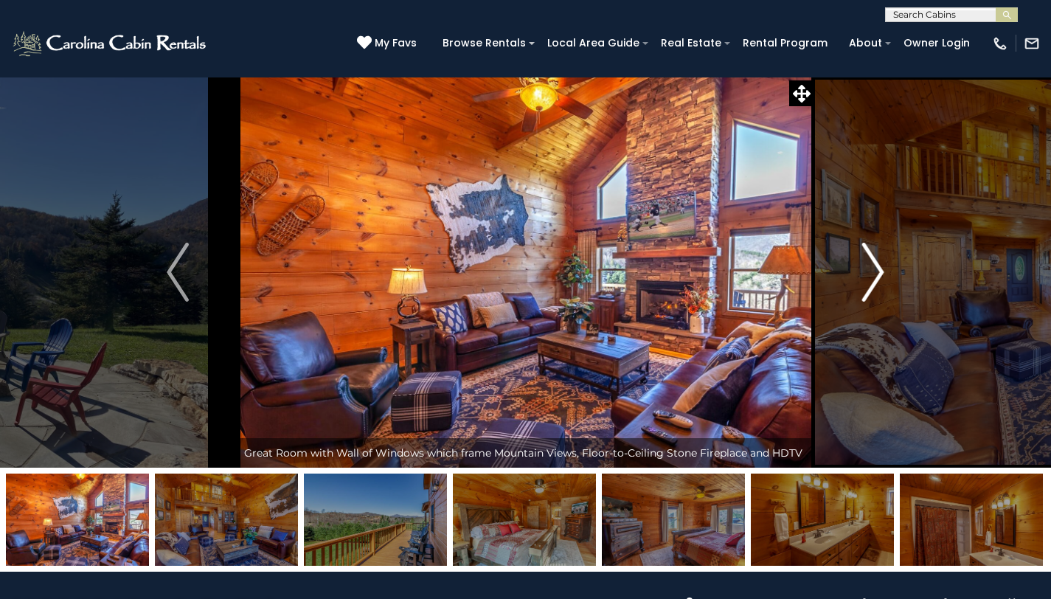
click at [875, 277] on img "Next" at bounding box center [873, 272] width 22 height 59
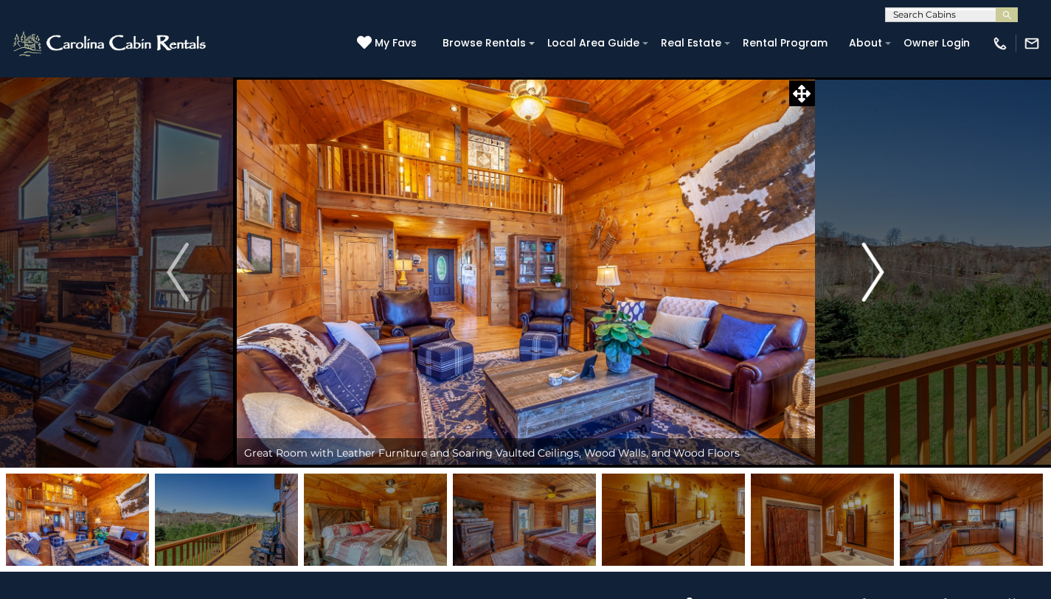
click at [873, 277] on img "Next" at bounding box center [873, 272] width 22 height 59
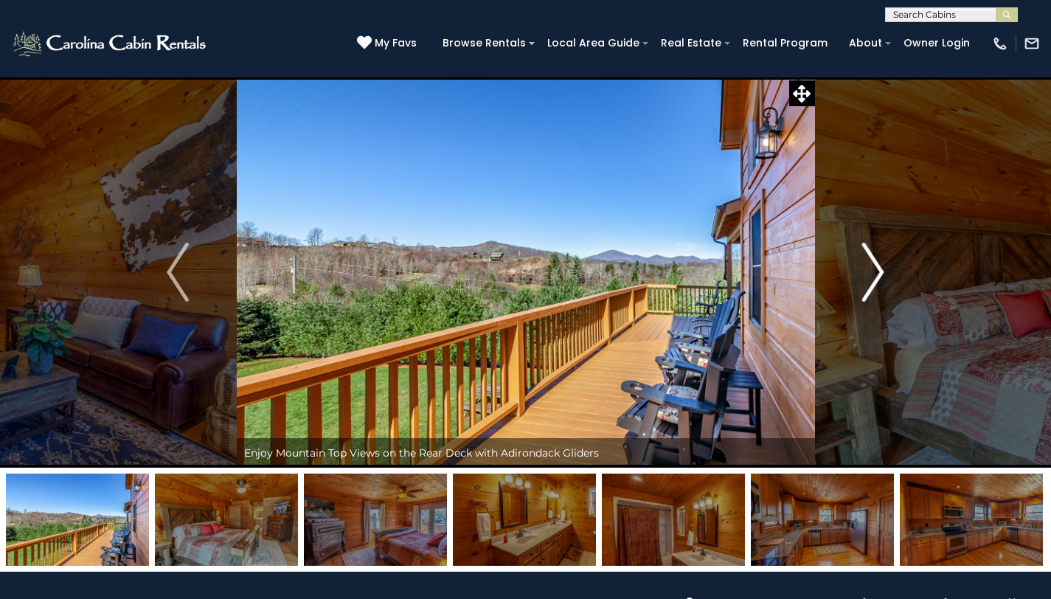
click at [873, 277] on img "Next" at bounding box center [873, 272] width 22 height 59
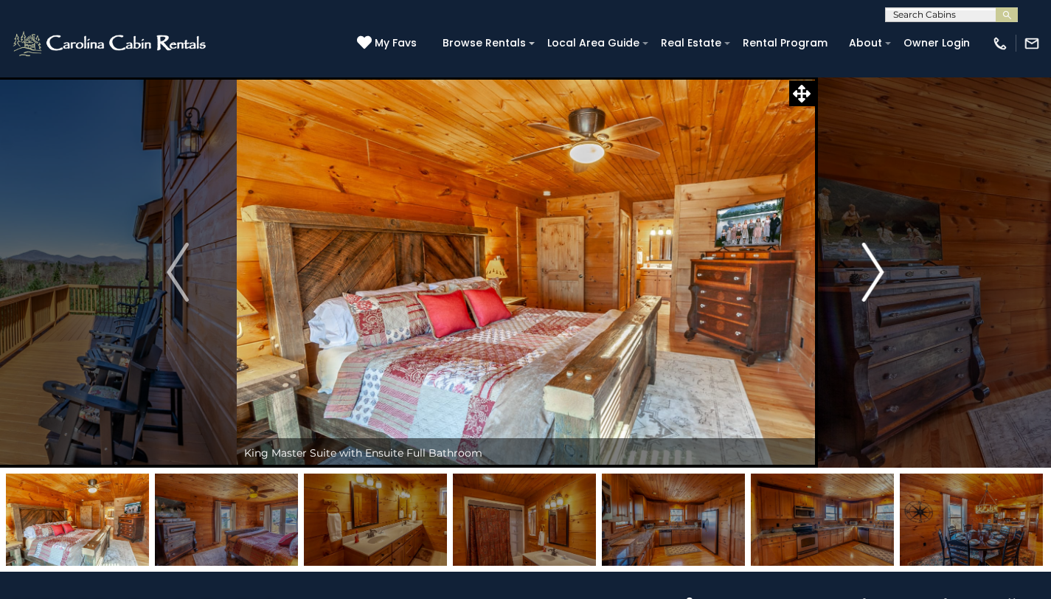
click at [873, 277] on img "Next" at bounding box center [873, 272] width 22 height 59
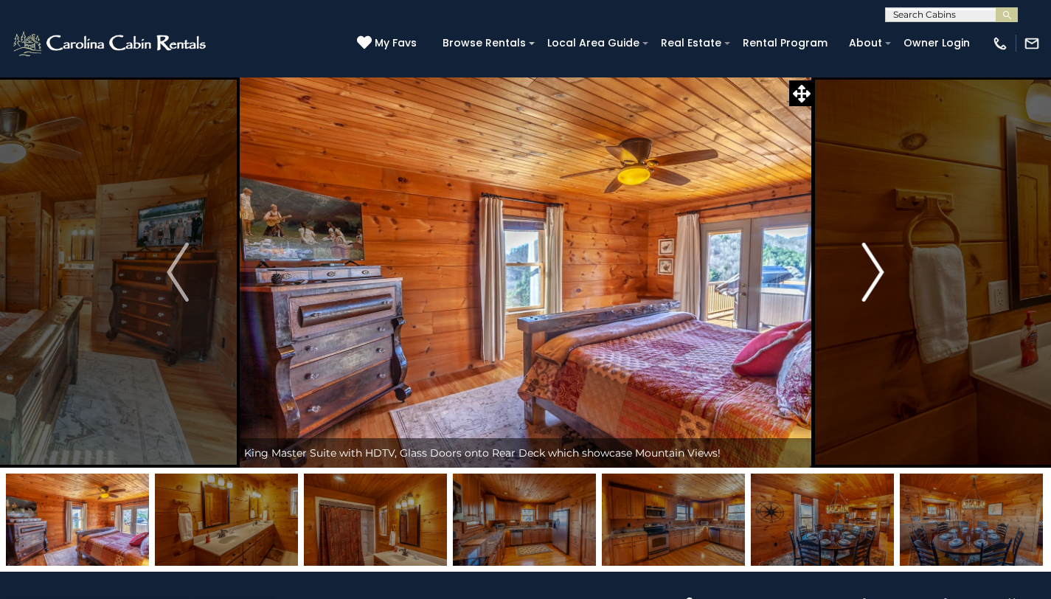
click at [873, 277] on img "Next" at bounding box center [873, 272] width 22 height 59
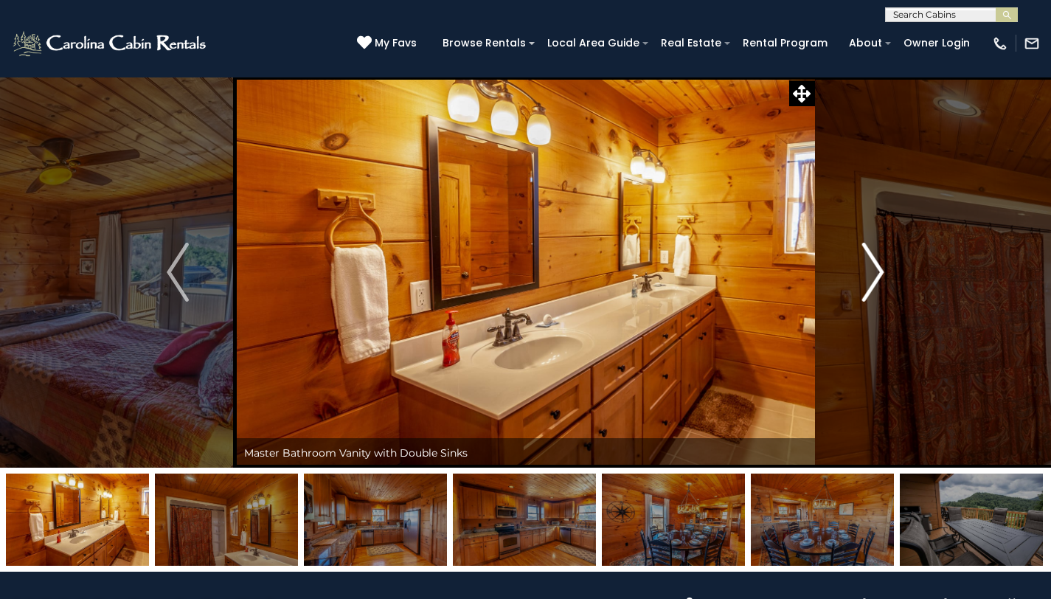
click at [873, 277] on img "Next" at bounding box center [873, 272] width 22 height 59
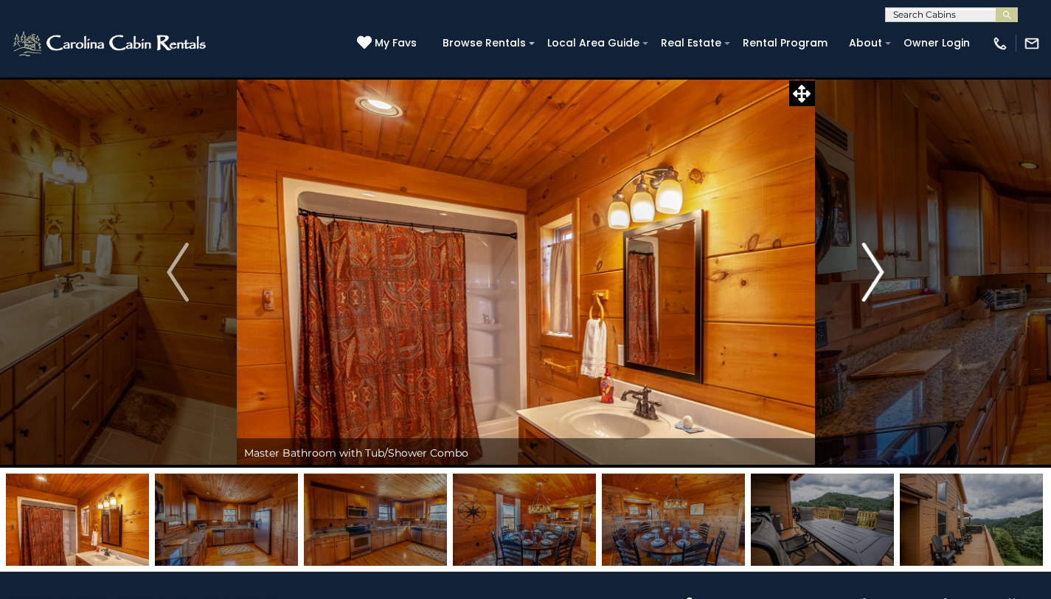
click at [873, 277] on img "Next" at bounding box center [873, 272] width 22 height 59
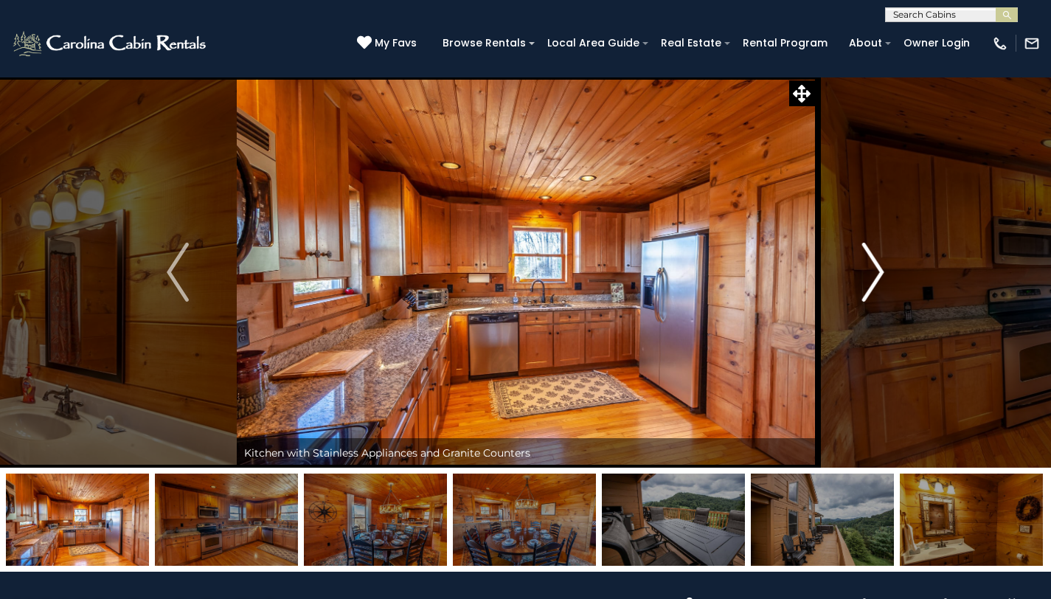
click at [873, 277] on img "Next" at bounding box center [873, 272] width 22 height 59
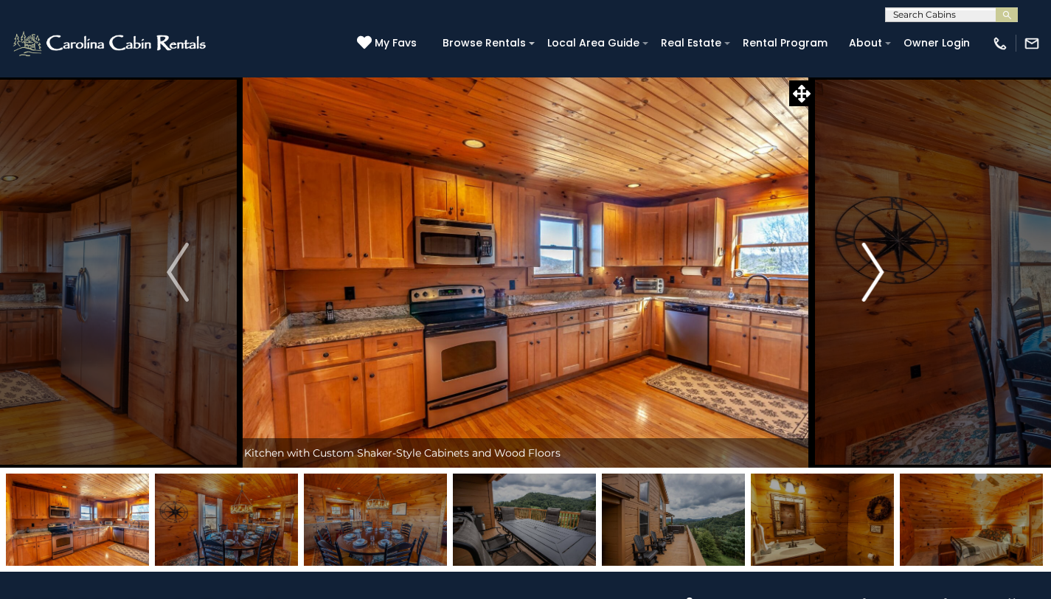
click at [873, 277] on img "Next" at bounding box center [873, 272] width 22 height 59
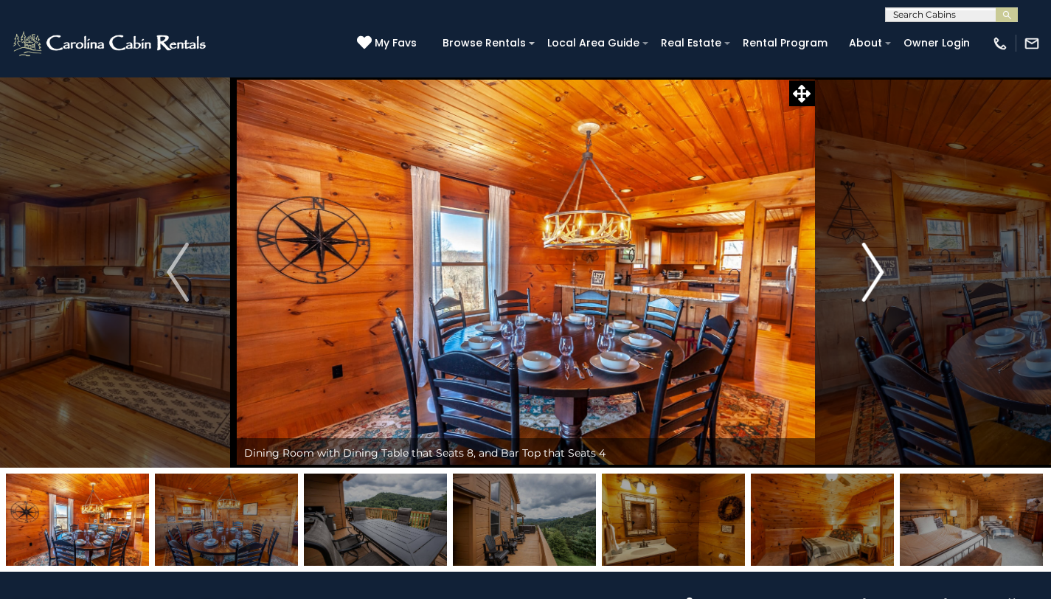
click at [873, 277] on img "Next" at bounding box center [873, 272] width 22 height 59
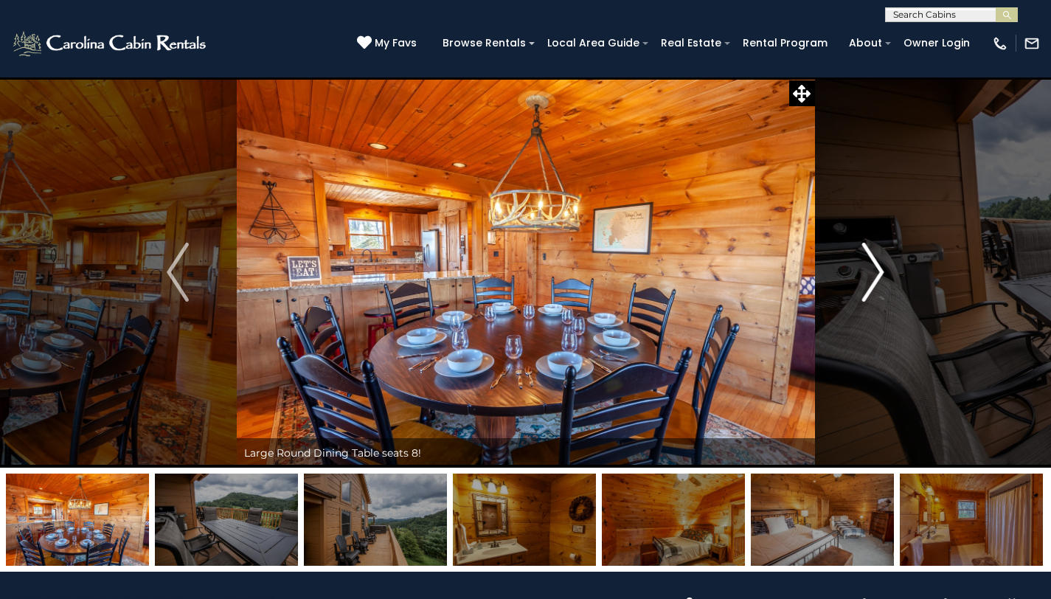
click at [873, 277] on img "Next" at bounding box center [873, 272] width 22 height 59
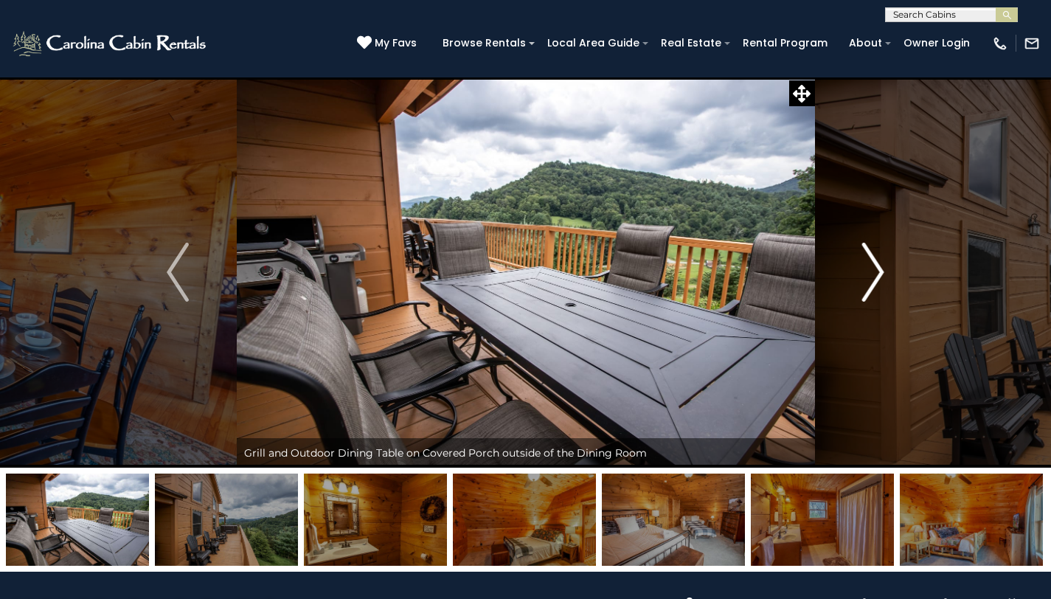
click at [873, 277] on img "Next" at bounding box center [873, 272] width 22 height 59
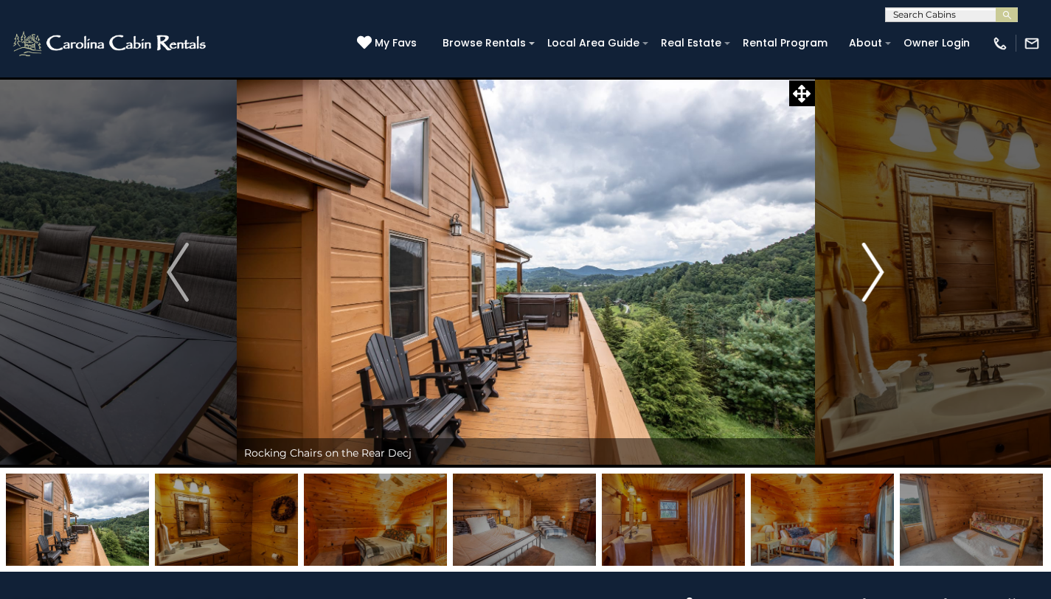
click at [873, 277] on img "Next" at bounding box center [873, 272] width 22 height 59
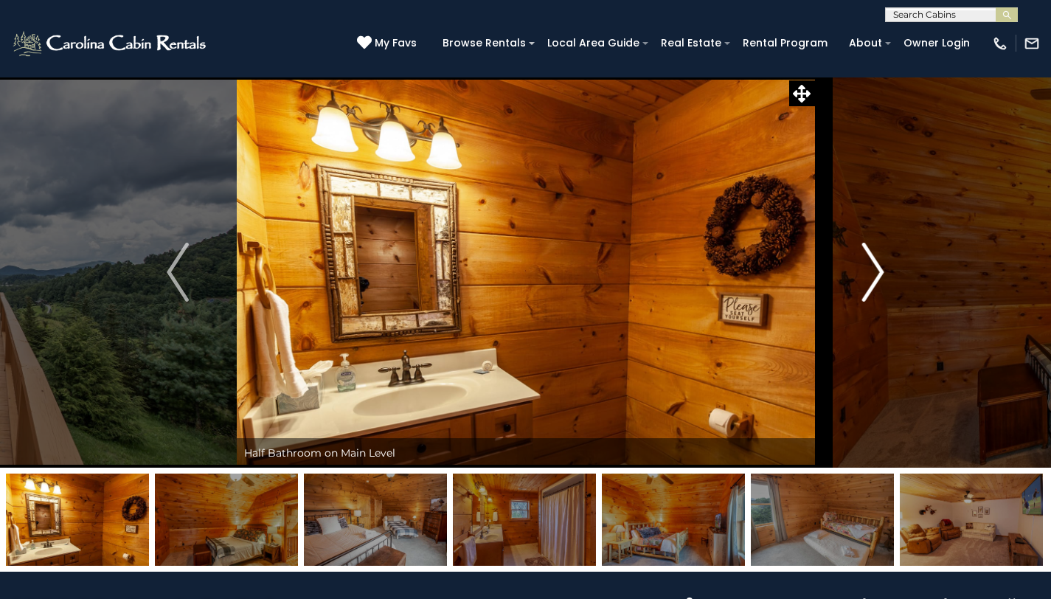
click at [873, 277] on img "Next" at bounding box center [873, 272] width 22 height 59
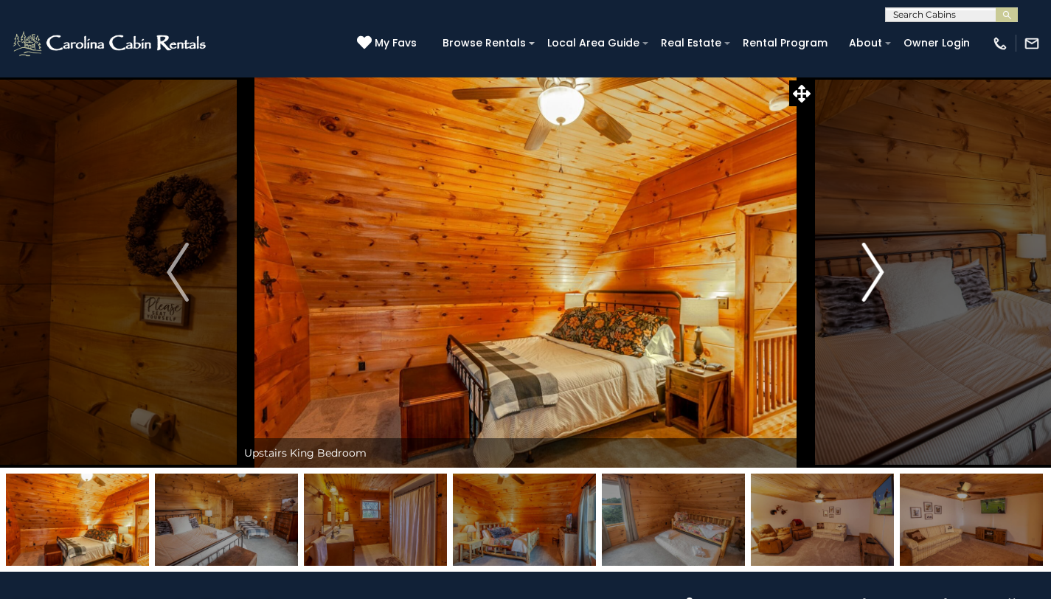
click at [873, 277] on img "Next" at bounding box center [873, 272] width 22 height 59
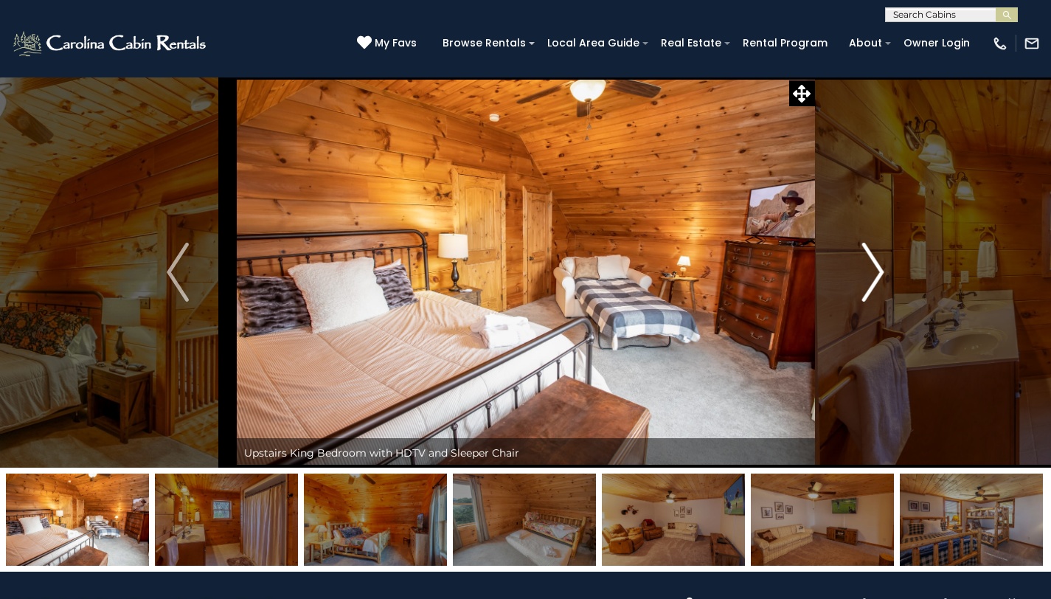
click at [873, 277] on img "Next" at bounding box center [873, 272] width 22 height 59
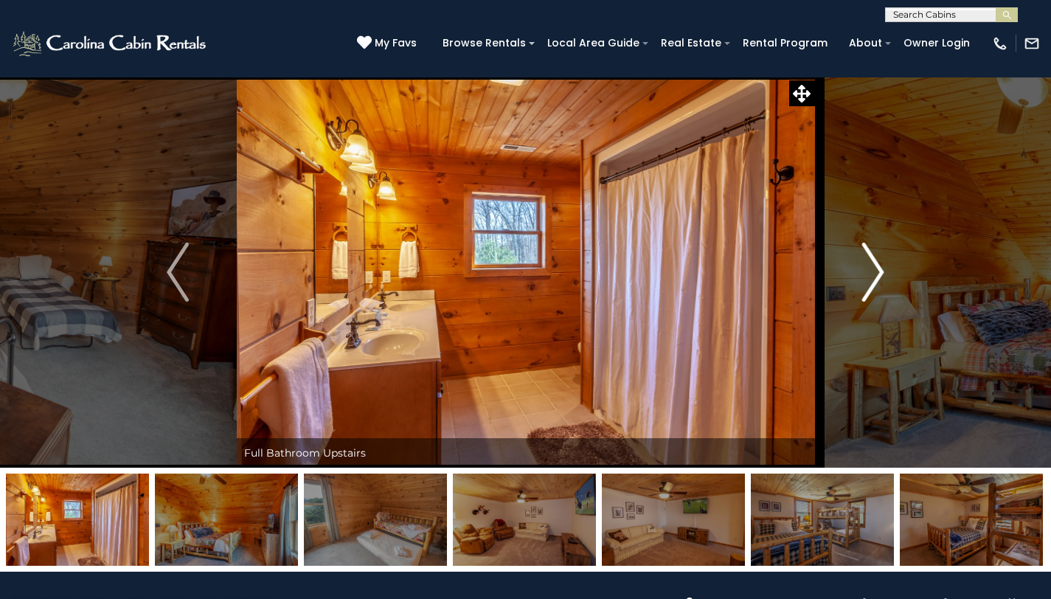
click at [873, 277] on img "Next" at bounding box center [873, 272] width 22 height 59
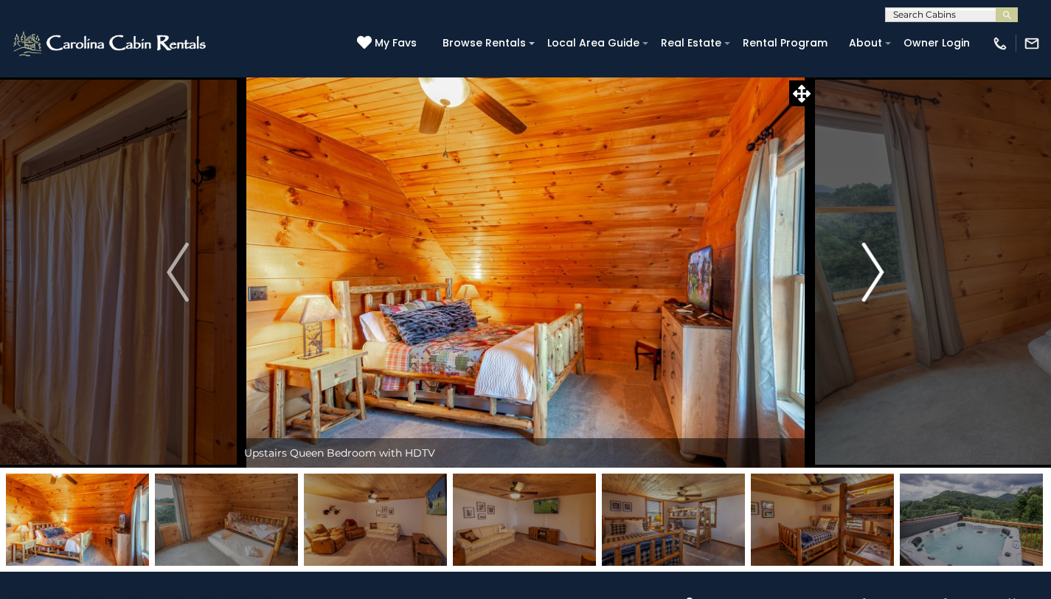
click at [873, 277] on img "Next" at bounding box center [873, 272] width 22 height 59
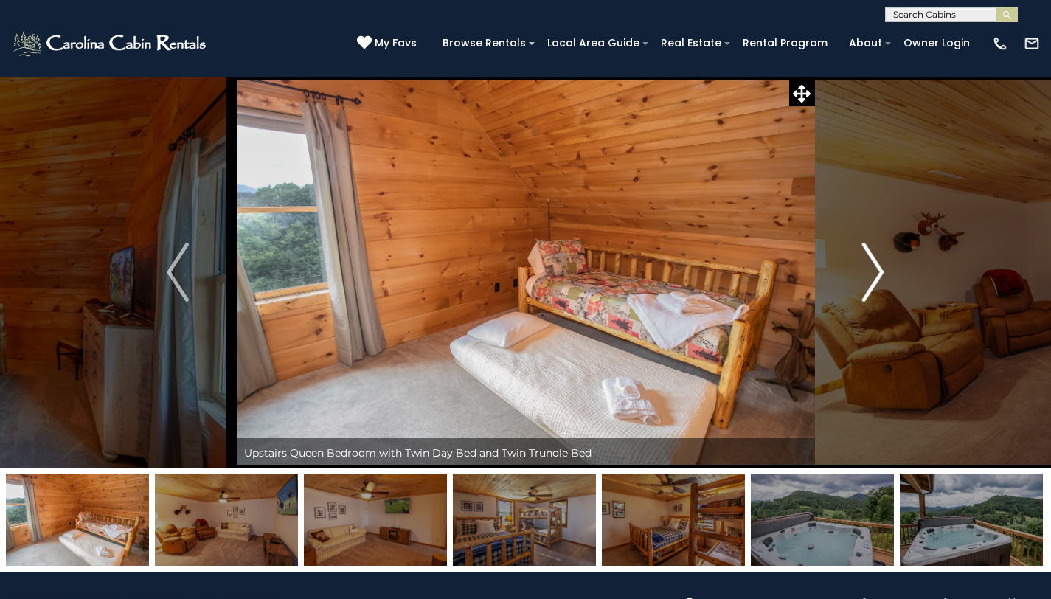
click at [873, 277] on img "Next" at bounding box center [873, 272] width 22 height 59
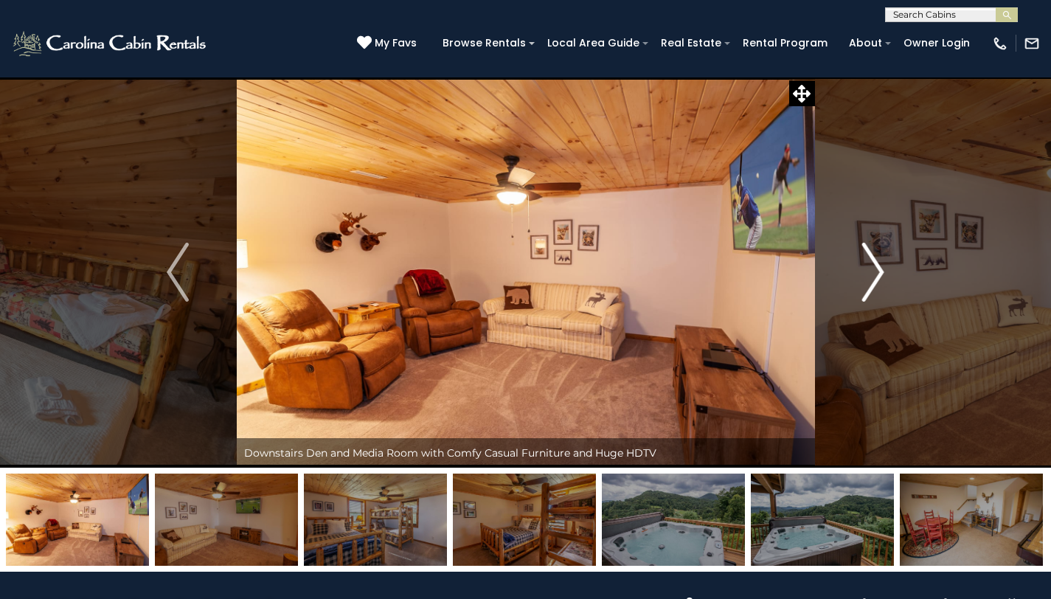
click at [873, 277] on img "Next" at bounding box center [873, 272] width 22 height 59
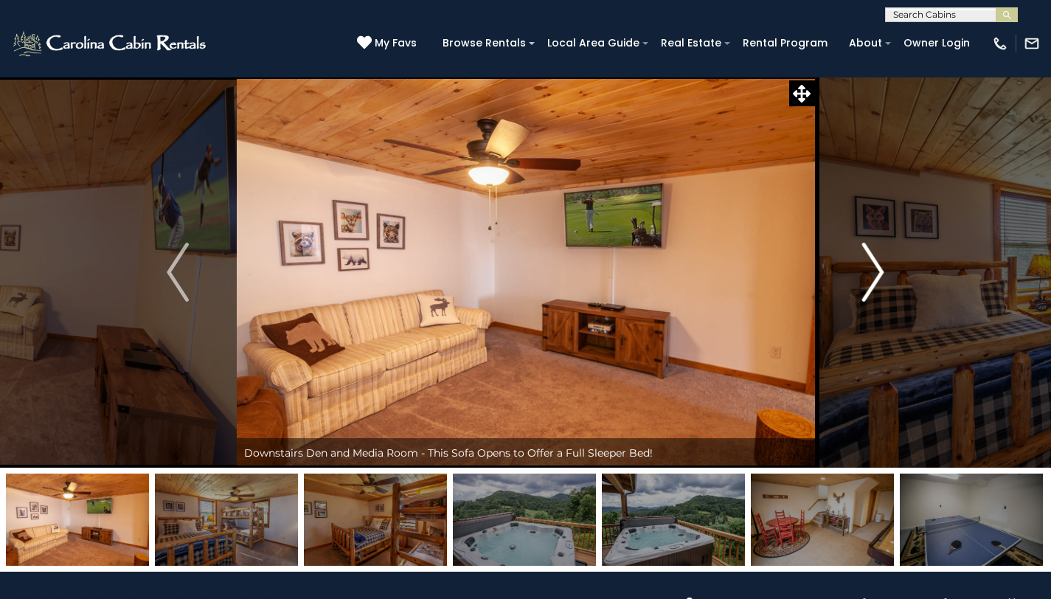
click at [873, 277] on img "Next" at bounding box center [873, 272] width 22 height 59
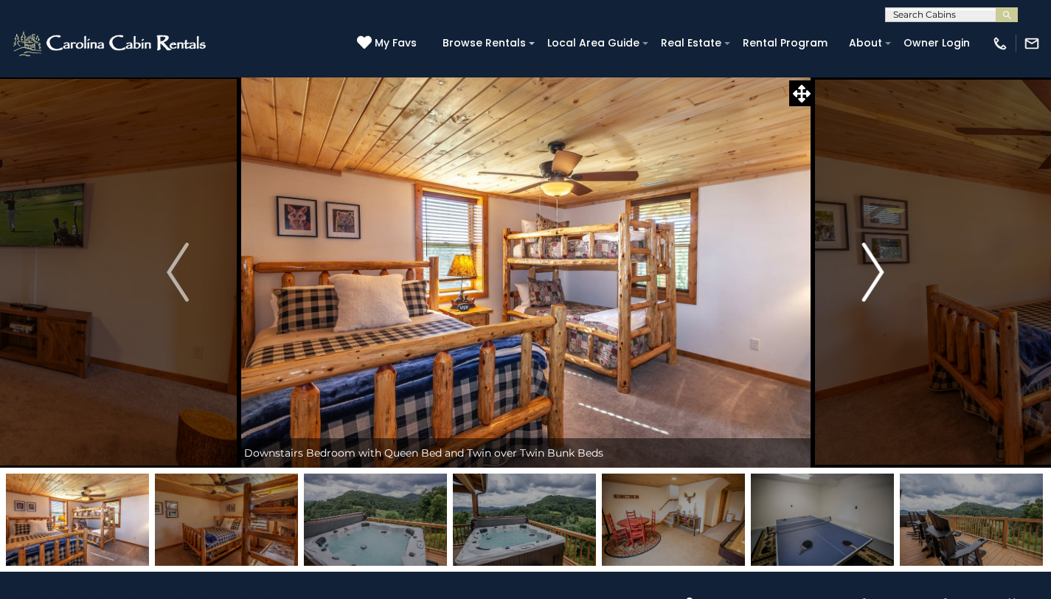
click at [873, 277] on img "Next" at bounding box center [873, 272] width 22 height 59
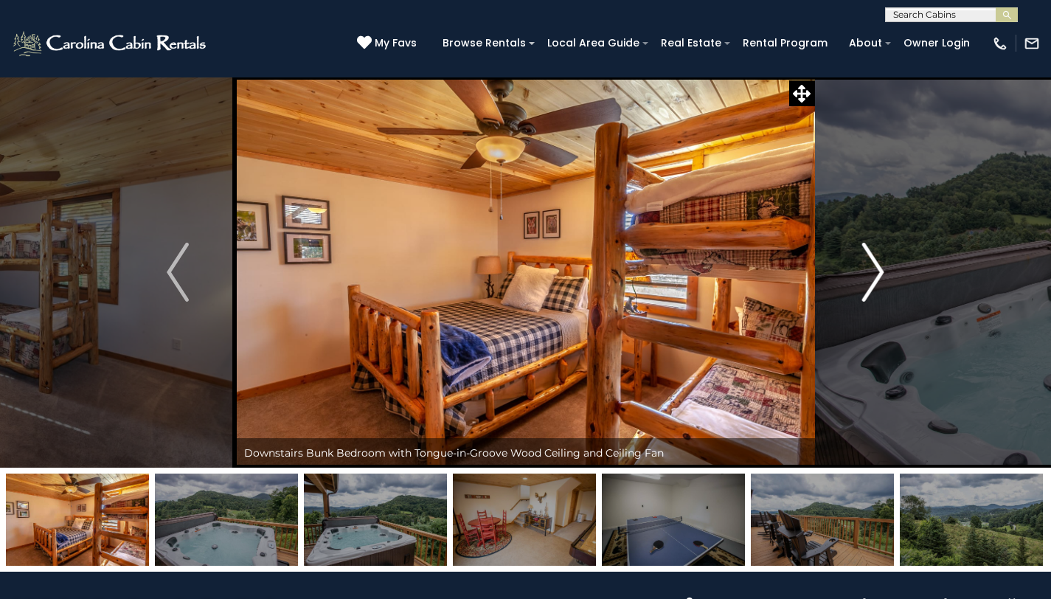
click at [873, 277] on img "Next" at bounding box center [873, 272] width 22 height 59
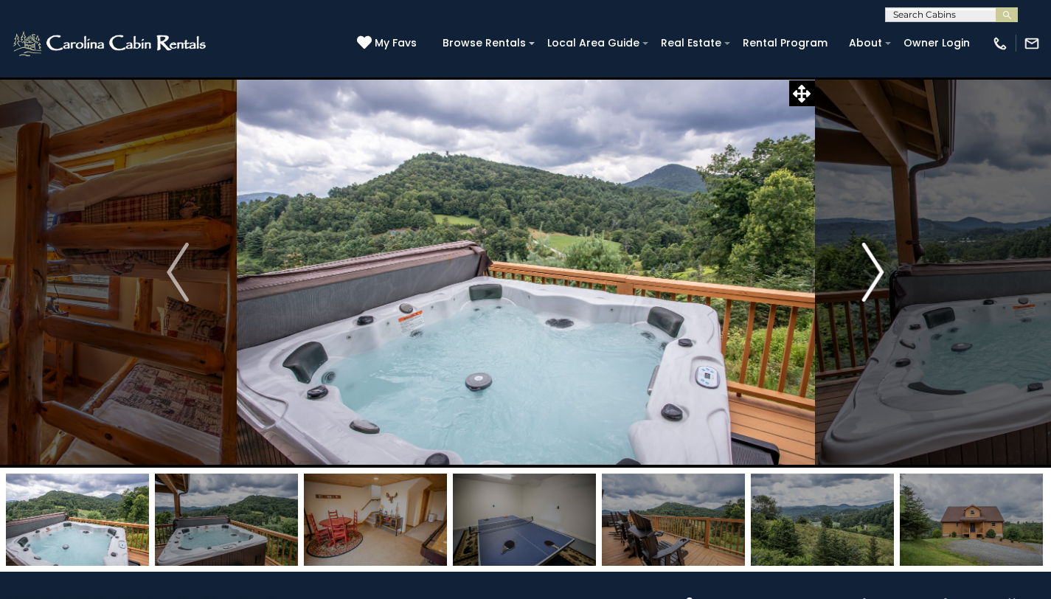
click at [873, 277] on img "Next" at bounding box center [873, 272] width 22 height 59
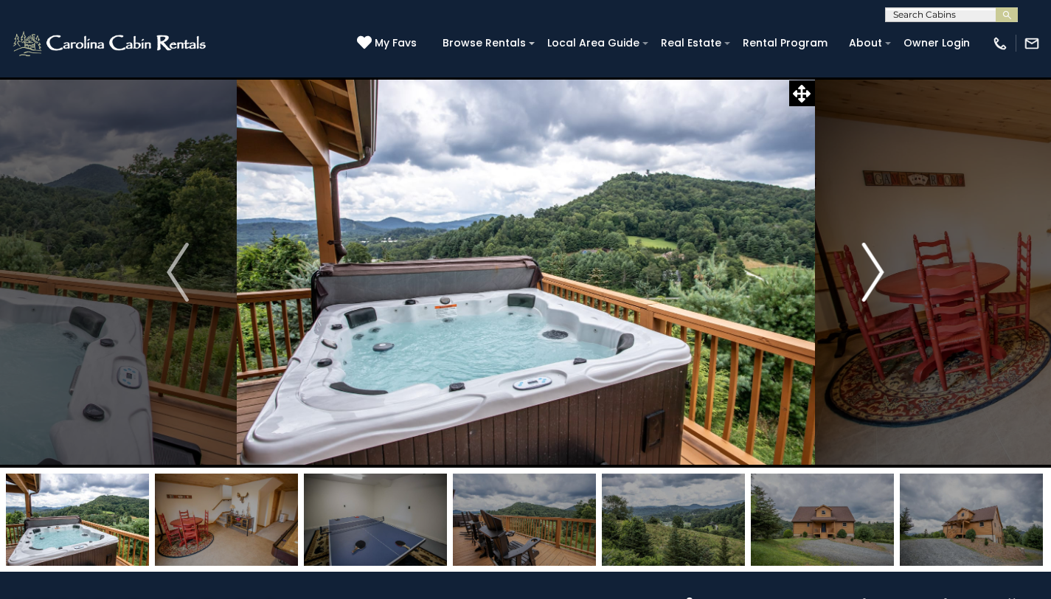
click at [873, 277] on img "Next" at bounding box center [873, 272] width 22 height 59
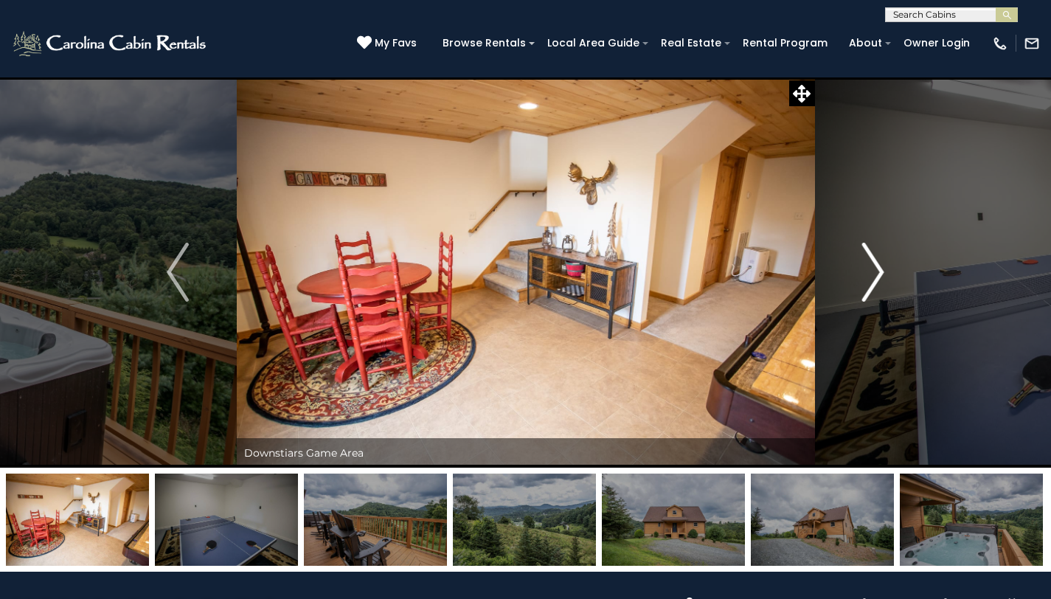
click at [873, 277] on img "Next" at bounding box center [873, 272] width 22 height 59
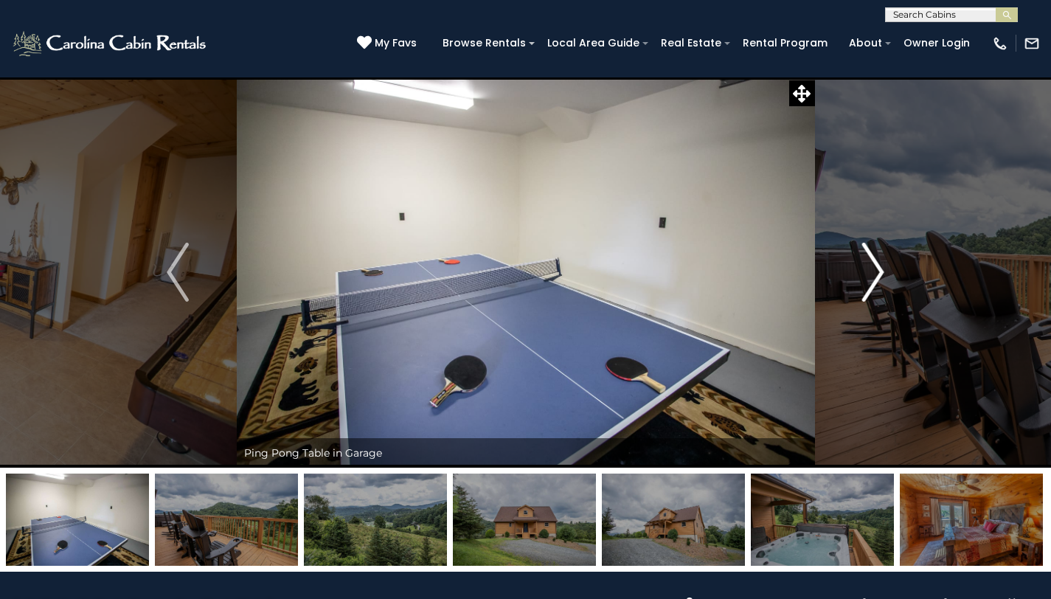
click at [873, 277] on img "Next" at bounding box center [873, 272] width 22 height 59
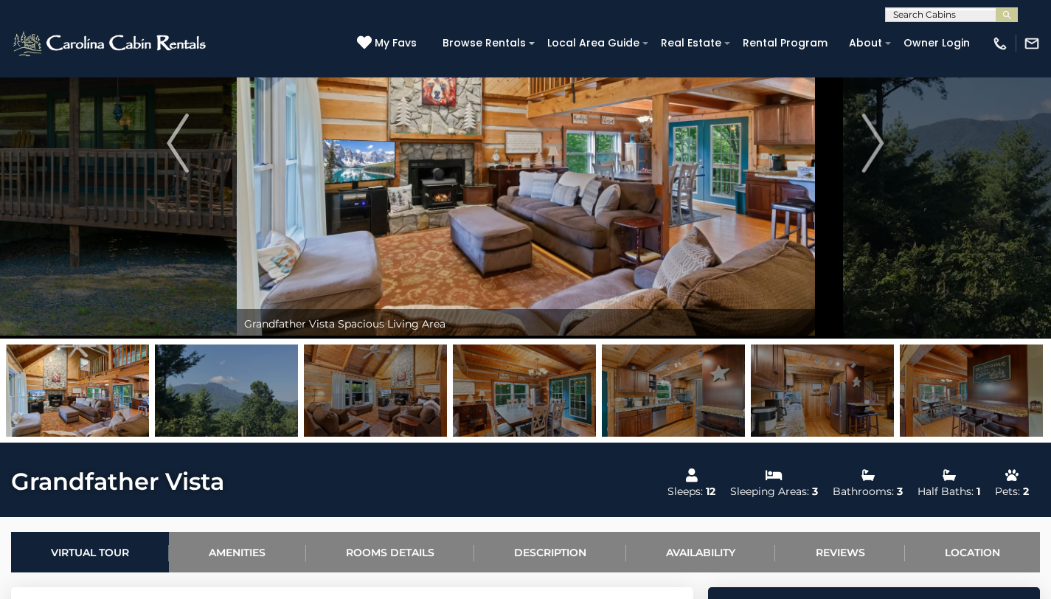
scroll to position [135, 0]
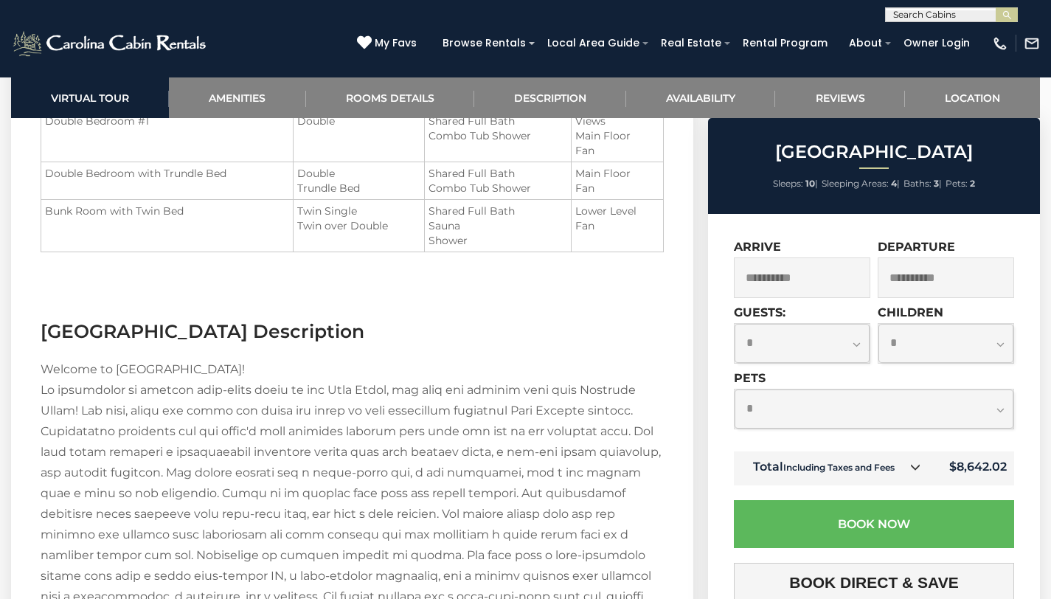
scroll to position [1632, 0]
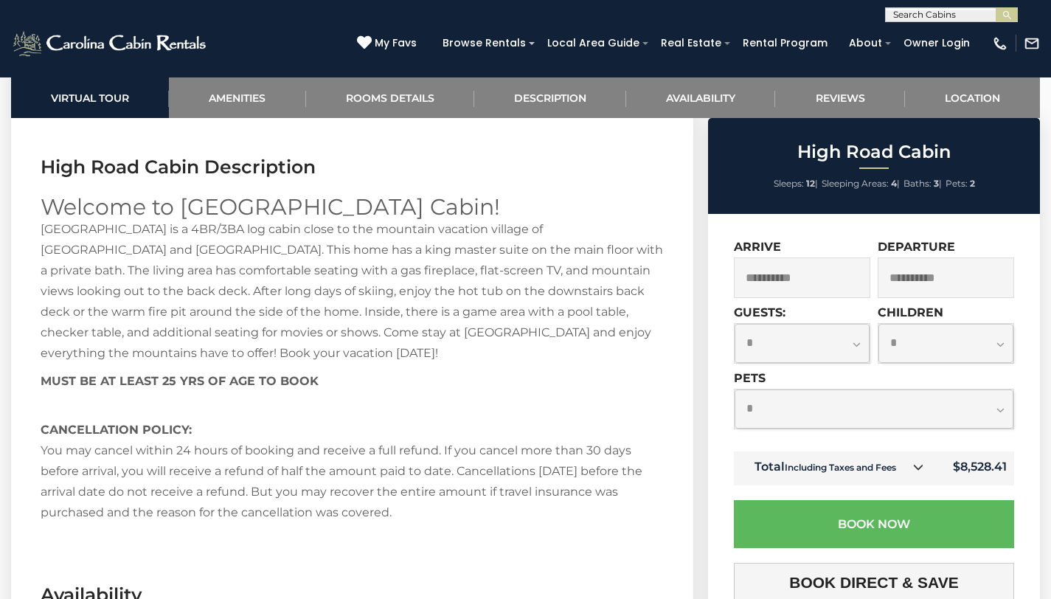
scroll to position [1933, 0]
